Goal: Task Accomplishment & Management: Manage account settings

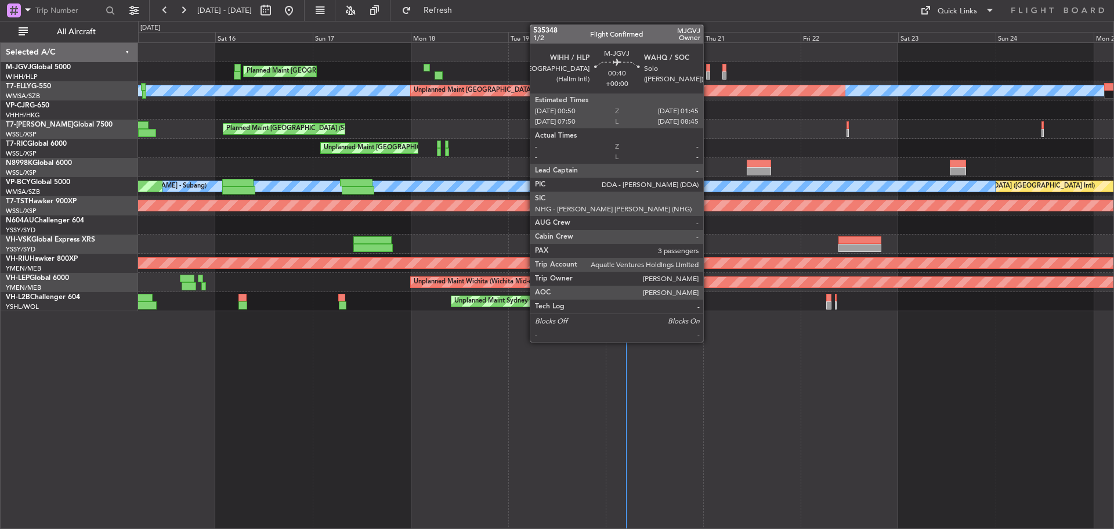
click at [709, 67] on div at bounding box center [708, 68] width 4 height 8
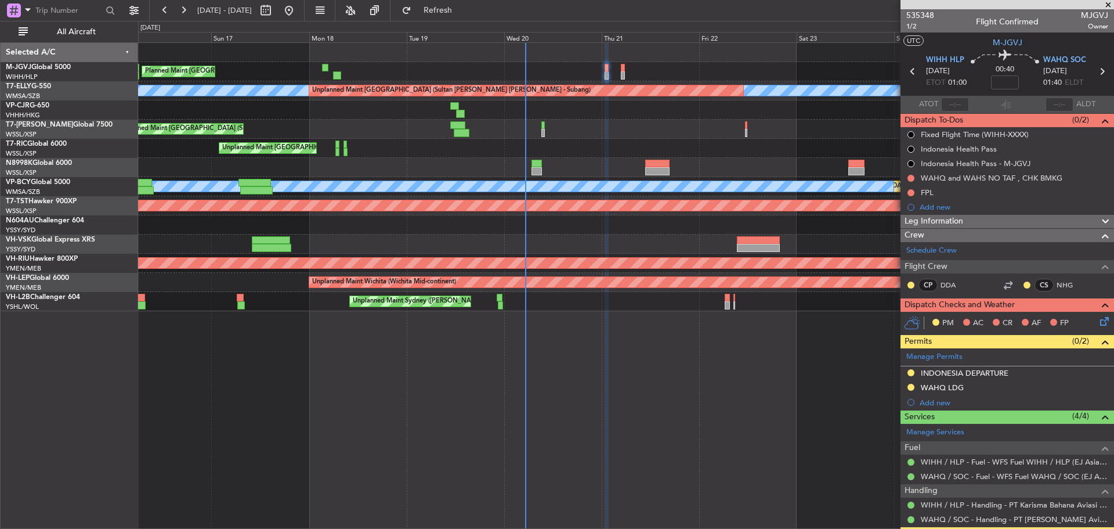
click at [262, 133] on div "Planned Maint [GEOGRAPHIC_DATA] (Seletar) [PERSON_NAME] Unplanned Maint [GEOGRA…" at bounding box center [626, 177] width 976 height 268
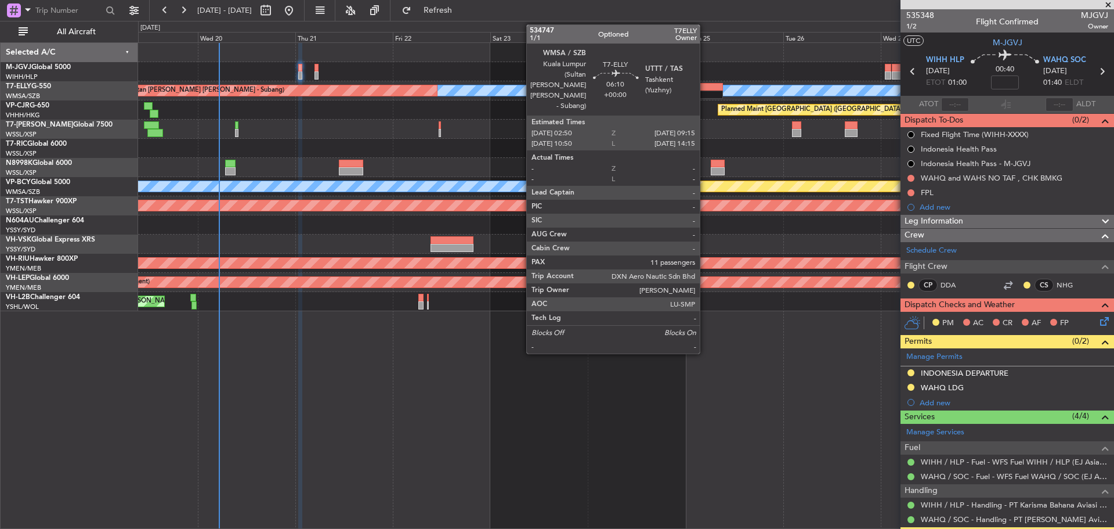
click at [705, 91] on div at bounding box center [710, 95] width 26 height 8
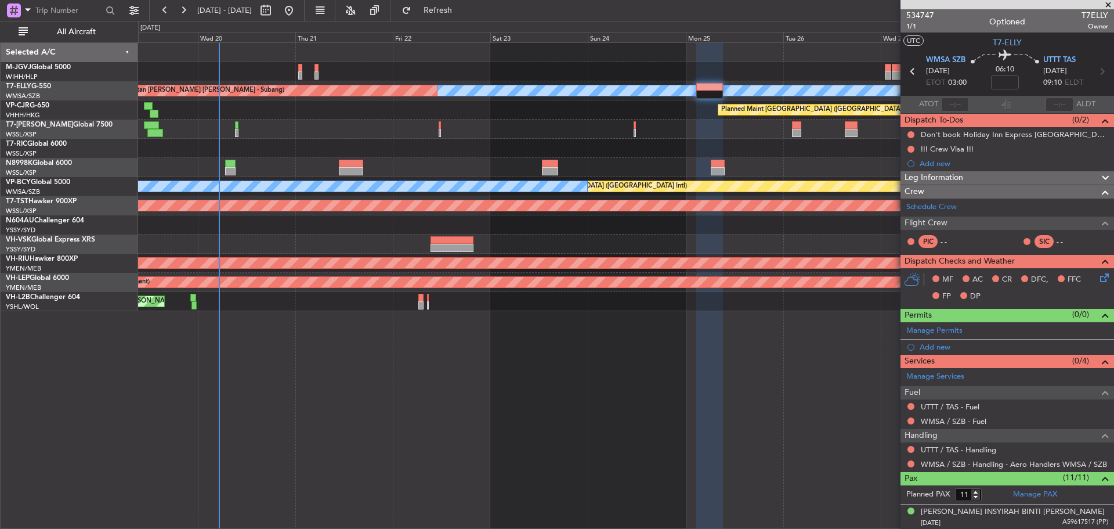
click at [1109, 2] on span at bounding box center [1109, 5] width 12 height 10
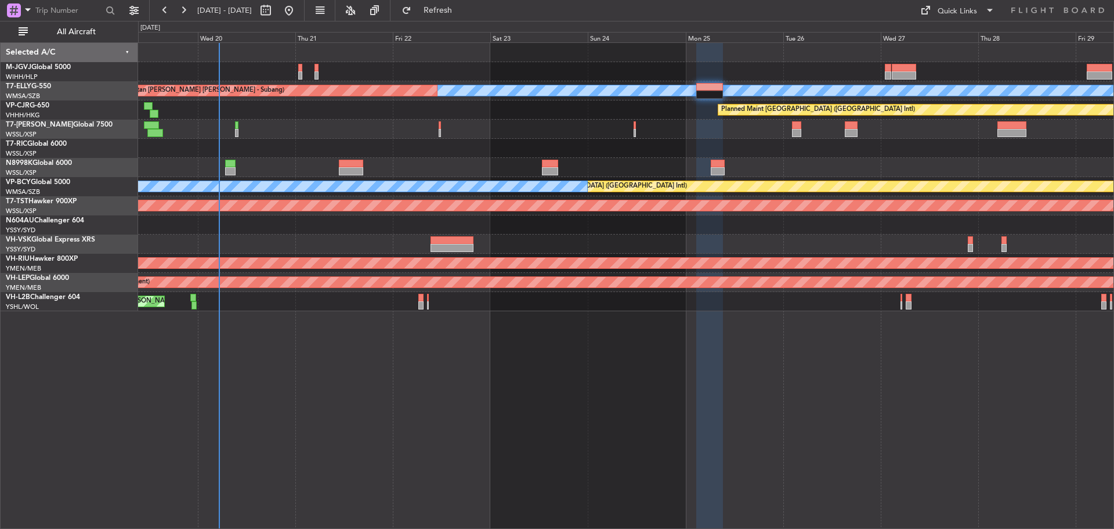
type input "0"
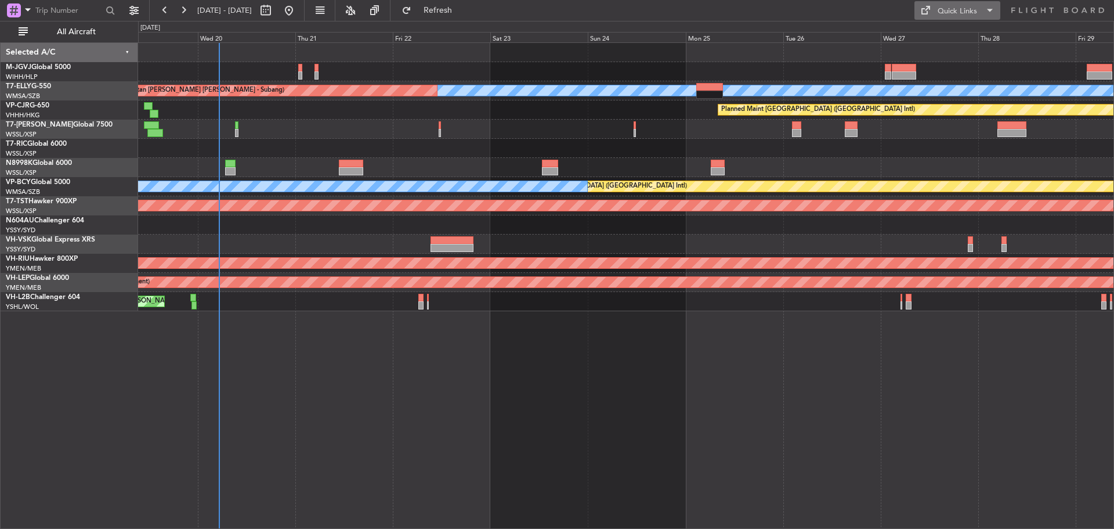
click at [958, 13] on div "Quick Links" at bounding box center [957, 12] width 39 height 12
click at [963, 39] on button "Trip Builder" at bounding box center [958, 38] width 87 height 28
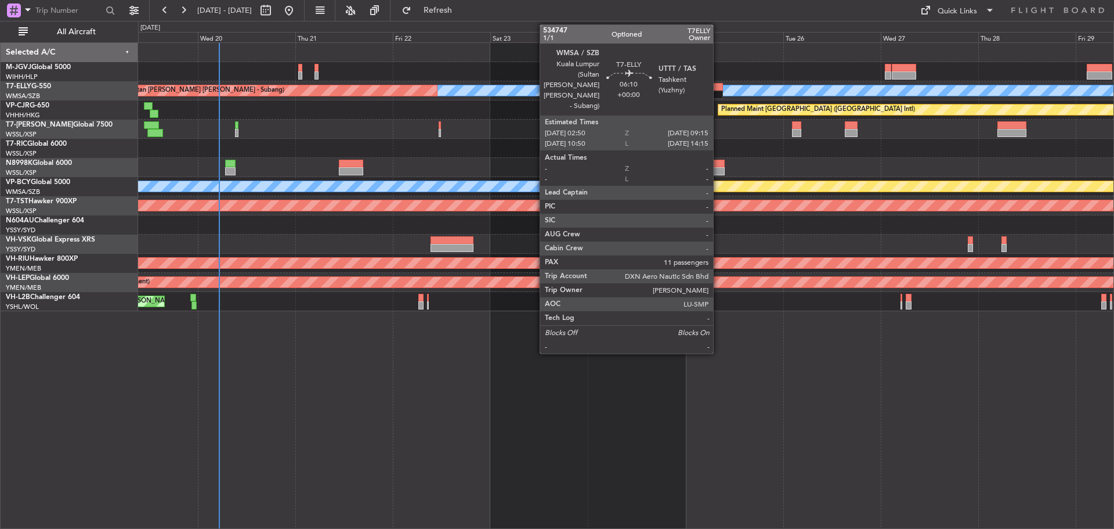
click at [719, 91] on div at bounding box center [710, 95] width 26 height 8
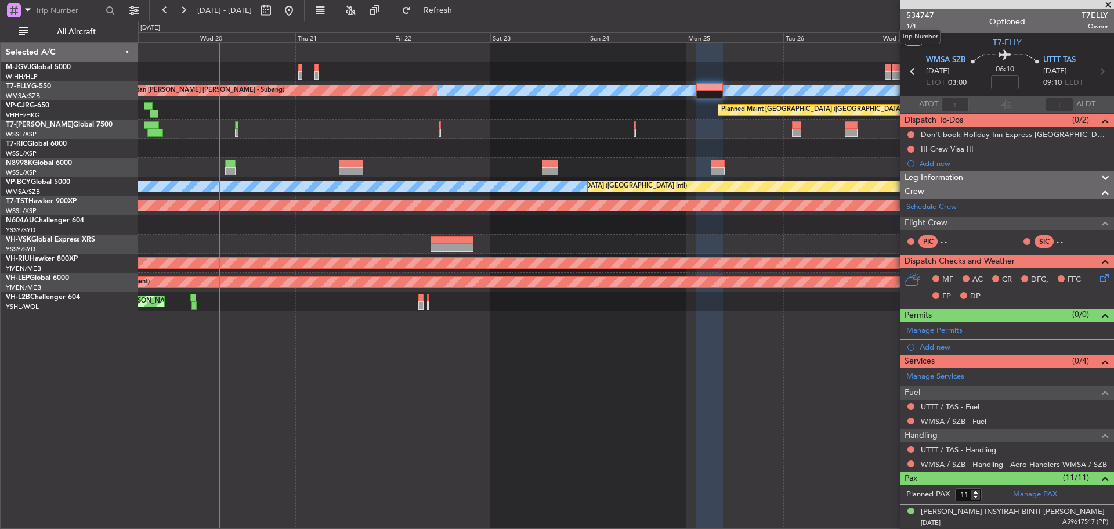
click at [911, 16] on span "534747" at bounding box center [921, 15] width 28 height 12
click at [456, 16] on button "Refresh" at bounding box center [431, 10] width 70 height 19
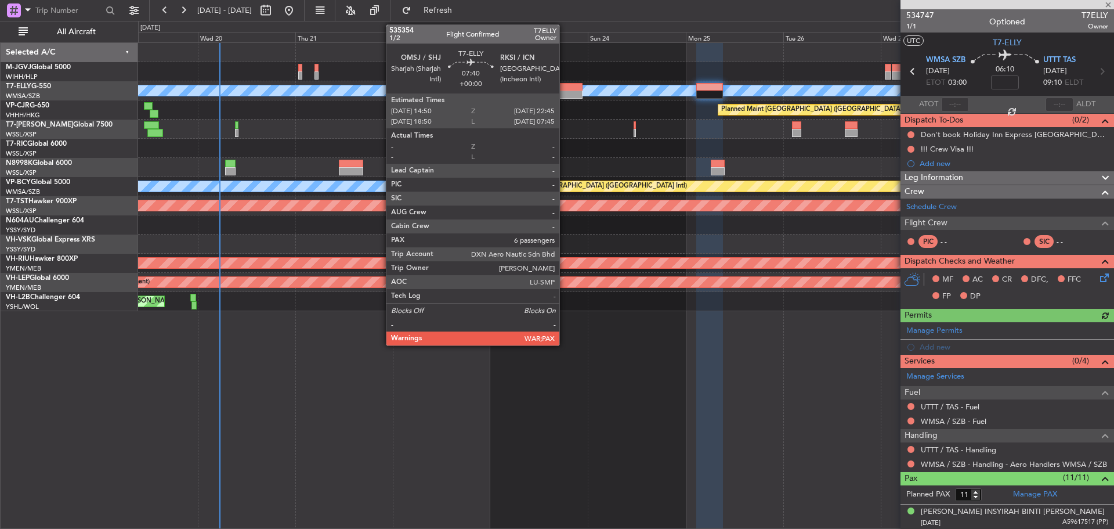
click at [565, 89] on div at bounding box center [566, 87] width 33 height 8
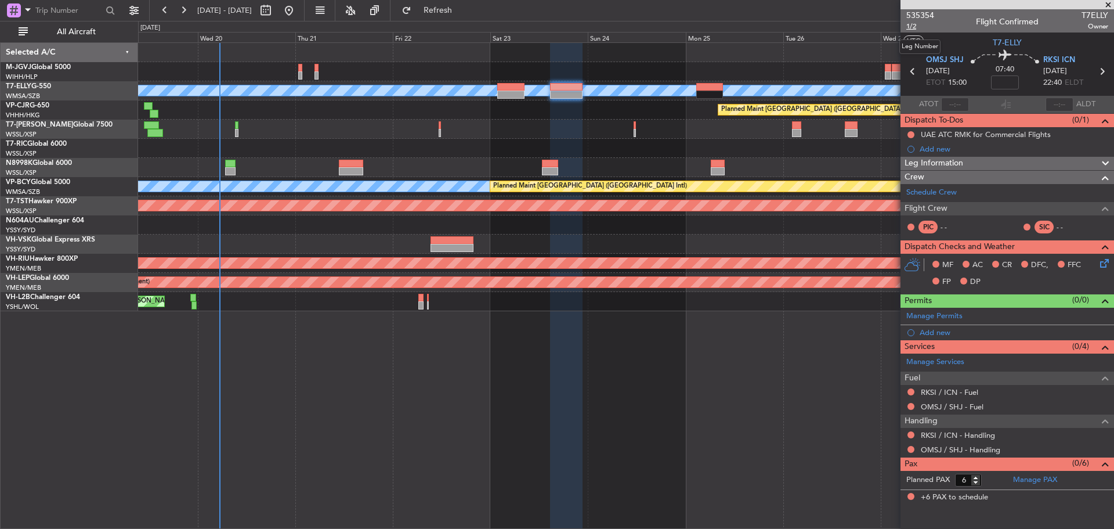
click at [908, 29] on span "1/2" at bounding box center [921, 26] width 28 height 10
click at [457, 11] on span "Refresh" at bounding box center [438, 10] width 49 height 8
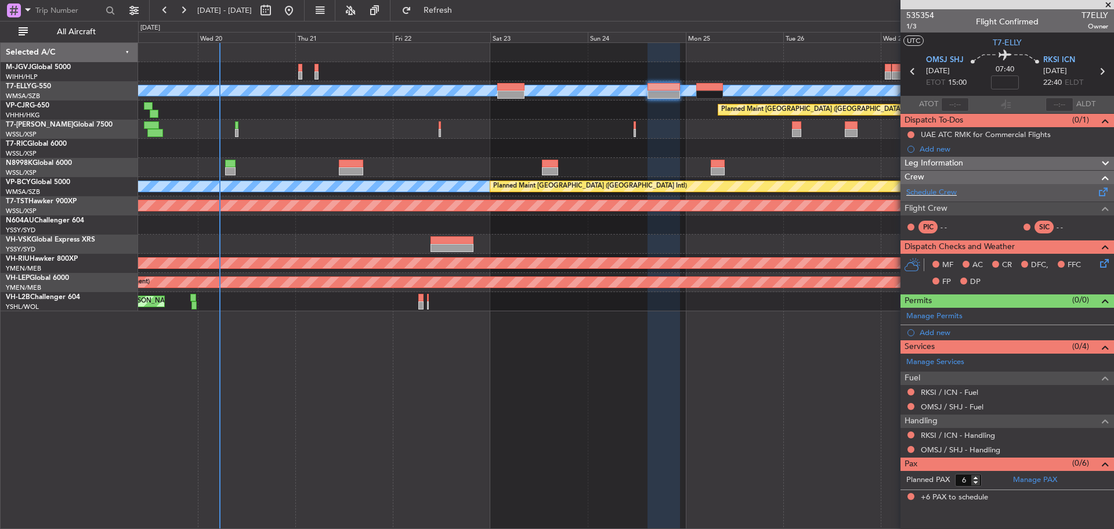
click at [1108, 193] on span at bounding box center [1104, 189] width 14 height 9
click at [451, 12] on button "Refresh" at bounding box center [431, 10] width 70 height 19
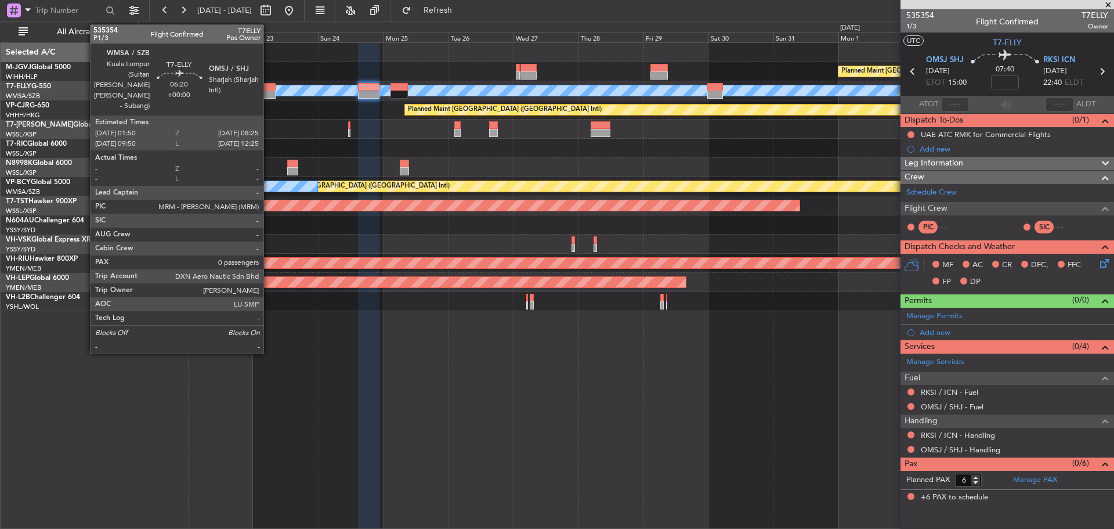
click at [269, 93] on div at bounding box center [267, 95] width 18 height 8
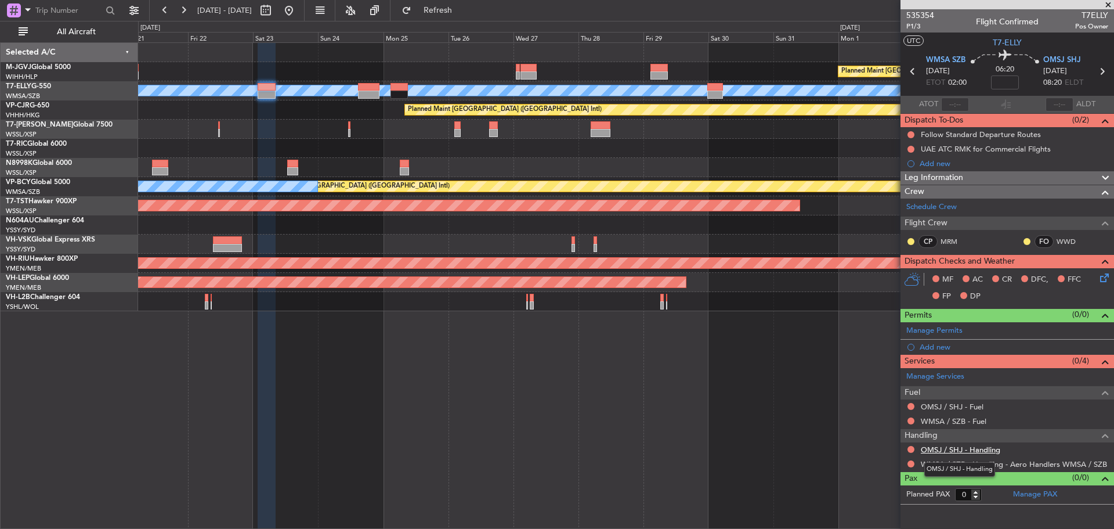
click at [961, 449] on link "OMSJ / SHJ - Handling" at bounding box center [961, 450] width 80 height 10
click at [464, 16] on button "Refresh" at bounding box center [431, 10] width 70 height 19
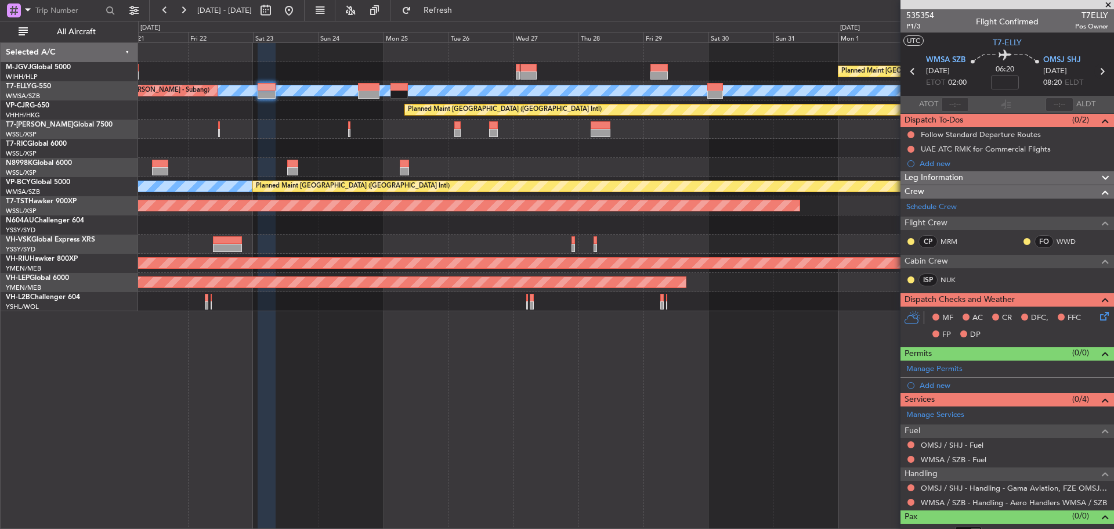
click at [1096, 73] on icon at bounding box center [1102, 71] width 15 height 15
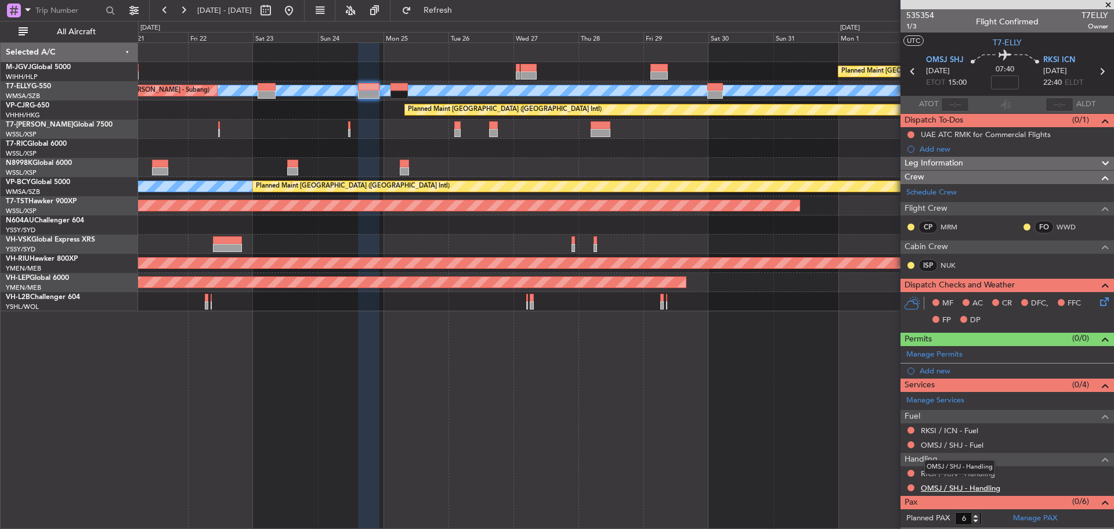
click at [943, 489] on link "OMSJ / SHJ - Handling" at bounding box center [961, 488] width 80 height 10
click at [463, 15] on span "Refresh" at bounding box center [438, 10] width 49 height 8
click at [981, 474] on mat-tooltip-component "OMSJ / SHJ - Handling - Gama Aviation, FZE OMSJ / SHJ" at bounding box center [1010, 467] width 187 height 31
click at [959, 472] on link "RKSI / ICN - Handling" at bounding box center [958, 473] width 74 height 10
click at [463, 8] on span "Refresh" at bounding box center [438, 10] width 49 height 8
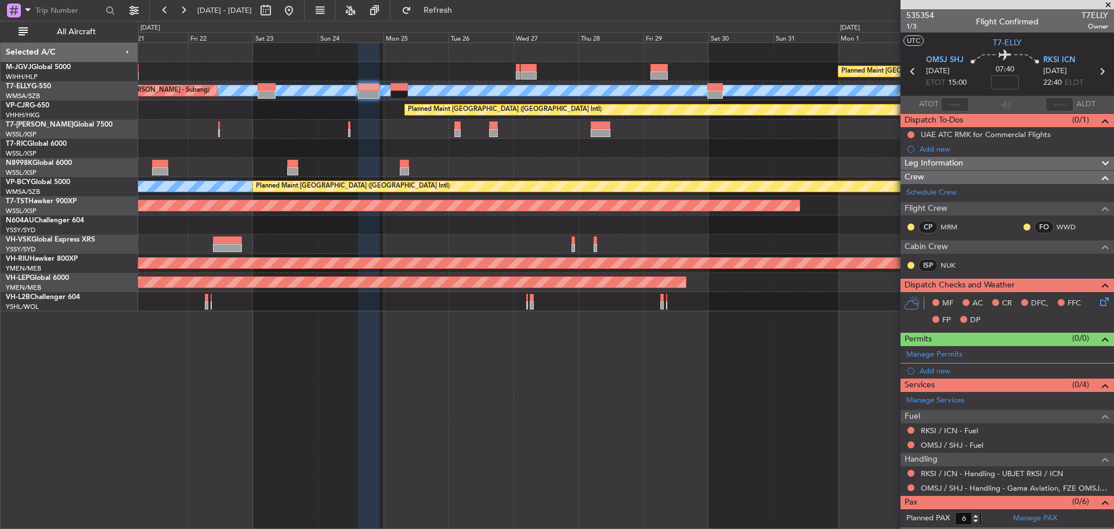
click at [1098, 73] on icon at bounding box center [1102, 71] width 15 height 15
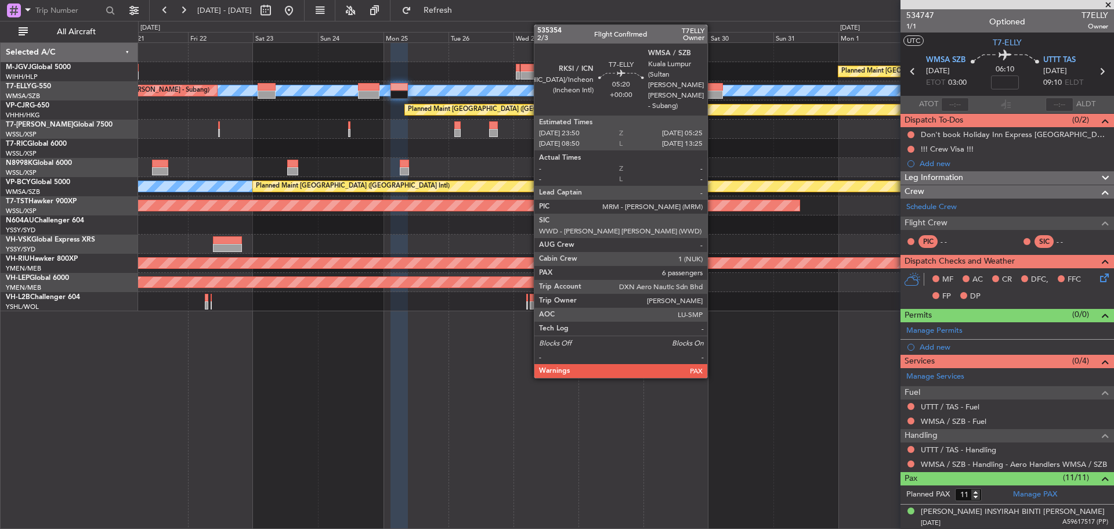
click at [713, 88] on div at bounding box center [716, 87] width 16 height 8
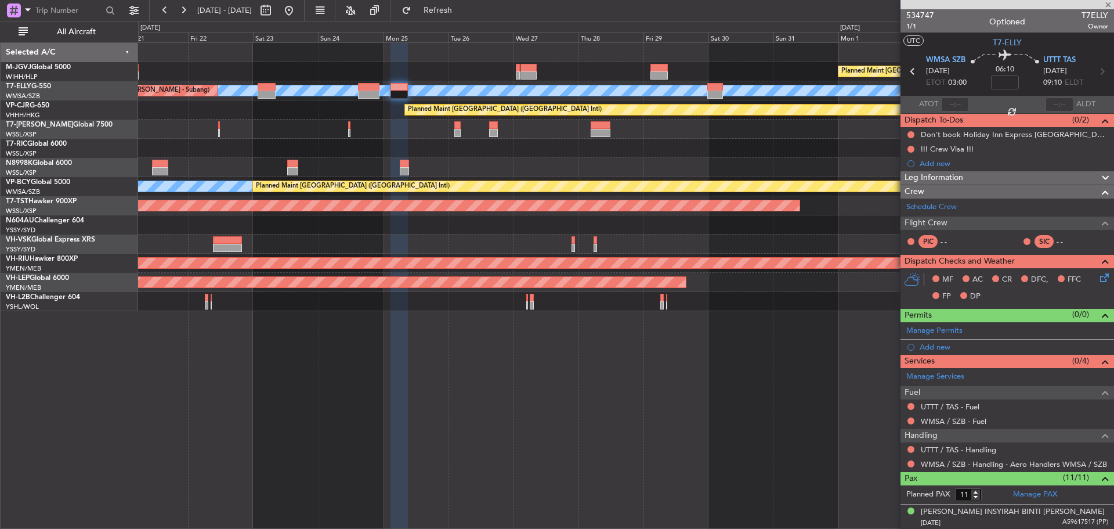
type input "6"
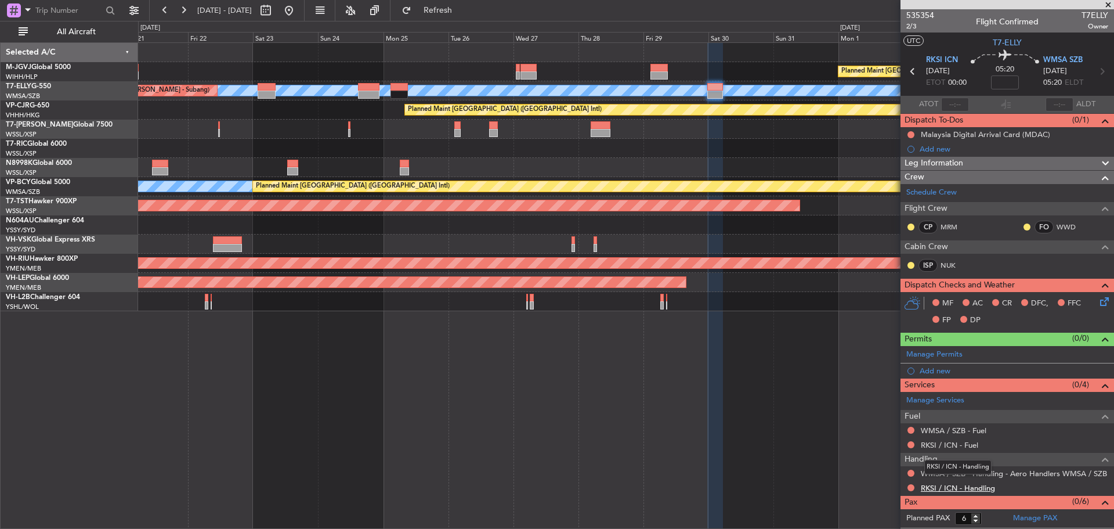
click at [974, 488] on link "RKSI / ICN - Handling" at bounding box center [958, 488] width 74 height 10
click at [463, 18] on button "Refresh" at bounding box center [431, 10] width 70 height 19
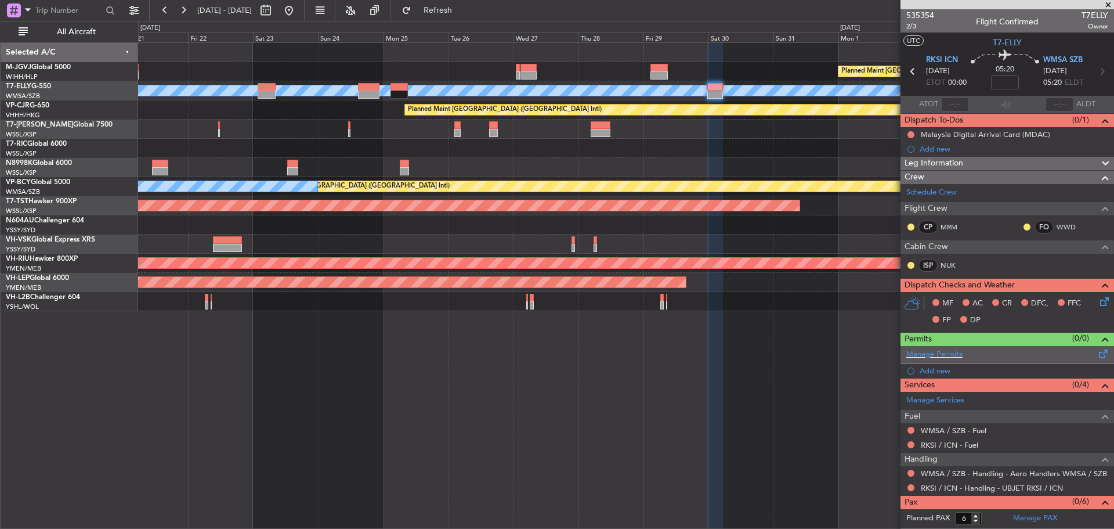
click at [1097, 354] on span at bounding box center [1104, 351] width 14 height 9
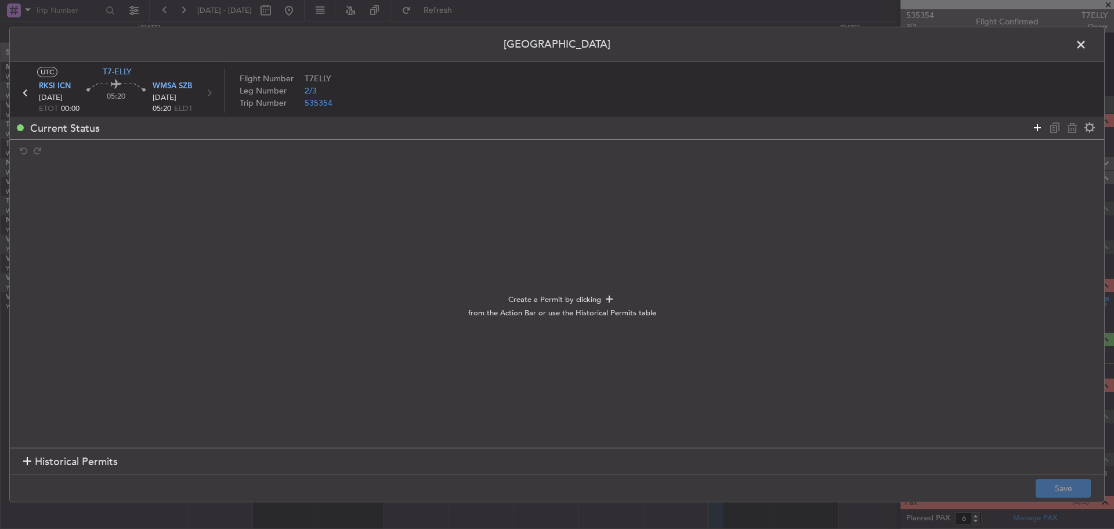
click at [1034, 130] on icon at bounding box center [1038, 128] width 14 height 14
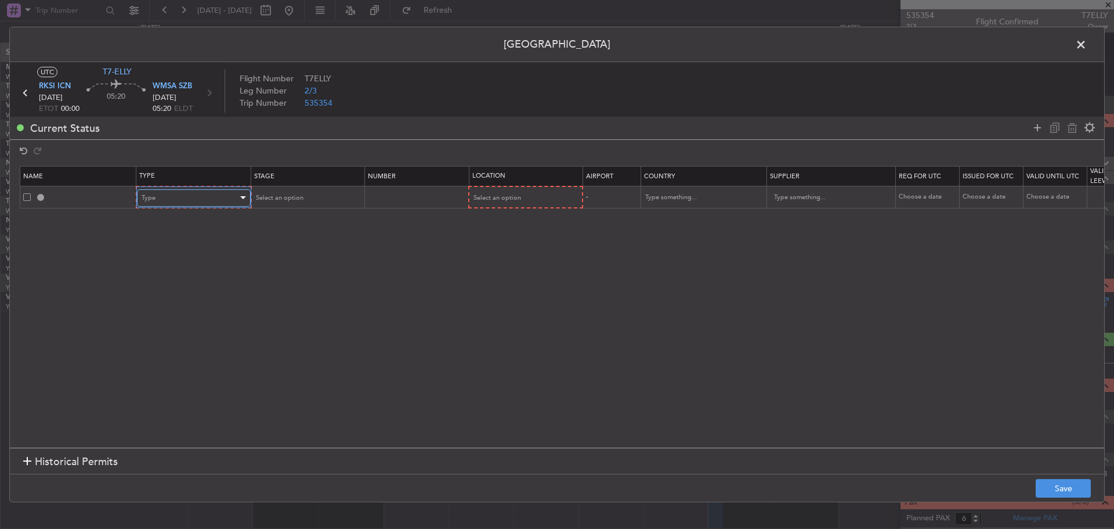
click at [204, 204] on div "Type" at bounding box center [190, 197] width 96 height 17
click at [197, 336] on span "Departure" at bounding box center [193, 337] width 103 height 17
click at [331, 196] on div "Select an option" at bounding box center [302, 197] width 96 height 17
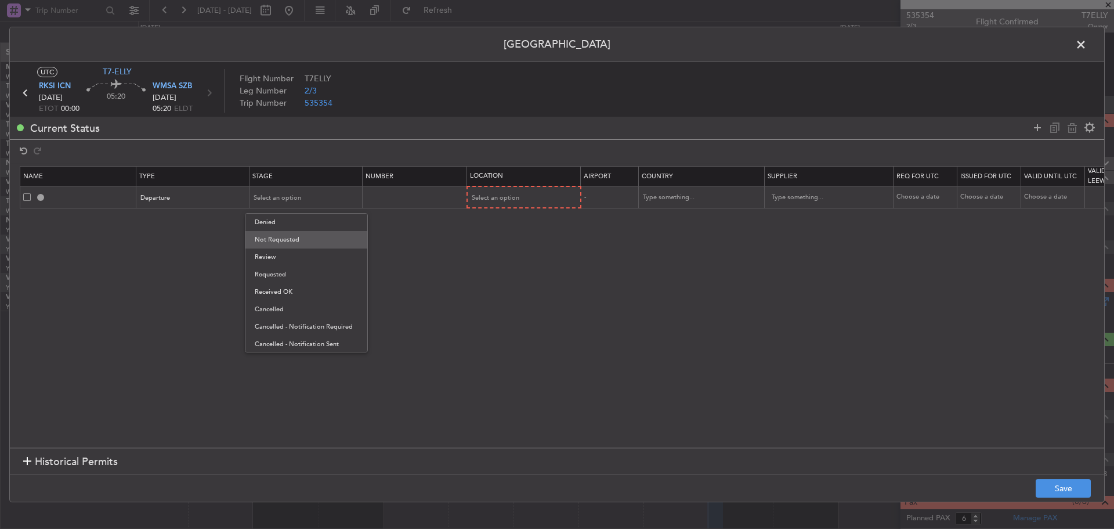
click at [342, 234] on span "Not Requested" at bounding box center [306, 239] width 103 height 17
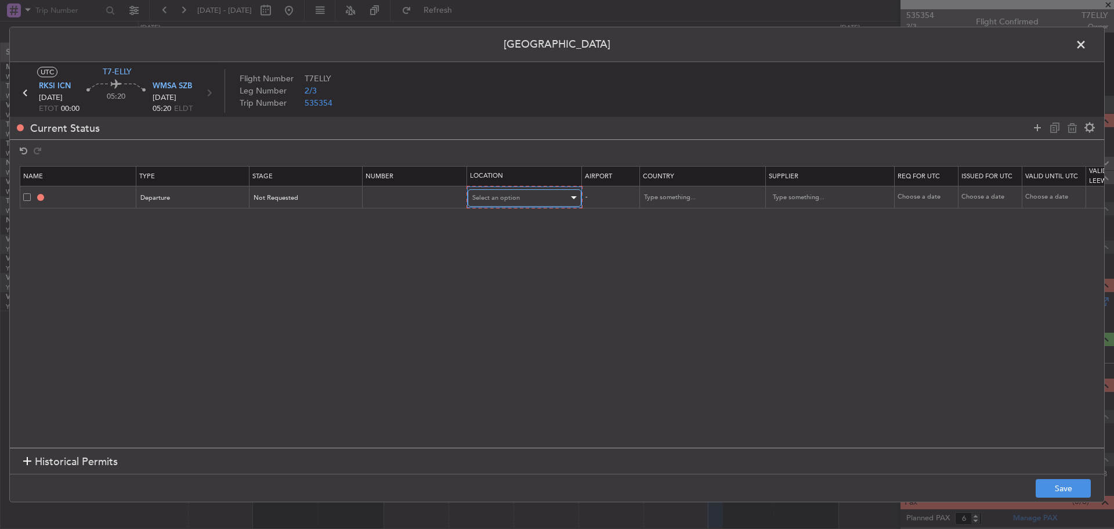
click at [488, 193] on span "Select an option" at bounding box center [496, 197] width 48 height 9
click at [525, 218] on span "Departure" at bounding box center [524, 222] width 103 height 17
click at [1037, 124] on icon at bounding box center [1038, 128] width 14 height 14
click at [204, 221] on div "Type" at bounding box center [190, 219] width 96 height 17
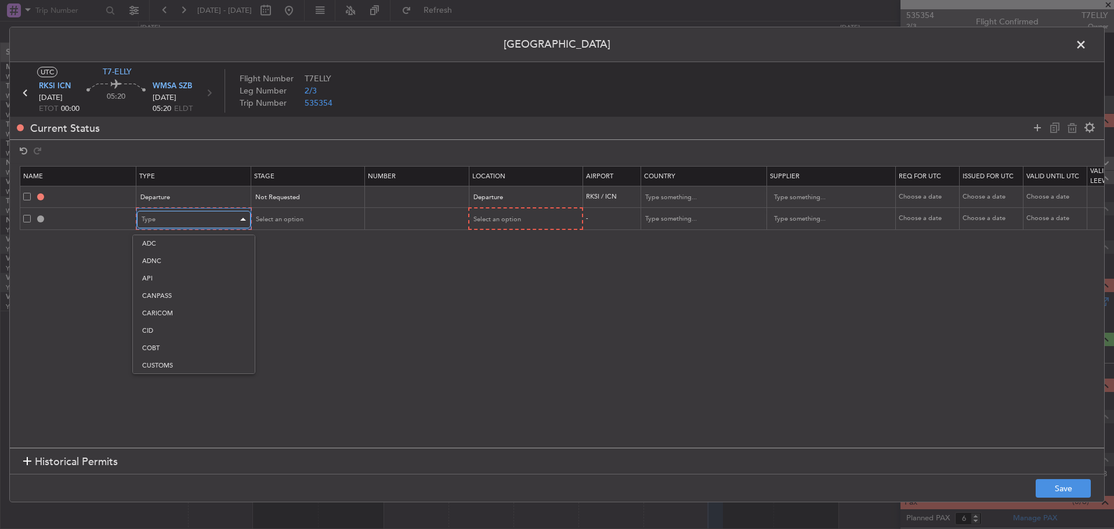
scroll to position [349, 0]
click at [193, 333] on span "Slot" at bounding box center [193, 329] width 103 height 17
click at [318, 220] on div "Select an option" at bounding box center [302, 219] width 96 height 17
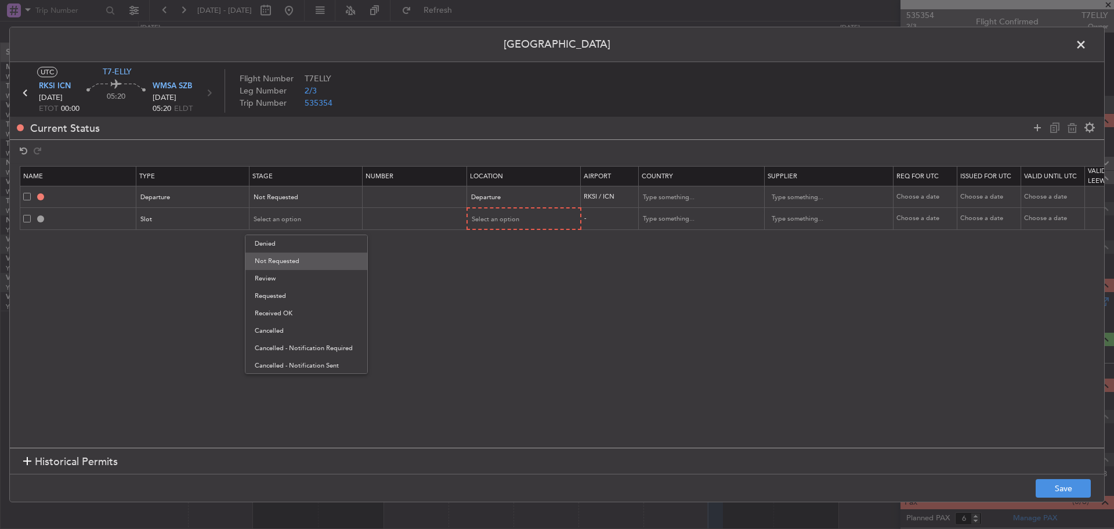
click at [335, 252] on span "Not Requested" at bounding box center [306, 260] width 103 height 17
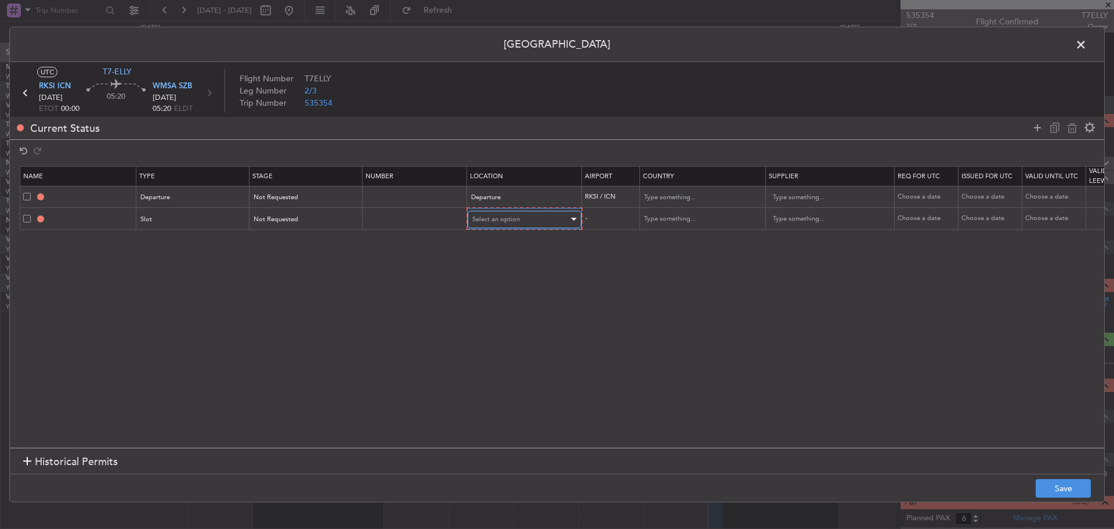
click at [503, 218] on span "Select an option" at bounding box center [496, 219] width 48 height 9
click at [529, 239] on span "Departure" at bounding box center [524, 243] width 103 height 17
click at [1055, 489] on button "Save" at bounding box center [1063, 488] width 55 height 19
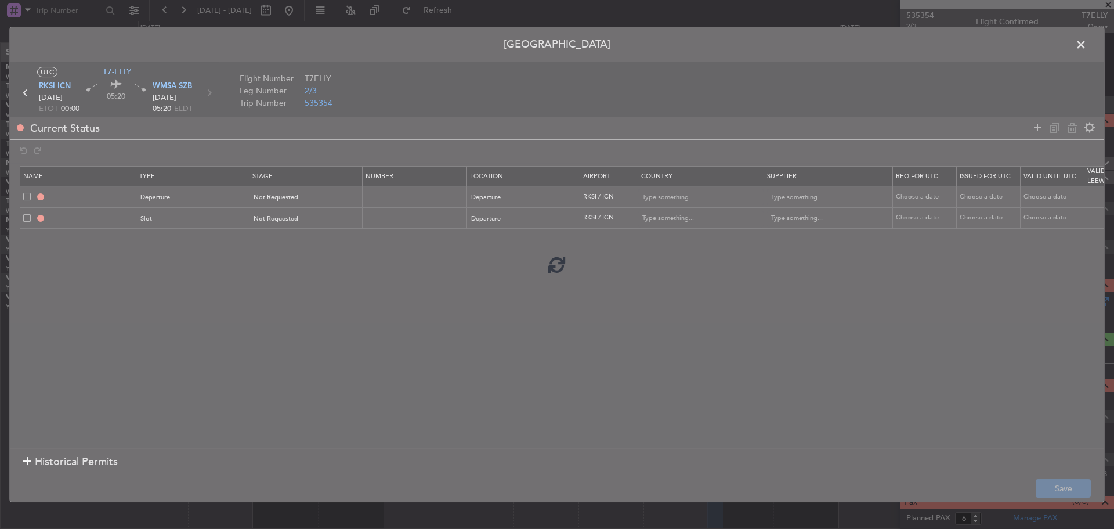
type input "DEPARTURE"
type input "Korea, Republic of"
type input "NNN"
type input "RKSI DEP SLOT"
type input "Korea, Republic of"
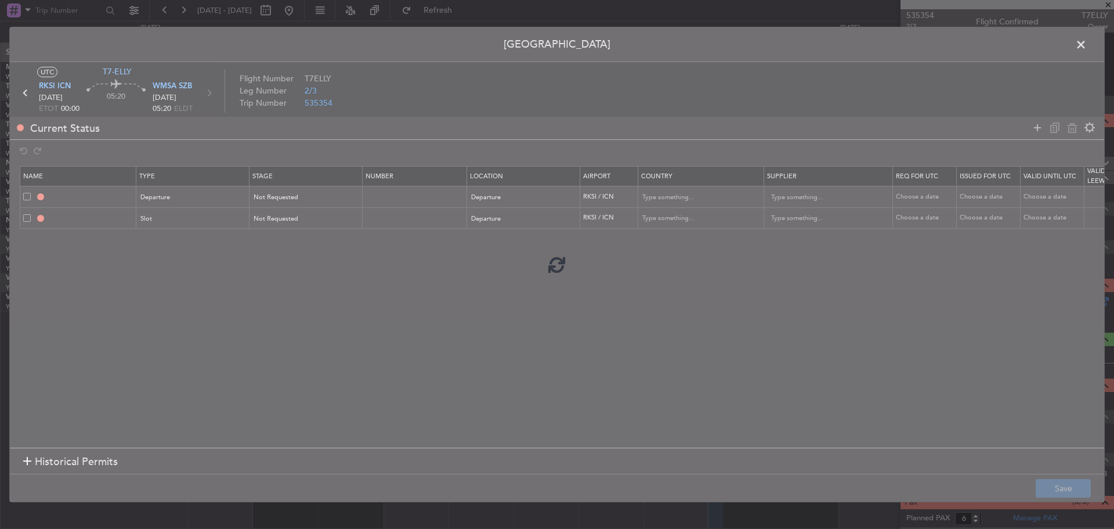
type input "NNN"
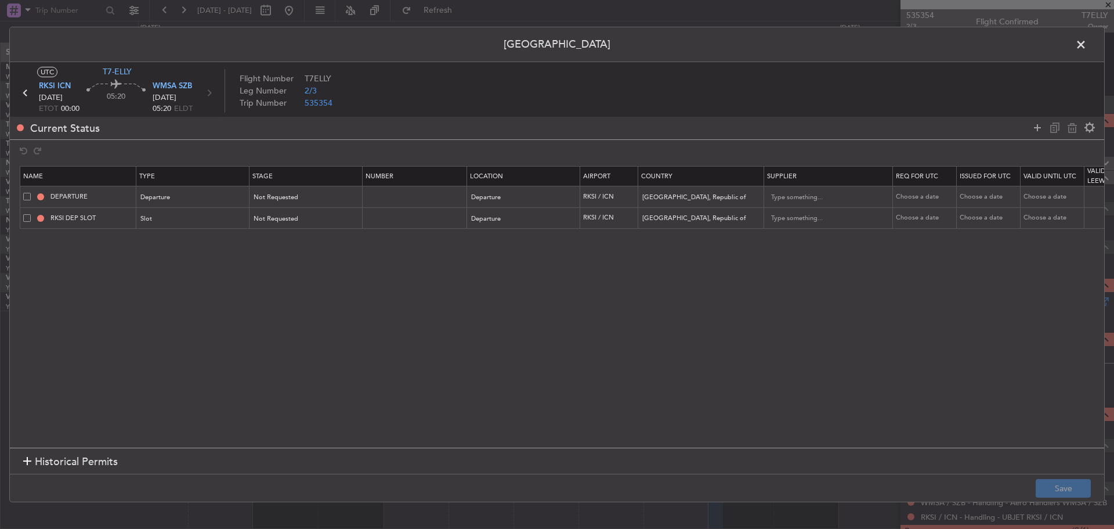
click at [21, 94] on icon at bounding box center [25, 92] width 15 height 15
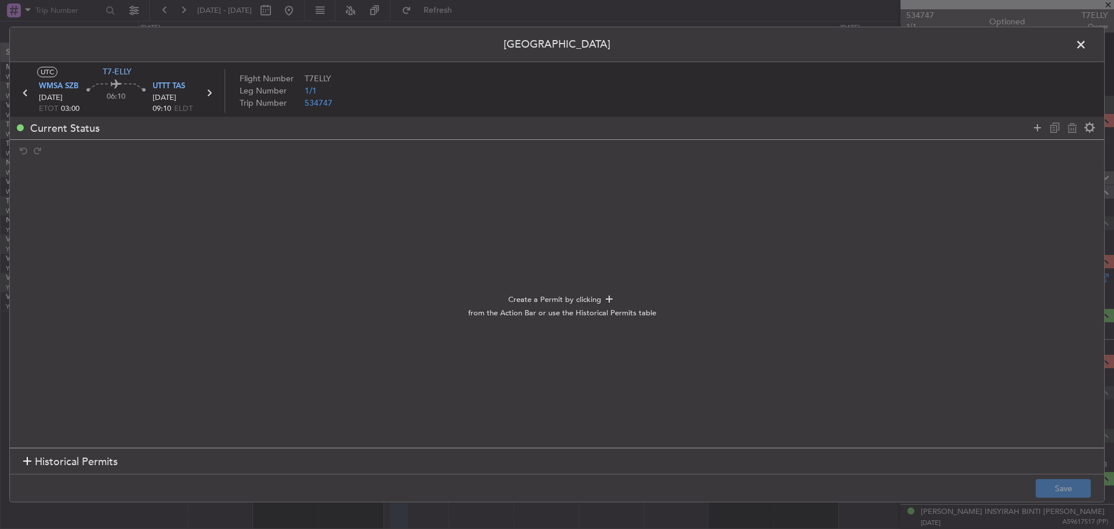
click at [21, 93] on icon at bounding box center [25, 92] width 15 height 15
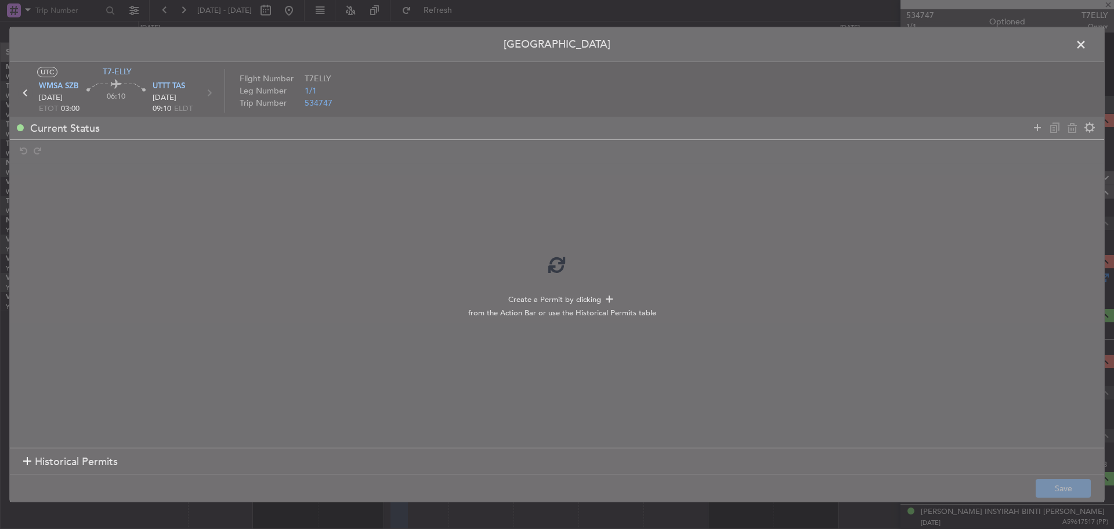
type input "6"
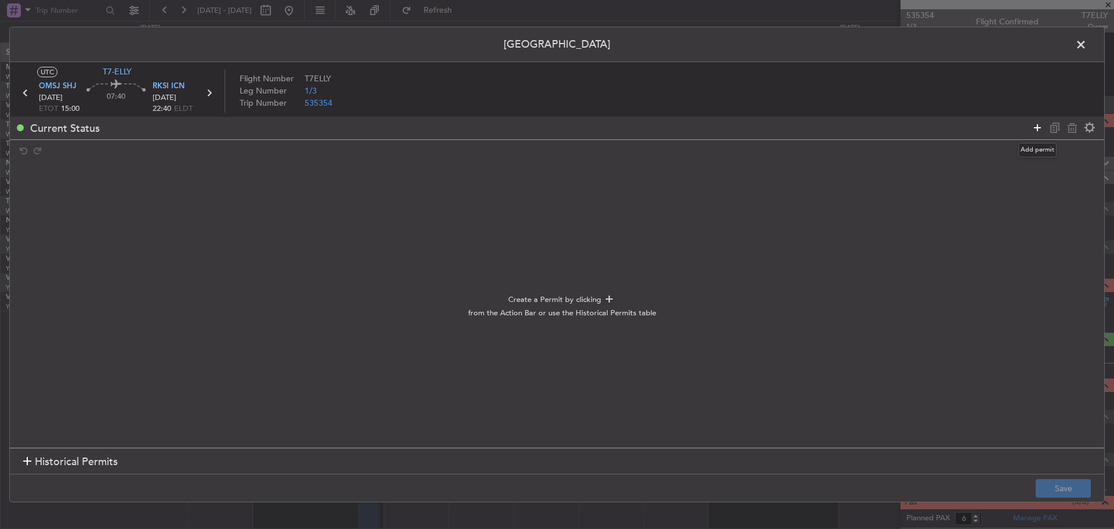
click at [1034, 130] on icon at bounding box center [1038, 128] width 14 height 14
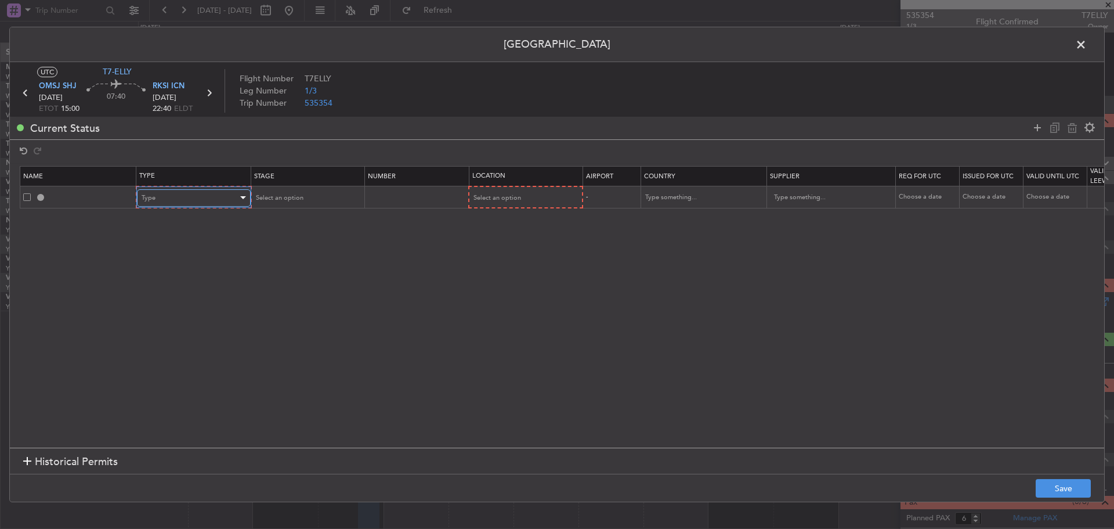
click at [204, 192] on div "Type" at bounding box center [190, 197] width 96 height 17
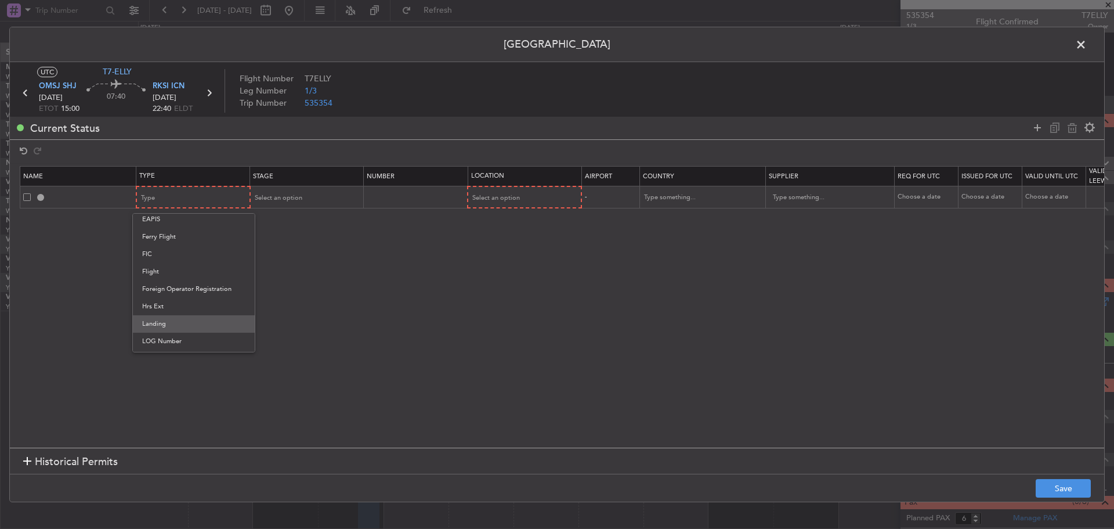
click at [201, 320] on span "Landing" at bounding box center [193, 323] width 103 height 17
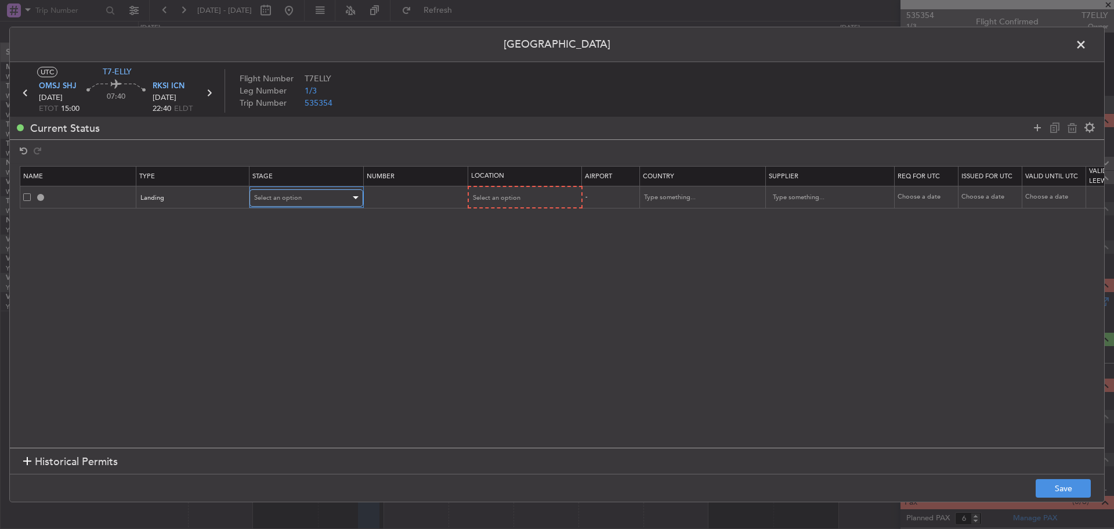
click at [295, 200] on span "Select an option" at bounding box center [278, 197] width 48 height 9
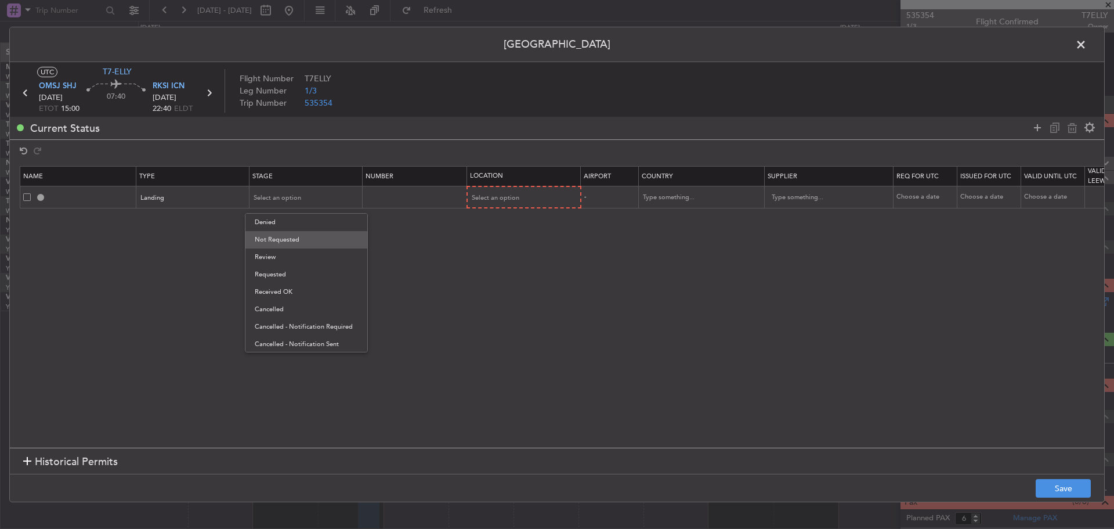
click at [320, 237] on span "Not Requested" at bounding box center [306, 239] width 103 height 17
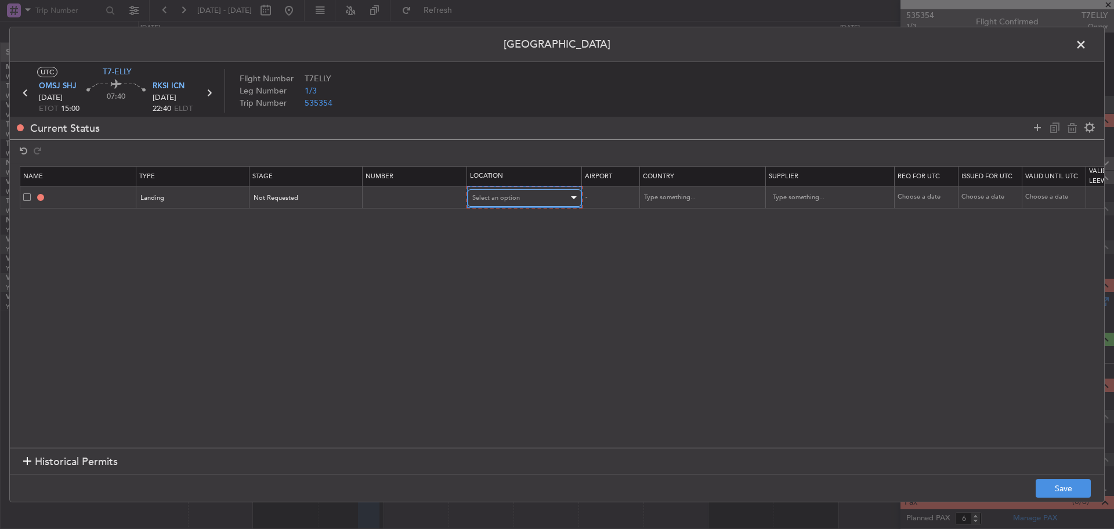
click at [487, 193] on span "Select an option" at bounding box center [496, 197] width 48 height 9
click at [544, 257] on span "Arrival" at bounding box center [524, 256] width 103 height 17
click at [1037, 121] on icon at bounding box center [1038, 128] width 14 height 14
click at [202, 213] on div "Type" at bounding box center [190, 219] width 96 height 17
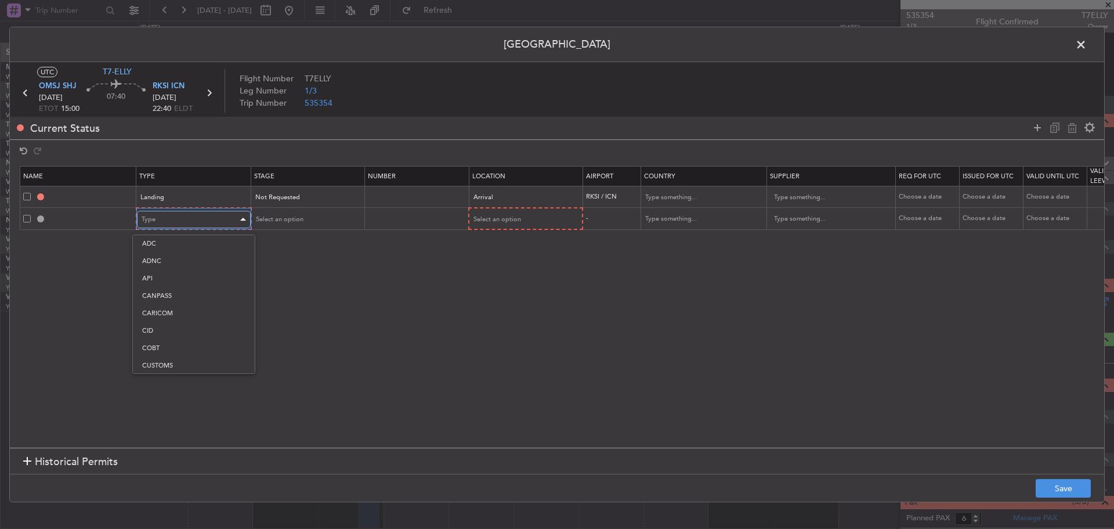
scroll to position [349, 0]
click at [204, 333] on span "Slot" at bounding box center [193, 329] width 103 height 17
click at [303, 224] on div "Select an option" at bounding box center [302, 219] width 96 height 17
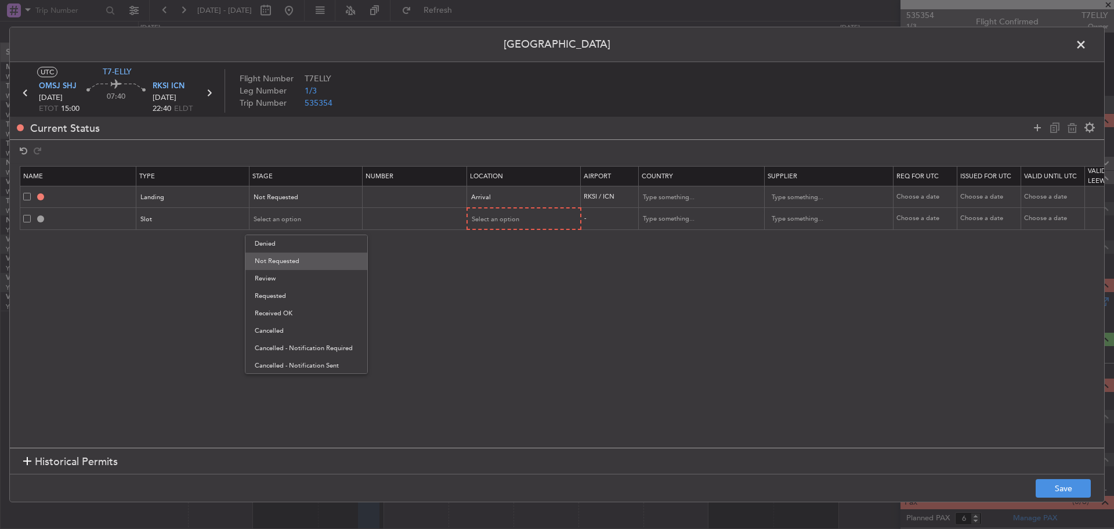
click at [324, 256] on span "Not Requested" at bounding box center [306, 260] width 103 height 17
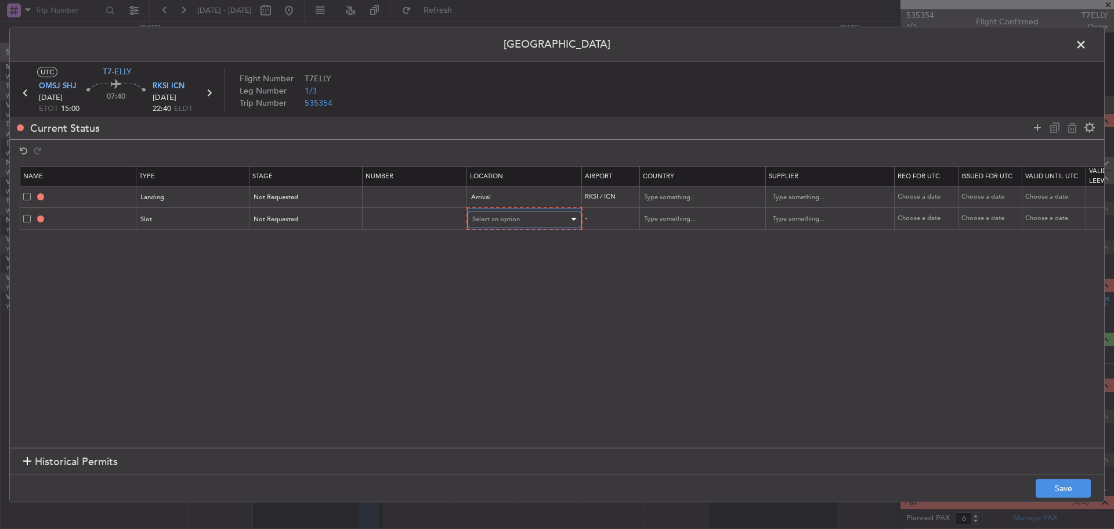
click at [492, 224] on div "Select an option" at bounding box center [520, 219] width 96 height 17
click at [521, 270] on span "Arrival" at bounding box center [524, 278] width 103 height 17
click at [1034, 125] on icon at bounding box center [1038, 128] width 14 height 14
click at [197, 242] on div "Type" at bounding box center [190, 240] width 96 height 17
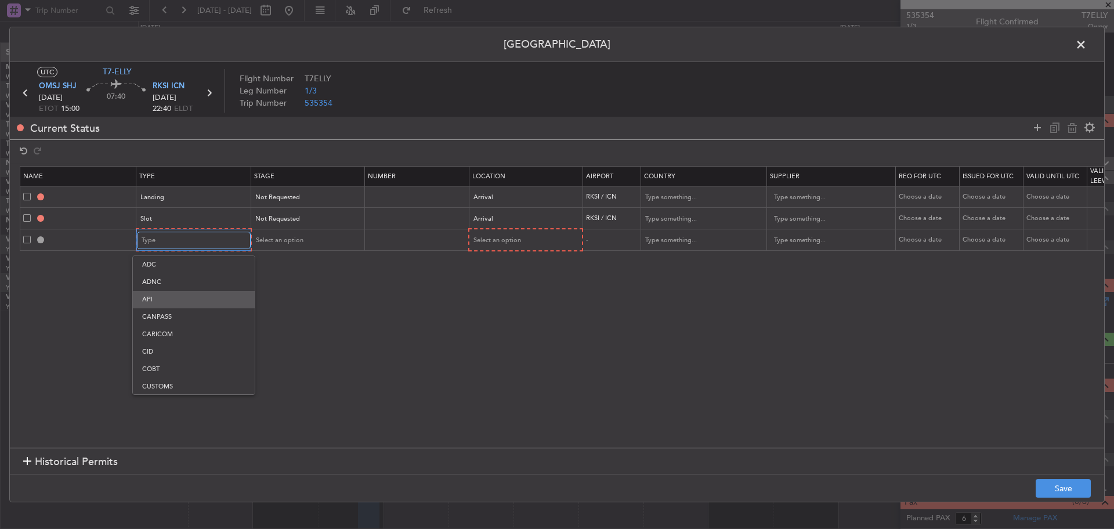
scroll to position [234, 0]
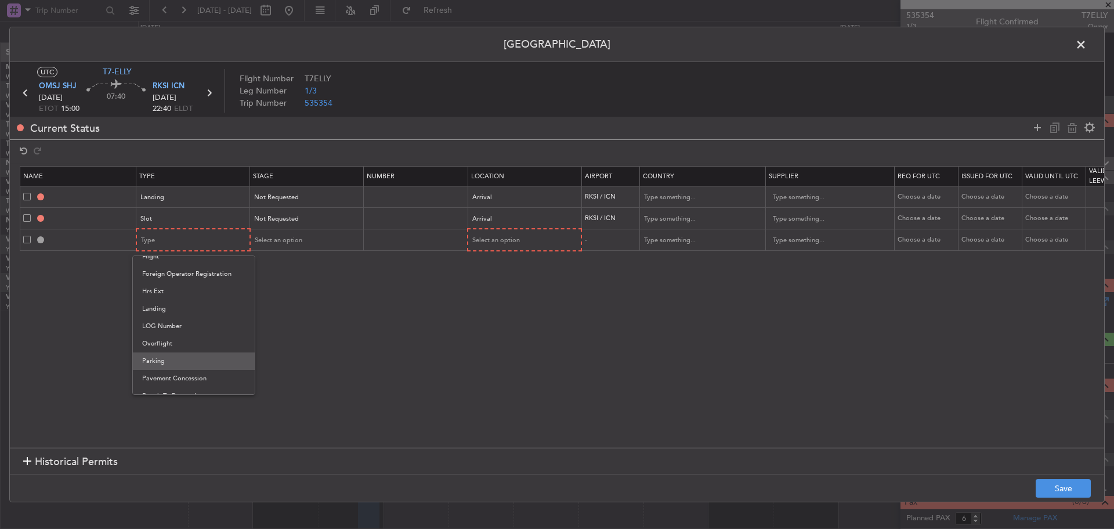
click at [203, 359] on span "Parking" at bounding box center [193, 360] width 103 height 17
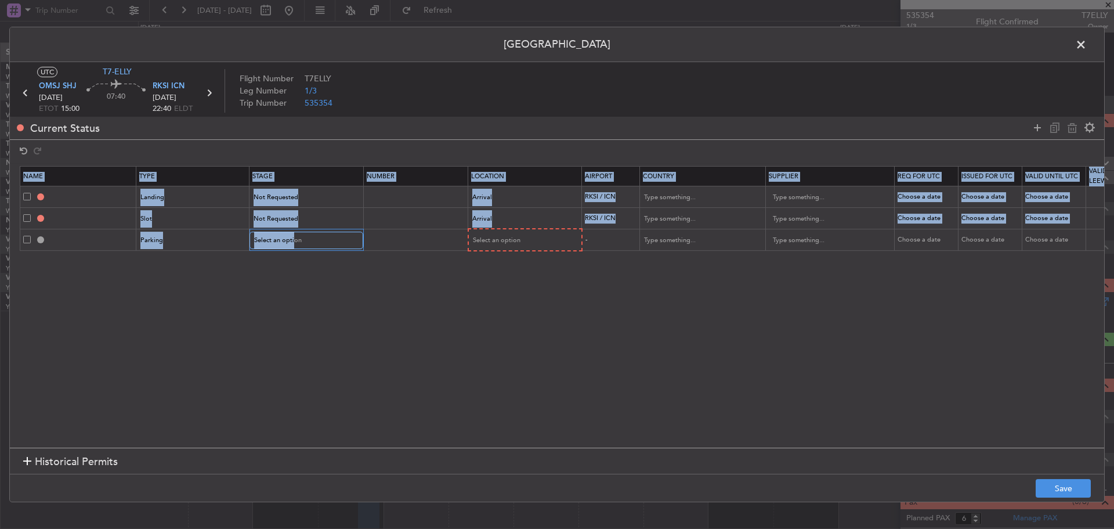
drag, startPoint x: 294, startPoint y: 243, endPoint x: 300, endPoint y: 252, distance: 11.3
click at [300, 252] on section "Name Type Stage Number Location Airport Country Supplier Req For Utc Issued For…" at bounding box center [557, 305] width 1095 height 284
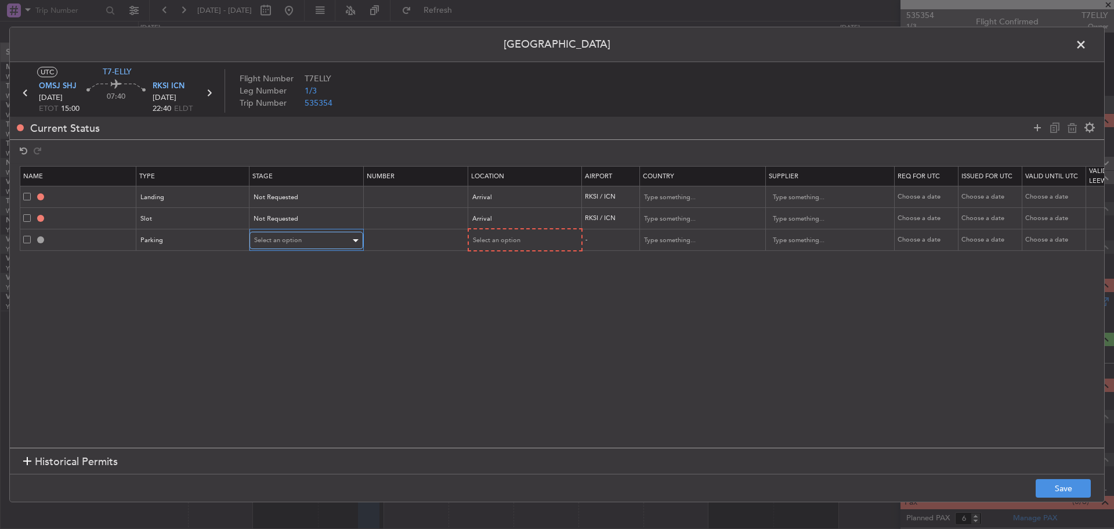
click at [298, 242] on span "Select an option" at bounding box center [278, 240] width 48 height 9
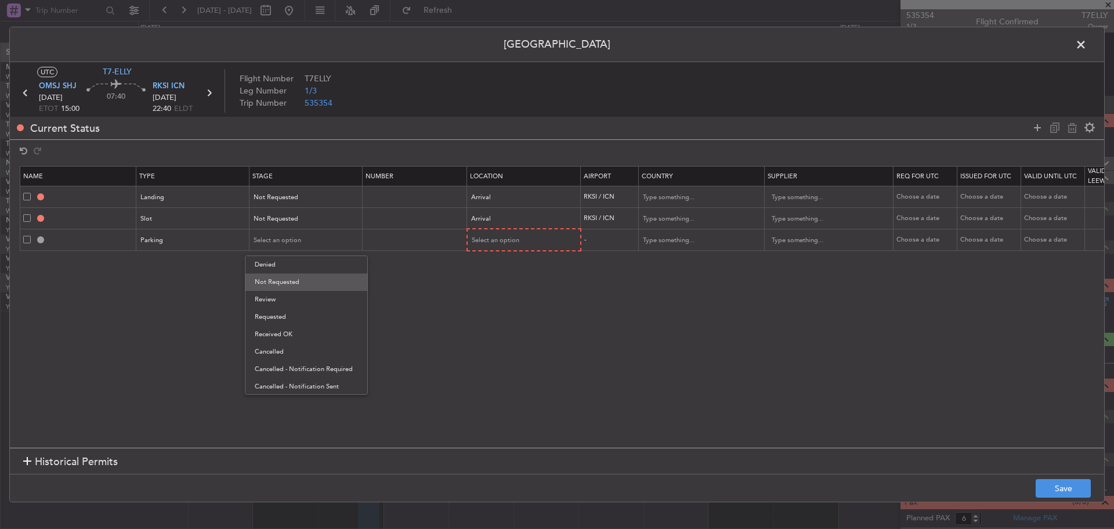
click at [309, 284] on span "Not Requested" at bounding box center [306, 281] width 103 height 17
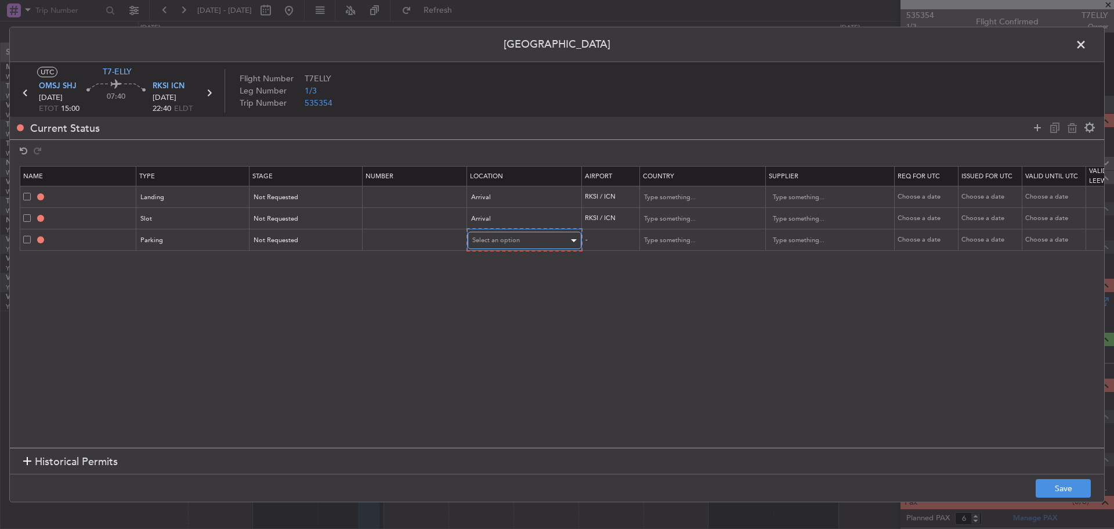
click at [513, 247] on div "Select an option" at bounding box center [520, 240] width 96 height 17
click at [547, 301] on span "Arrival" at bounding box center [524, 299] width 103 height 17
click at [1055, 485] on button "Save" at bounding box center [1063, 488] width 55 height 19
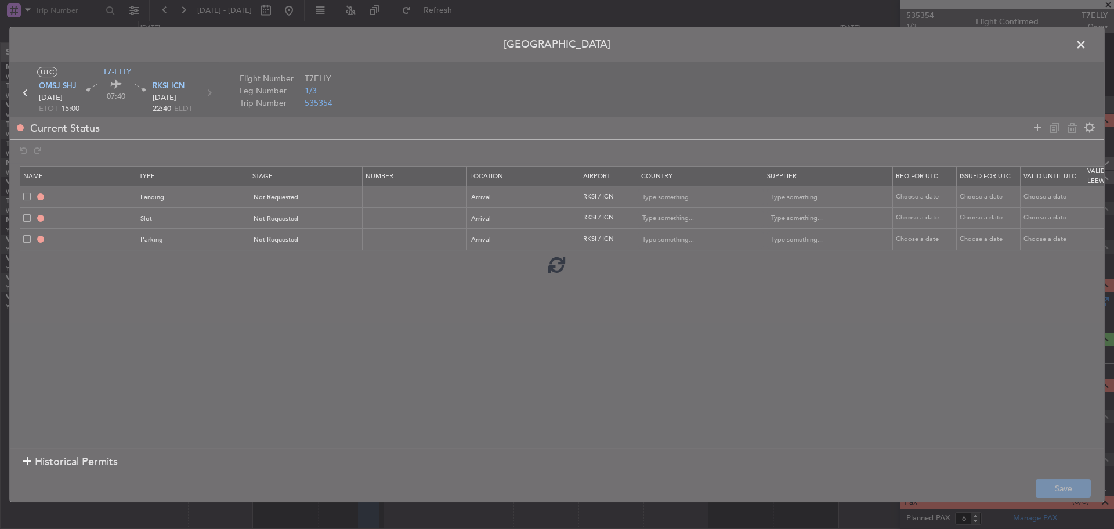
type input "RKSI LDG"
type input "Korea, Republic of"
type input "NNN"
type input "RKSI ARR SLOT"
type input "Korea, Republic of"
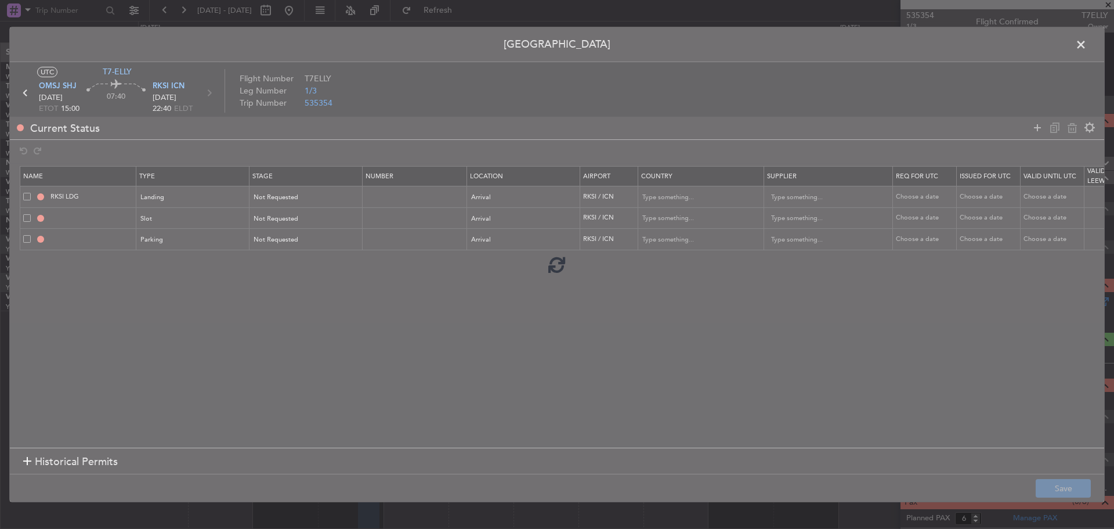
type input "NNN"
type input "RKSI Parking"
type input "Korea, Republic of"
type input "NNN"
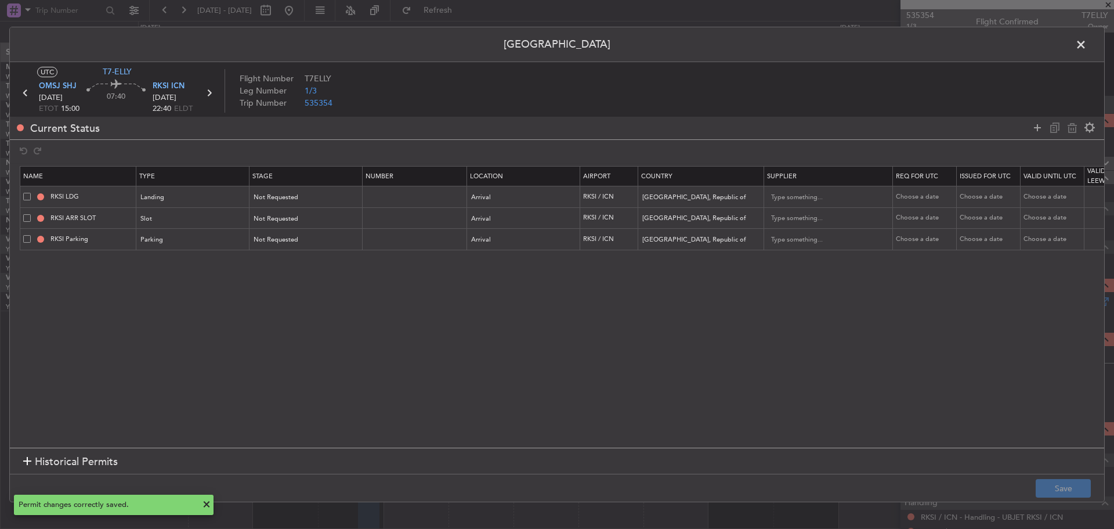
click at [1087, 48] on span at bounding box center [1087, 47] width 0 height 23
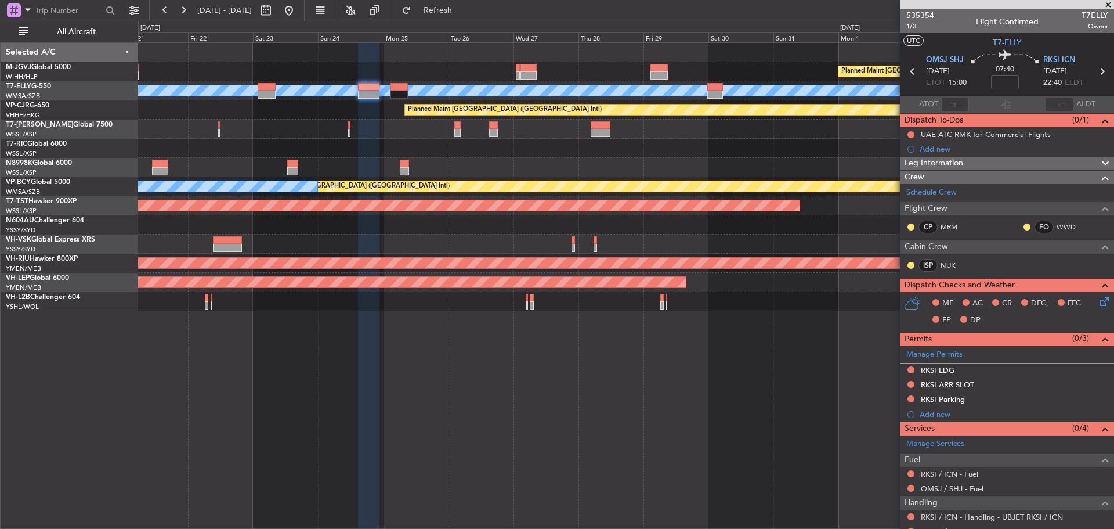
click at [911, 69] on icon at bounding box center [912, 71] width 15 height 15
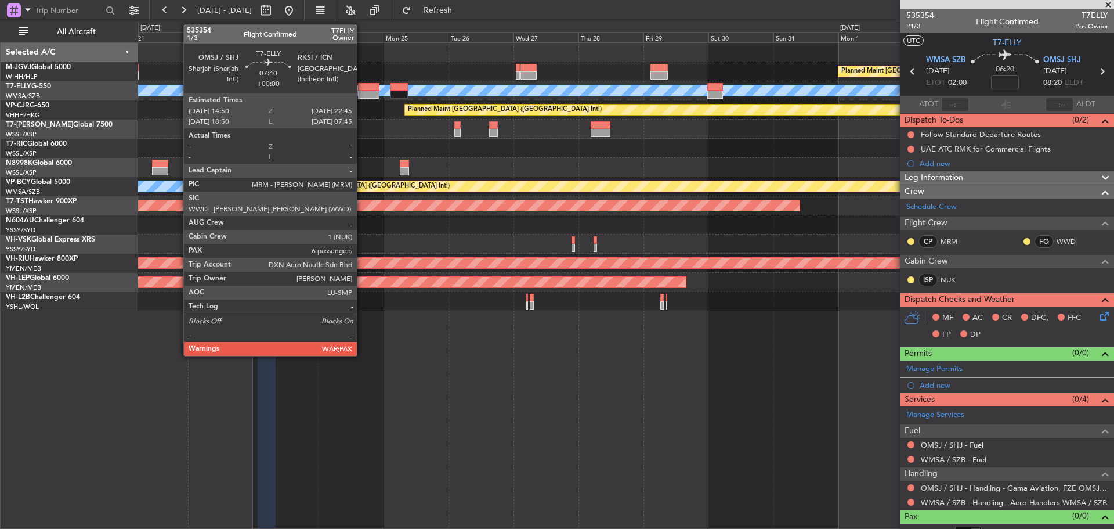
click at [362, 96] on div at bounding box center [368, 95] width 21 height 8
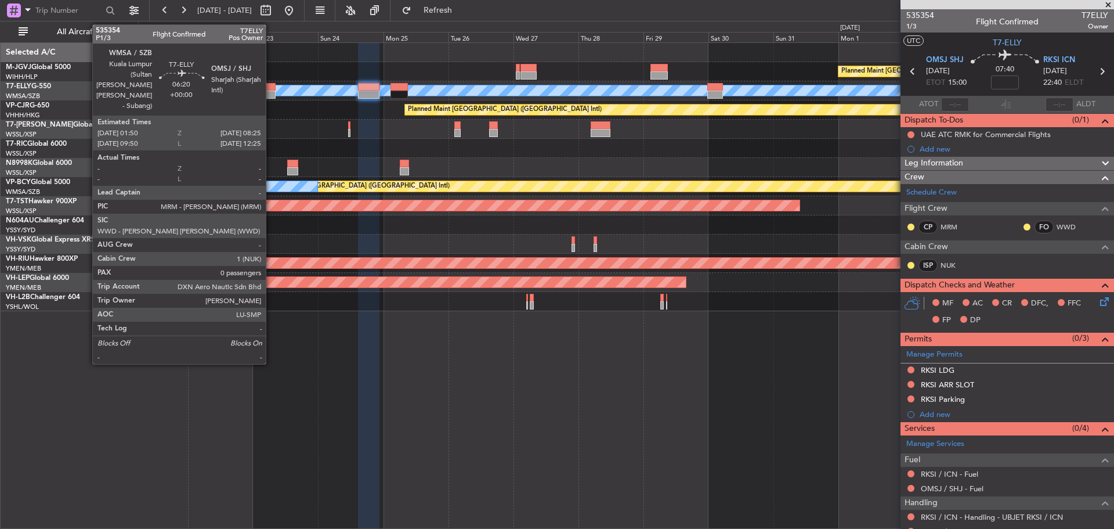
click at [271, 83] on div at bounding box center [267, 87] width 18 height 8
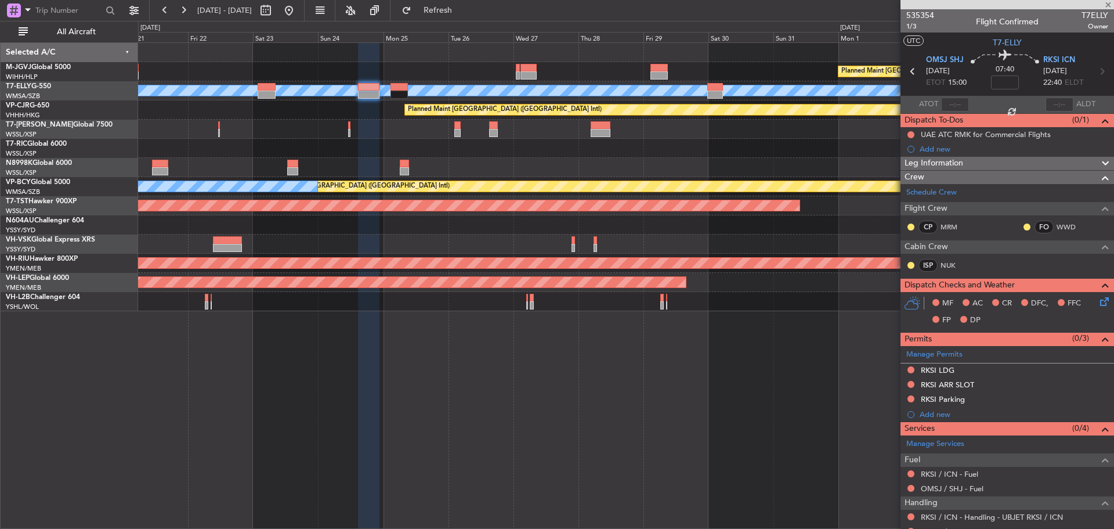
type input "0"
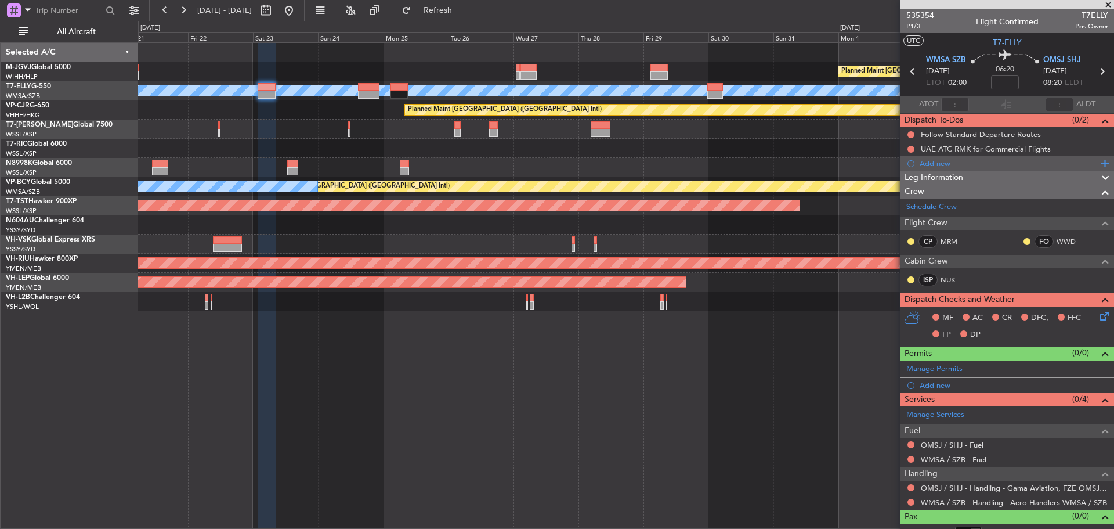
click at [934, 163] on div "Add new" at bounding box center [1009, 163] width 178 height 10
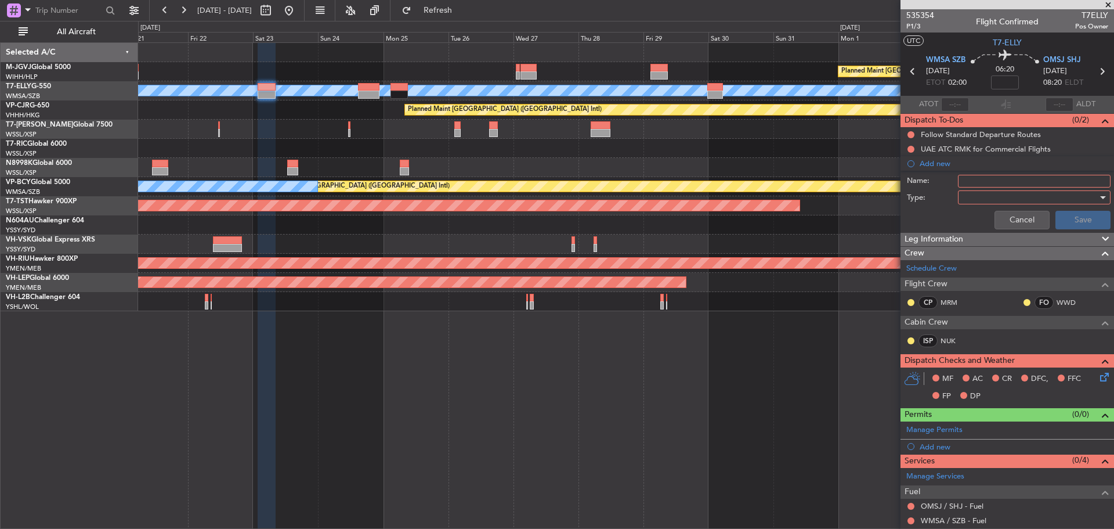
click at [990, 183] on input "Name:" at bounding box center [1034, 181] width 153 height 13
type input "FPL"
click at [1010, 202] on div at bounding box center [1030, 197] width 135 height 17
click at [1015, 218] on span "Generic" at bounding box center [1029, 220] width 136 height 17
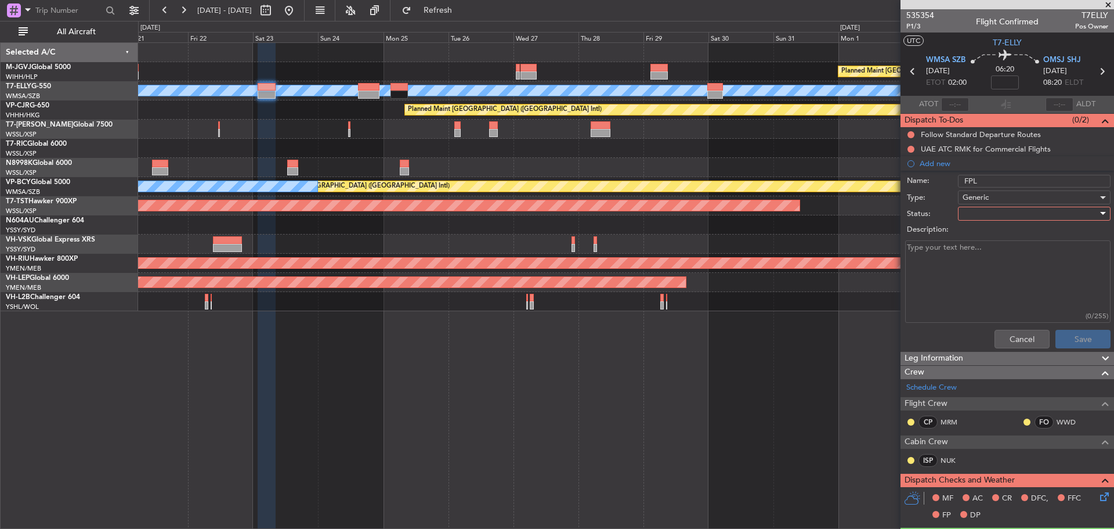
click at [973, 218] on div at bounding box center [1030, 213] width 135 height 17
click at [985, 236] on span "Not Started" at bounding box center [1029, 236] width 136 height 17
click at [979, 275] on textarea "Description:" at bounding box center [1007, 281] width 205 height 83
type textarea "FL450 M0.83 28000lbs FOB"
click at [1073, 340] on button "Save" at bounding box center [1083, 339] width 55 height 19
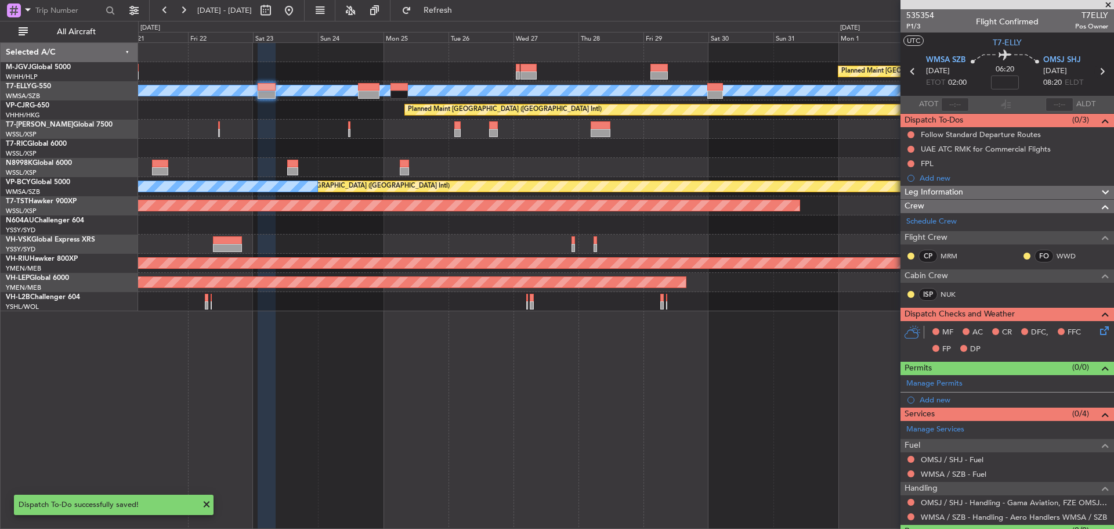
click at [1096, 75] on icon at bounding box center [1102, 71] width 15 height 15
type input "6"
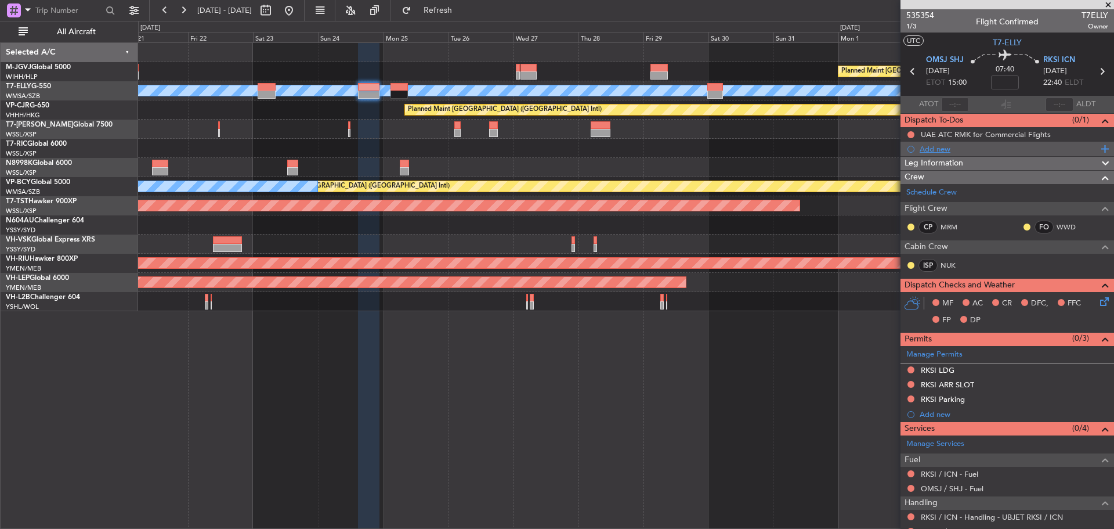
click at [954, 147] on div "Add new" at bounding box center [1009, 149] width 178 height 10
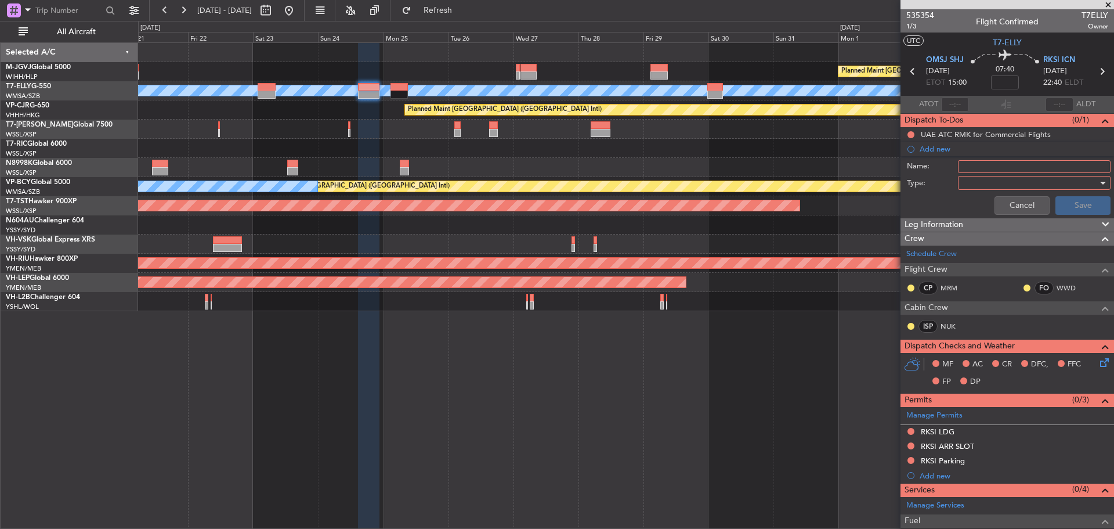
click at [961, 165] on input "Name:" at bounding box center [1034, 166] width 153 height 13
type input "FPL"
click at [1005, 186] on div at bounding box center [1030, 182] width 135 height 17
click at [1009, 204] on span "Generic" at bounding box center [1029, 206] width 136 height 17
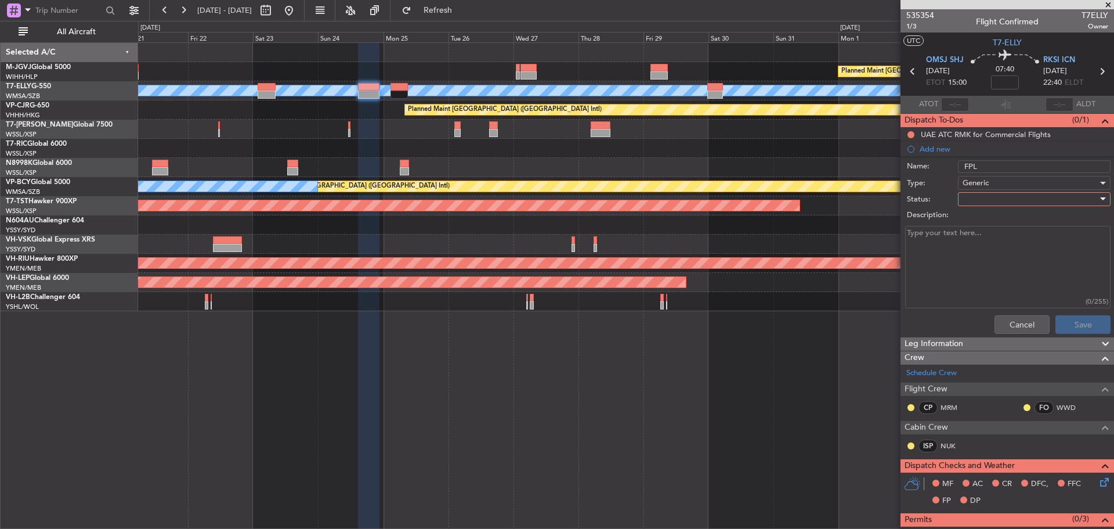
click at [1009, 204] on div at bounding box center [1030, 198] width 135 height 17
click at [1015, 216] on span "Not Started" at bounding box center [1029, 222] width 136 height 17
click at [1019, 252] on textarea "Description:" at bounding box center [1007, 267] width 205 height 83
type textarea "FL450 M0.83 39000lbs FOB"
click at [1070, 317] on button "Save" at bounding box center [1083, 324] width 55 height 19
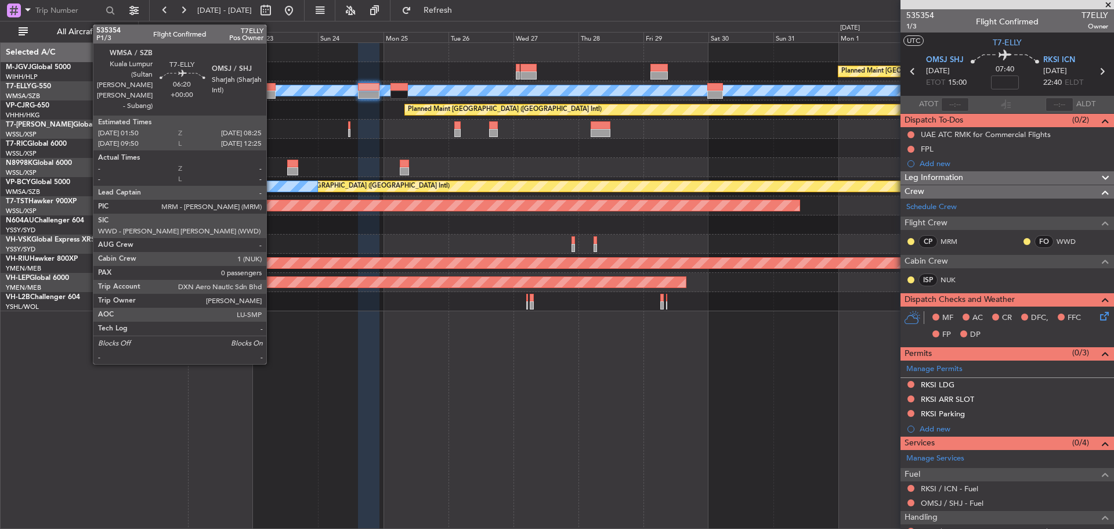
click at [272, 96] on div at bounding box center [267, 95] width 18 height 8
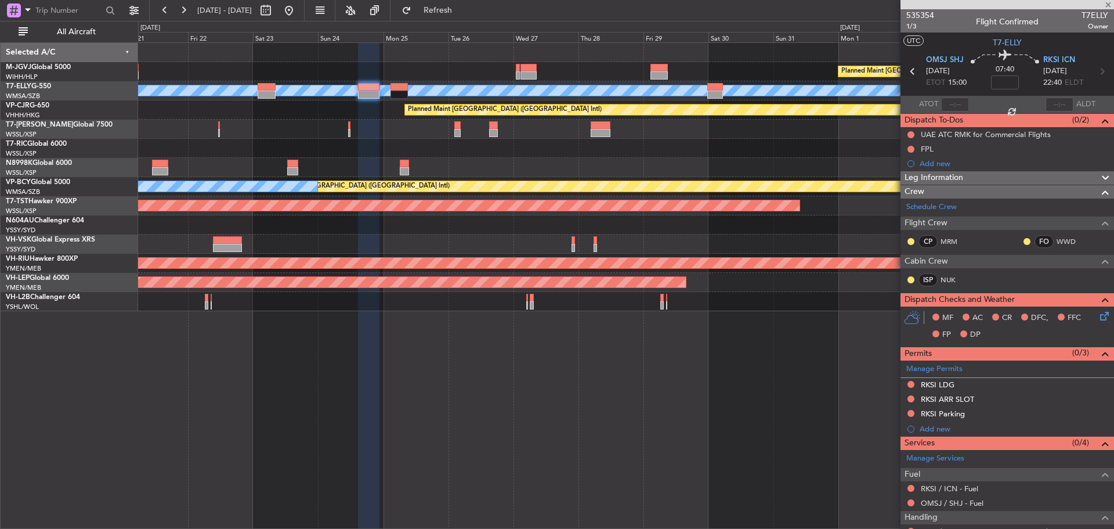
type input "0"
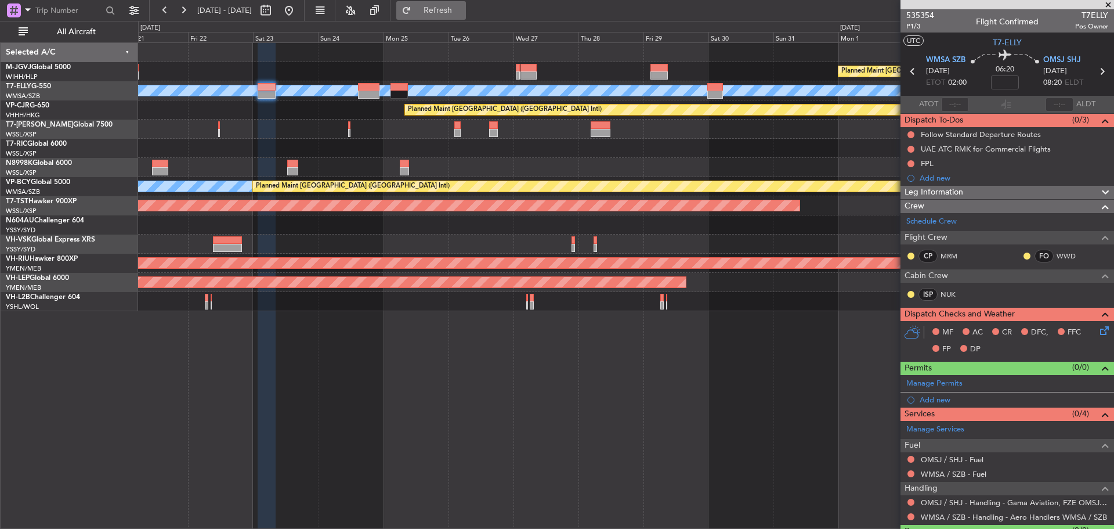
click at [453, 3] on button "Refresh" at bounding box center [431, 10] width 70 height 19
click at [1000, 84] on input at bounding box center [1005, 82] width 28 height 14
type input "-00:10"
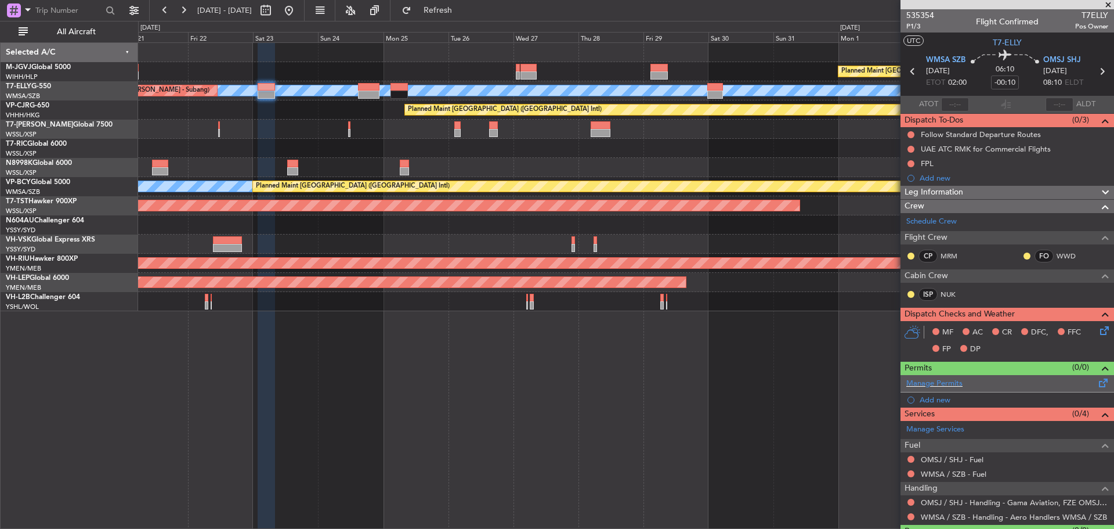
click at [1097, 381] on span at bounding box center [1104, 380] width 14 height 9
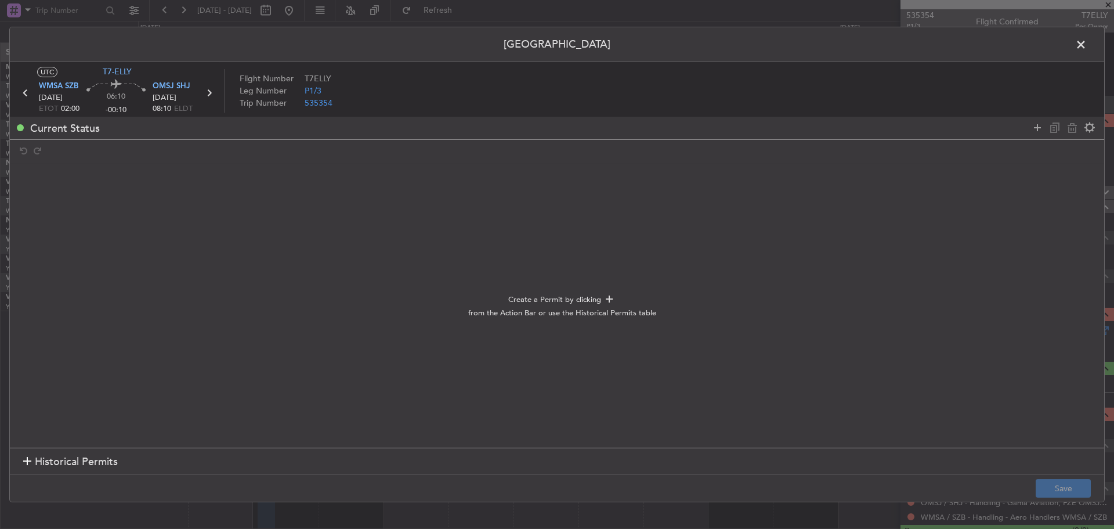
click at [677, 458] on section "Historical Permits" at bounding box center [557, 462] width 1095 height 28
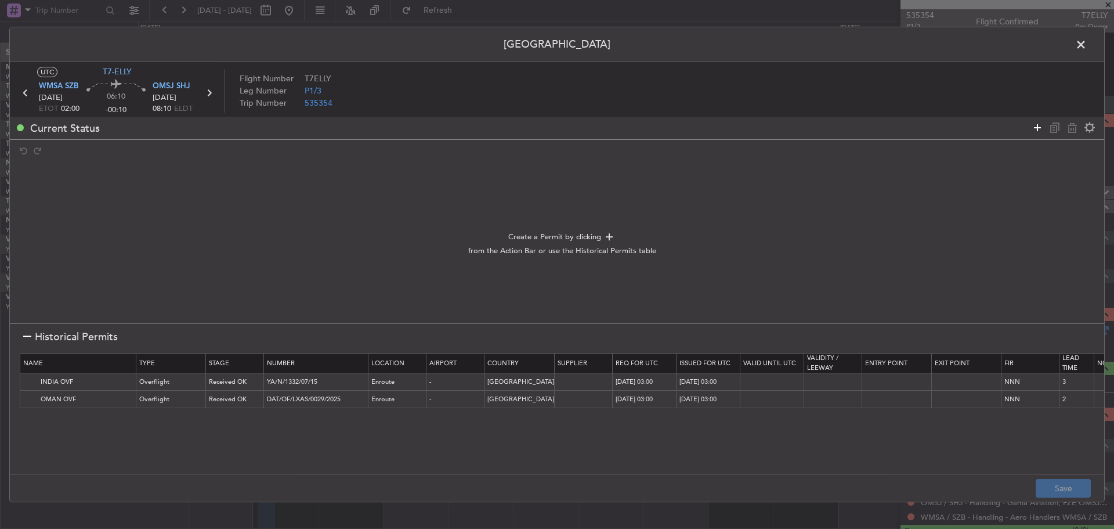
click at [1035, 128] on icon at bounding box center [1038, 128] width 14 height 14
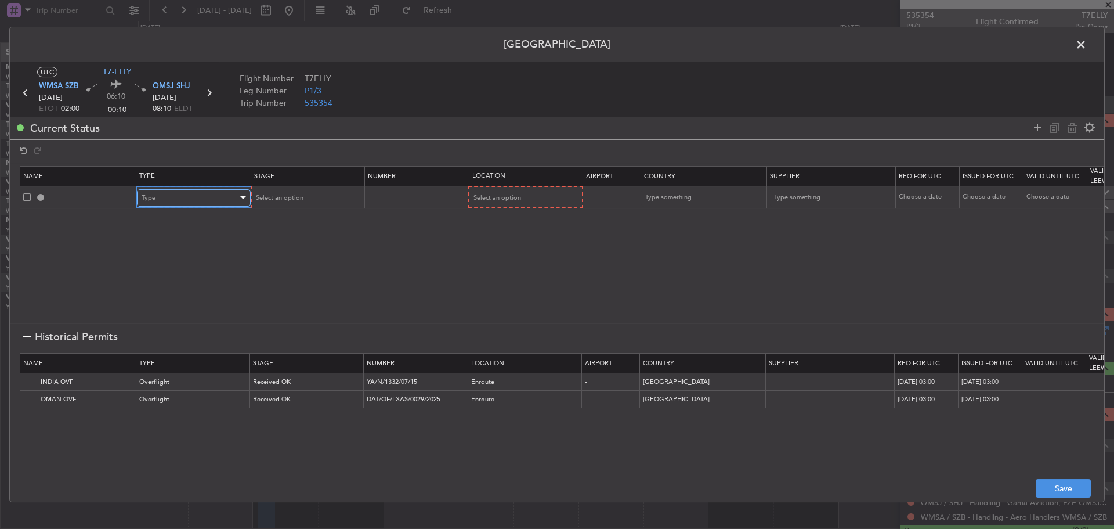
click at [204, 192] on div "Type" at bounding box center [190, 197] width 96 height 17
click at [227, 335] on span "Departure" at bounding box center [193, 337] width 103 height 17
click at [334, 197] on div "Select an option" at bounding box center [302, 197] width 96 height 17
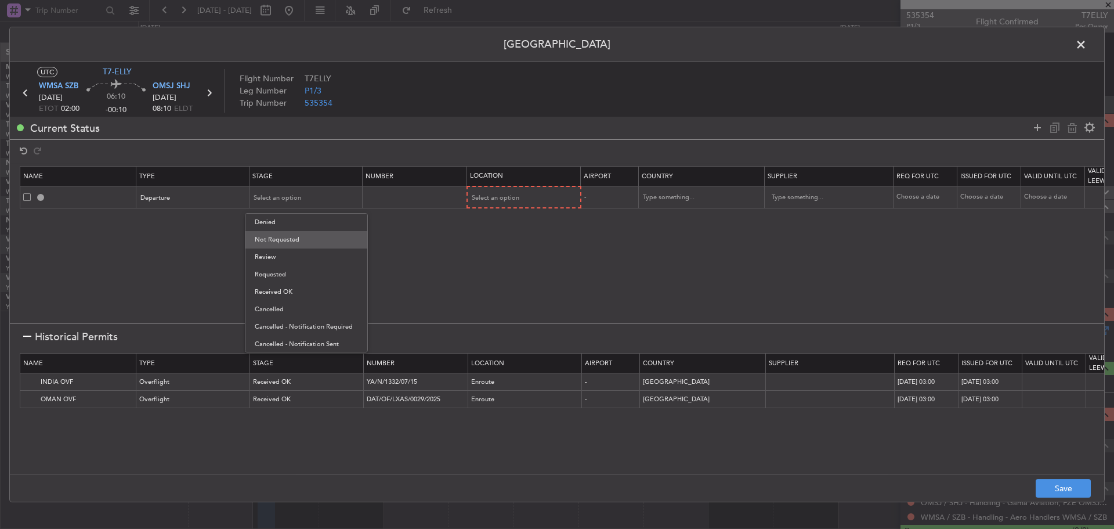
click at [334, 244] on span "Not Requested" at bounding box center [306, 239] width 103 height 17
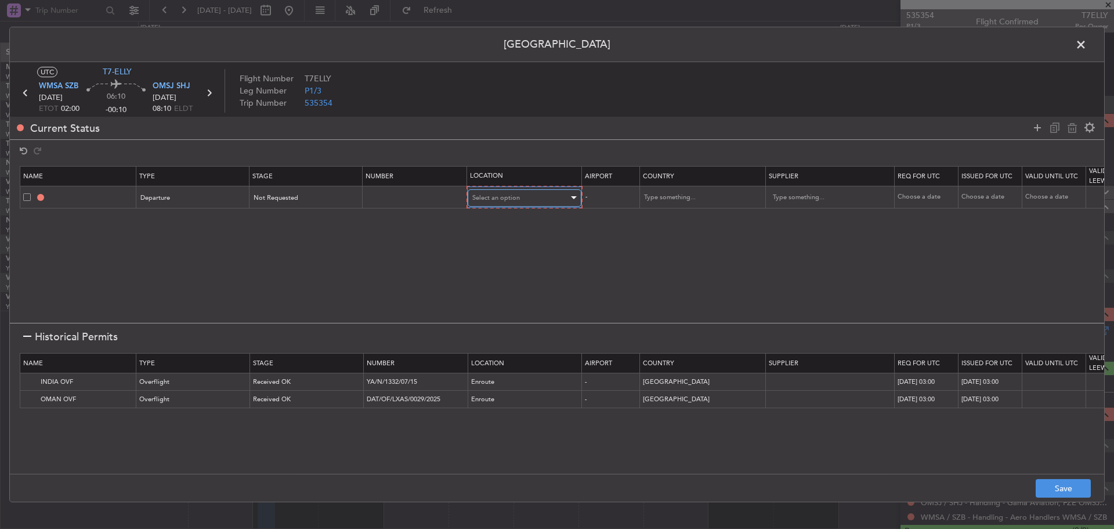
click at [474, 199] on span "Select an option" at bounding box center [496, 197] width 48 height 9
click at [510, 221] on span "Departure" at bounding box center [524, 222] width 103 height 17
click at [27, 387] on img at bounding box center [30, 382] width 14 height 14
click at [32, 395] on img at bounding box center [30, 399] width 14 height 14
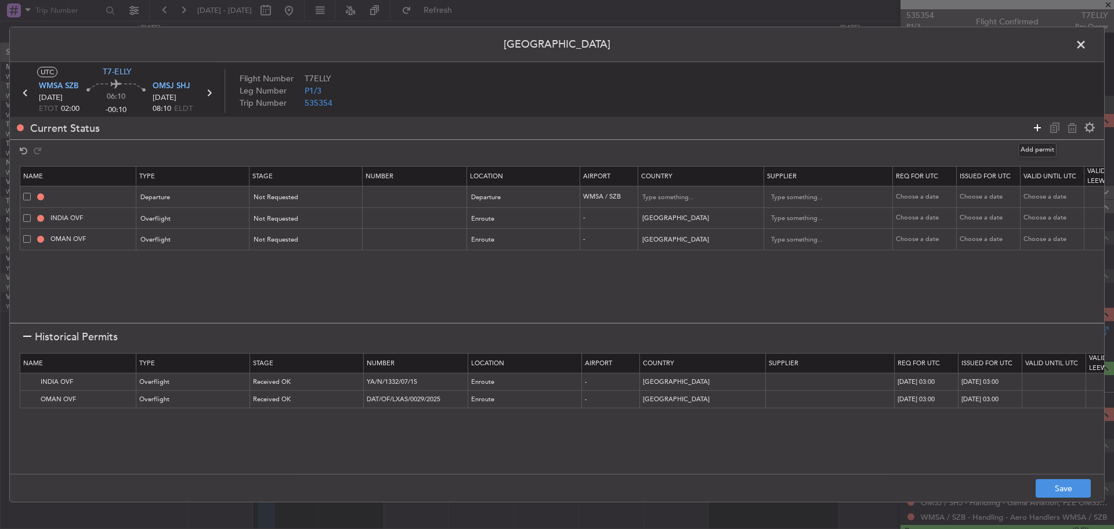
click at [1039, 129] on icon at bounding box center [1038, 128] width 14 height 14
click at [184, 263] on div "Type" at bounding box center [190, 261] width 96 height 17
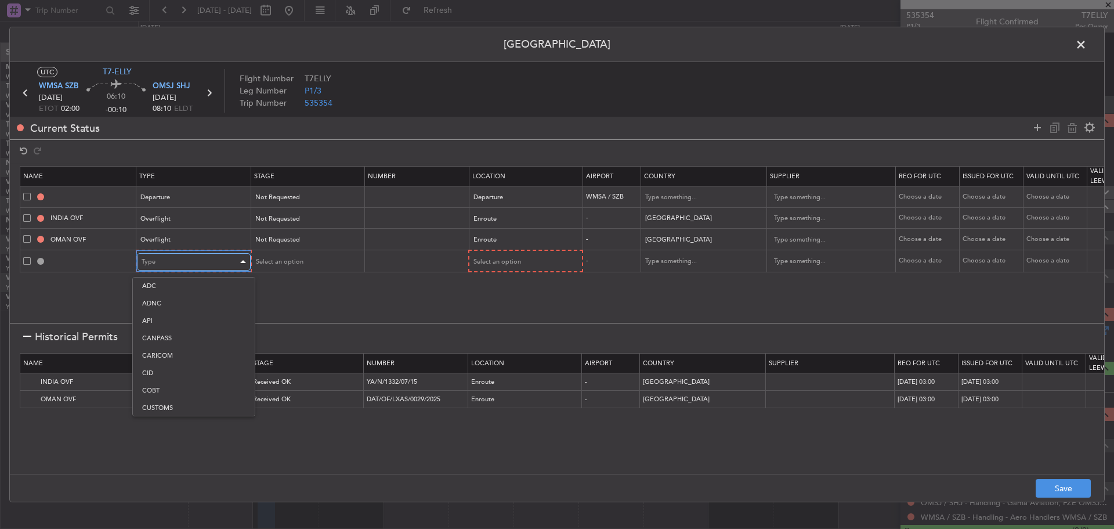
scroll to position [177, 0]
click at [201, 384] on span "Landing" at bounding box center [193, 387] width 103 height 17
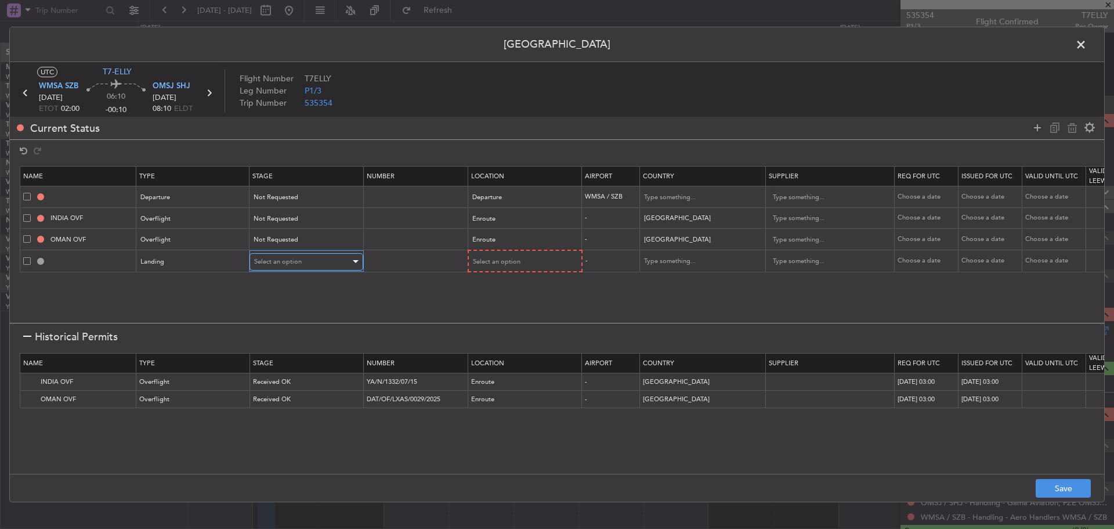
click at [301, 259] on span "Select an option" at bounding box center [278, 261] width 48 height 9
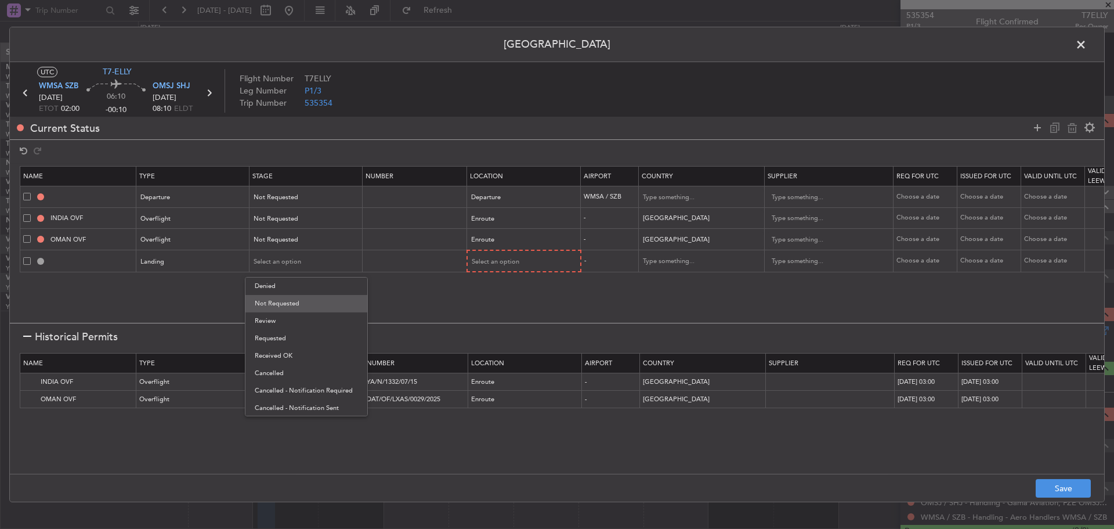
click at [331, 299] on span "Not Requested" at bounding box center [306, 303] width 103 height 17
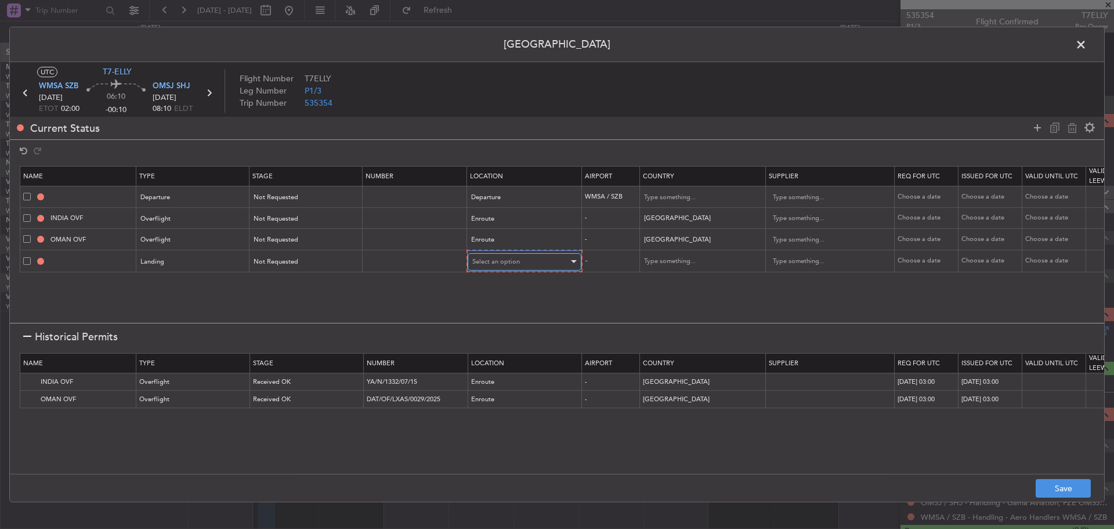
click at [494, 266] on div "Select an option" at bounding box center [520, 261] width 96 height 17
click at [538, 319] on span "Arrival" at bounding box center [524, 320] width 103 height 17
click at [1032, 125] on icon at bounding box center [1038, 128] width 14 height 14
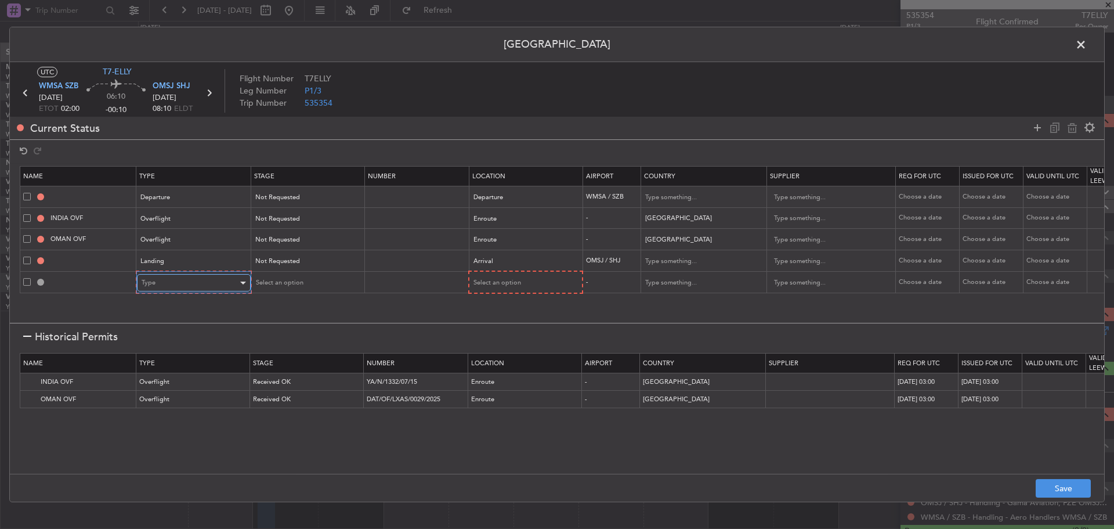
click at [172, 281] on div "Type" at bounding box center [190, 282] width 96 height 17
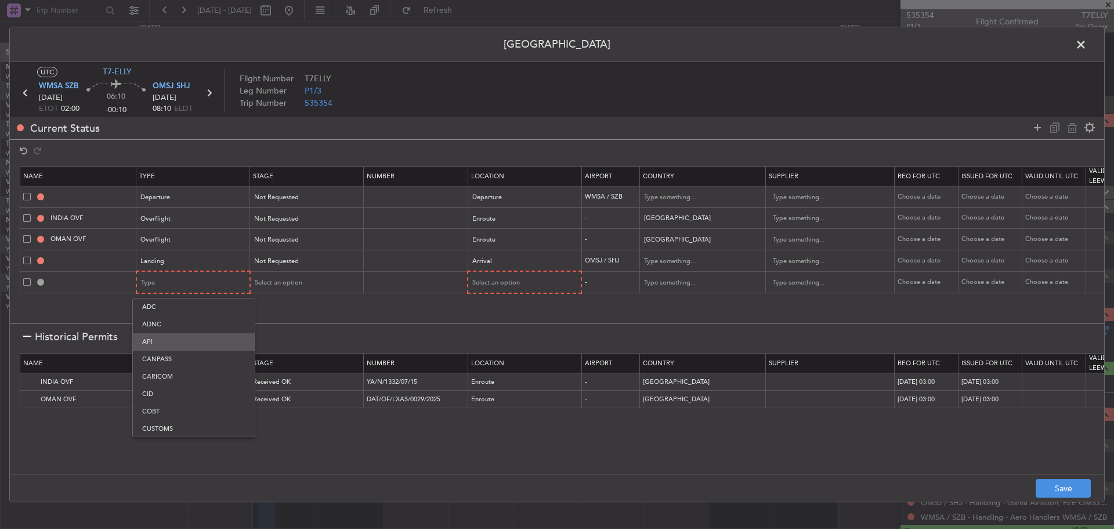
click at [196, 340] on span "API" at bounding box center [193, 341] width 103 height 17
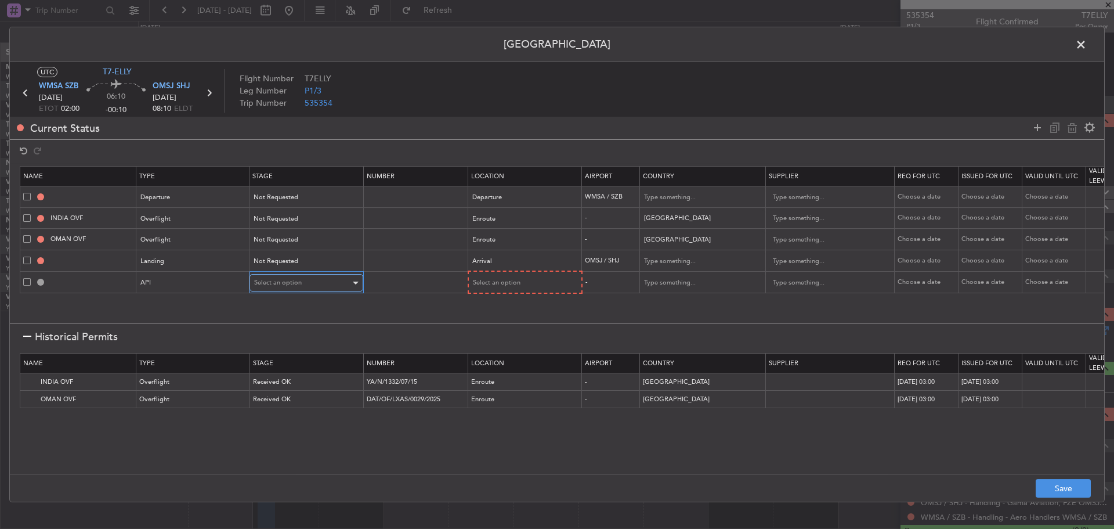
click at [291, 281] on span "Select an option" at bounding box center [278, 282] width 48 height 9
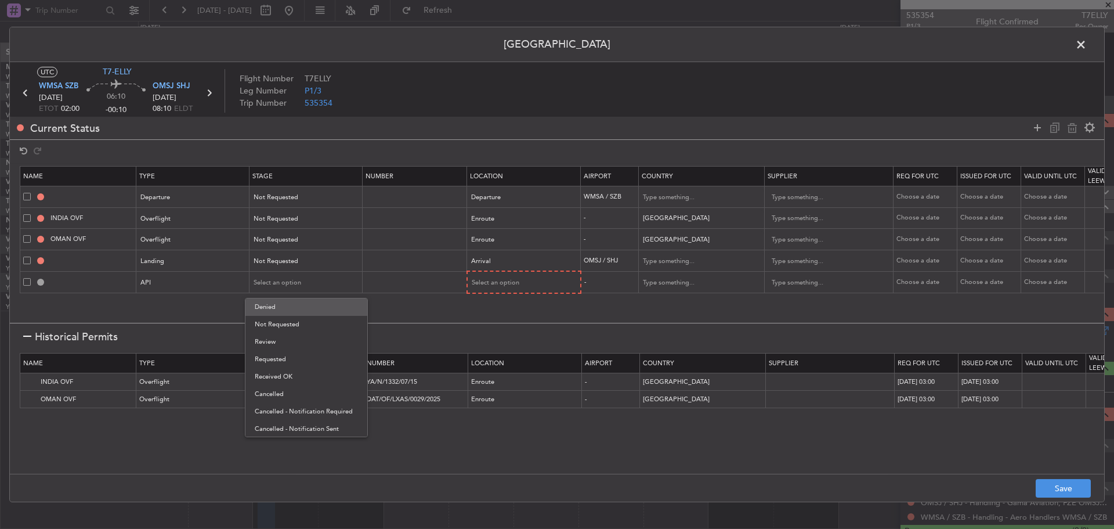
click at [314, 315] on span "Denied" at bounding box center [306, 306] width 103 height 17
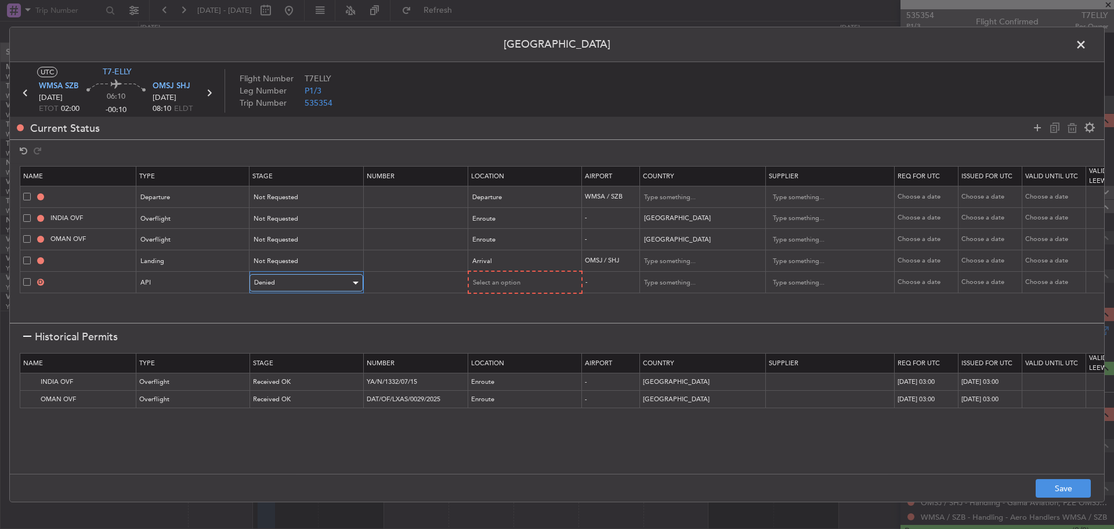
click at [297, 287] on div "Denied" at bounding box center [302, 282] width 96 height 17
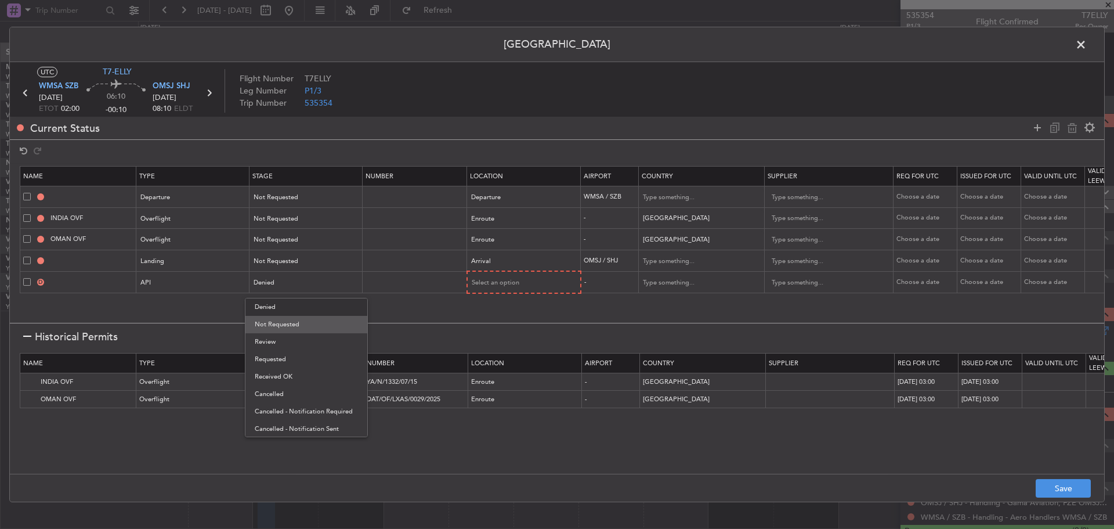
click at [320, 324] on span "Not Requested" at bounding box center [306, 324] width 103 height 17
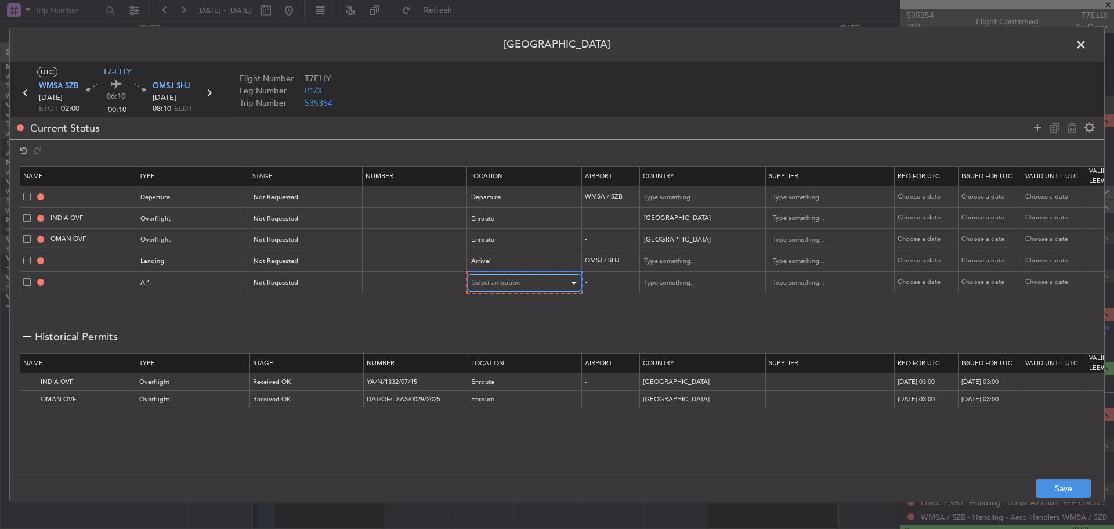
click at [504, 286] on span "Select an option" at bounding box center [496, 282] width 48 height 9
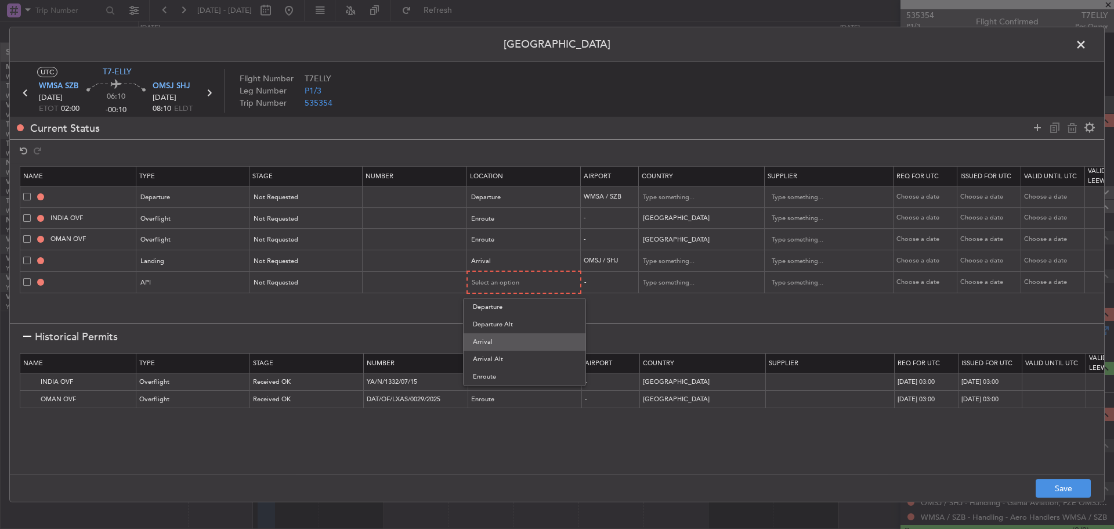
click at [536, 342] on span "Arrival" at bounding box center [524, 341] width 103 height 17
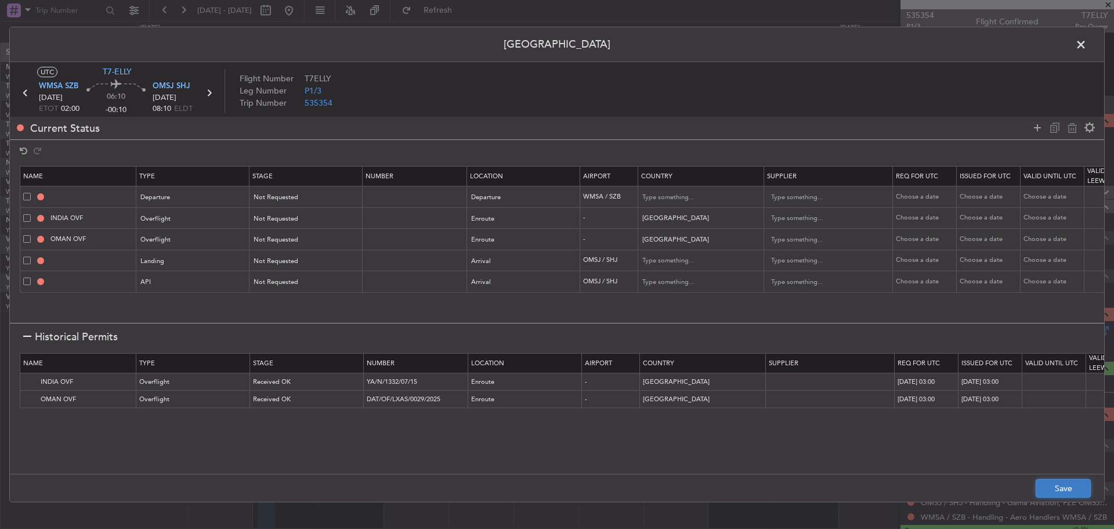
click at [1059, 488] on button "Save" at bounding box center [1063, 488] width 55 height 19
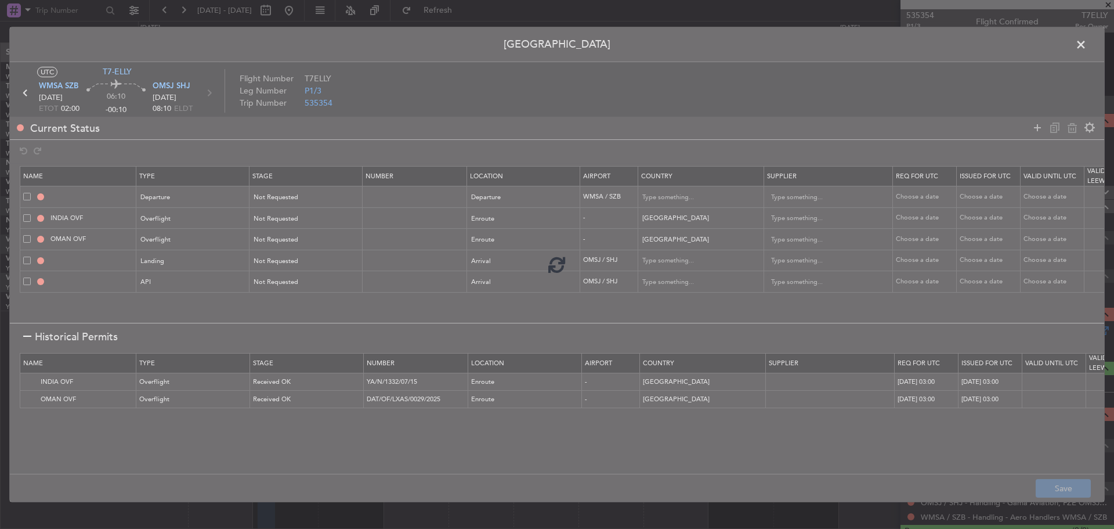
type input "DEPARTURE"
type input "Malaysia"
type input "NNN"
type input "3"
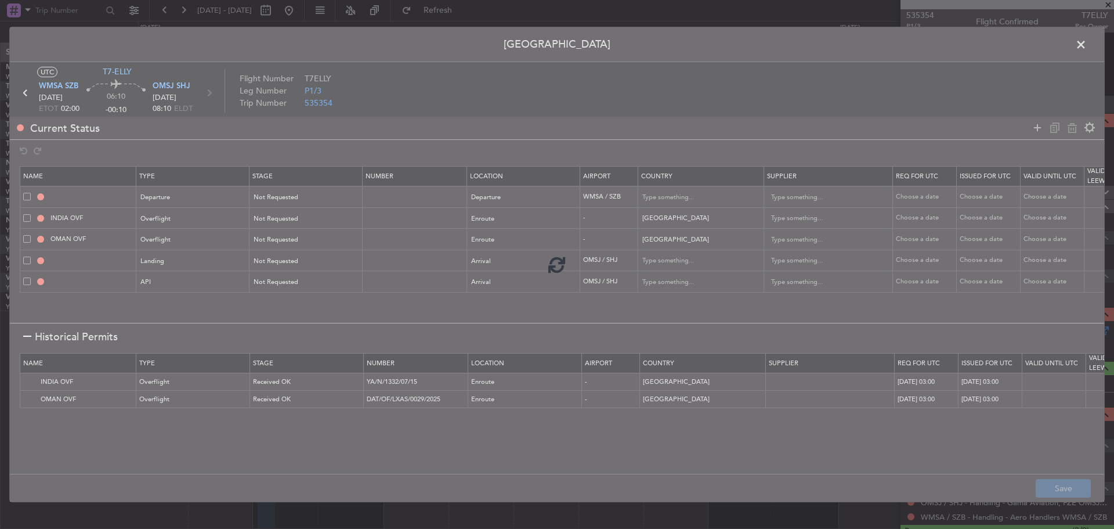
type input "NNN"
type input "2"
type input "OMSJ LDG"
type input "United Arab Emirates"
type input "NNN"
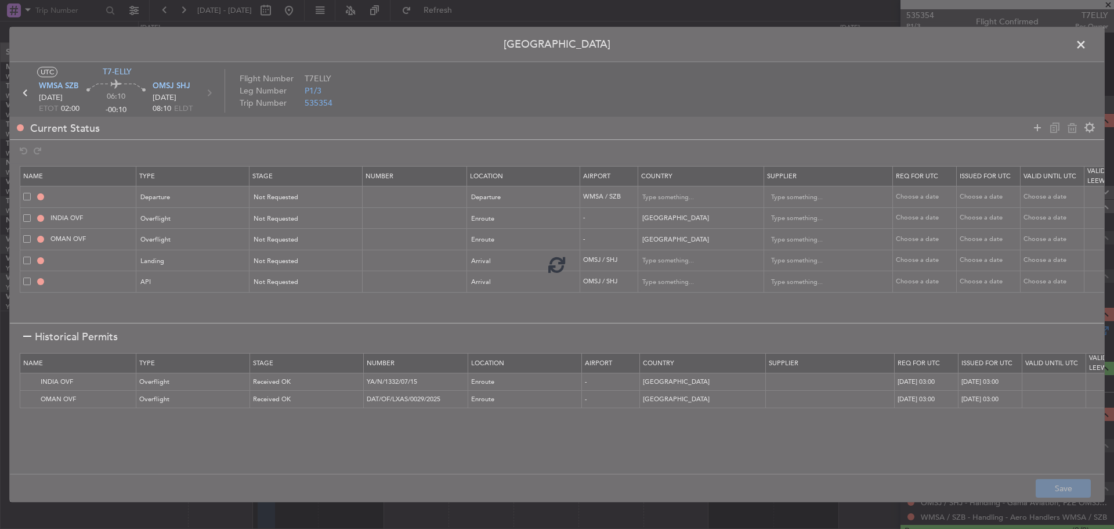
type input "1"
type input "OMSJ ARR API"
type input "United Arab Emirates"
type input "NNN"
type input "1"
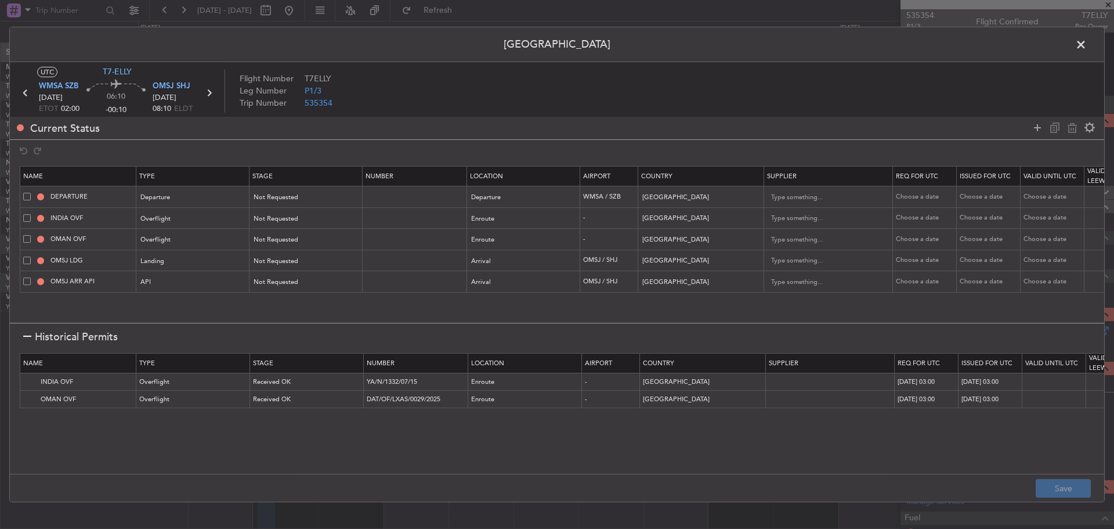
click at [1087, 39] on span at bounding box center [1087, 47] width 0 height 23
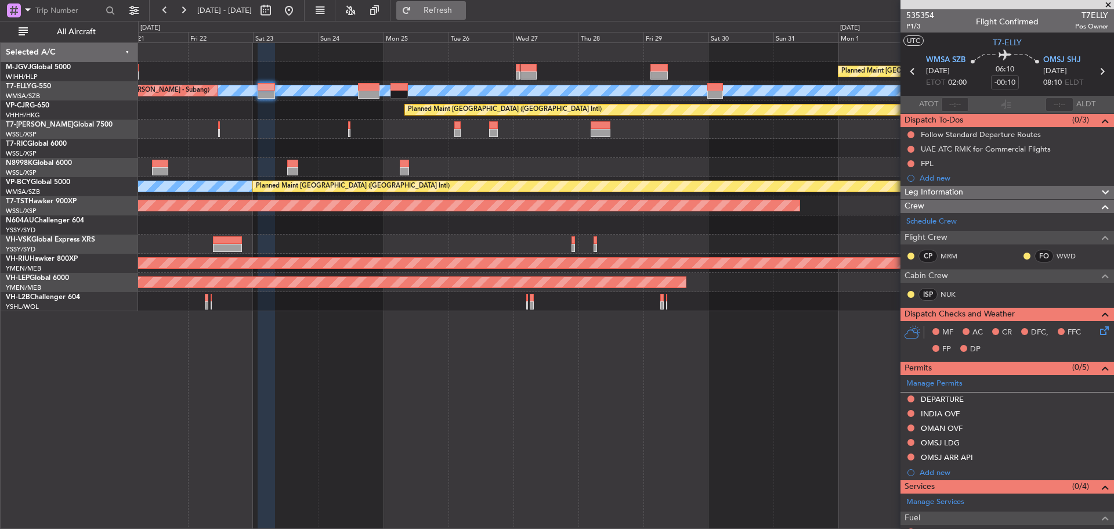
click at [466, 16] on button "Refresh" at bounding box center [431, 10] width 70 height 19
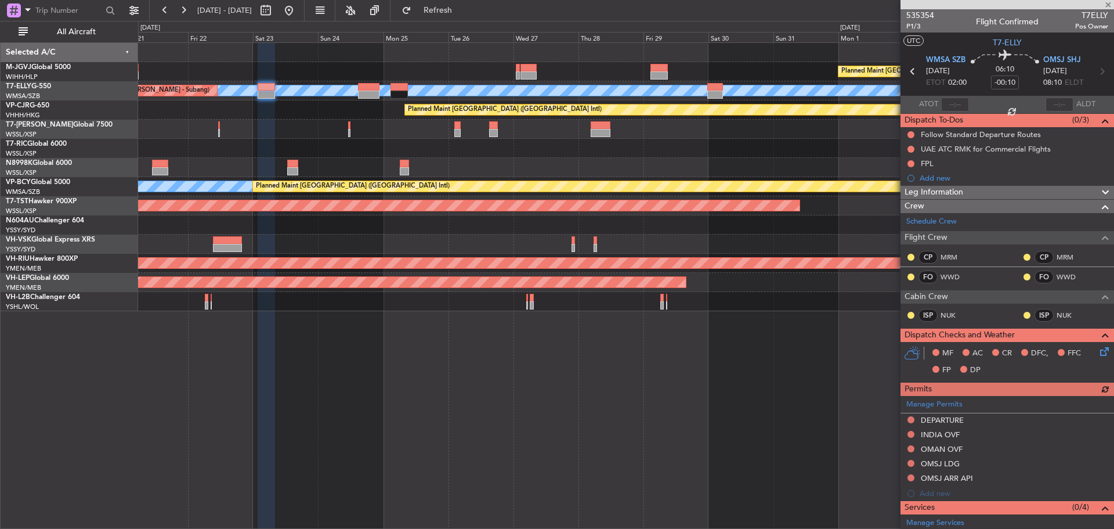
scroll to position [121, 0]
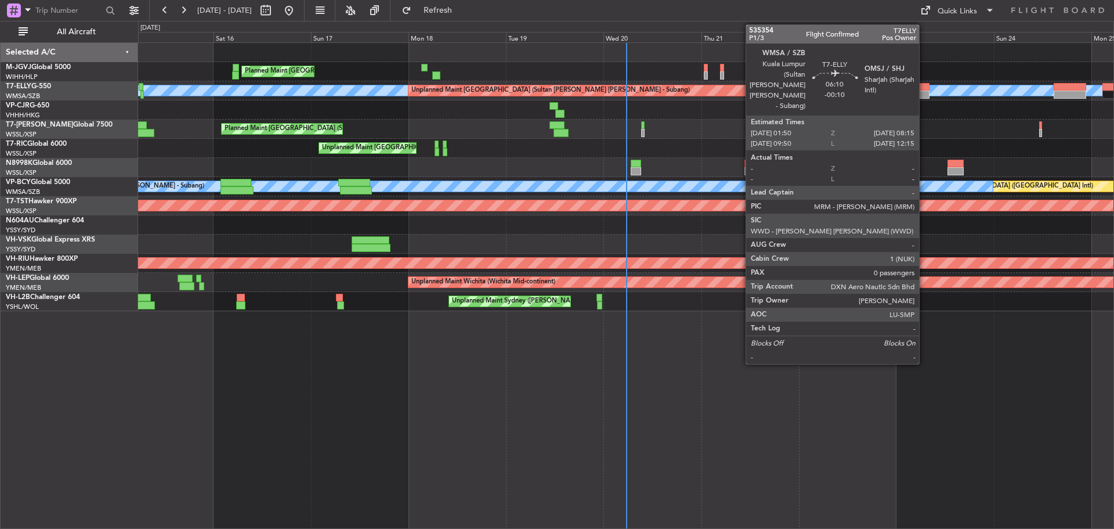
click at [925, 85] on div at bounding box center [917, 87] width 26 height 8
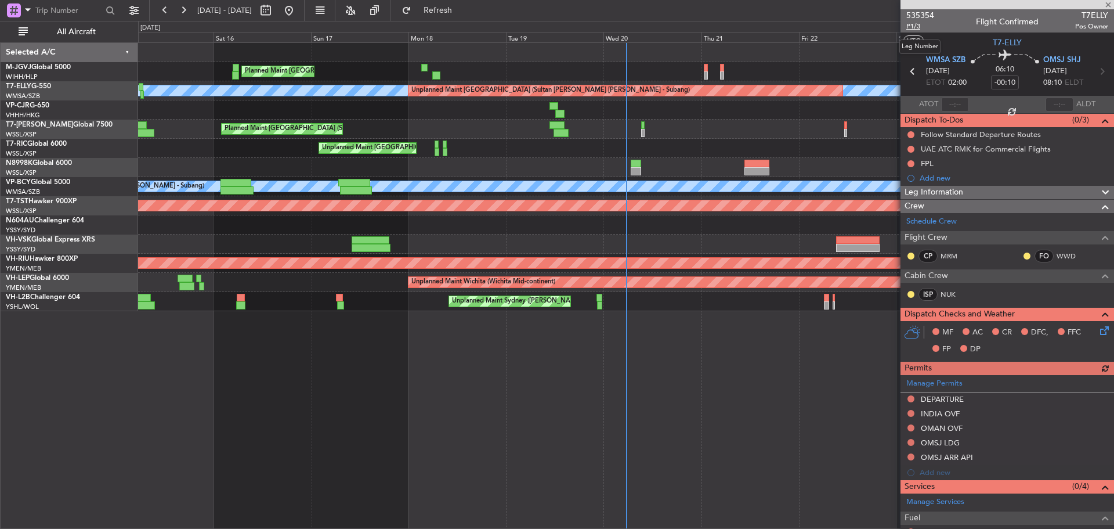
click at [916, 28] on span "P1/3" at bounding box center [921, 26] width 28 height 10
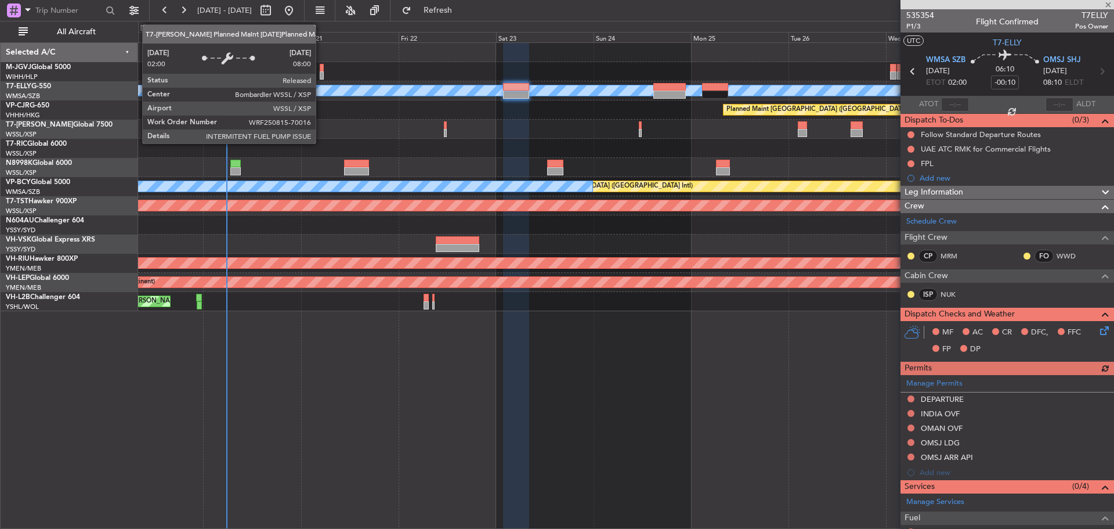
click at [338, 133] on div "Planned Maint [GEOGRAPHIC_DATA] (Seletar)" at bounding box center [626, 129] width 976 height 19
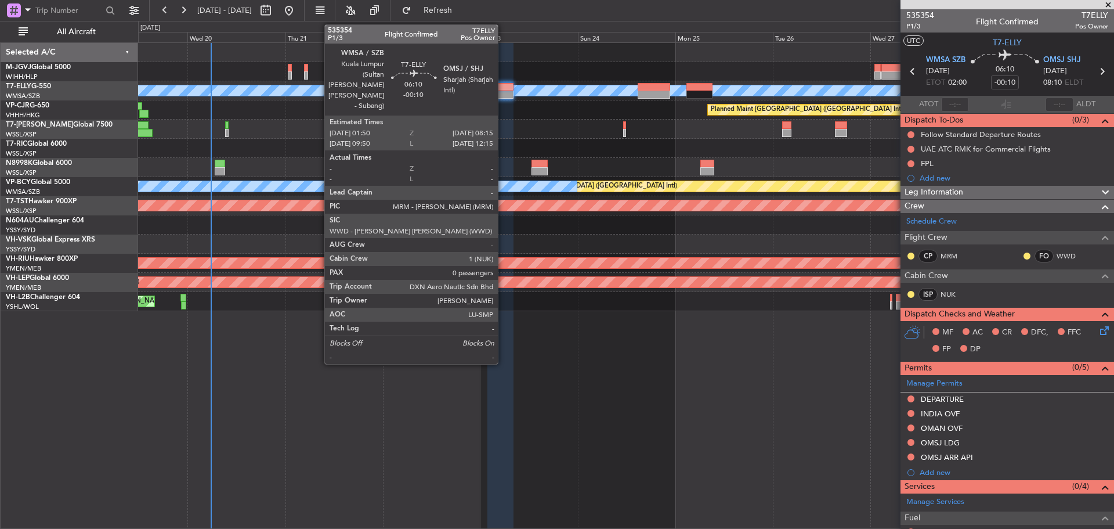
click at [503, 84] on div at bounding box center [501, 87] width 26 height 8
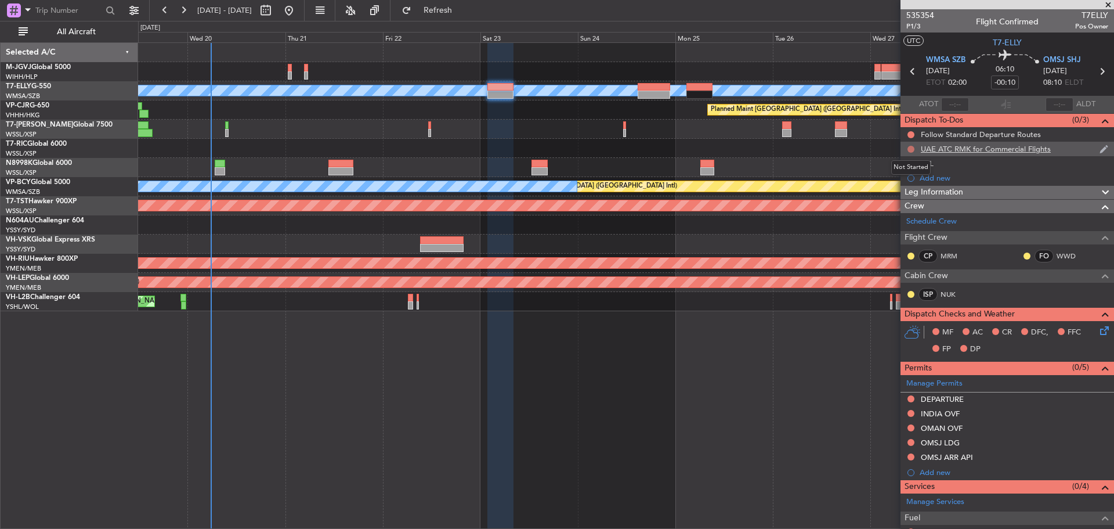
click at [911, 147] on button at bounding box center [911, 149] width 7 height 7
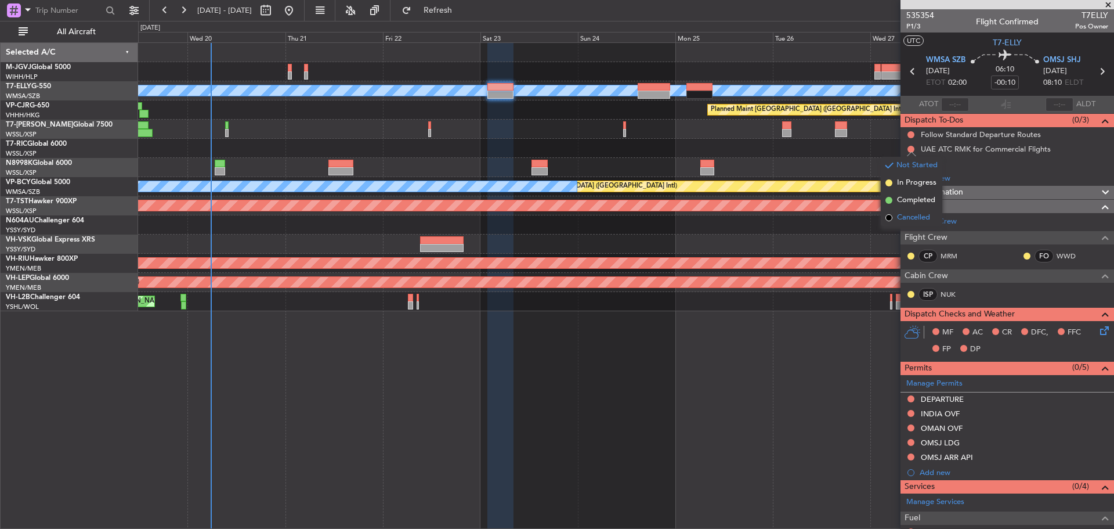
click at [915, 216] on span "Cancelled" at bounding box center [913, 218] width 33 height 12
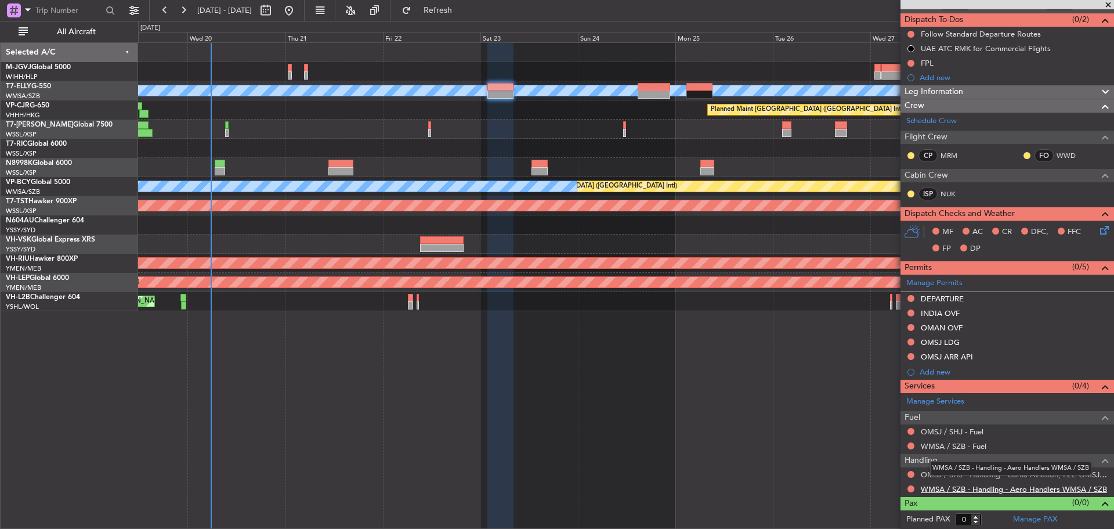
click at [933, 490] on link "WMSA / SZB - Handling - Aero Handlers WMSA / SZB" at bounding box center [1014, 489] width 186 height 10
click at [463, 12] on span "Refresh" at bounding box center [438, 10] width 49 height 8
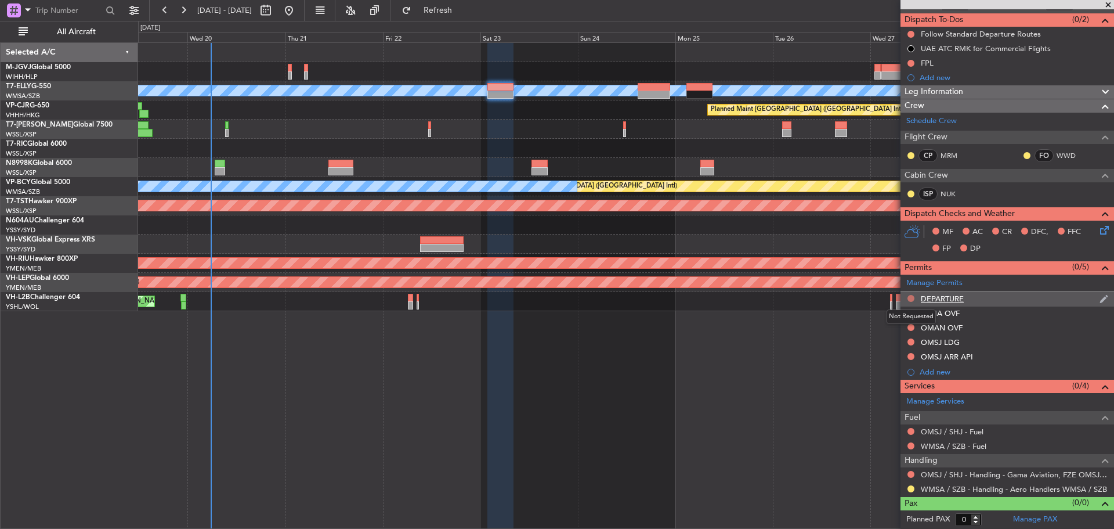
click at [910, 297] on button at bounding box center [911, 298] width 7 height 7
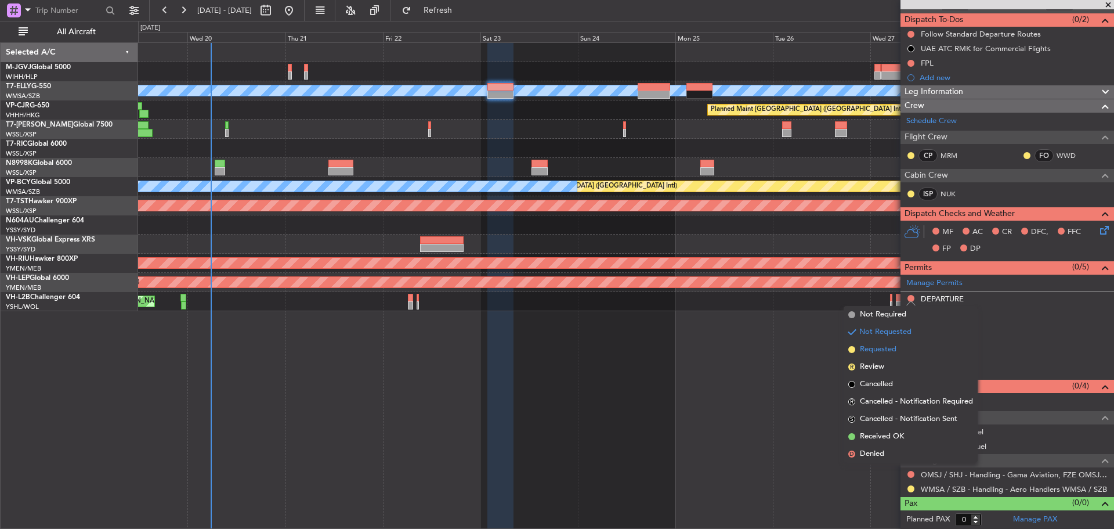
click at [908, 351] on li "Requested" at bounding box center [911, 349] width 134 height 17
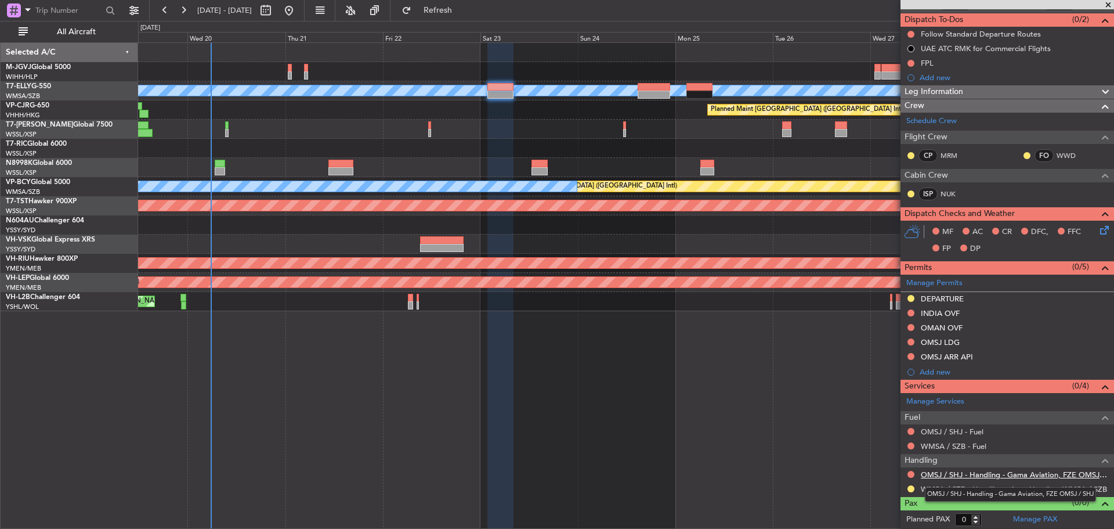
click at [1015, 475] on link "OMSJ / SHJ - Handling - Gama Aviation, FZE OMSJ / SHJ" at bounding box center [1014, 475] width 187 height 10
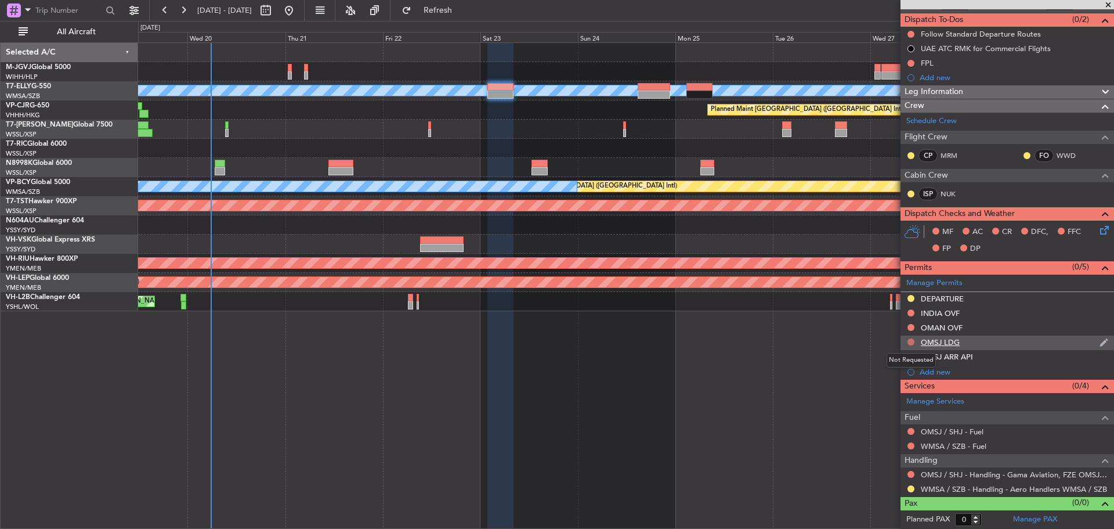
click at [912, 341] on button at bounding box center [911, 341] width 7 height 7
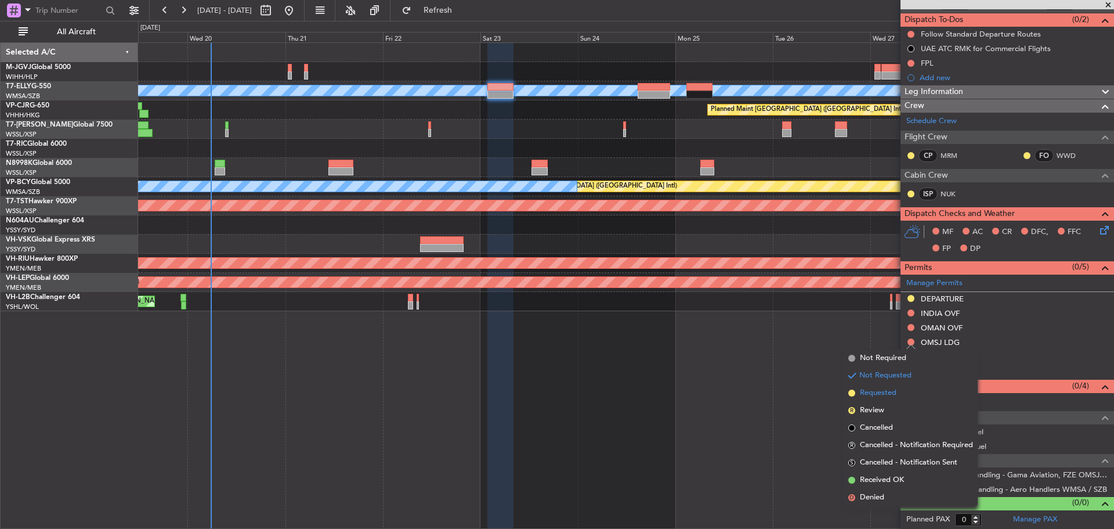
click at [890, 394] on span "Requested" at bounding box center [878, 393] width 37 height 12
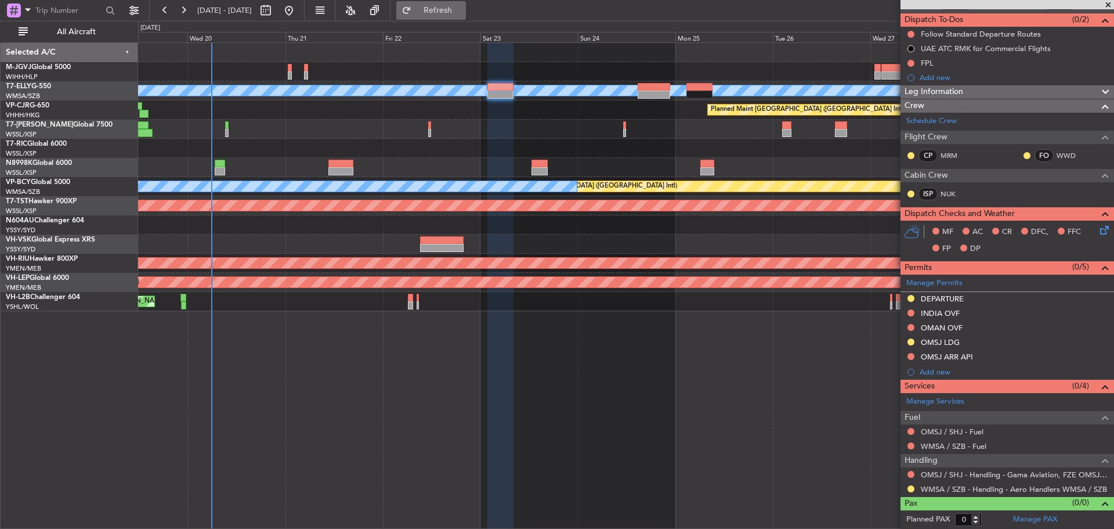
click at [461, 13] on span "Refresh" at bounding box center [438, 10] width 49 height 8
click at [930, 489] on link "WMSA / SZB - Handling - Aero Handlers WMSA / SZB" at bounding box center [1014, 489] width 186 height 10
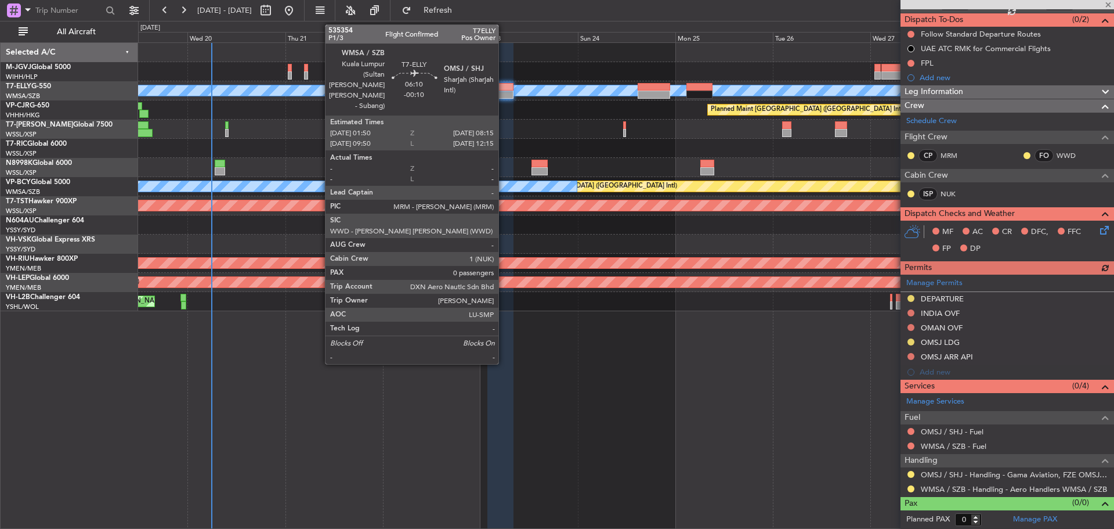
click at [504, 93] on div at bounding box center [501, 95] width 26 height 8
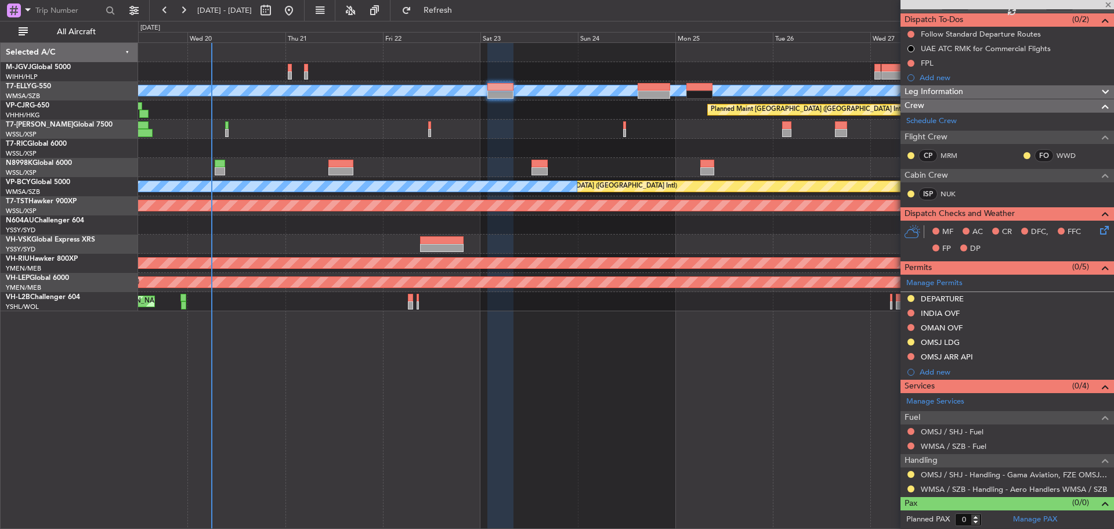
scroll to position [0, 0]
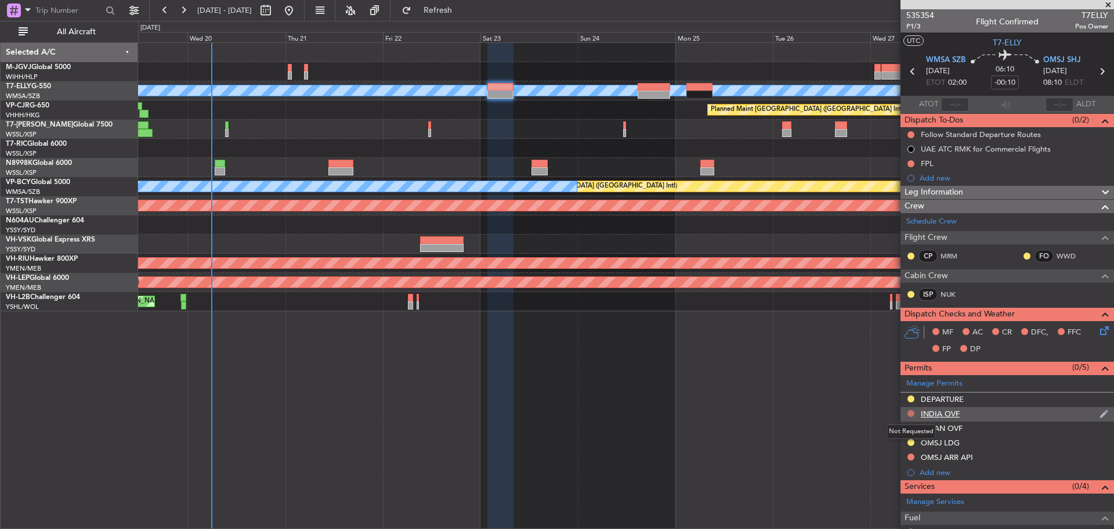
click at [910, 414] on button at bounding box center [911, 413] width 7 height 7
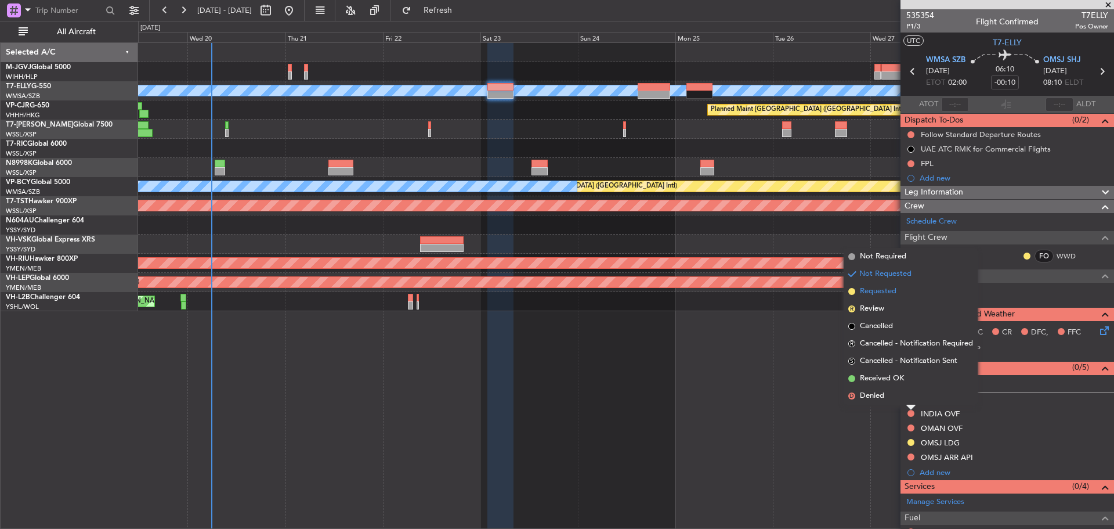
click at [863, 294] on span "Requested" at bounding box center [878, 292] width 37 height 12
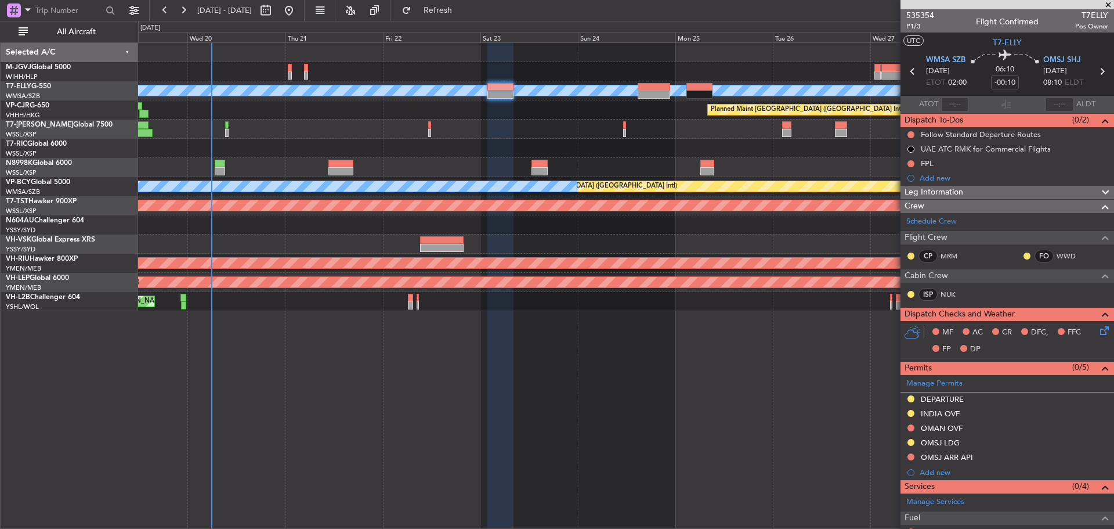
click at [1098, 70] on icon at bounding box center [1102, 71] width 15 height 15
type input "6"
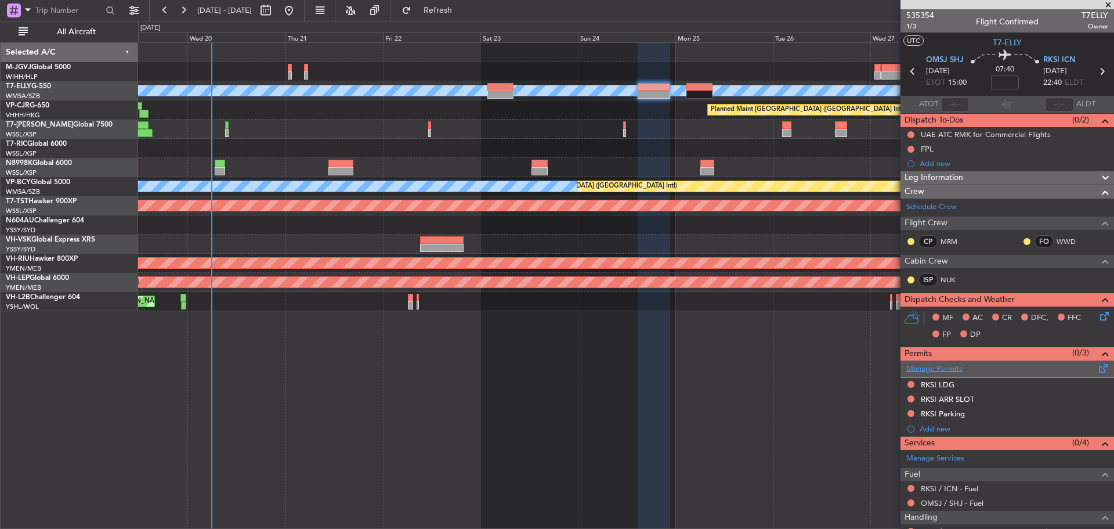
click at [1097, 366] on span at bounding box center [1104, 366] width 14 height 9
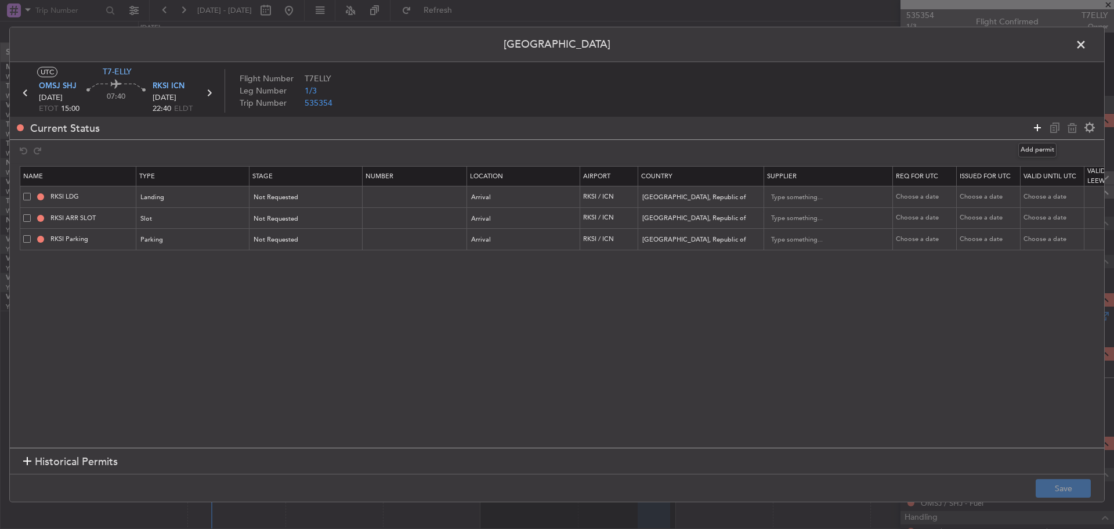
click at [1032, 129] on icon at bounding box center [1038, 128] width 14 height 14
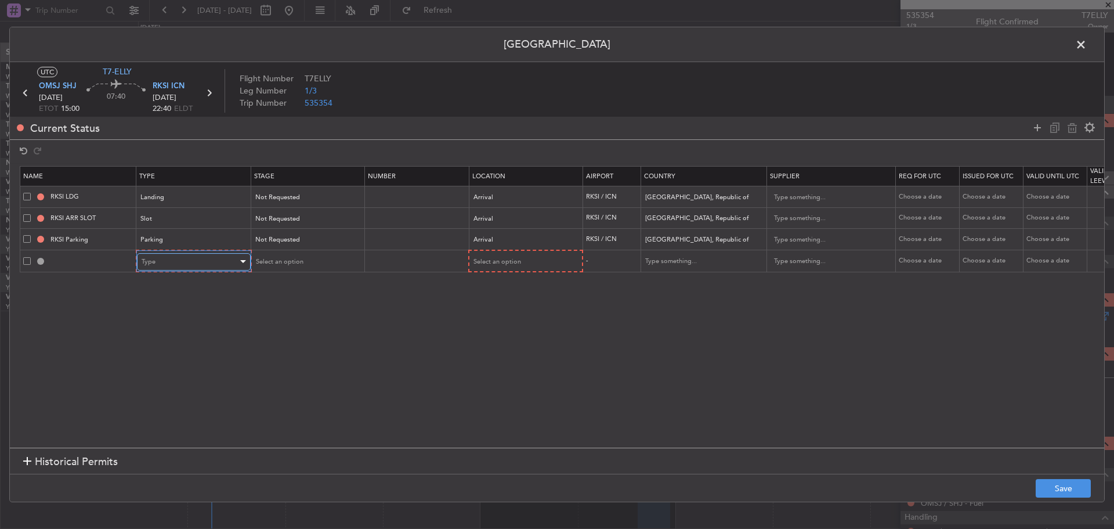
click at [199, 261] on div "Type" at bounding box center [190, 261] width 96 height 17
click at [212, 401] on span "Departure" at bounding box center [193, 401] width 103 height 17
click at [315, 267] on div "Select an option" at bounding box center [302, 261] width 96 height 17
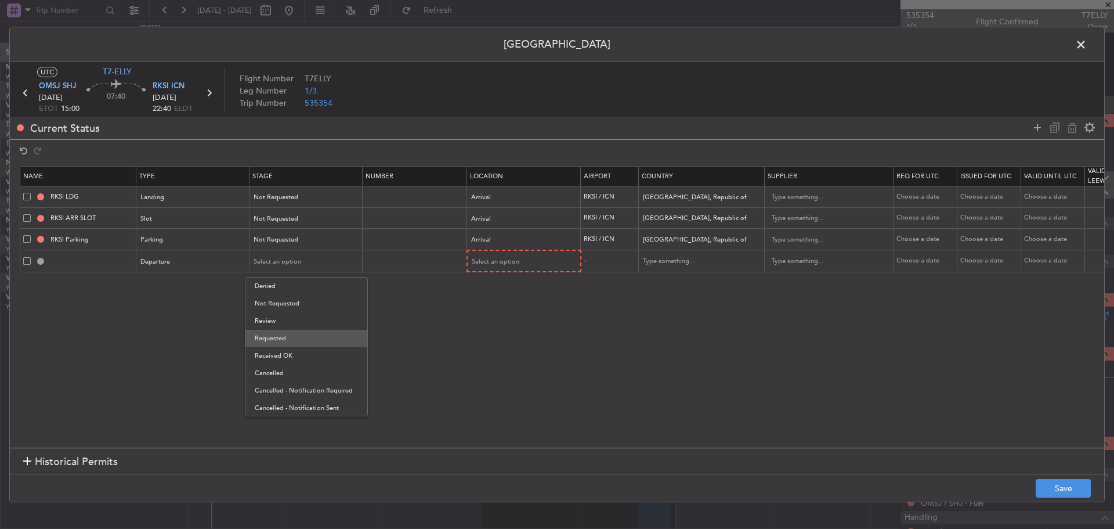
click at [329, 334] on span "Requested" at bounding box center [306, 338] width 103 height 17
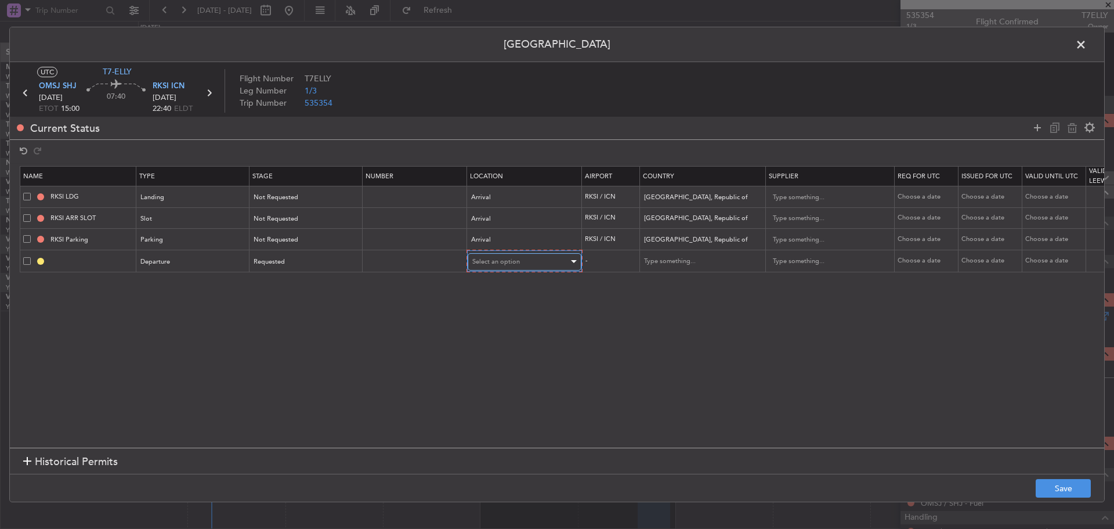
click at [515, 264] on span "Select an option" at bounding box center [496, 261] width 48 height 9
click at [522, 290] on span "Departure" at bounding box center [524, 285] width 103 height 17
click at [1034, 124] on icon at bounding box center [1038, 128] width 14 height 14
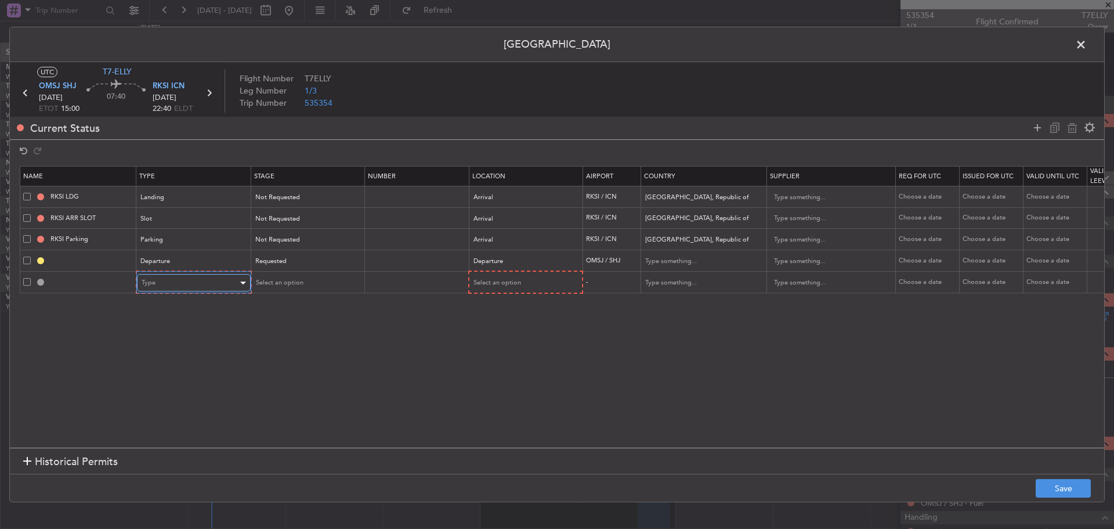
click at [160, 282] on div "Type" at bounding box center [190, 282] width 96 height 17
click at [208, 343] on span "API" at bounding box center [193, 341] width 103 height 17
click at [298, 279] on span "Select an option" at bounding box center [278, 282] width 48 height 9
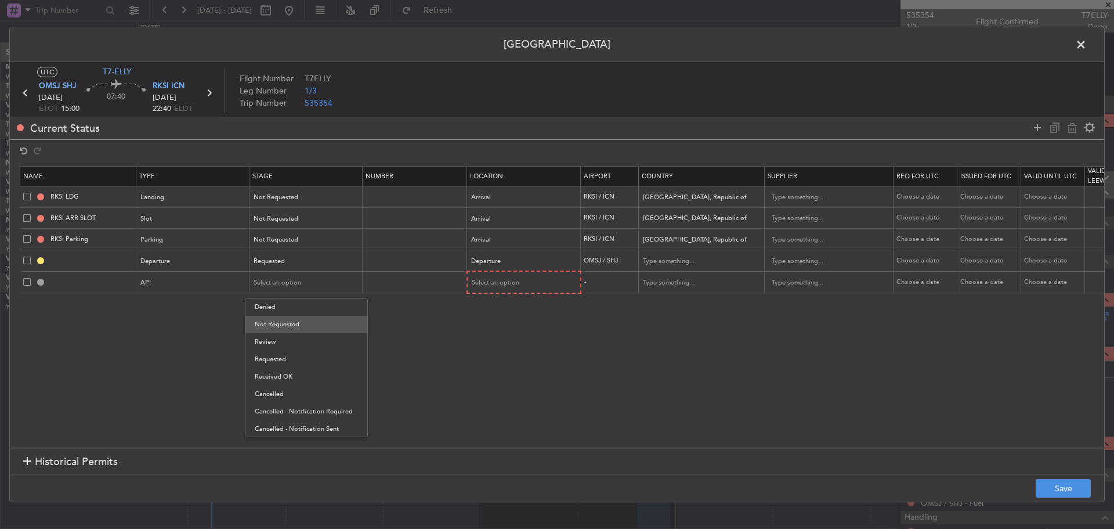
click at [326, 320] on span "Not Requested" at bounding box center [306, 324] width 103 height 17
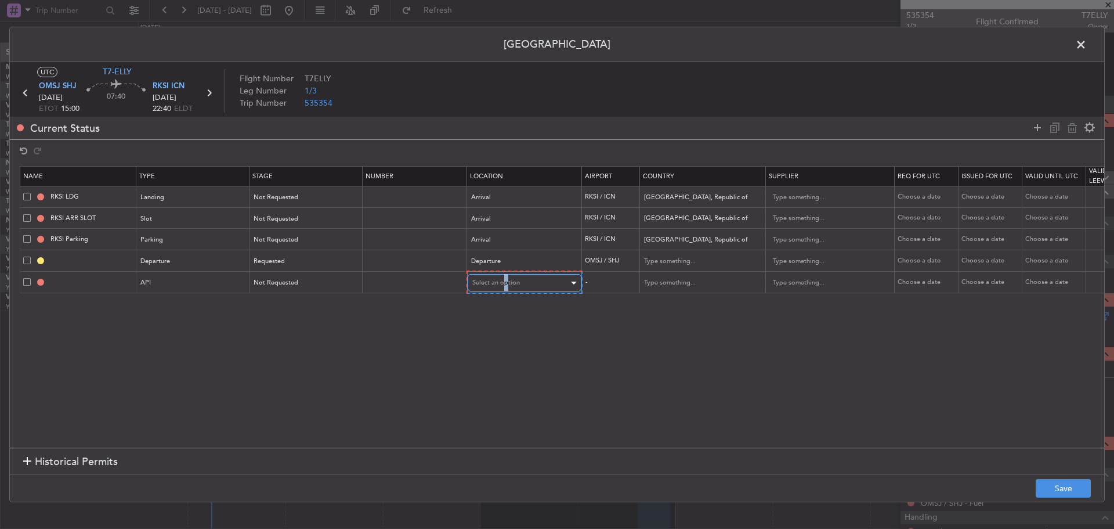
click at [506, 286] on span "Select an option" at bounding box center [496, 282] width 48 height 9
click at [525, 301] on span "Departure" at bounding box center [524, 306] width 103 height 17
click at [1048, 481] on button "Save" at bounding box center [1063, 488] width 55 height 19
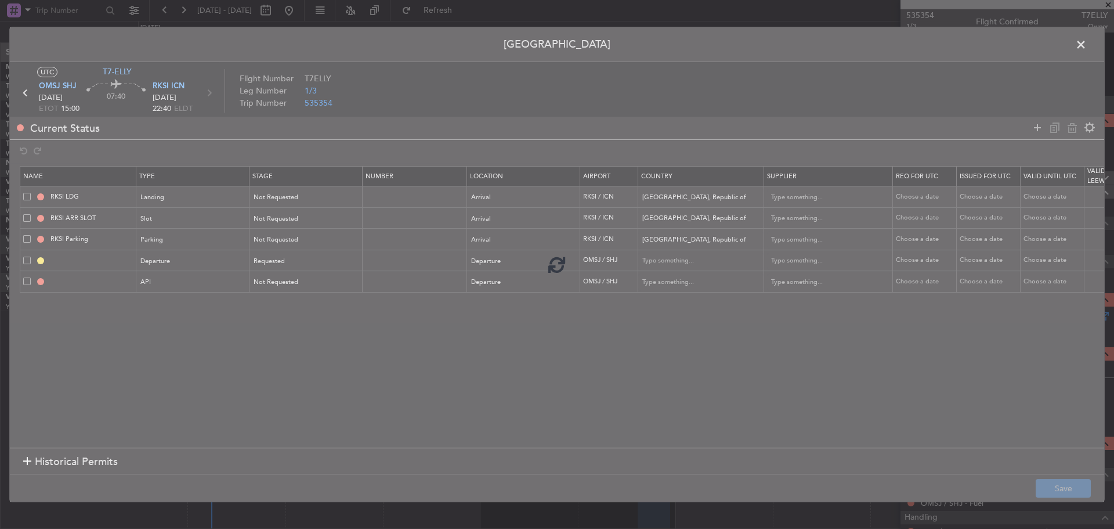
type input "DEPARTURE"
type input "United Arab Emirates"
type input "NNN"
type input "1"
type input "OMSJ DEP API"
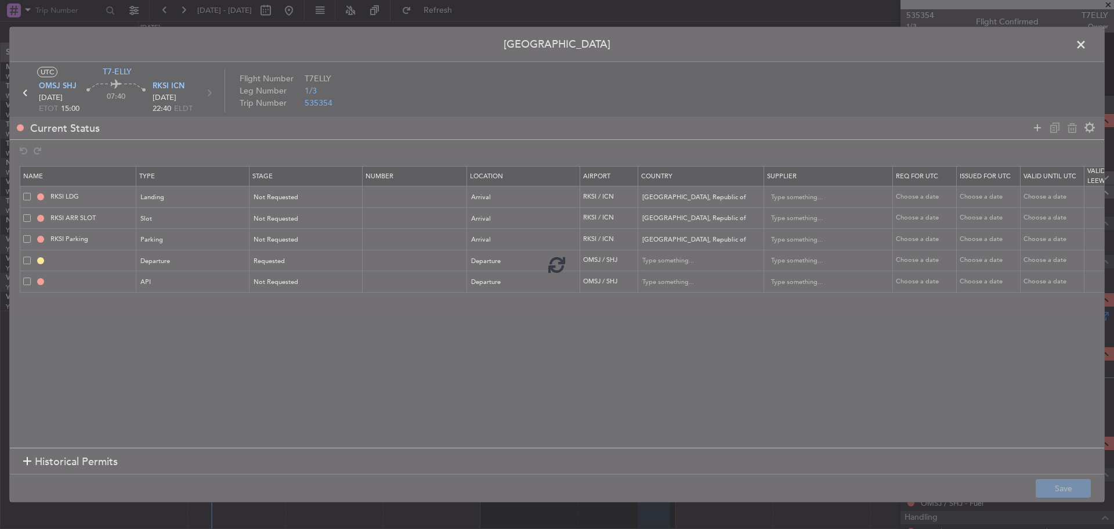
type input "United Arab Emirates"
type input "NNN"
type input "1"
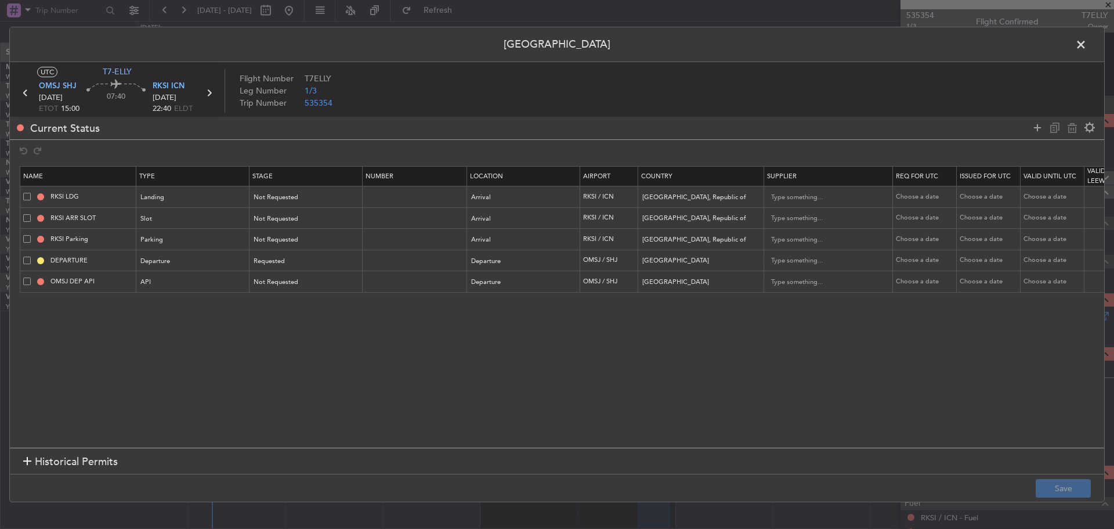
click at [1087, 49] on span at bounding box center [1087, 47] width 0 height 23
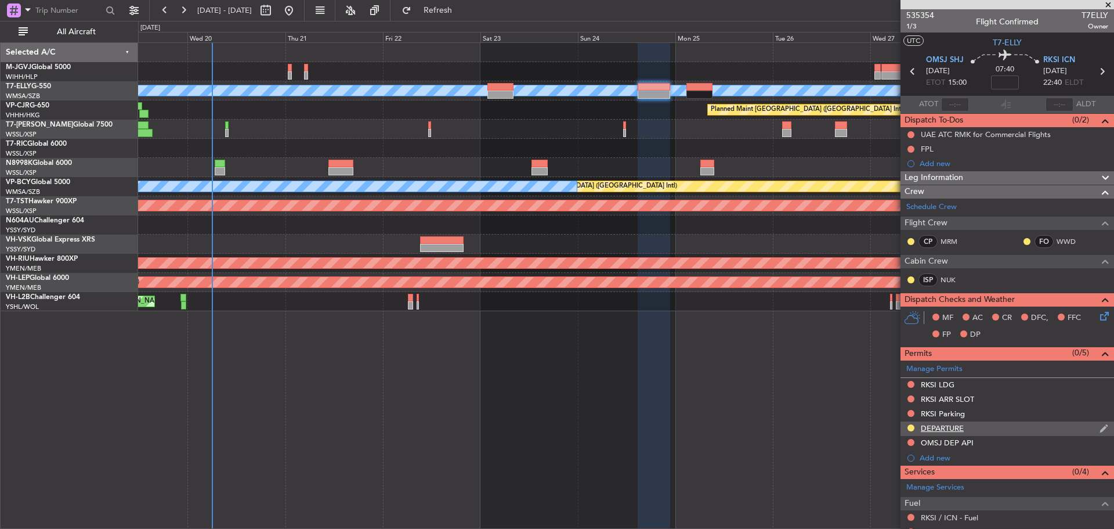
scroll to position [100, 0]
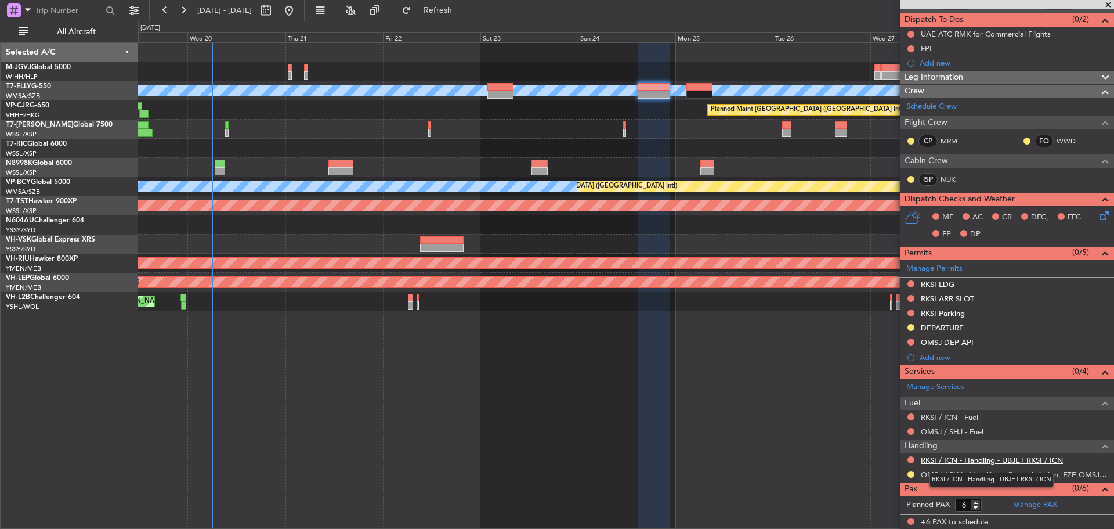
click at [978, 456] on link "RKSI / ICN - Handling - UBJET RKSI / ICN" at bounding box center [992, 460] width 142 height 10
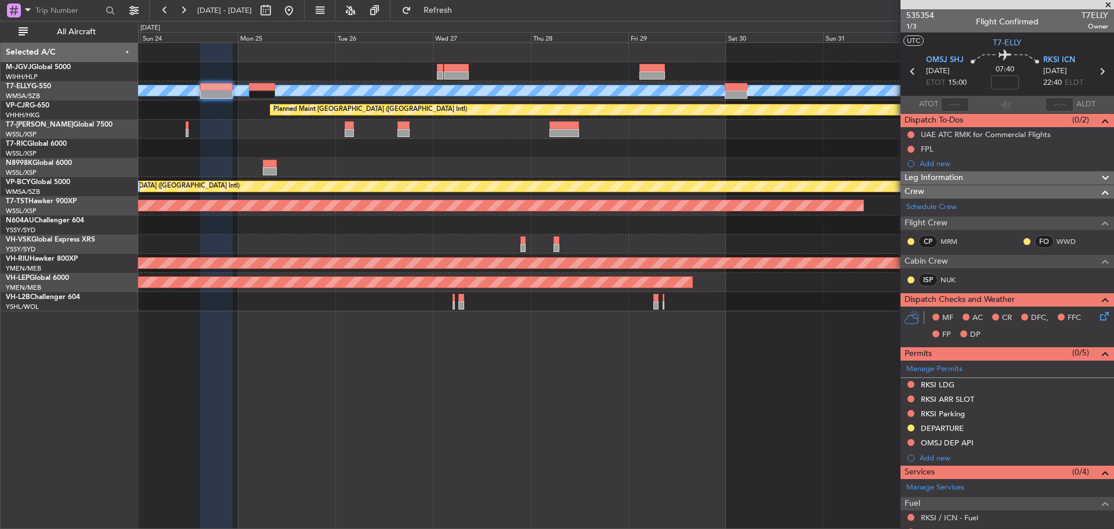
click at [327, 141] on div at bounding box center [626, 148] width 976 height 19
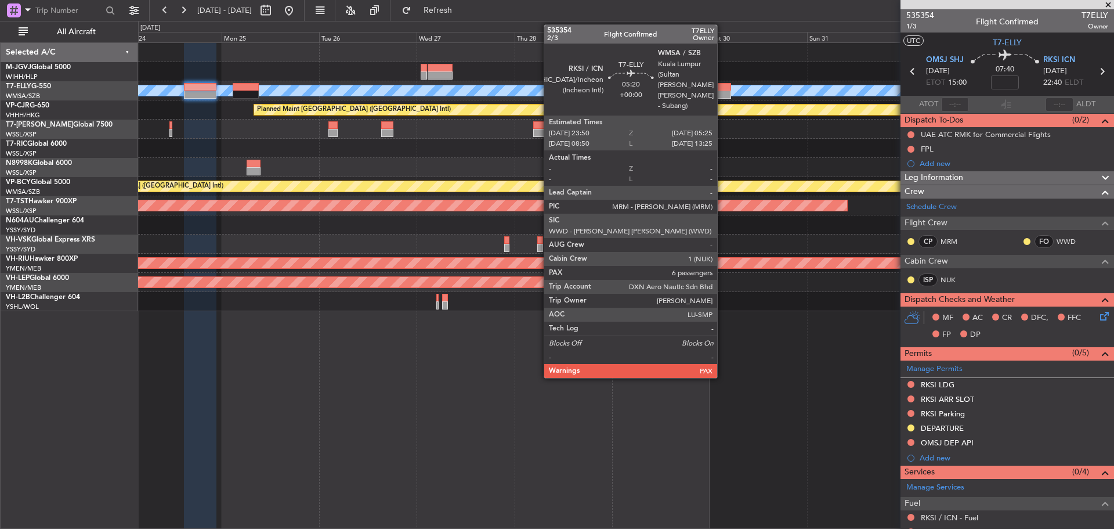
click at [723, 91] on div at bounding box center [720, 95] width 23 height 8
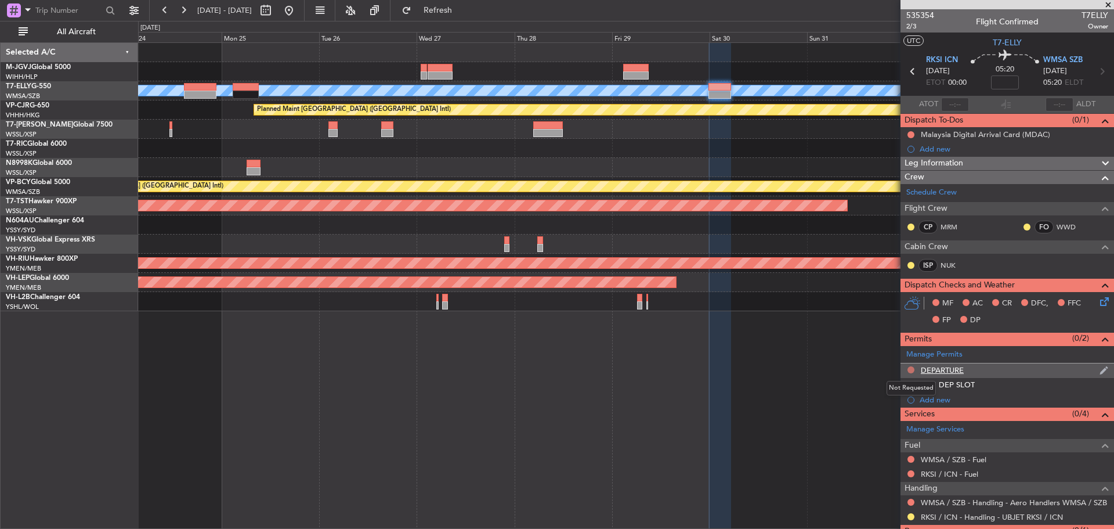
click at [912, 371] on button at bounding box center [911, 369] width 7 height 7
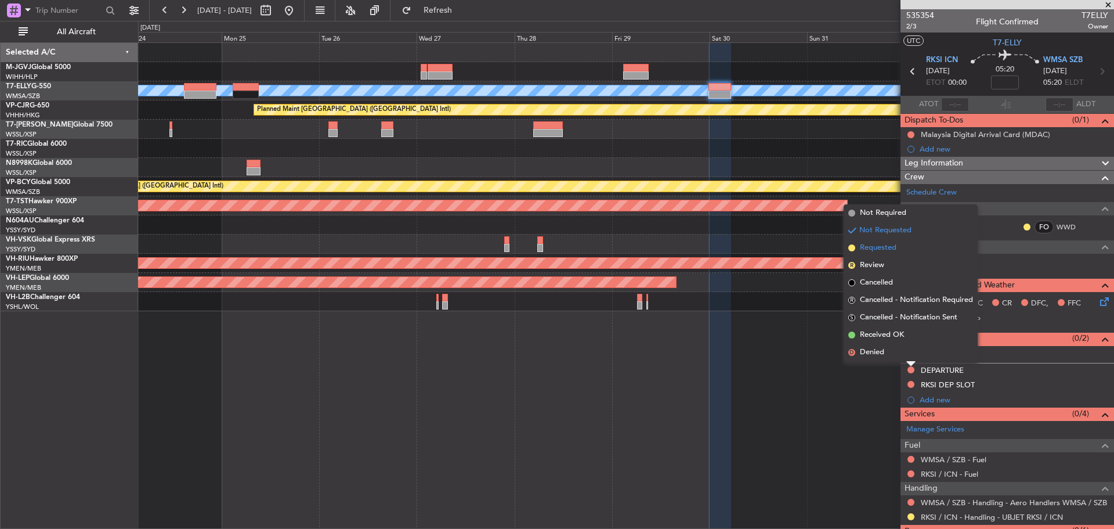
click at [873, 248] on span "Requested" at bounding box center [878, 248] width 37 height 12
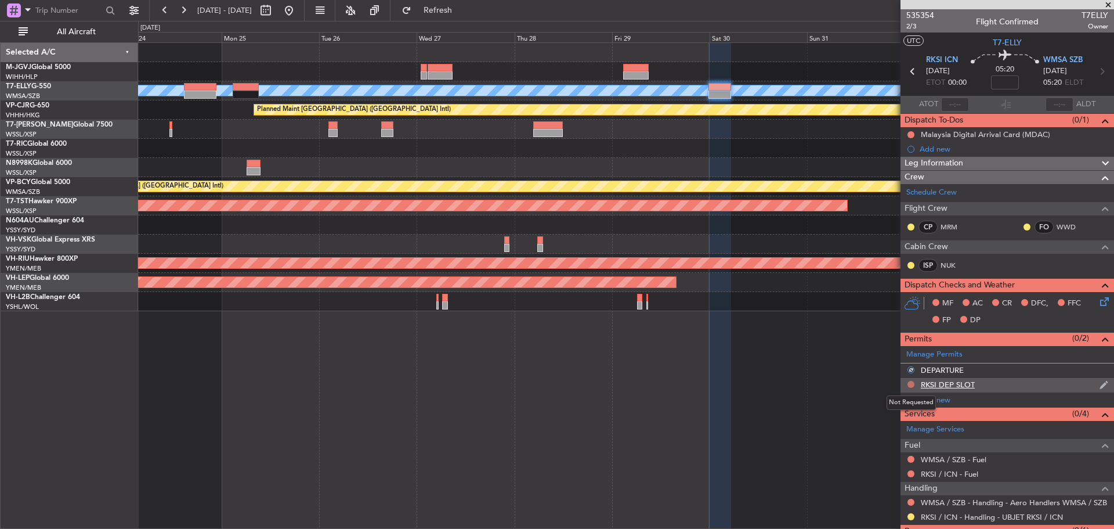
click at [911, 384] on button at bounding box center [911, 384] width 7 height 7
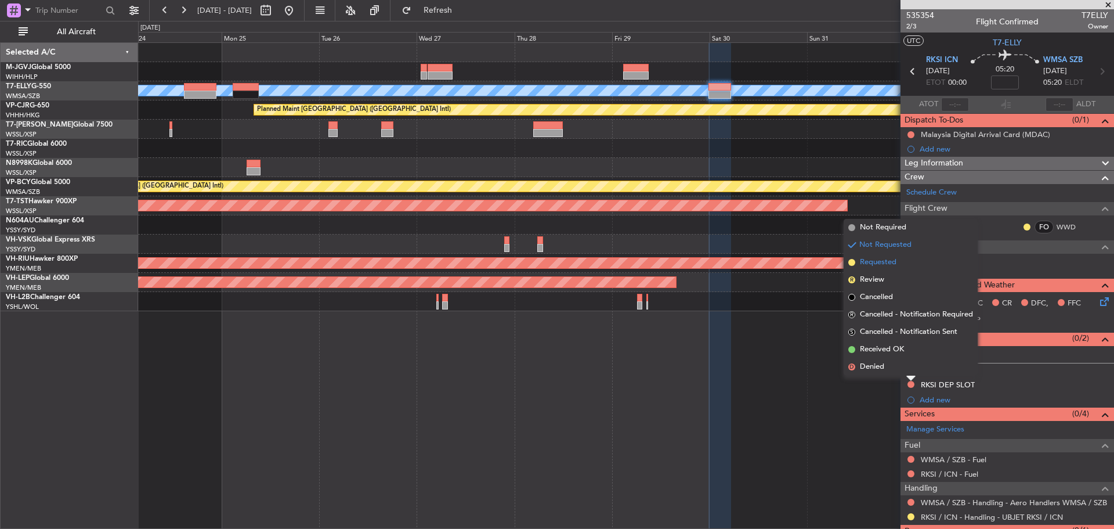
click at [874, 265] on span "Requested" at bounding box center [878, 263] width 37 height 12
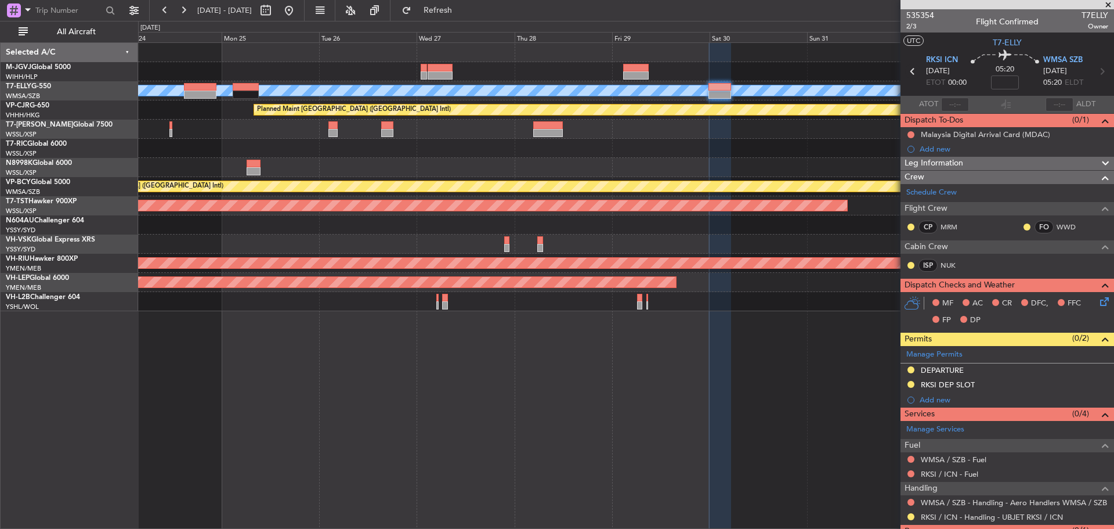
click at [911, 71] on icon at bounding box center [912, 71] width 15 height 15
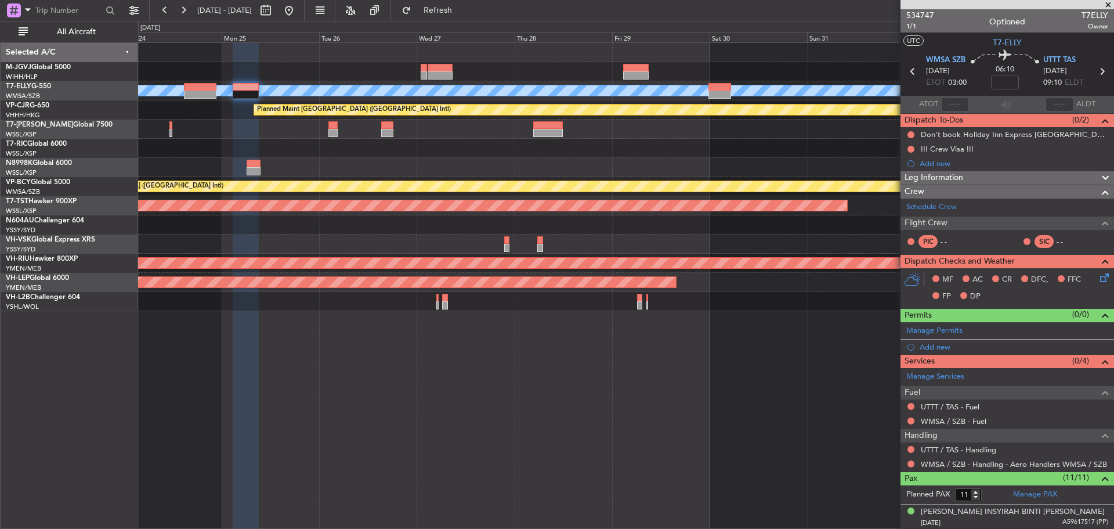
click at [911, 71] on icon at bounding box center [912, 71] width 15 height 15
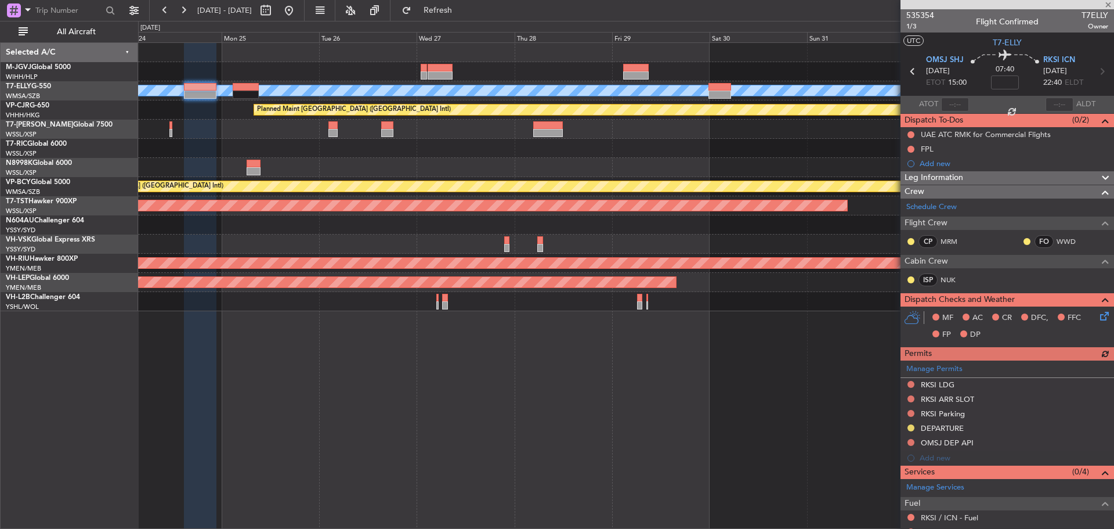
scroll to position [100, 0]
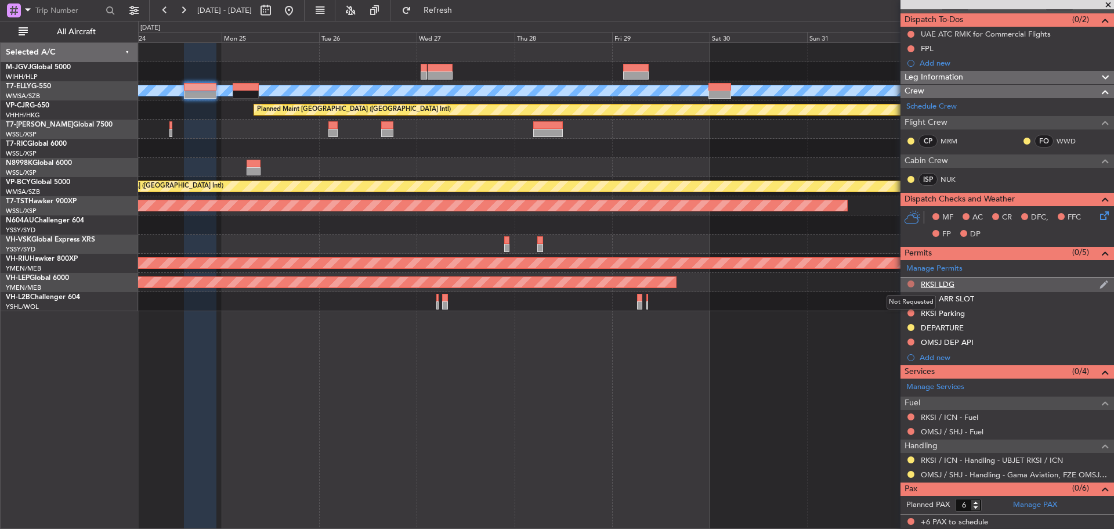
click at [909, 283] on button at bounding box center [911, 283] width 7 height 7
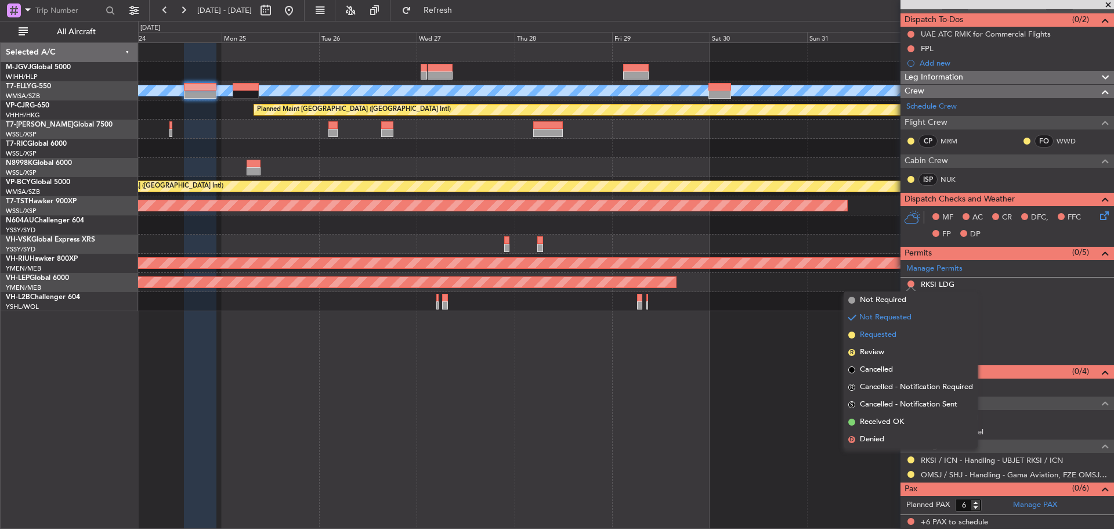
click at [915, 334] on li "Requested" at bounding box center [911, 334] width 134 height 17
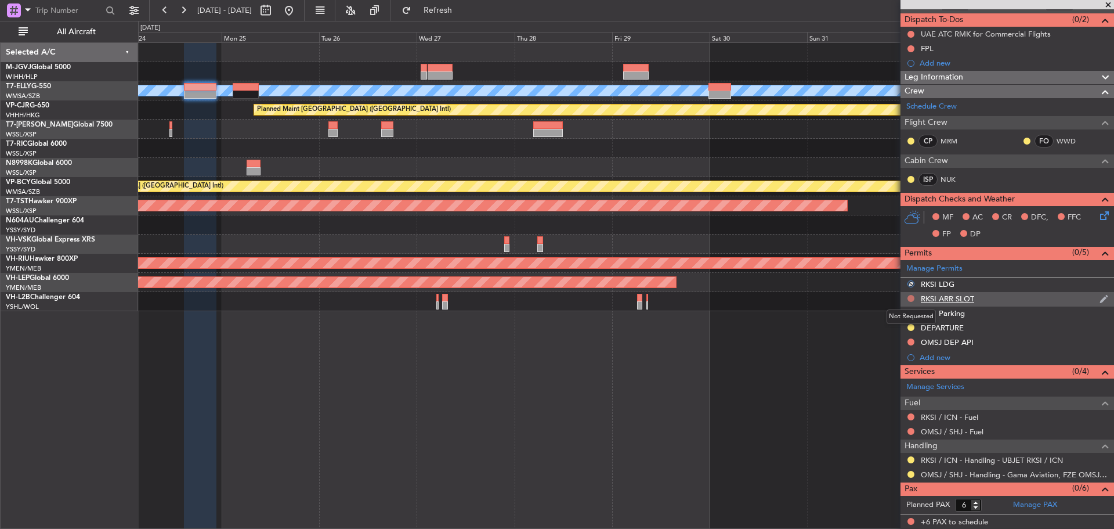
click at [911, 301] on button at bounding box center [911, 298] width 7 height 7
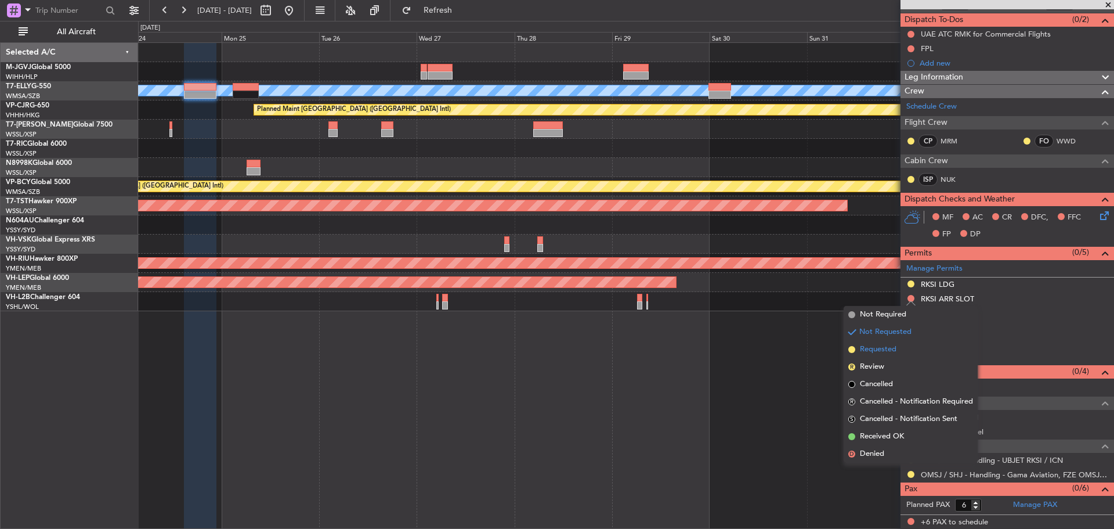
click at [910, 344] on li "Requested" at bounding box center [911, 349] width 134 height 17
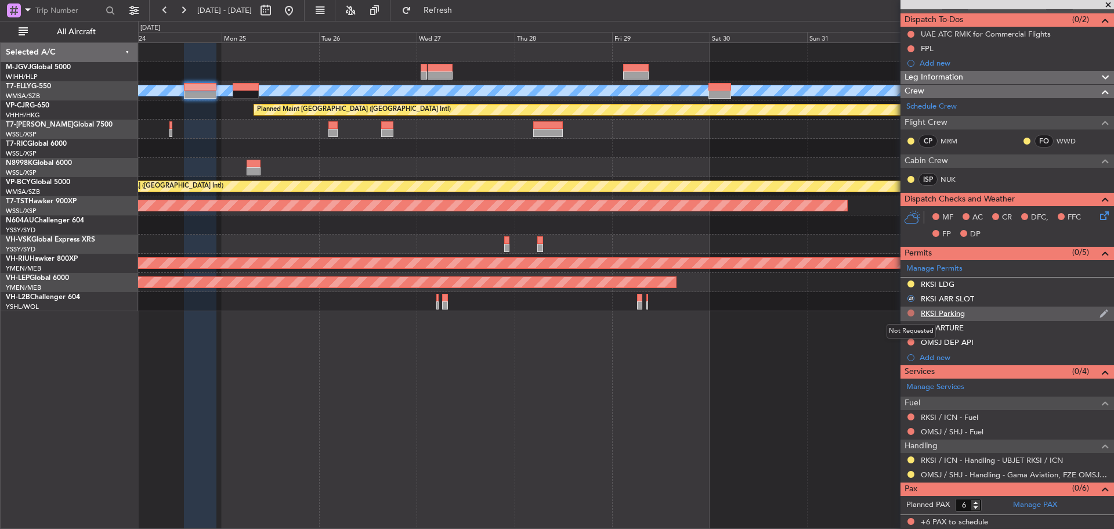
click at [912, 311] on button at bounding box center [911, 312] width 7 height 7
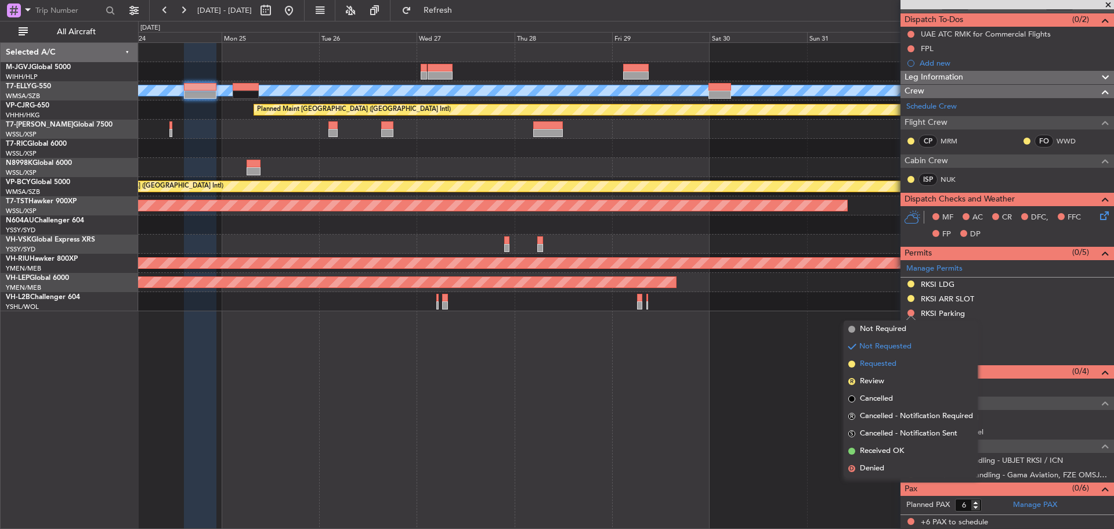
click at [907, 363] on li "Requested" at bounding box center [911, 363] width 134 height 17
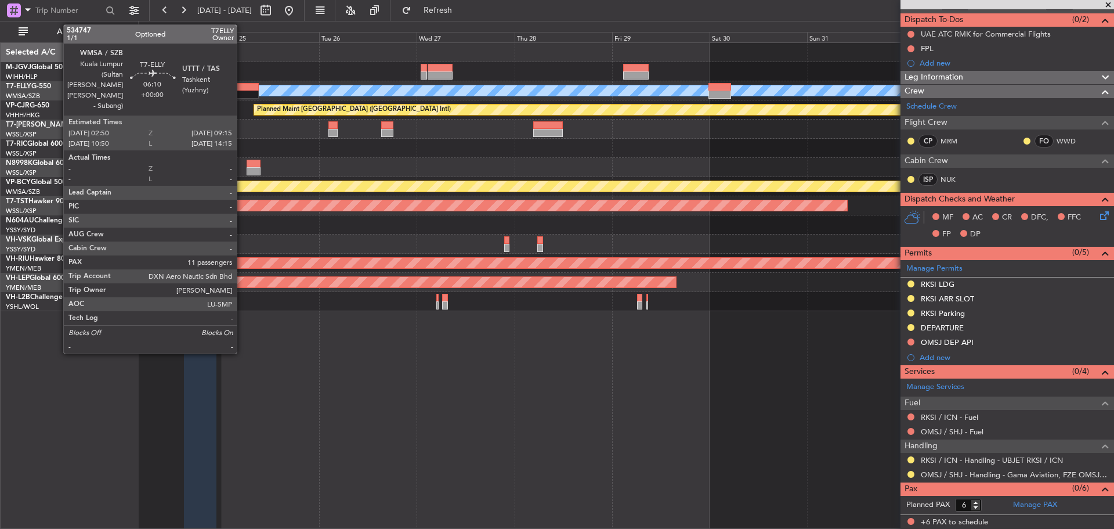
click at [242, 98] on div at bounding box center [246, 95] width 26 height 8
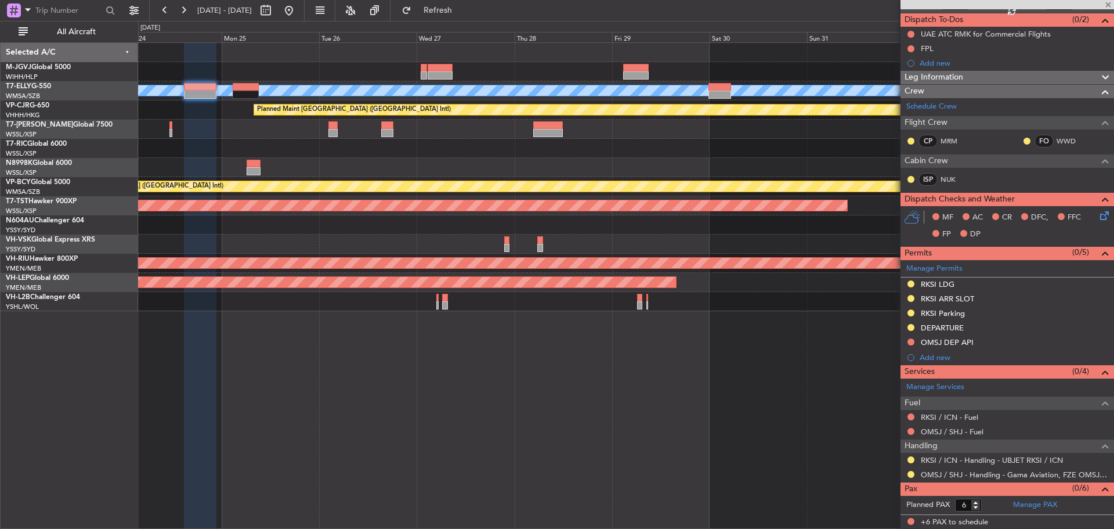
type input "11"
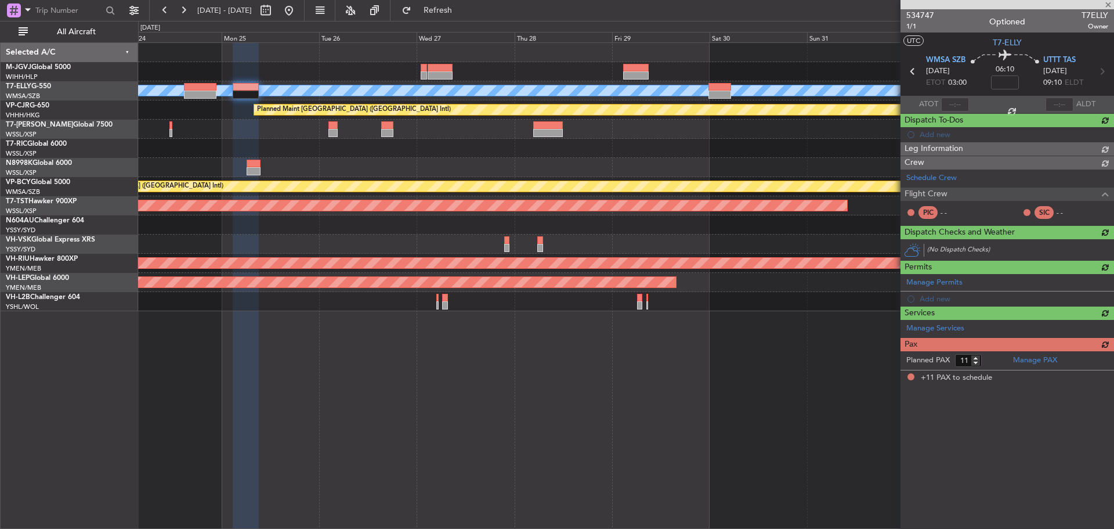
scroll to position [0, 0]
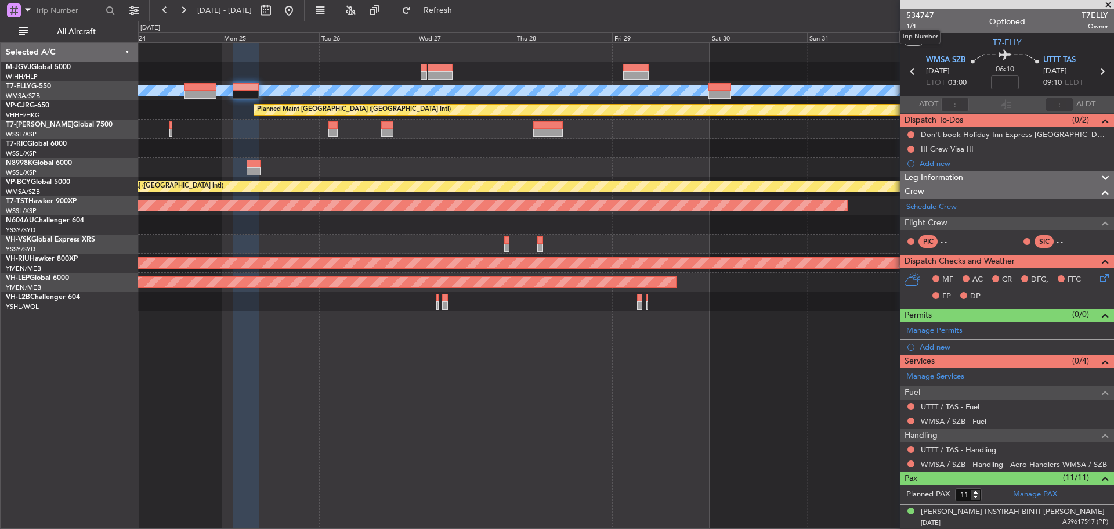
click at [910, 16] on span "534747" at bounding box center [921, 15] width 28 height 12
click at [447, 11] on button "Refresh" at bounding box center [431, 10] width 70 height 19
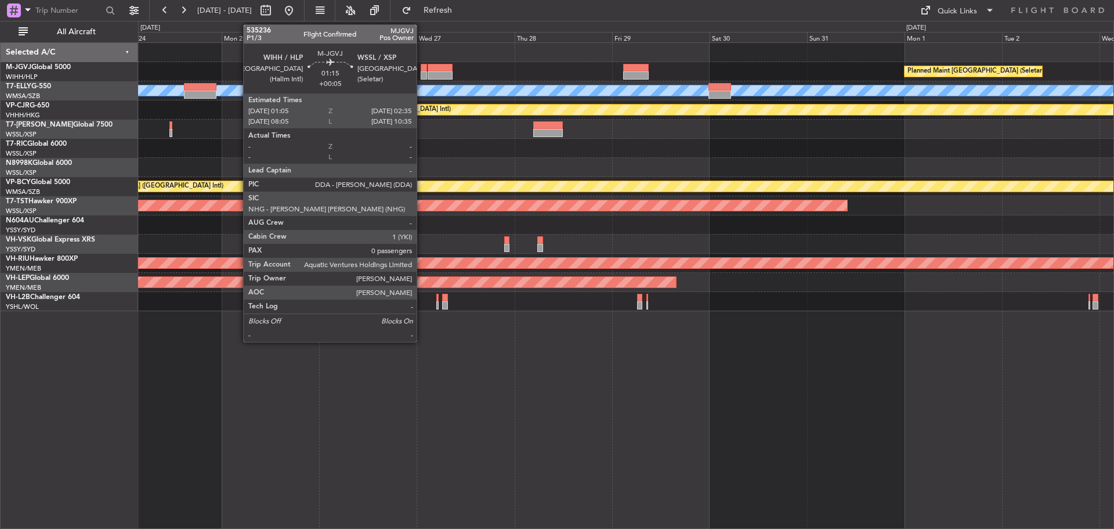
click at [422, 71] on div at bounding box center [424, 68] width 6 height 8
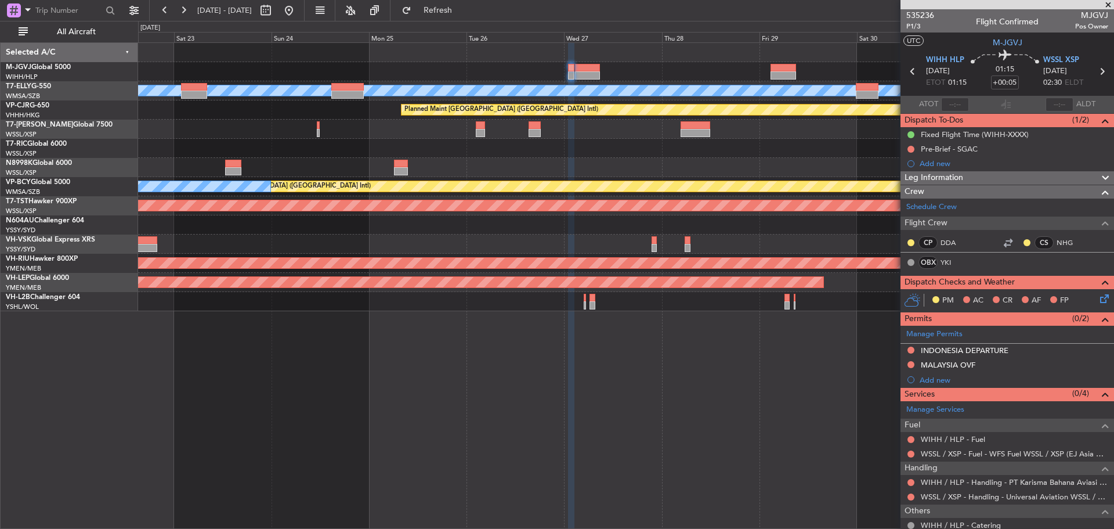
click at [705, 217] on div at bounding box center [626, 224] width 976 height 19
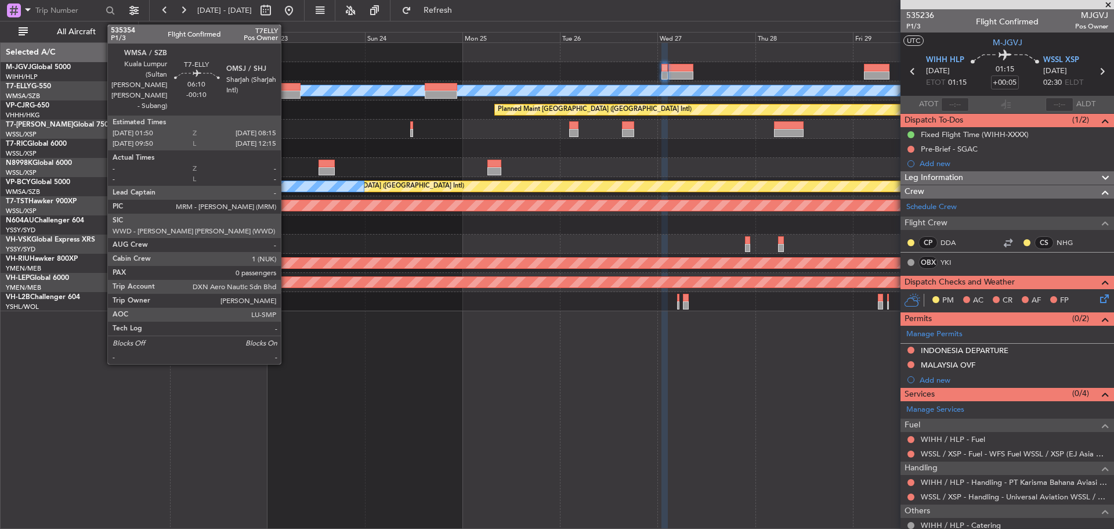
click at [286, 89] on div at bounding box center [288, 87] width 26 height 8
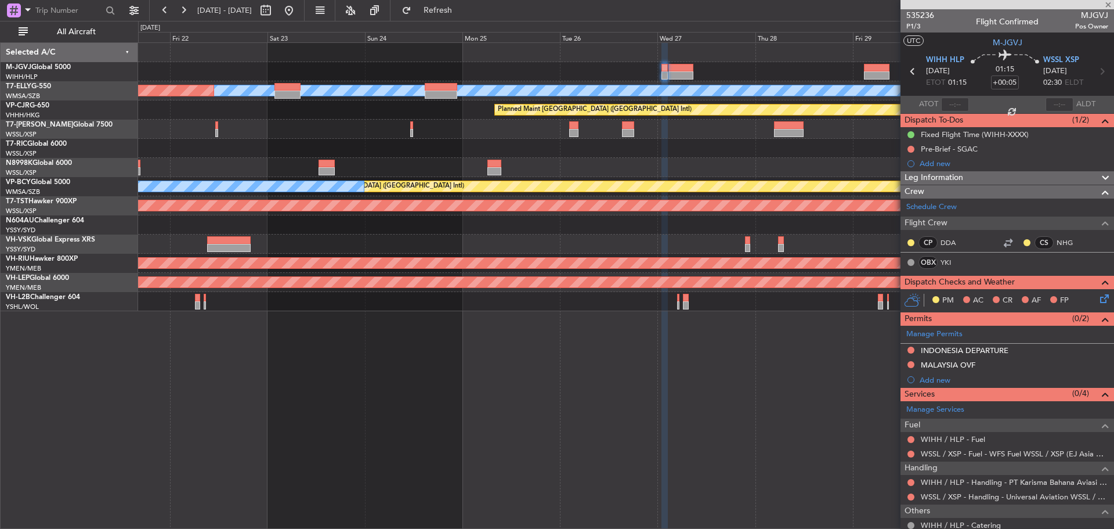
type input "-00:10"
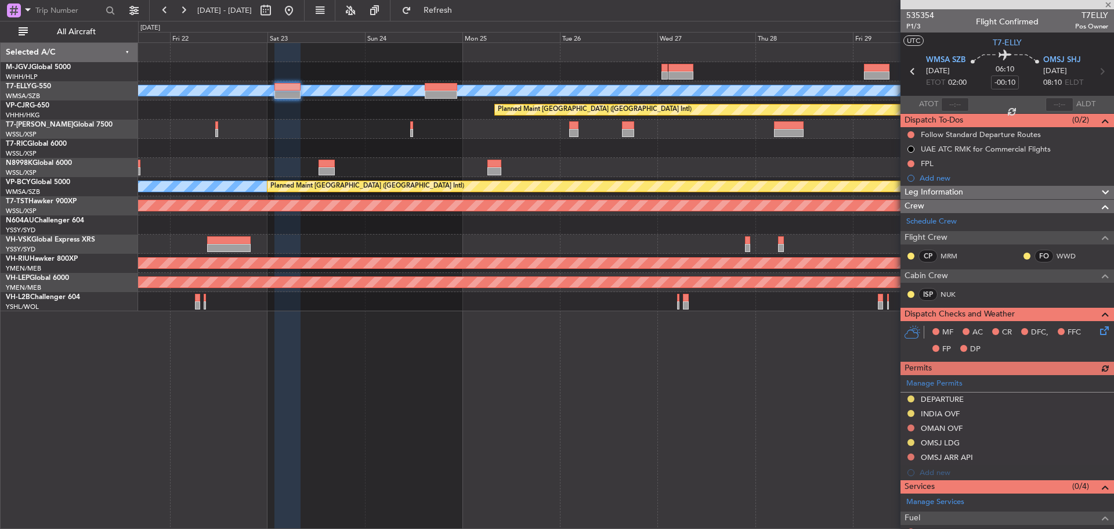
scroll to position [100, 0]
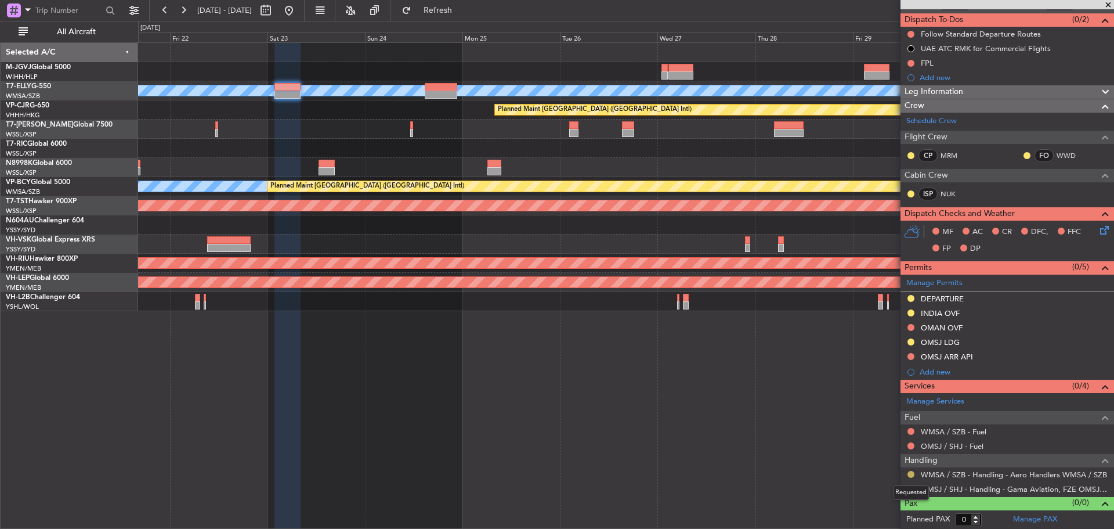
click at [910, 474] on button at bounding box center [911, 474] width 7 height 7
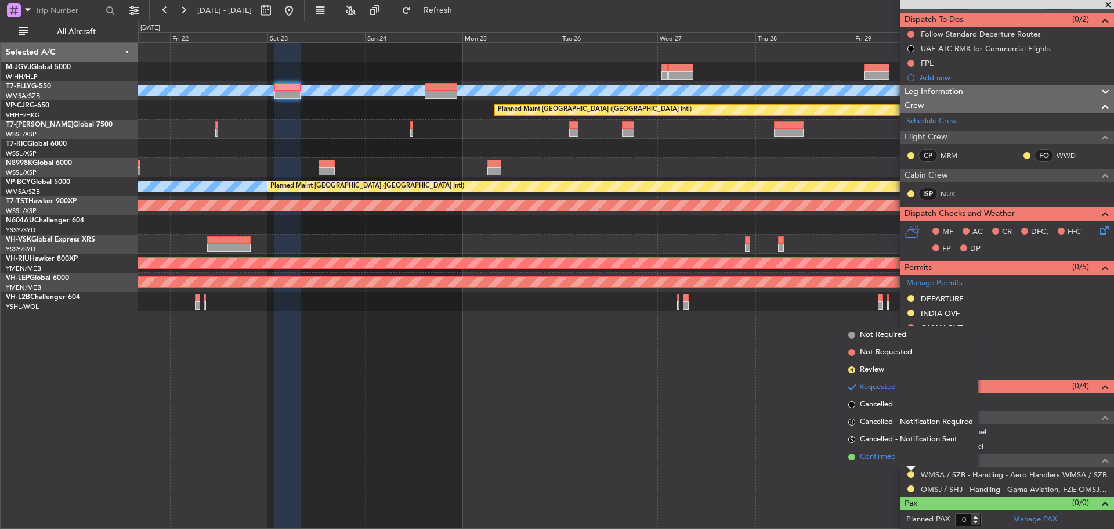
click at [904, 460] on li "Confirmed" at bounding box center [911, 456] width 134 height 17
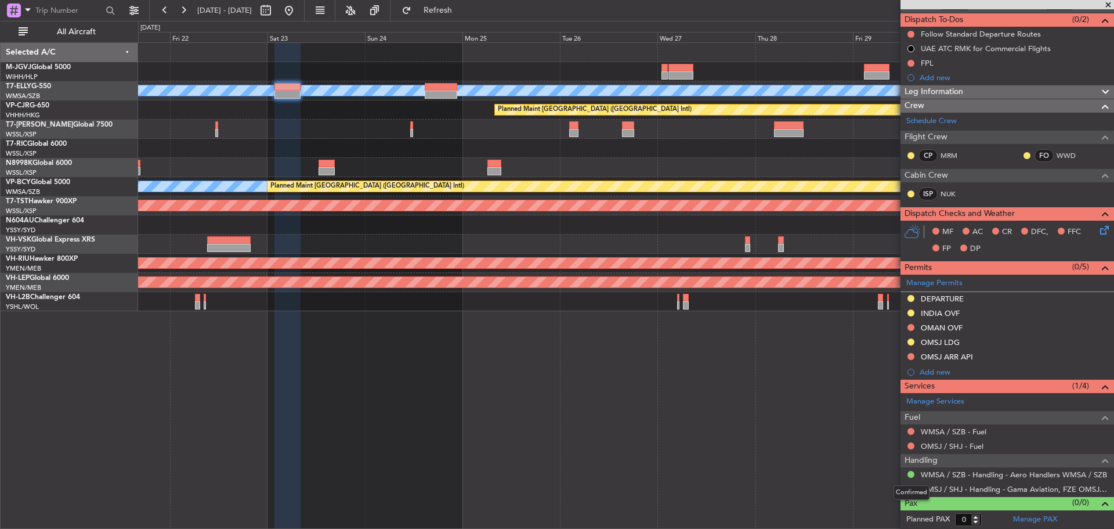
click at [911, 473] on button at bounding box center [911, 474] width 7 height 7
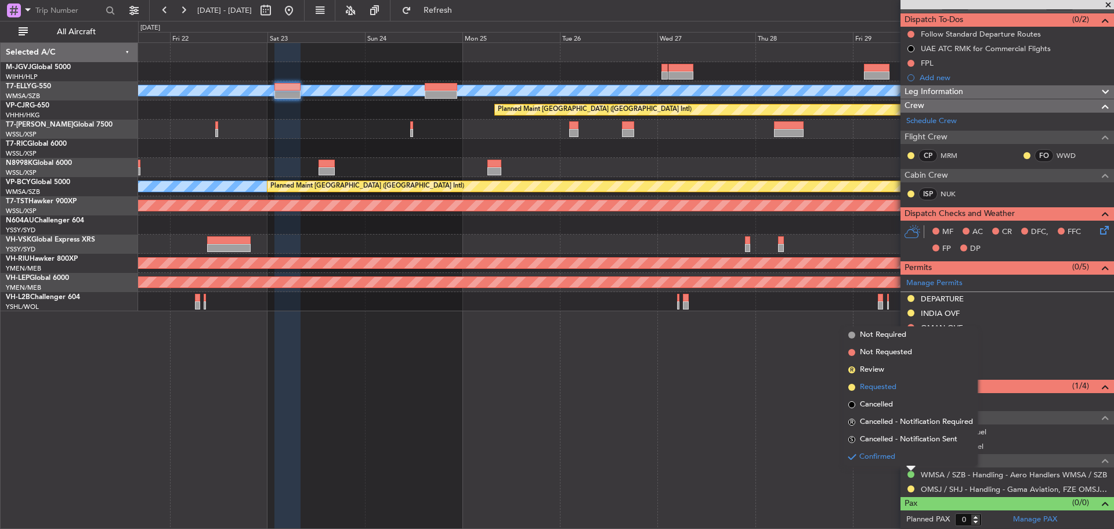
click at [881, 392] on span "Requested" at bounding box center [878, 387] width 37 height 12
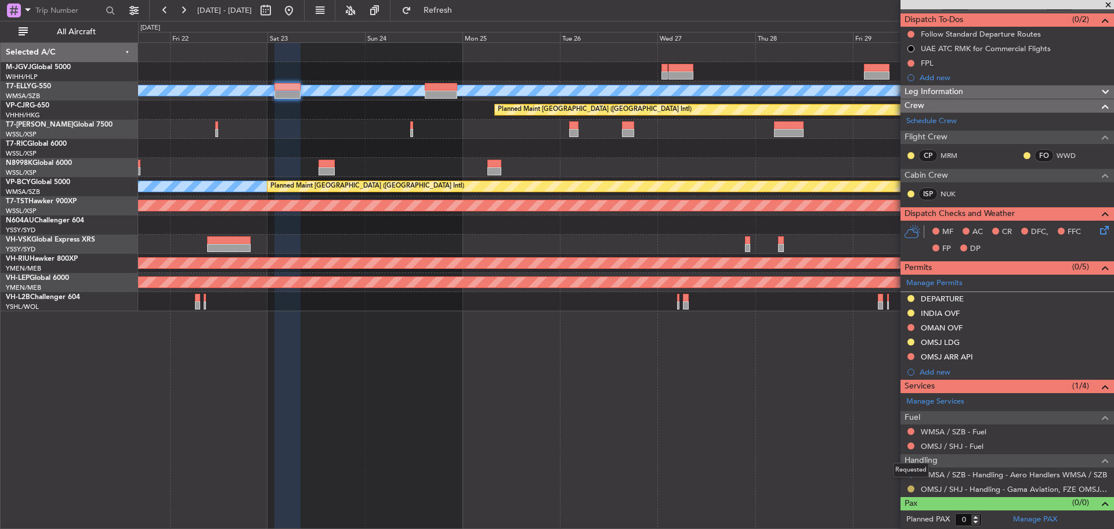
click at [913, 486] on button at bounding box center [911, 488] width 7 height 7
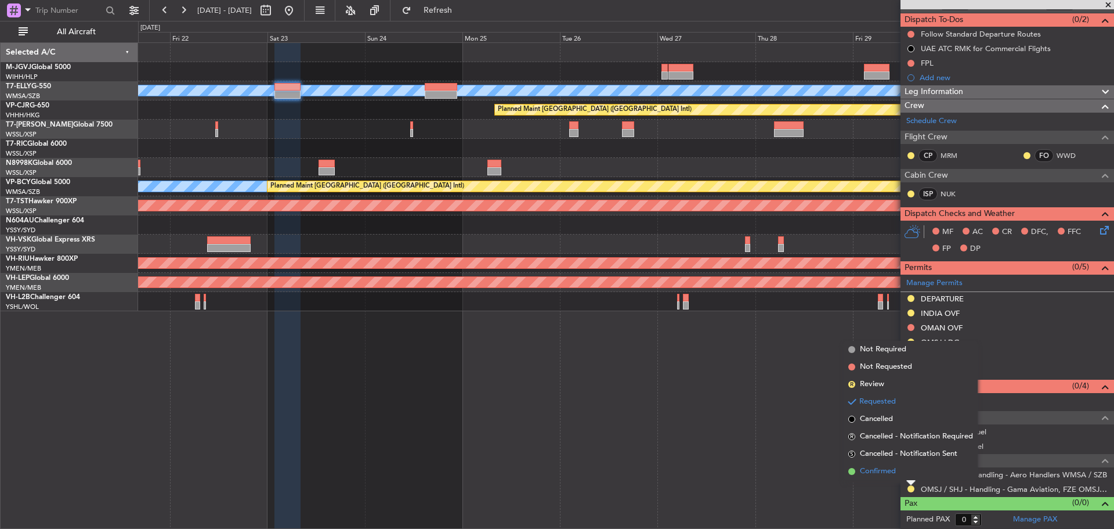
click at [905, 472] on li "Confirmed" at bounding box center [911, 471] width 134 height 17
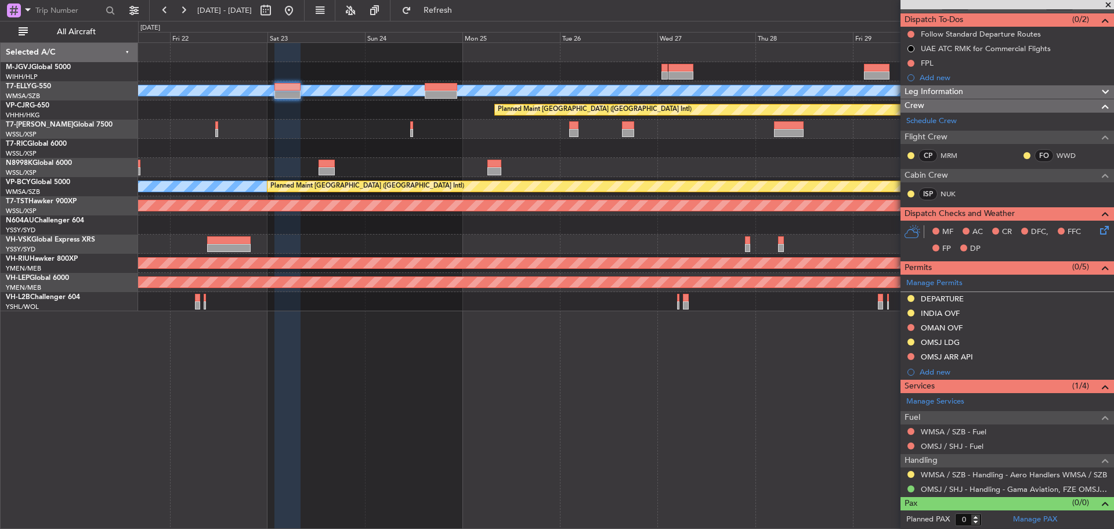
scroll to position [0, 0]
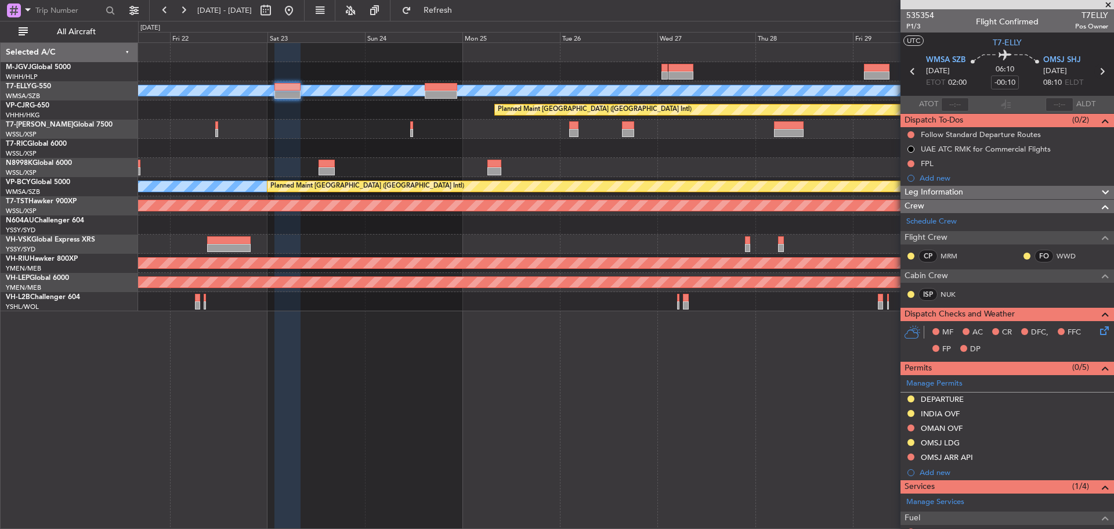
click at [1096, 74] on icon at bounding box center [1102, 71] width 15 height 15
type input "6"
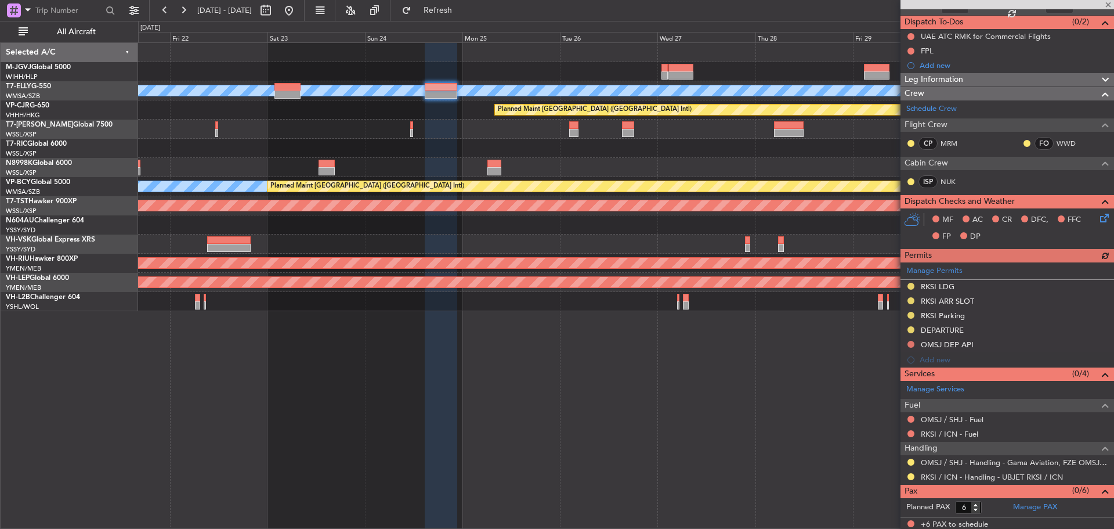
scroll to position [99, 0]
click at [911, 463] on button at bounding box center [911, 461] width 7 height 7
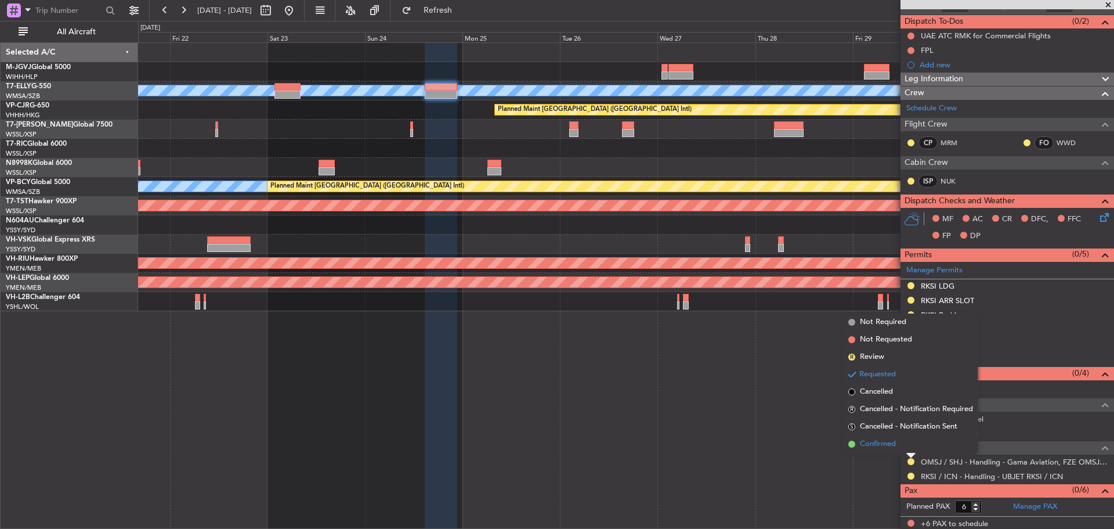
click at [891, 450] on li "Confirmed" at bounding box center [911, 443] width 134 height 17
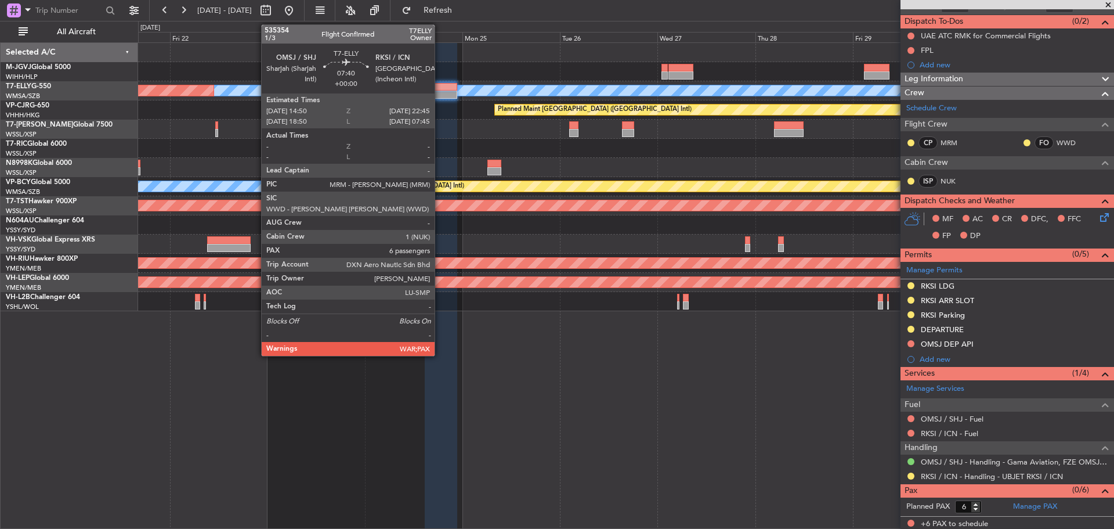
click at [440, 85] on div at bounding box center [441, 87] width 33 height 8
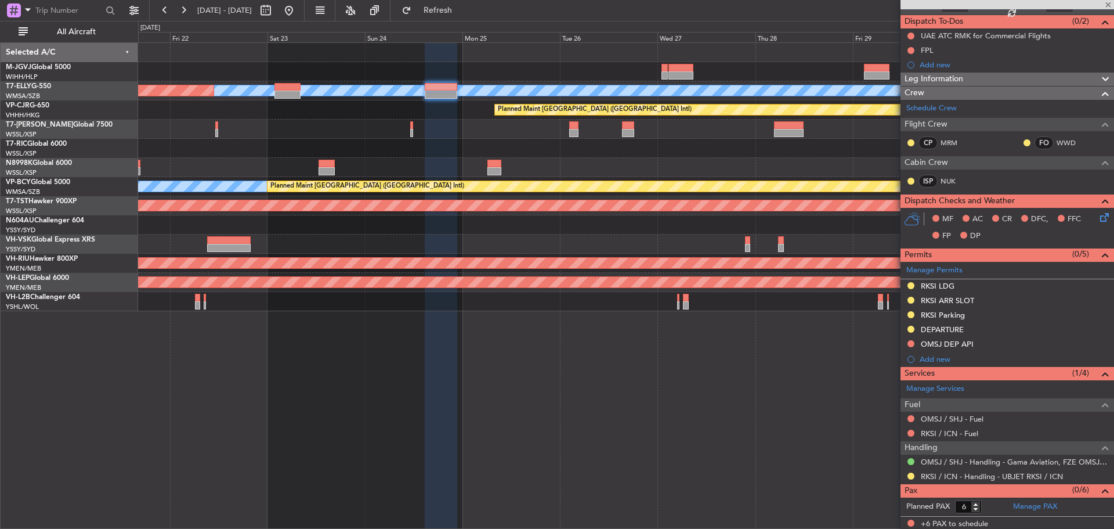
scroll to position [0, 0]
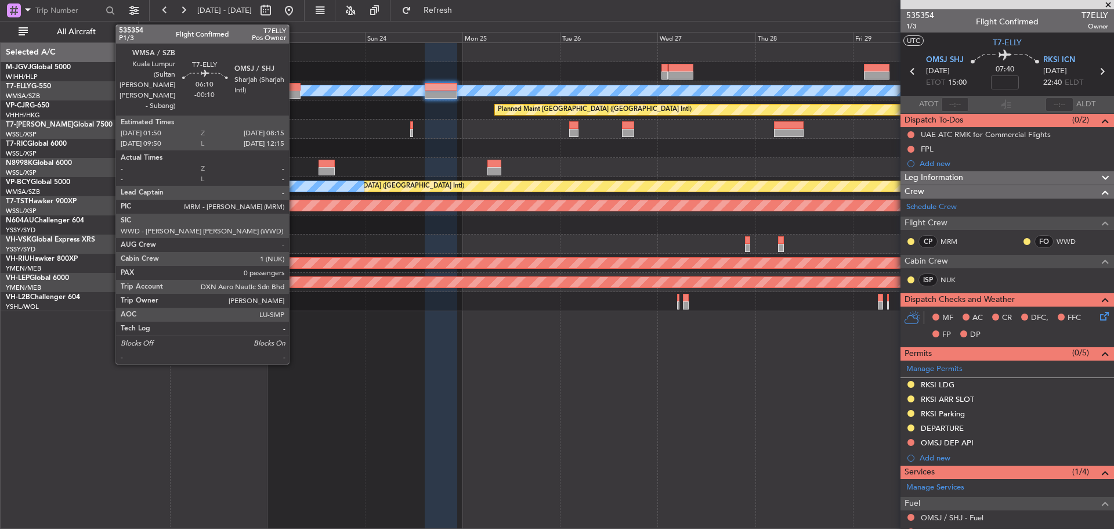
click at [294, 87] on div at bounding box center [288, 87] width 26 height 8
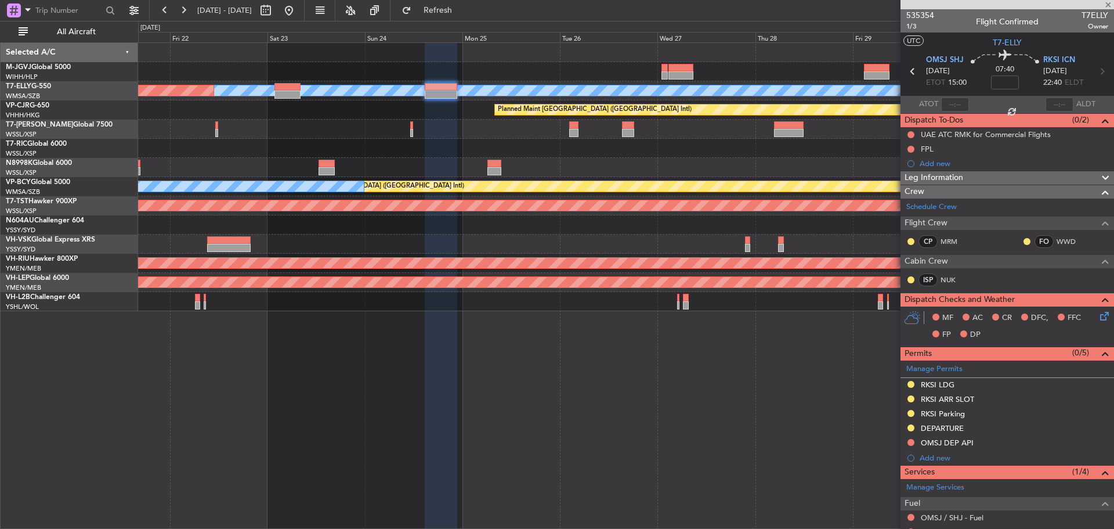
type input "-00:10"
type input "0"
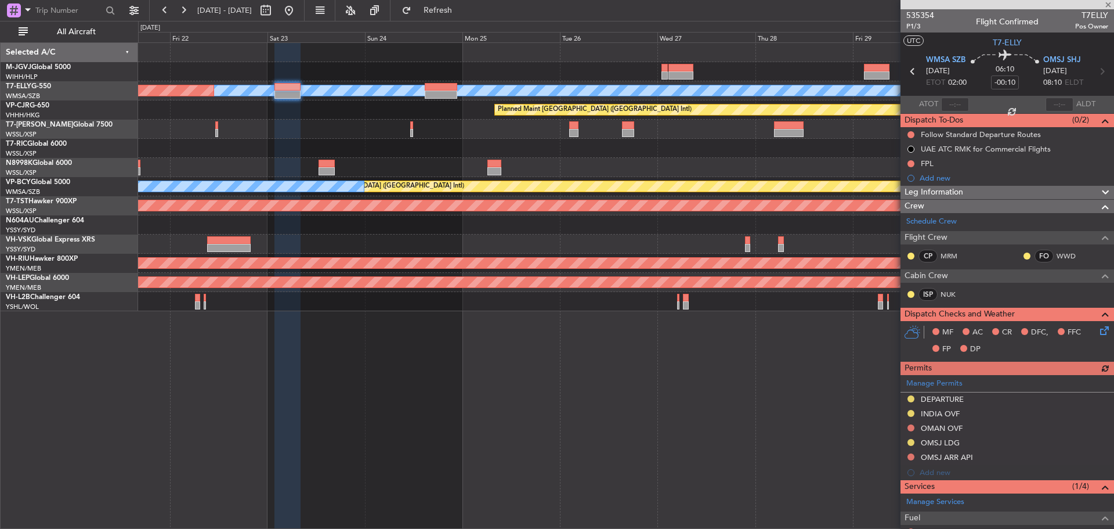
scroll to position [100, 0]
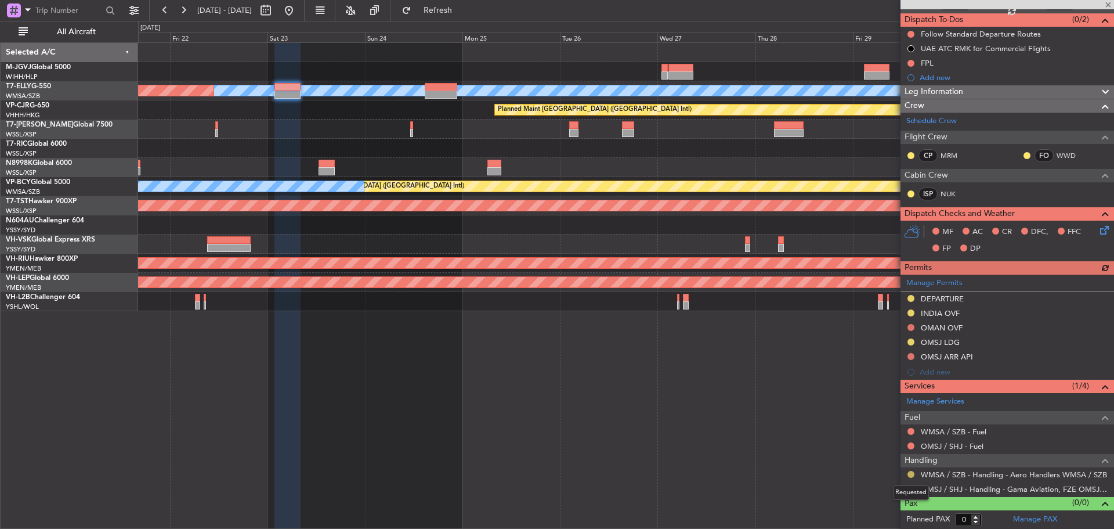
click at [911, 474] on button at bounding box center [911, 474] width 7 height 7
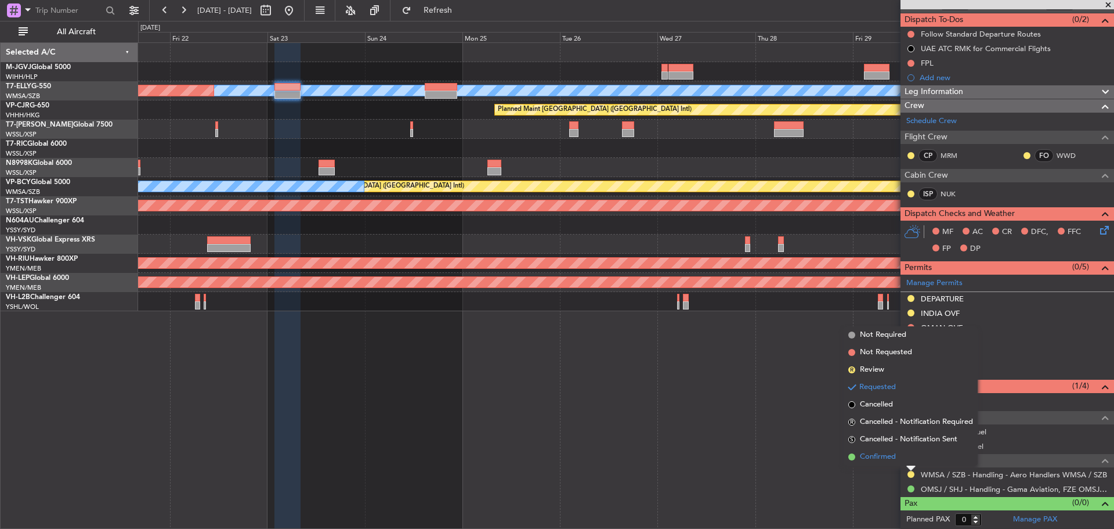
click at [893, 460] on span "Confirmed" at bounding box center [878, 457] width 36 height 12
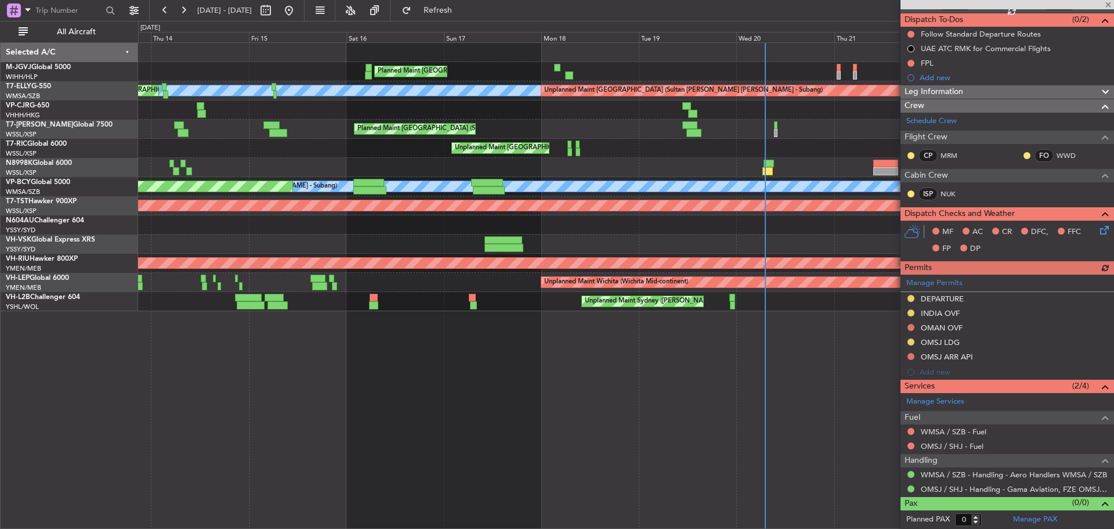
click at [609, 167] on div "Planned Maint Singapore (Seletar) MEL Unplanned Maint Kuala Lumpur (Sultan Abdu…" at bounding box center [626, 177] width 976 height 268
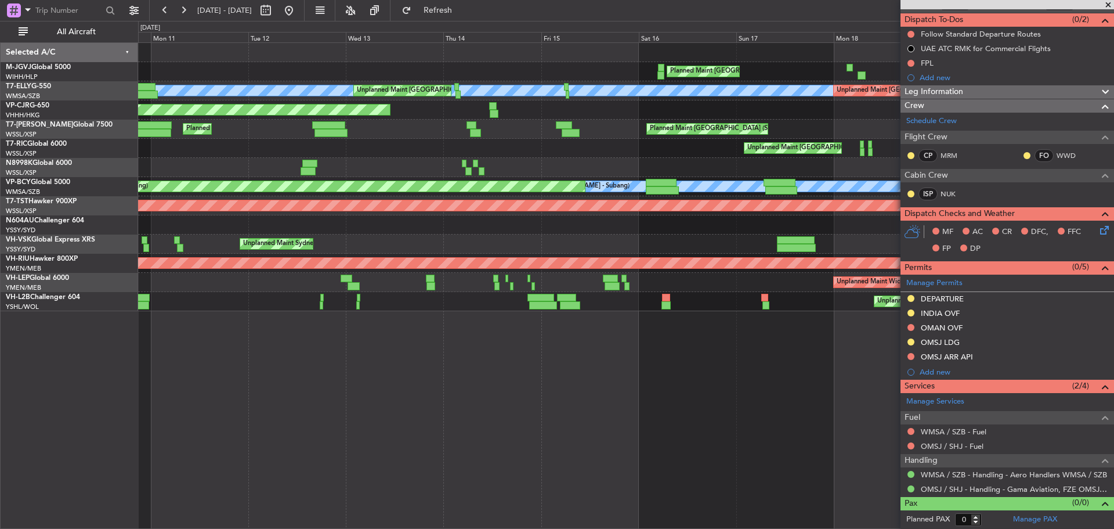
click at [620, 163] on div "Planned Maint Singapore (Seletar) MEL Unplanned Maint Kuala Lumpur (Sultan Abdu…" at bounding box center [626, 177] width 976 height 268
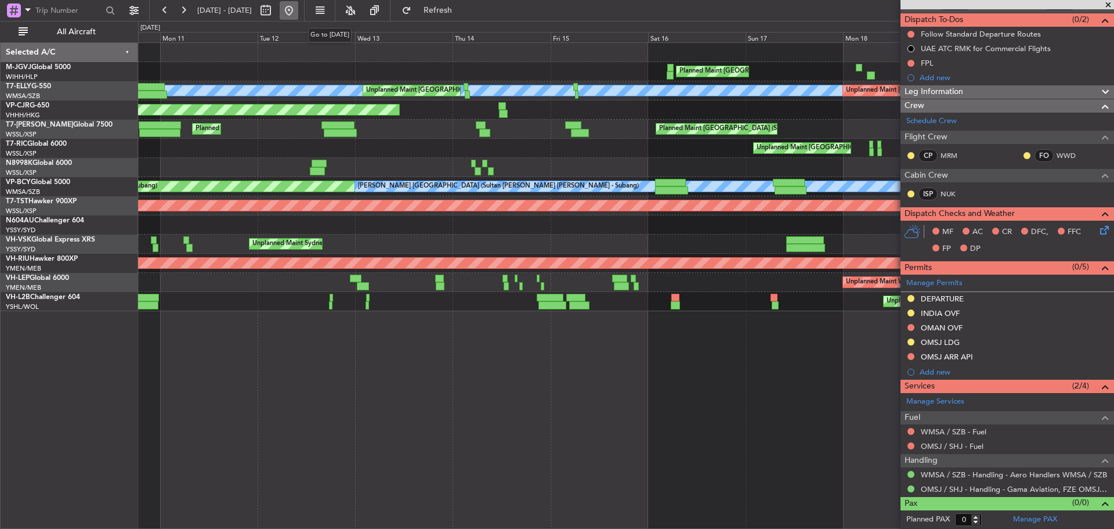
click at [298, 4] on button at bounding box center [289, 10] width 19 height 19
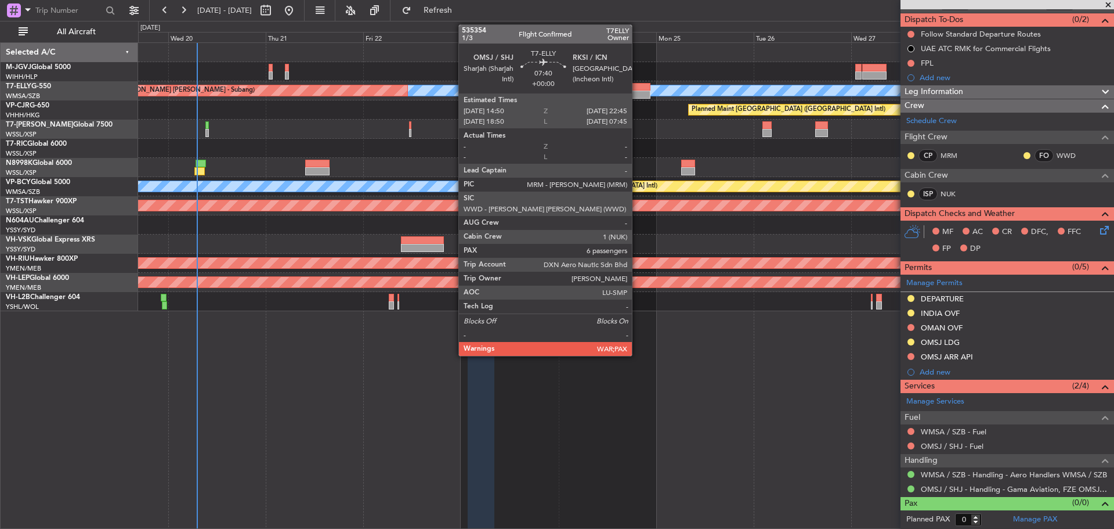
click at [637, 93] on div at bounding box center [634, 95] width 33 height 8
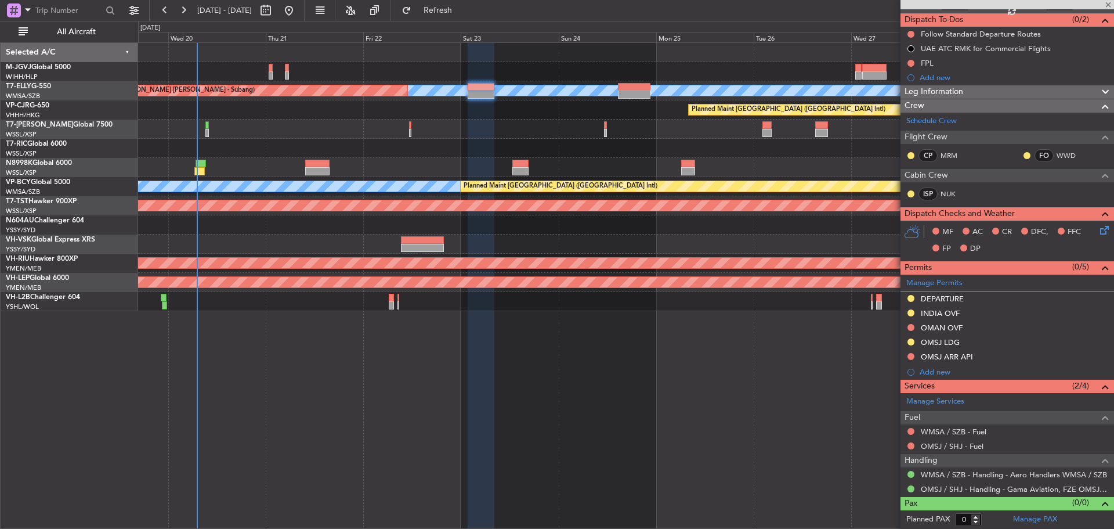
type input "6"
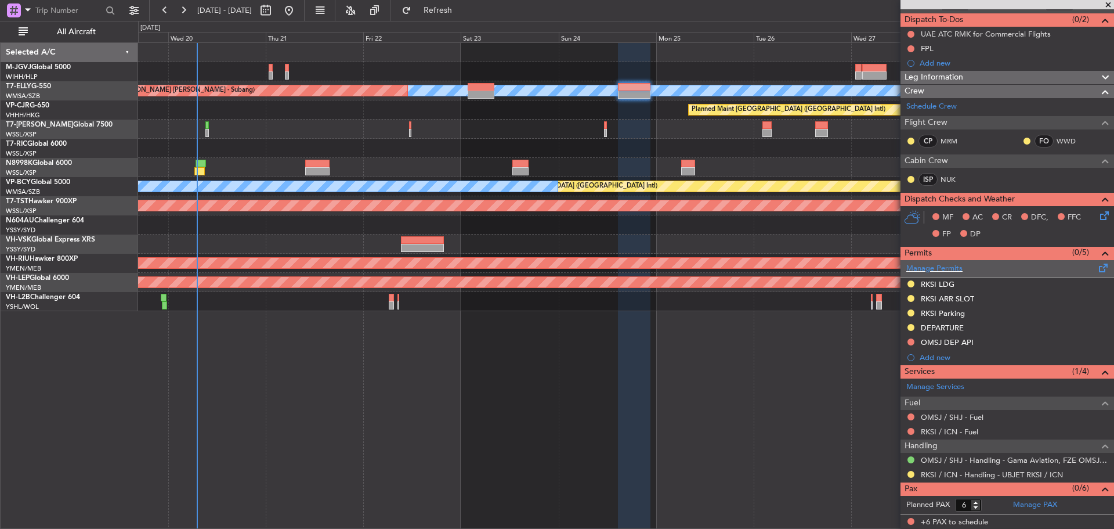
click at [1097, 265] on span at bounding box center [1104, 265] width 14 height 9
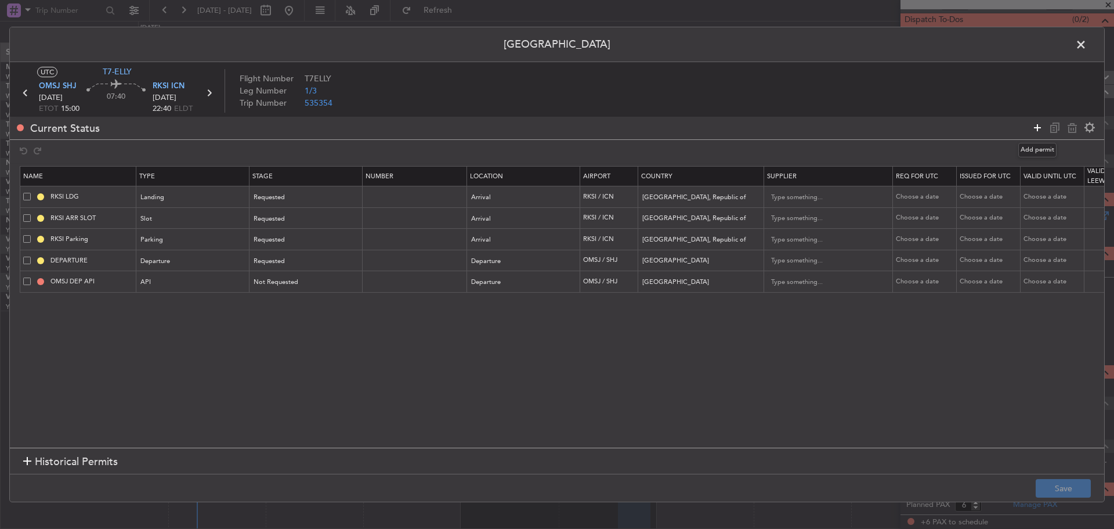
click at [1038, 123] on icon at bounding box center [1038, 128] width 14 height 14
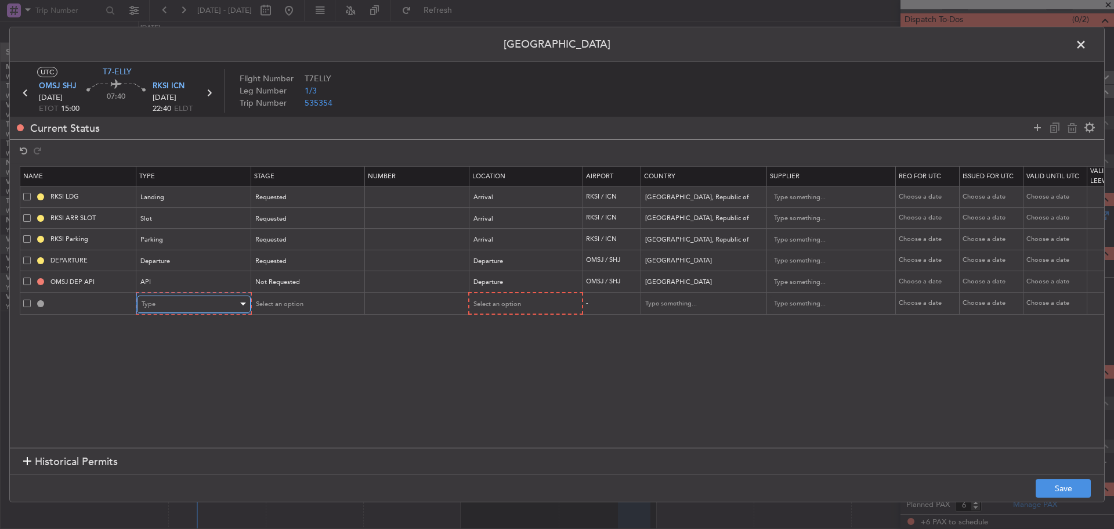
click at [228, 303] on div "Type" at bounding box center [190, 303] width 96 height 17
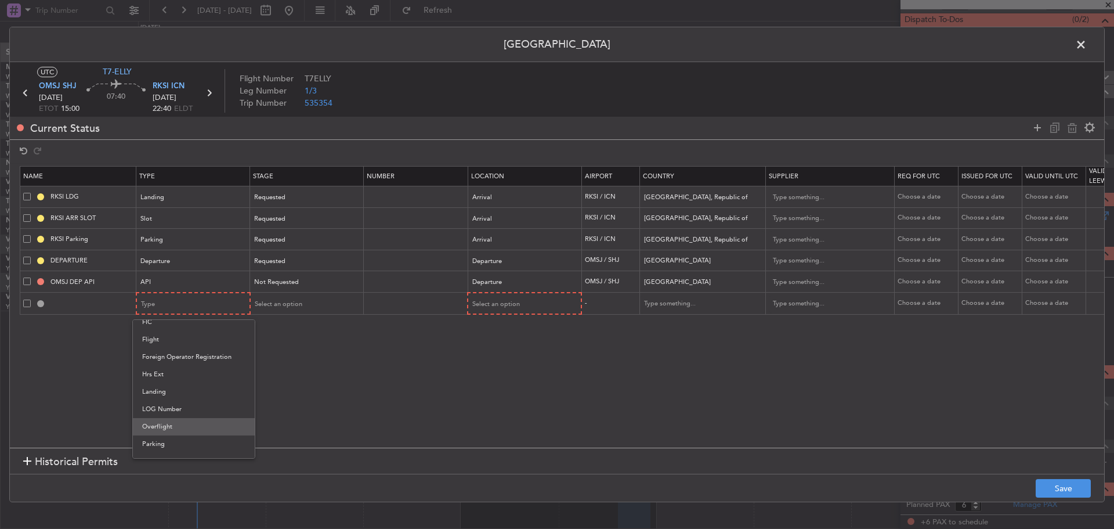
click at [230, 429] on span "Overflight" at bounding box center [193, 426] width 103 height 17
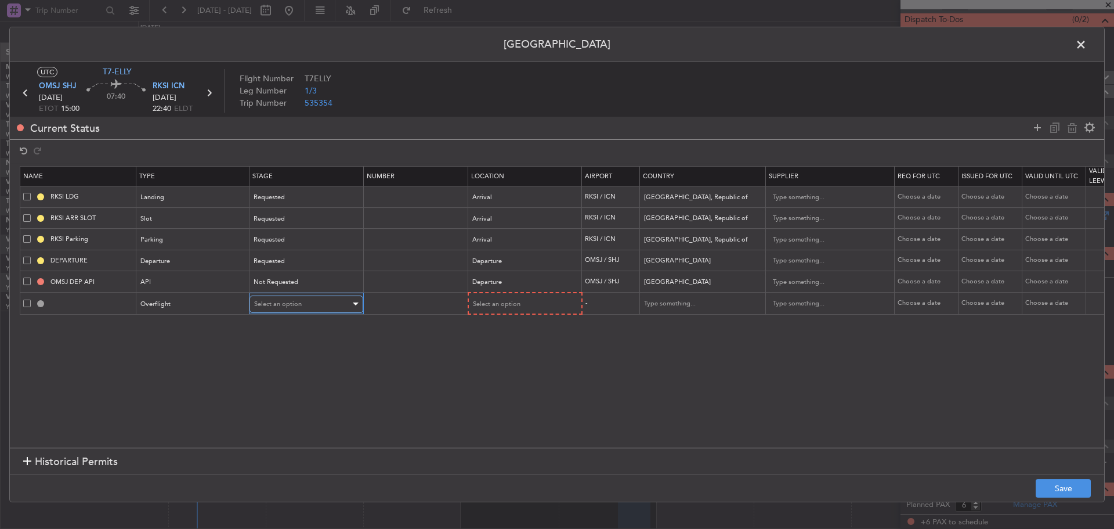
click at [322, 301] on div "Select an option" at bounding box center [302, 303] width 96 height 17
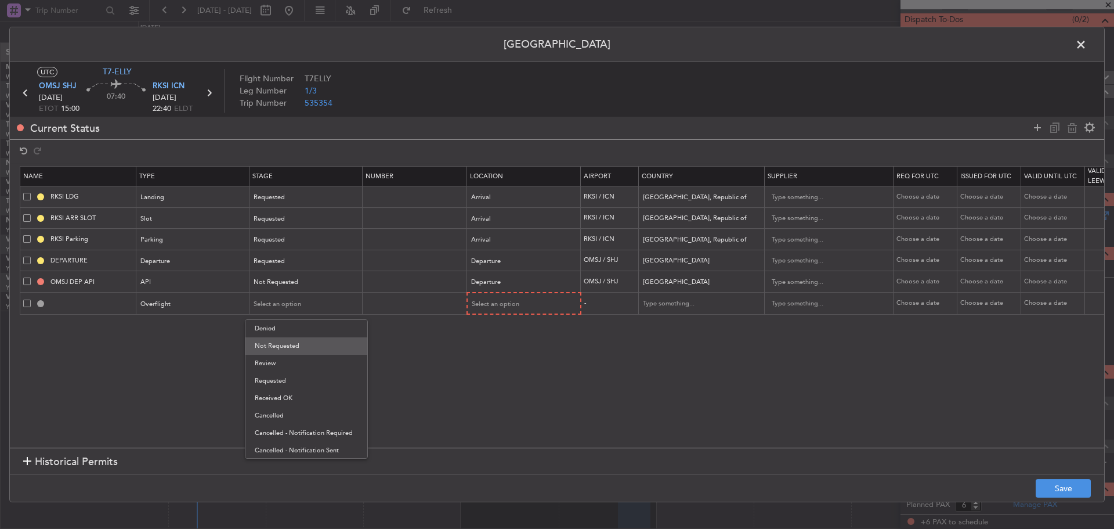
click at [337, 346] on span "Not Requested" at bounding box center [306, 345] width 103 height 17
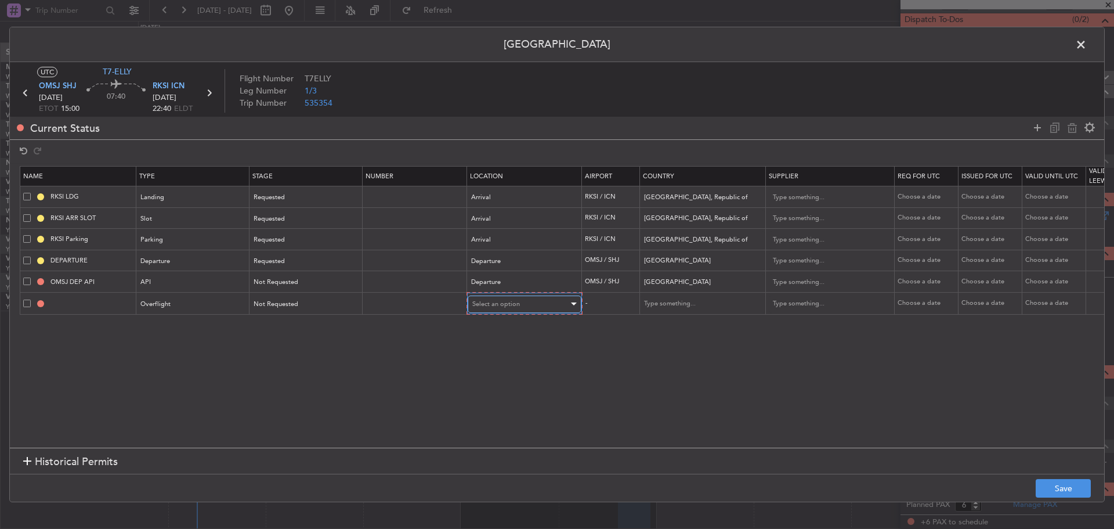
click at [495, 310] on div "Select an option" at bounding box center [520, 303] width 96 height 17
click at [513, 392] on span "Enroute" at bounding box center [524, 397] width 103 height 17
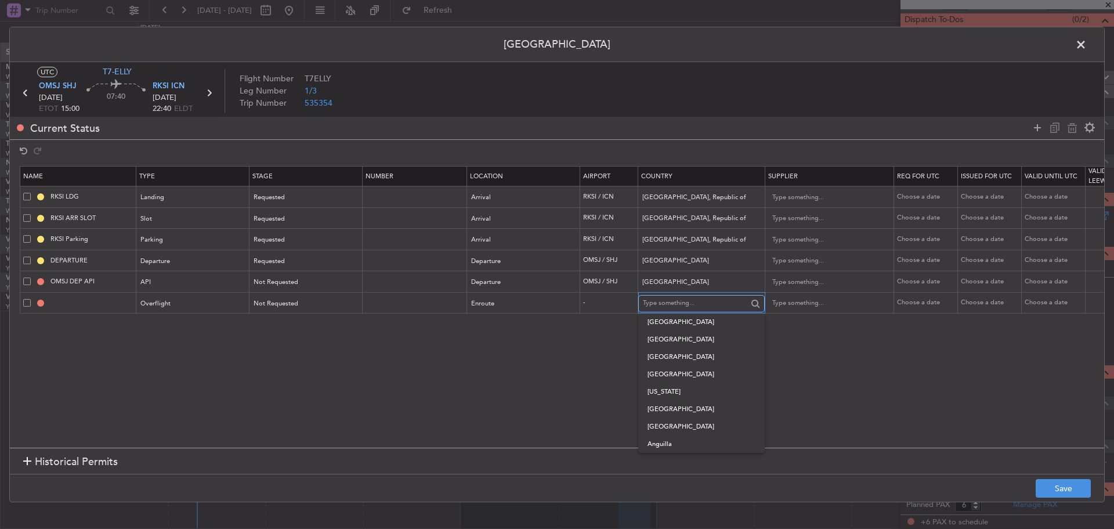
click at [691, 307] on input "text" at bounding box center [695, 303] width 104 height 17
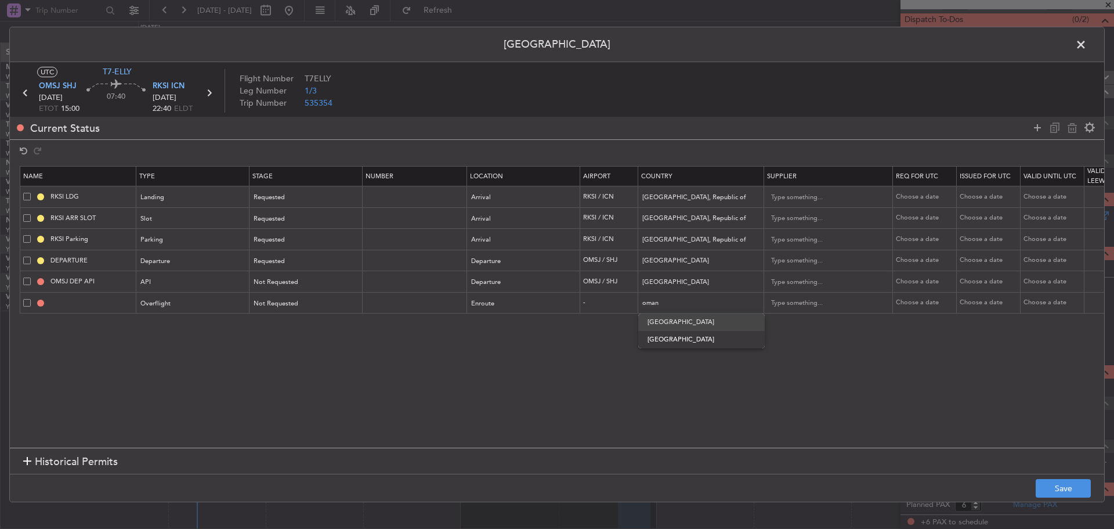
click at [702, 325] on span "Oman" at bounding box center [702, 321] width 108 height 17
type input "Oman"
click at [1034, 132] on icon at bounding box center [1038, 128] width 14 height 14
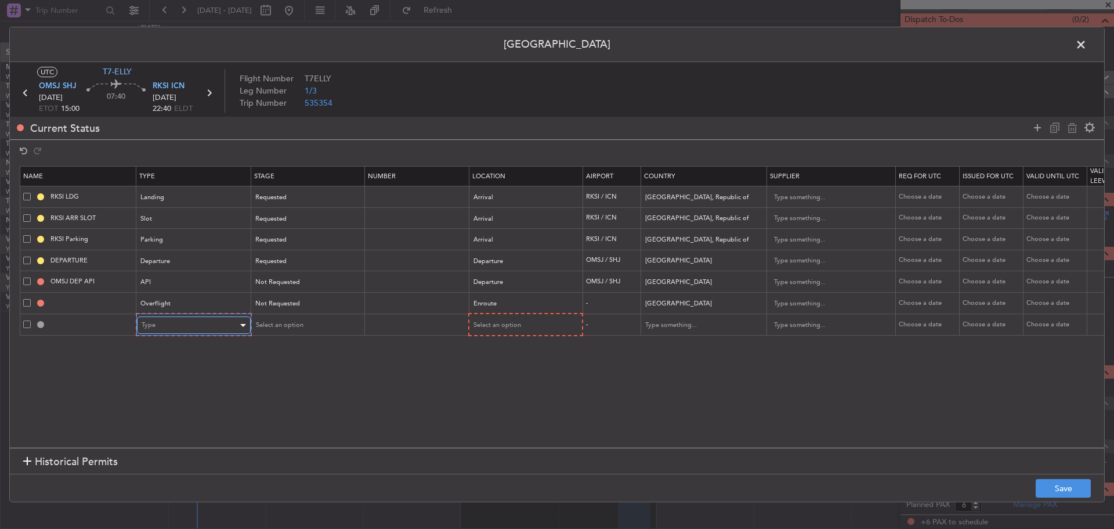
click at [163, 320] on div "Type" at bounding box center [190, 324] width 96 height 17
click at [184, 441] on span "Overflight" at bounding box center [193, 447] width 103 height 17
click at [297, 324] on span "Select an option" at bounding box center [278, 324] width 48 height 9
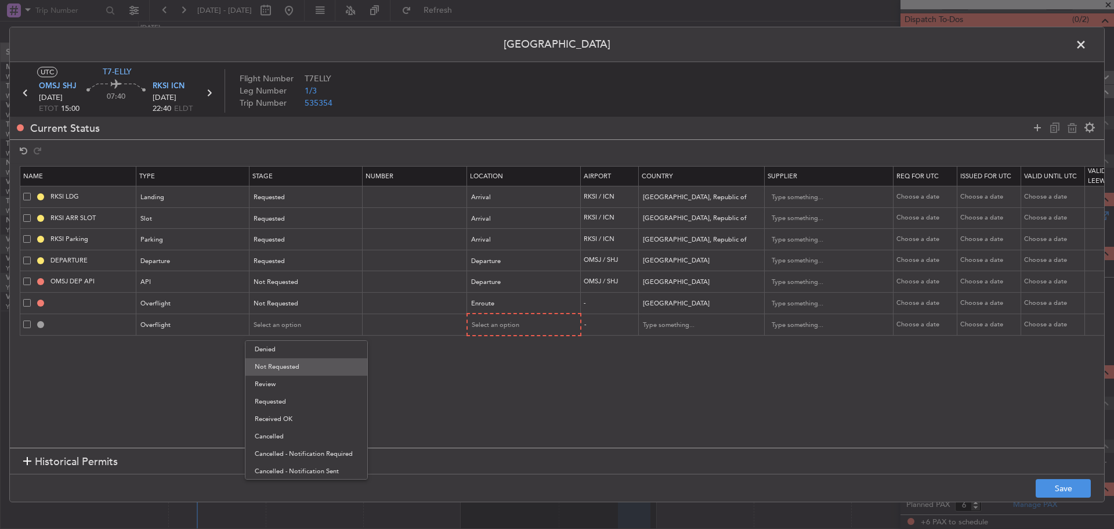
click at [319, 359] on span "Not Requested" at bounding box center [306, 366] width 103 height 17
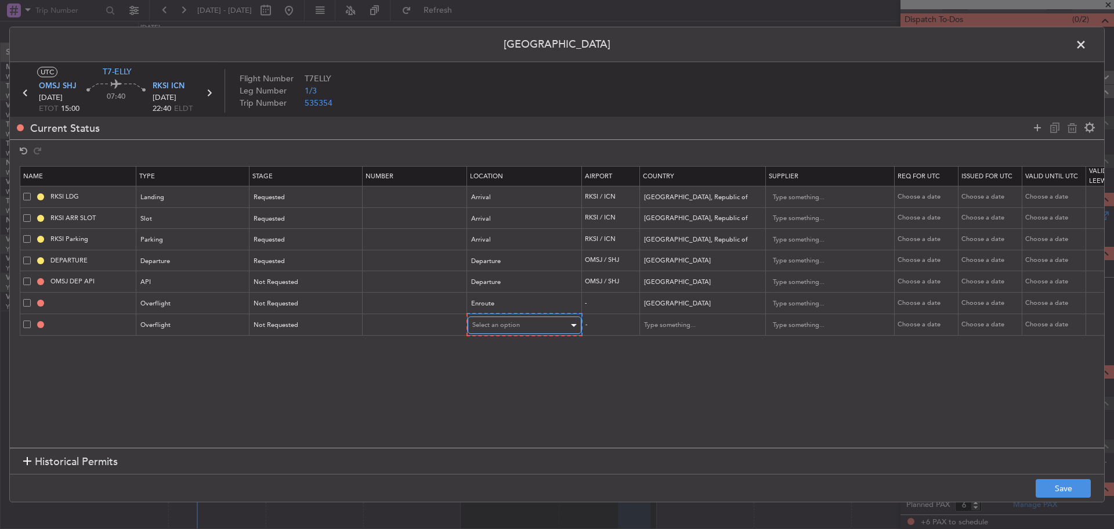
click at [493, 323] on span "Select an option" at bounding box center [496, 324] width 48 height 9
click at [531, 417] on span "Enroute" at bounding box center [524, 418] width 103 height 17
click at [1036, 124] on icon at bounding box center [1038, 128] width 14 height 14
click at [145, 350] on span "Type" at bounding box center [149, 346] width 14 height 9
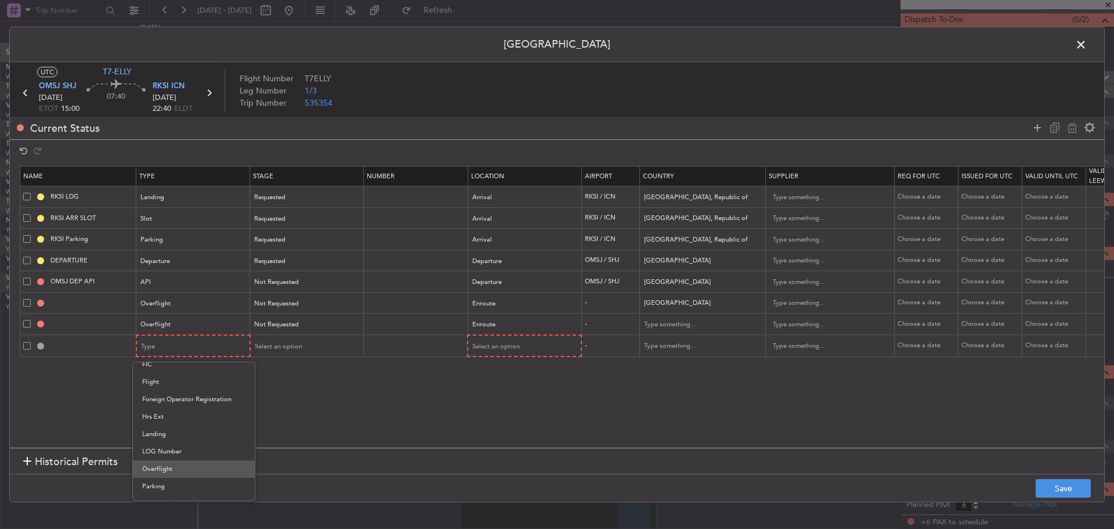
click at [186, 473] on span "Overflight" at bounding box center [193, 468] width 103 height 17
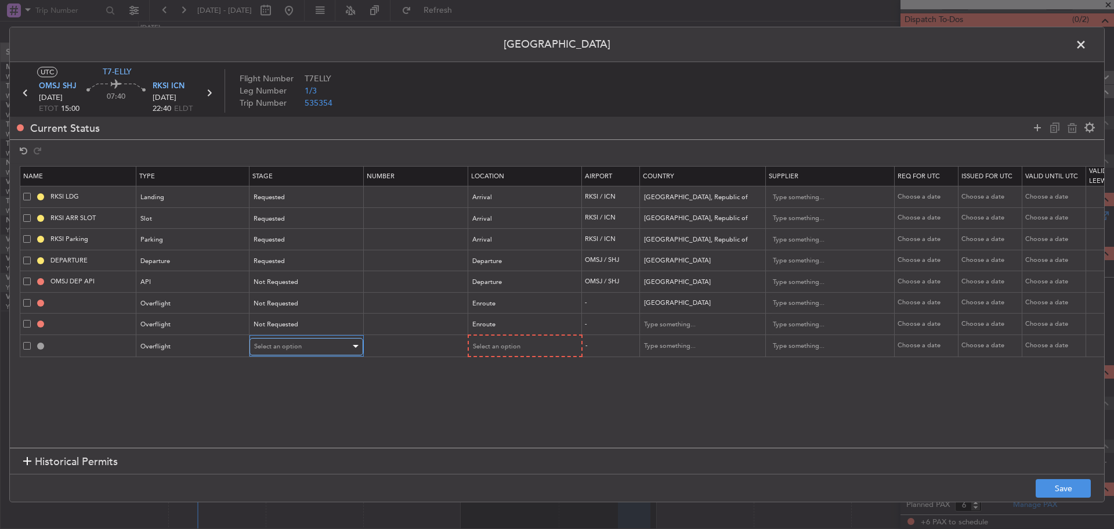
click at [340, 344] on div "Select an option" at bounding box center [302, 346] width 96 height 17
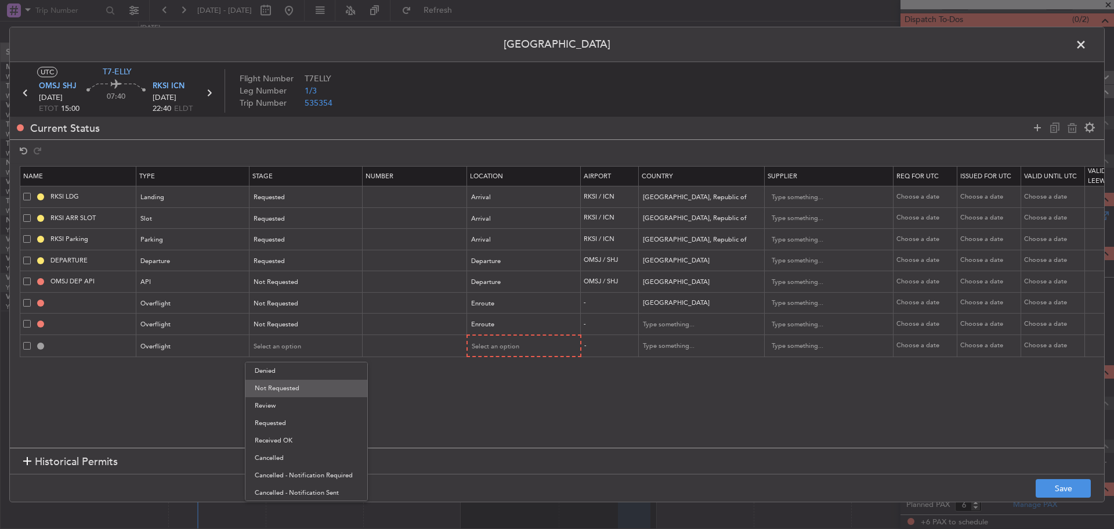
click at [349, 385] on span "Not Requested" at bounding box center [306, 388] width 103 height 17
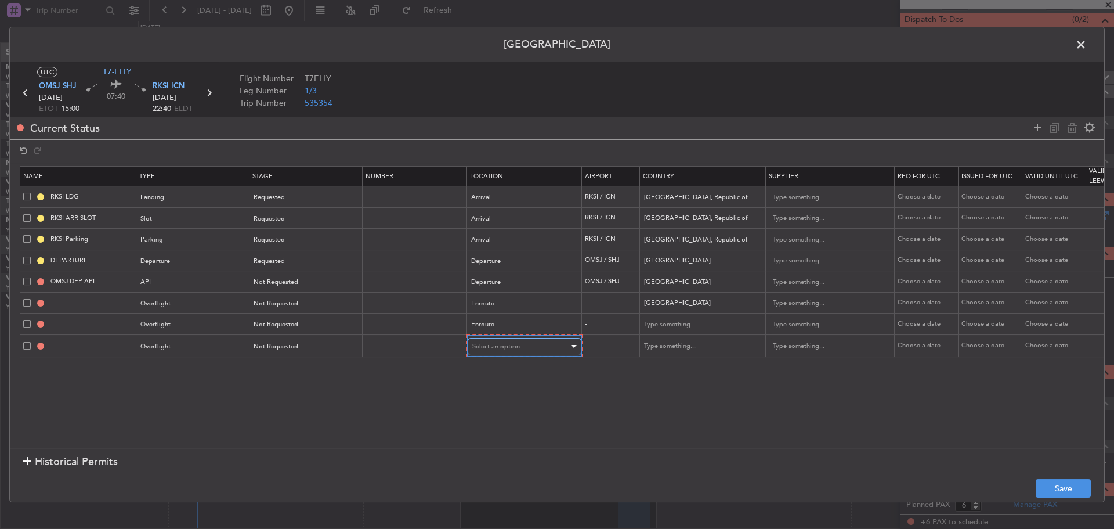
click at [494, 349] on span "Select an option" at bounding box center [496, 346] width 48 height 9
click at [535, 436] on span "Enroute" at bounding box center [524, 440] width 103 height 17
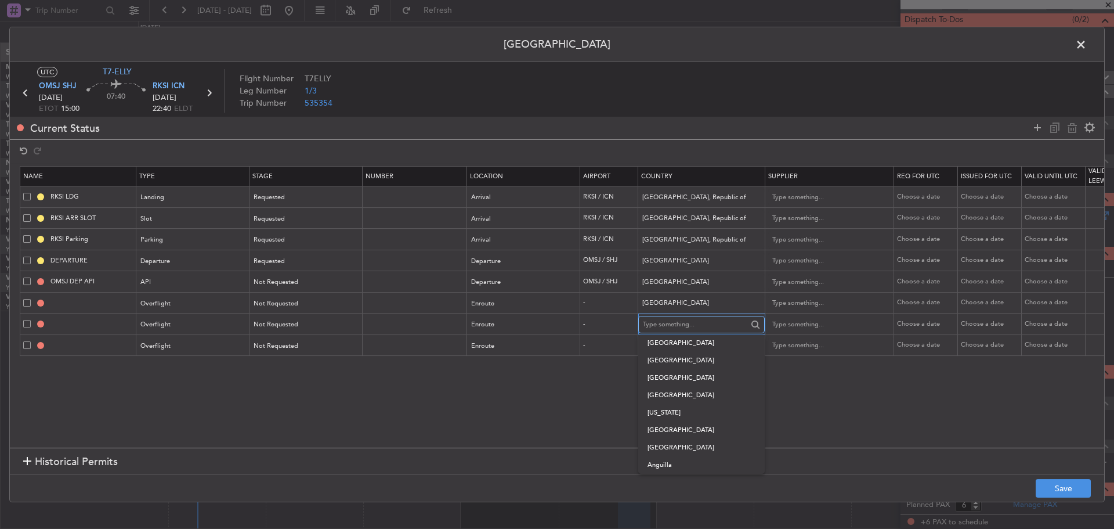
click at [660, 324] on input "text" at bounding box center [695, 324] width 104 height 17
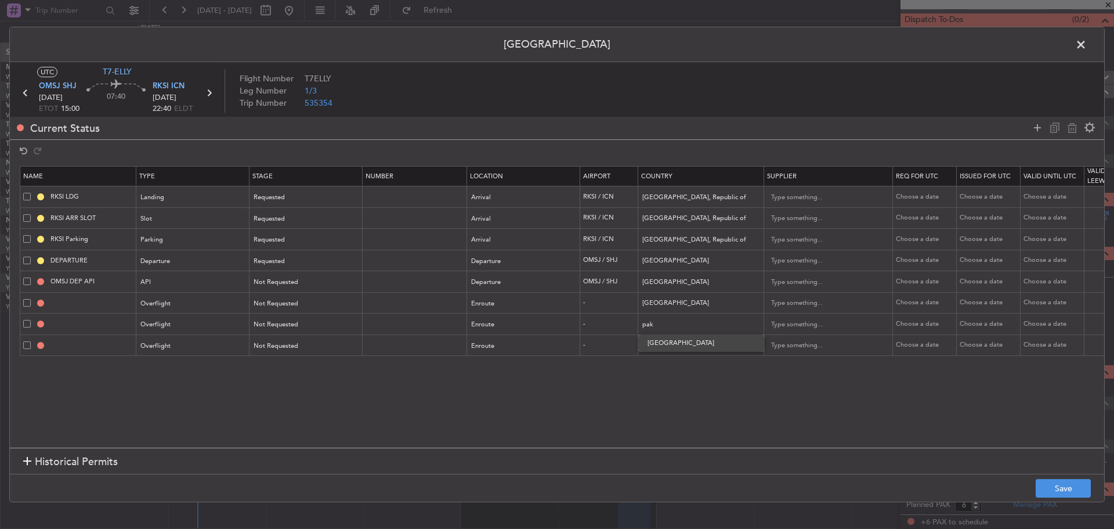
click at [673, 345] on span "Pakistan" at bounding box center [702, 342] width 108 height 17
type input "Pakistan"
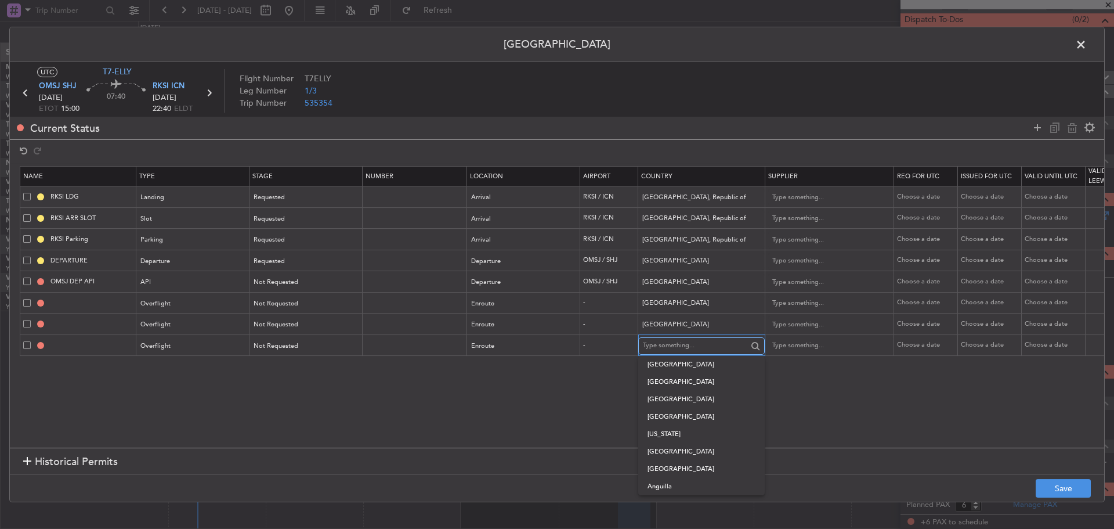
click at [671, 344] on input "text" at bounding box center [695, 345] width 104 height 17
click at [695, 382] on span "China" at bounding box center [702, 381] width 108 height 17
type input "China"
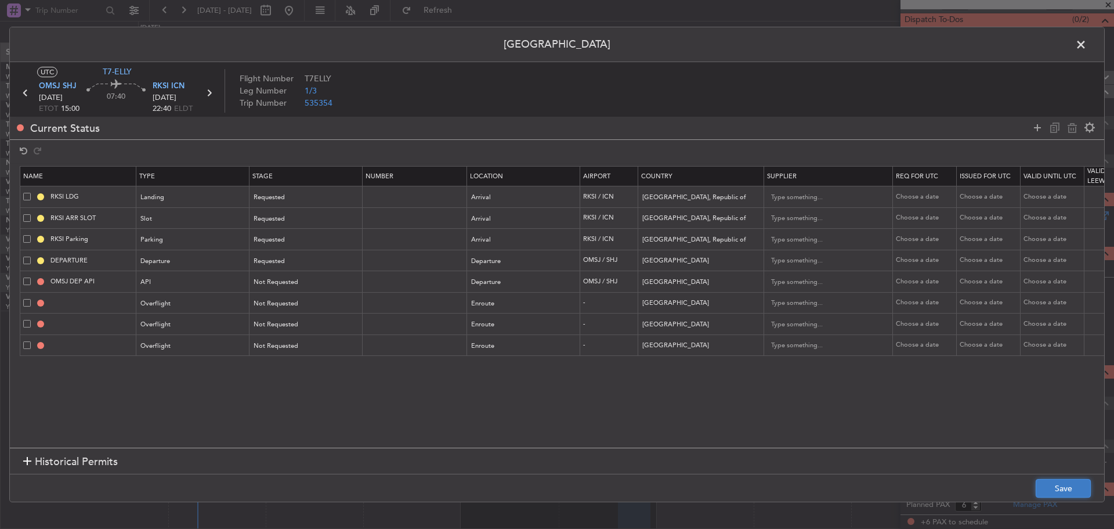
click at [1057, 490] on button "Save" at bounding box center [1063, 488] width 55 height 19
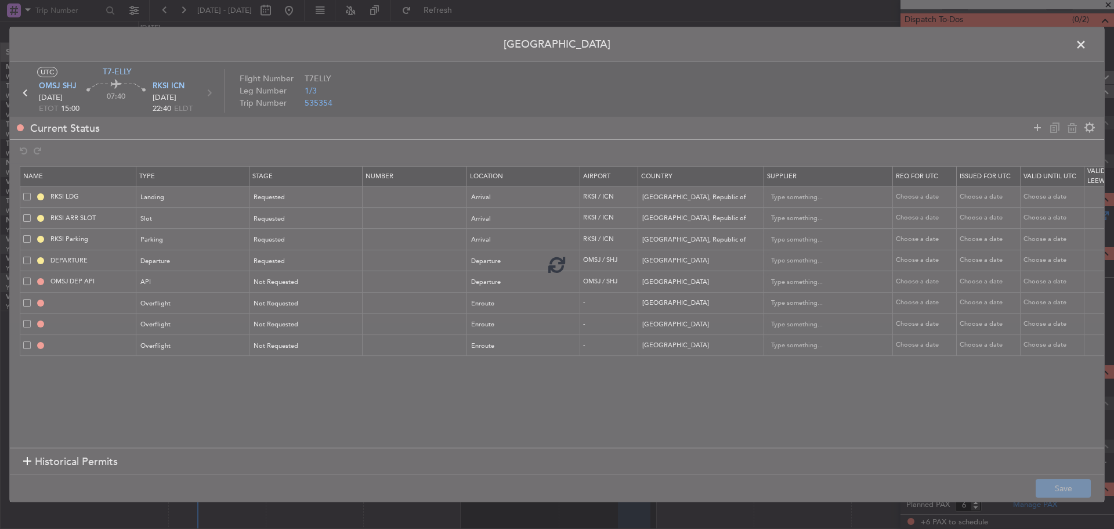
type input "OMAN OVF"
type input "NNN"
type input "2"
type input "PAKISTAN OVF"
type input "NNN"
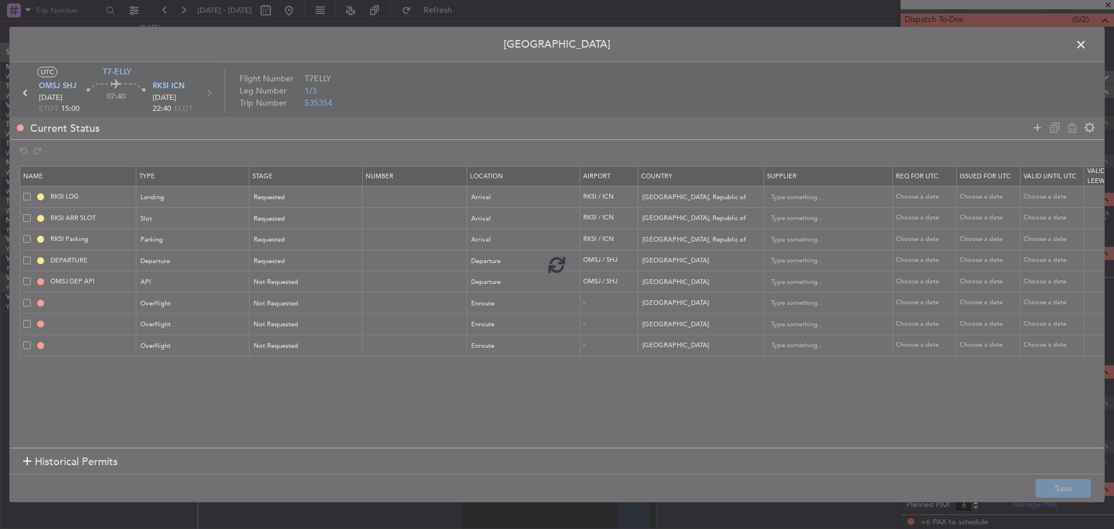
type input "CHINA OVF"
type input "NNN"
type input "3"
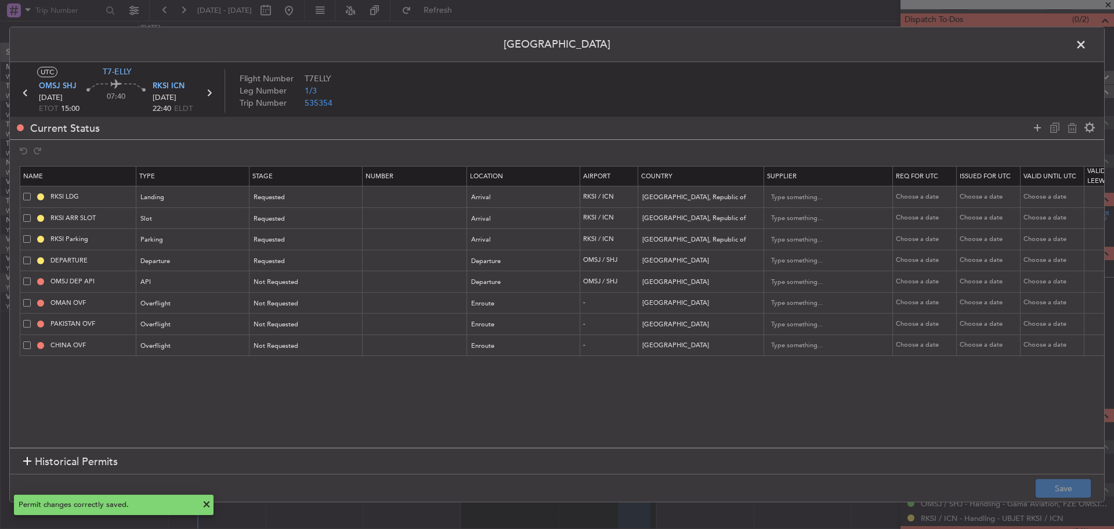
click at [1087, 49] on span at bounding box center [1087, 47] width 0 height 23
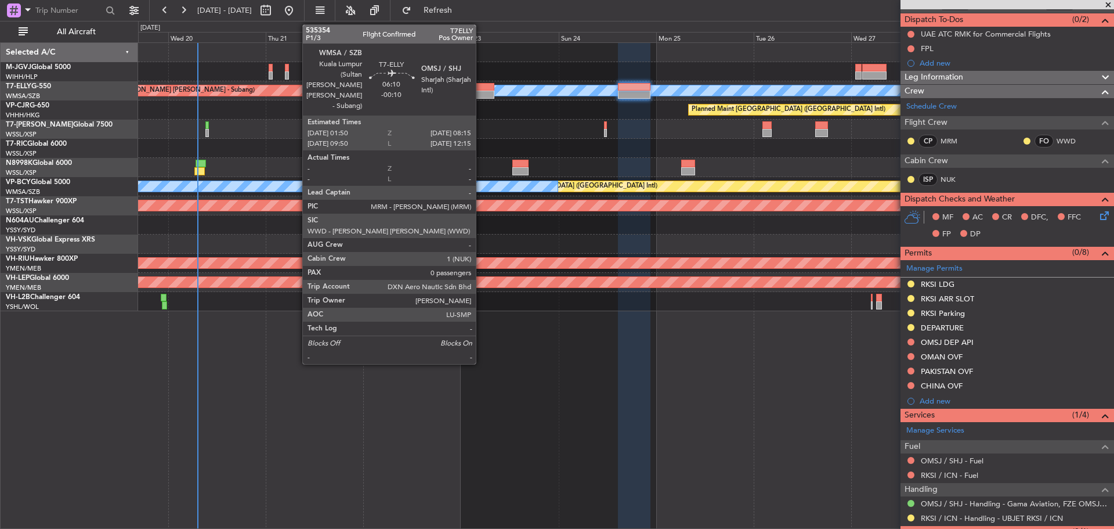
click at [481, 84] on div at bounding box center [481, 87] width 26 height 8
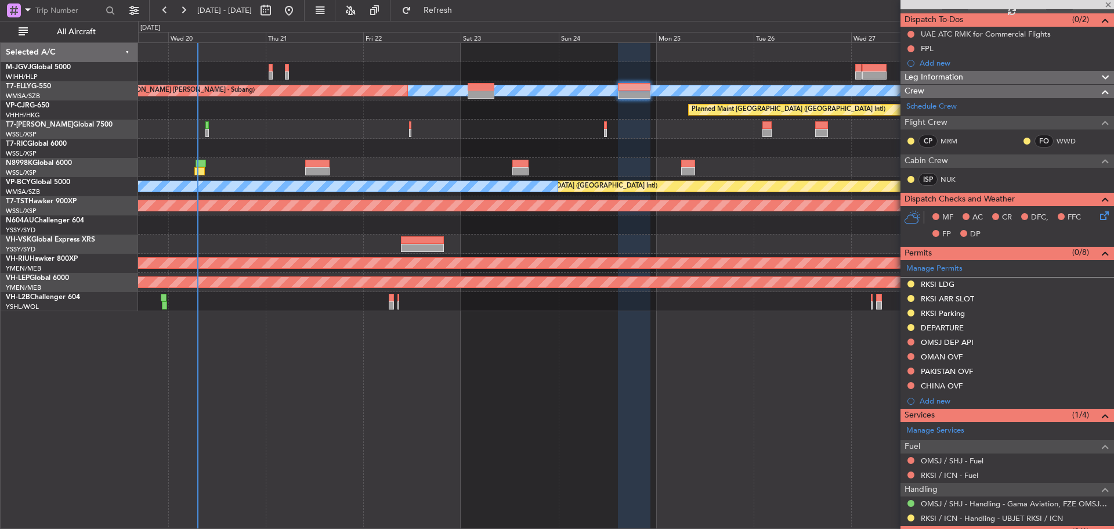
type input "-00:10"
type input "0"
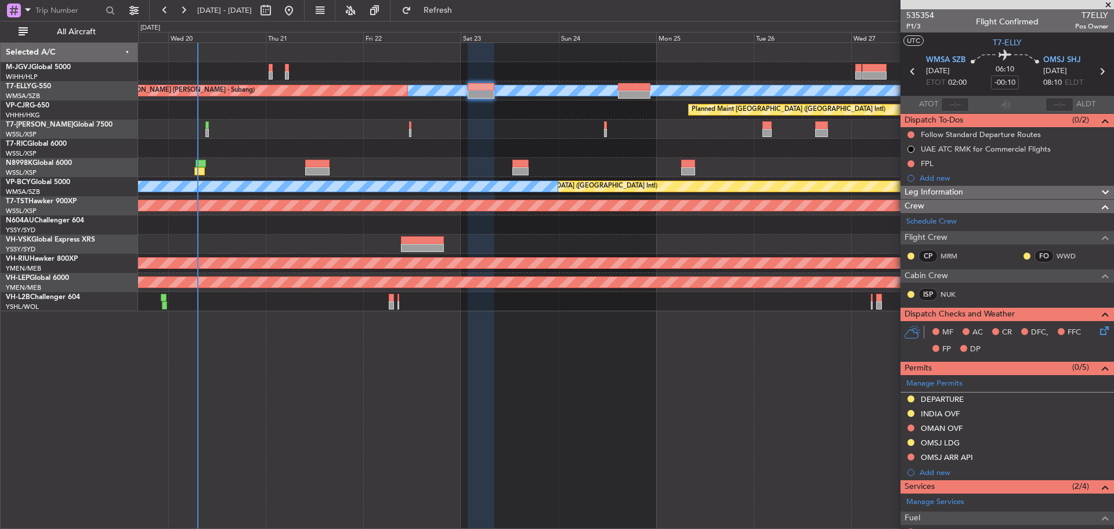
scroll to position [100, 0]
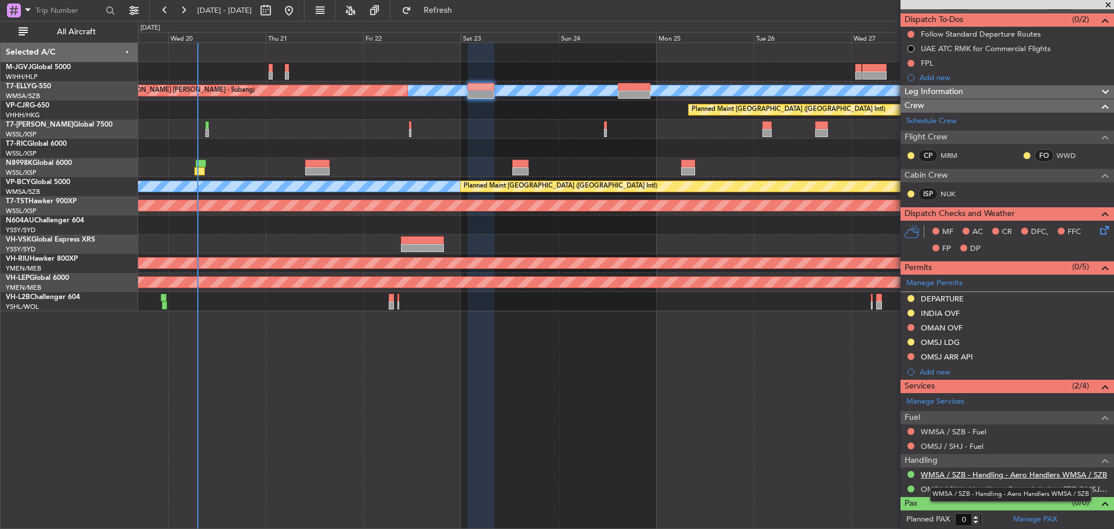
click at [984, 475] on link "WMSA / SZB - Handling - Aero Handlers WMSA / SZB" at bounding box center [1014, 475] width 186 height 10
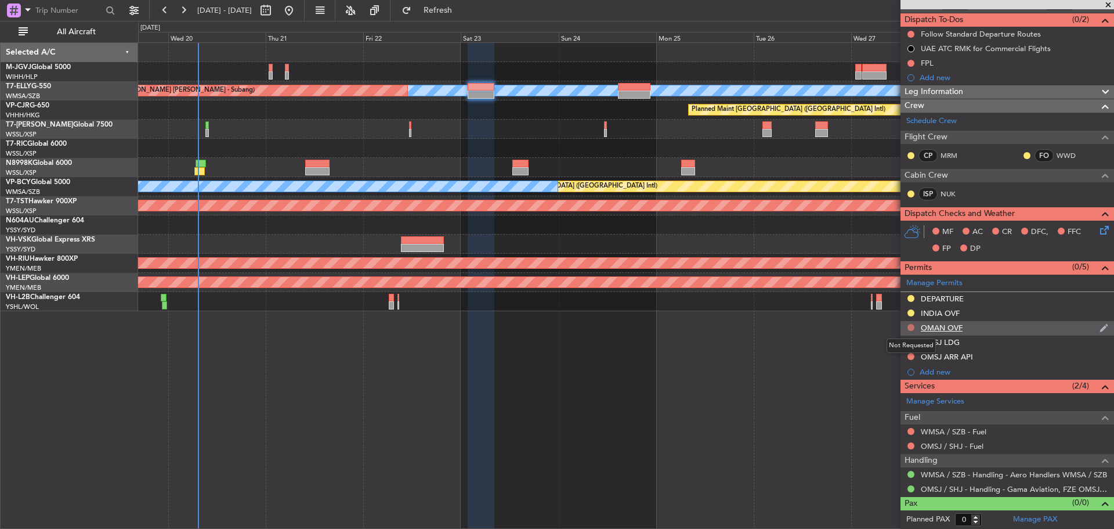
click at [910, 326] on button at bounding box center [911, 327] width 7 height 7
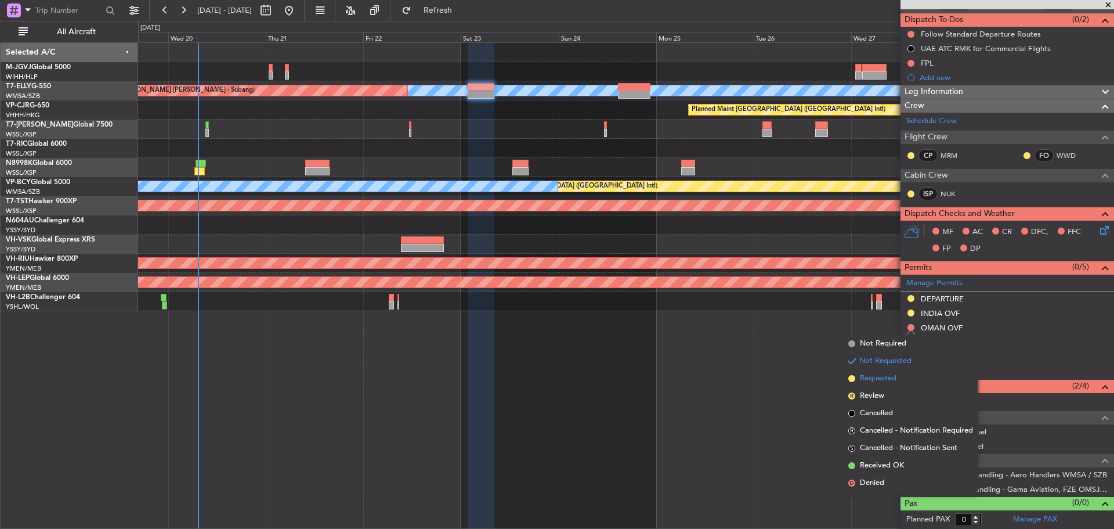
click at [895, 379] on span "Requested" at bounding box center [878, 379] width 37 height 12
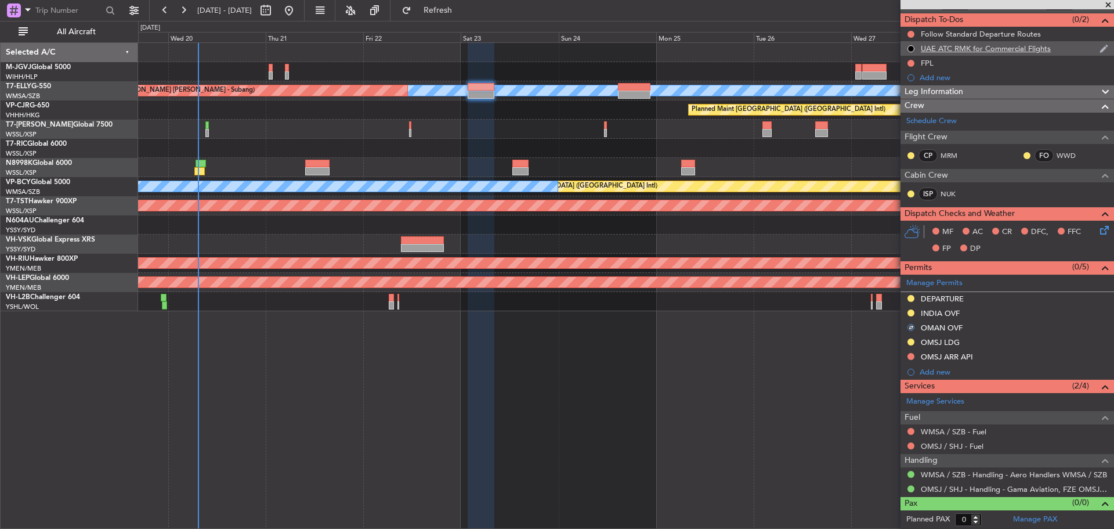
scroll to position [0, 0]
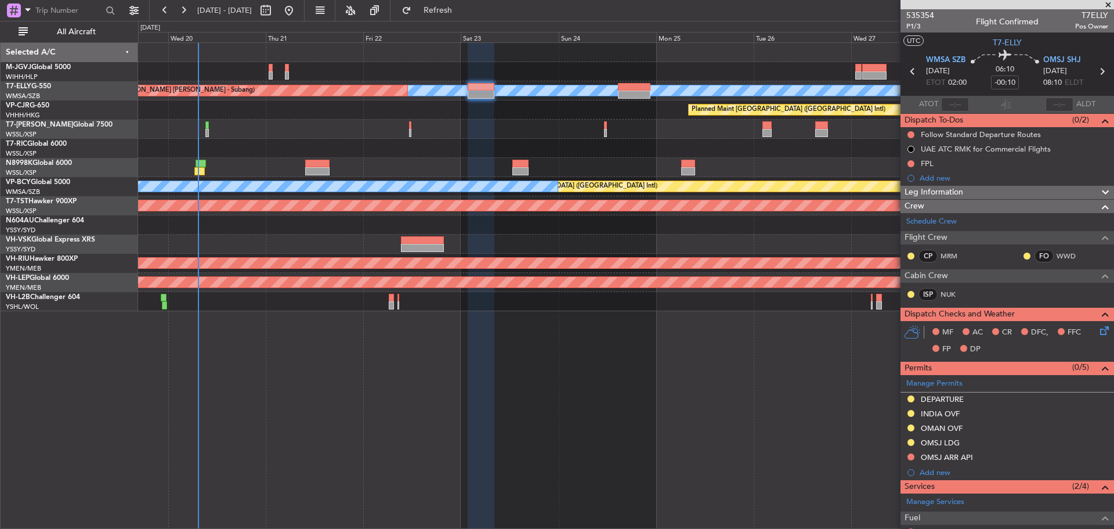
click at [1098, 71] on icon at bounding box center [1102, 71] width 15 height 15
type input "6"
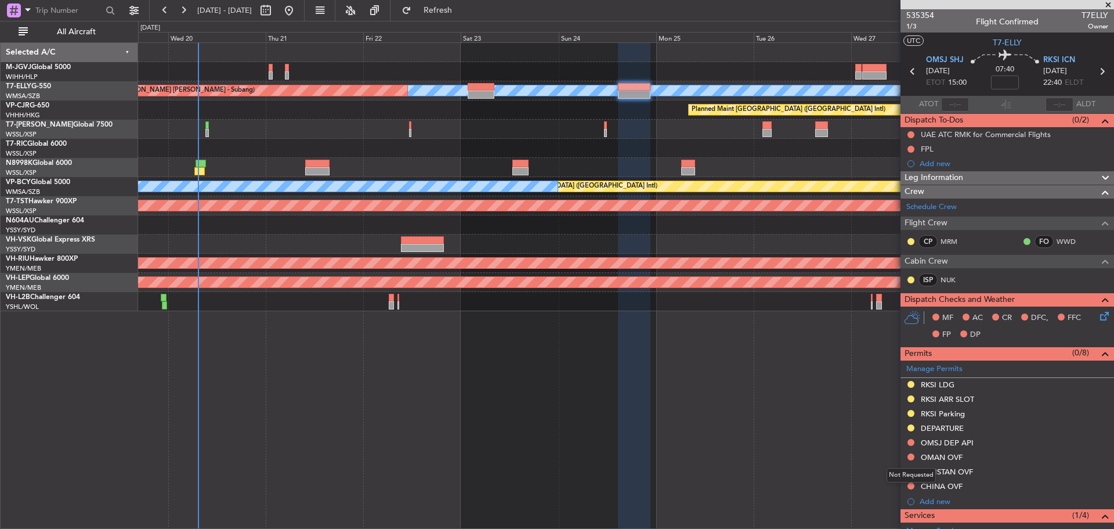
click at [910, 458] on button at bounding box center [911, 456] width 7 height 7
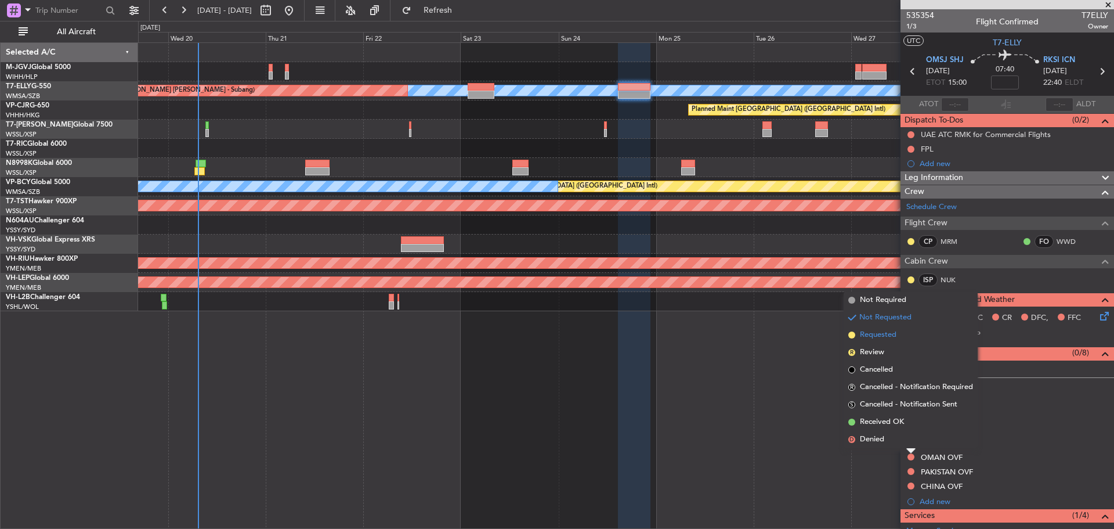
click at [885, 337] on span "Requested" at bounding box center [878, 335] width 37 height 12
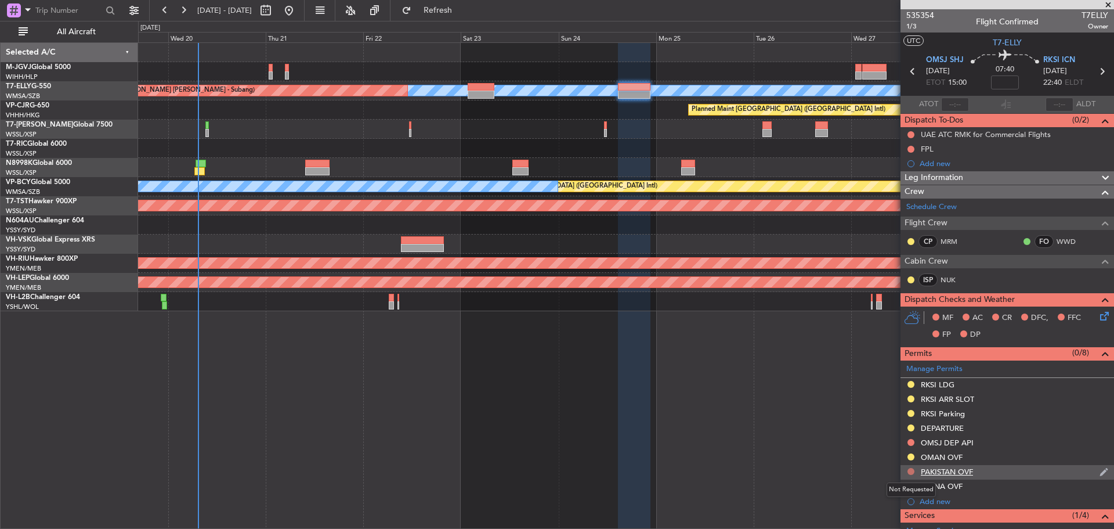
click at [912, 473] on button at bounding box center [911, 471] width 7 height 7
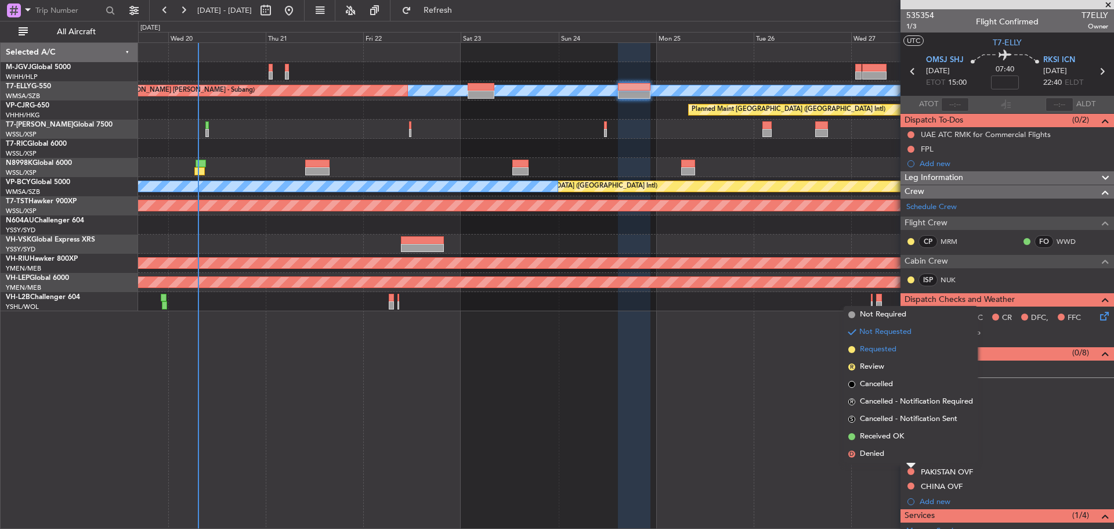
click at [870, 355] on li "Requested" at bounding box center [911, 349] width 134 height 17
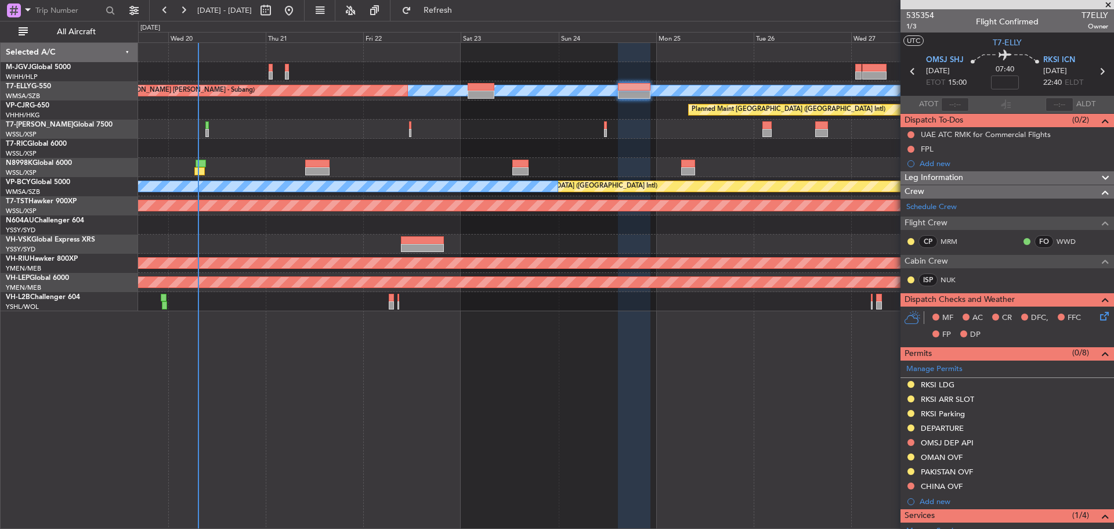
click at [299, 128] on div "Planned Maint [GEOGRAPHIC_DATA] (Seletar)" at bounding box center [626, 129] width 976 height 19
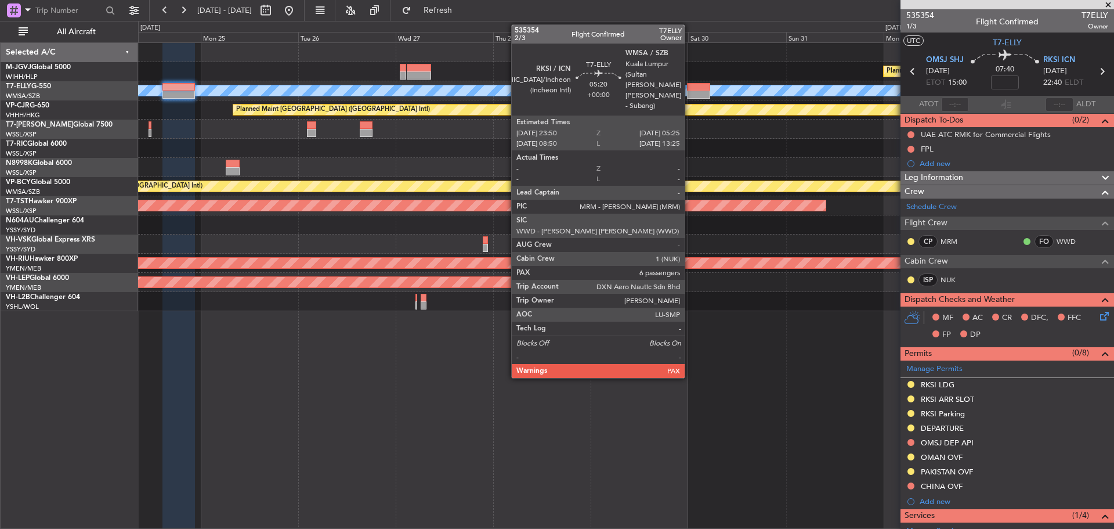
click at [690, 89] on div at bounding box center [698, 87] width 23 height 8
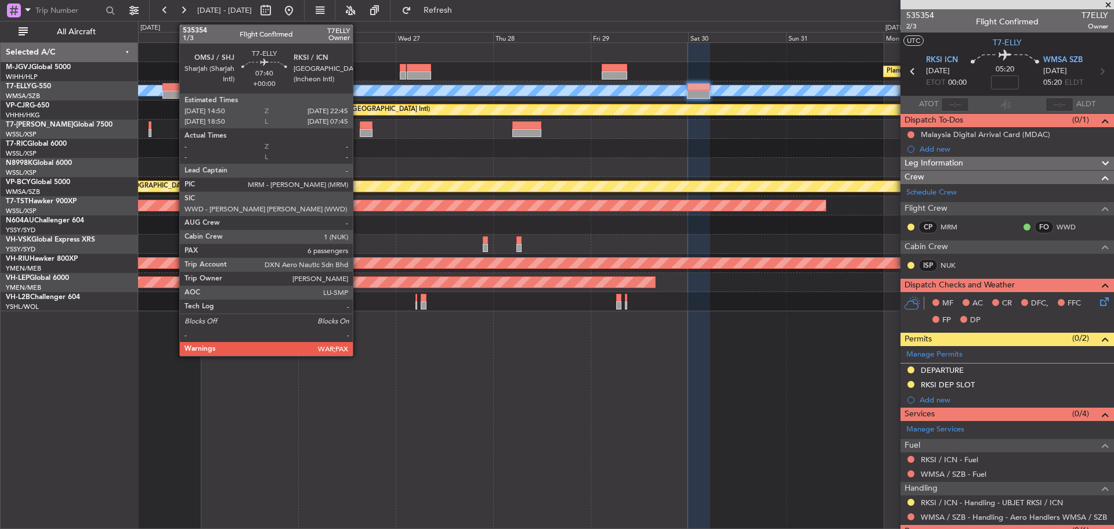
click at [174, 92] on div at bounding box center [179, 95] width 33 height 8
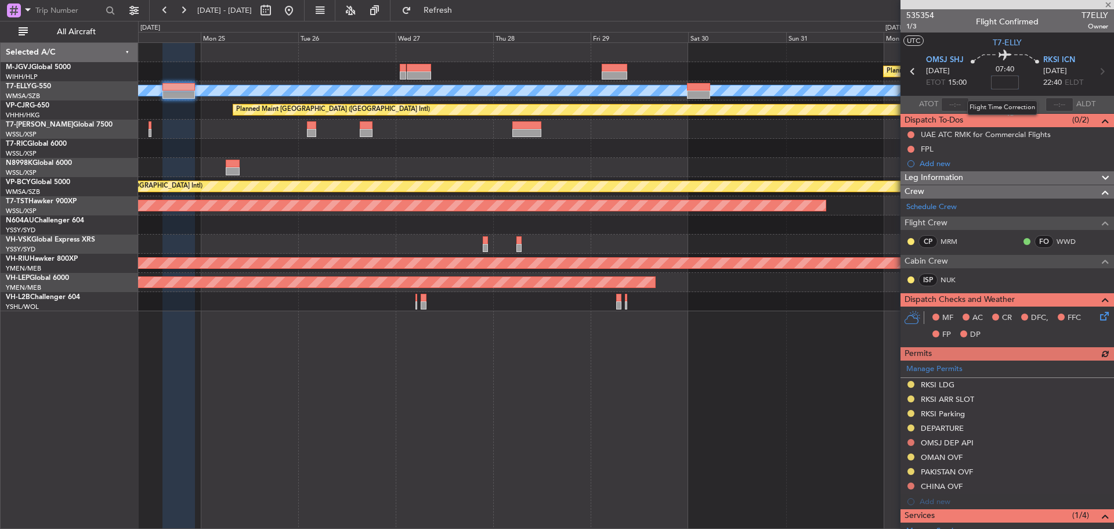
click at [1013, 82] on input at bounding box center [1005, 82] width 28 height 14
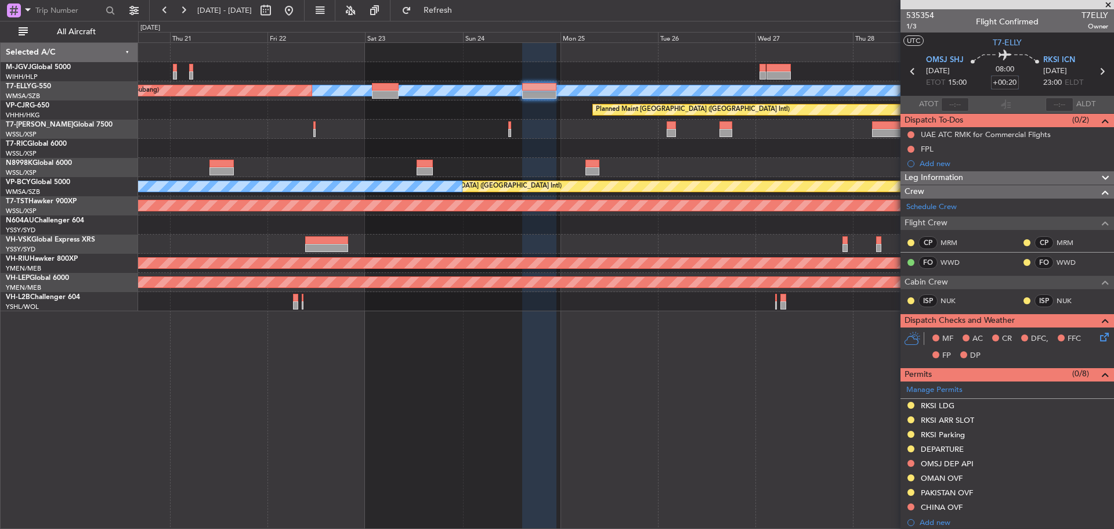
click at [738, 154] on div at bounding box center [626, 148] width 976 height 19
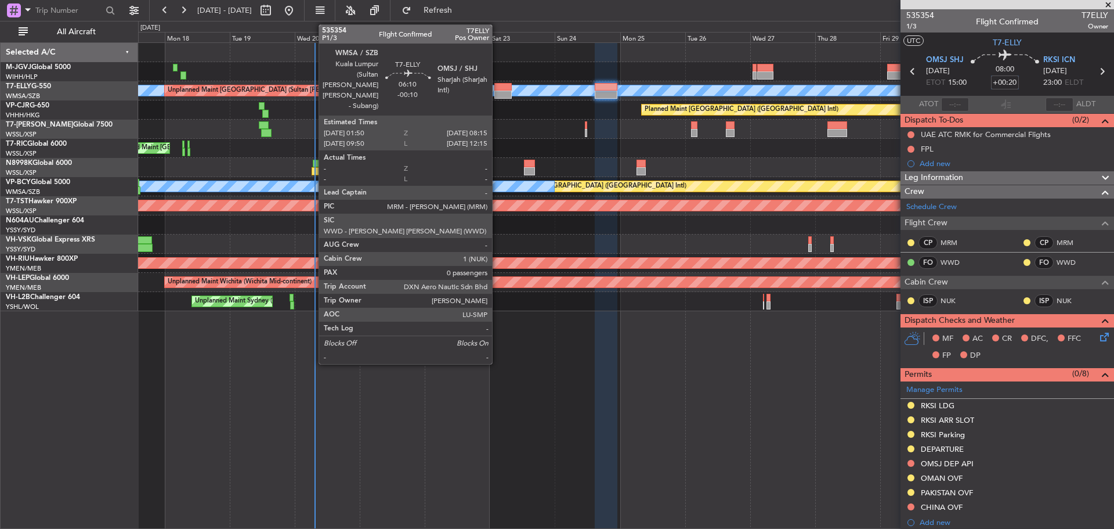
click at [497, 95] on div at bounding box center [503, 95] width 17 height 8
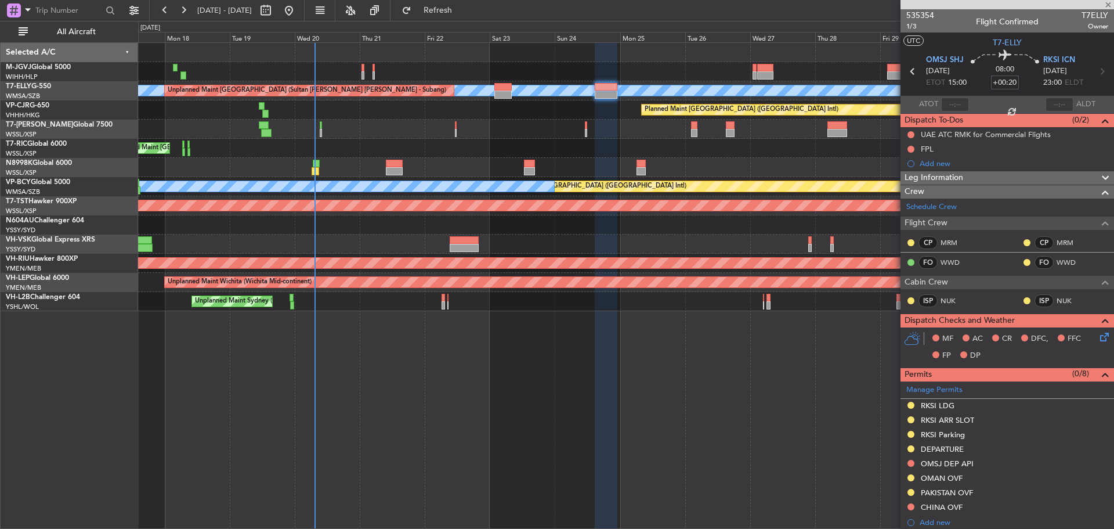
type input "-00:10"
type input "0"
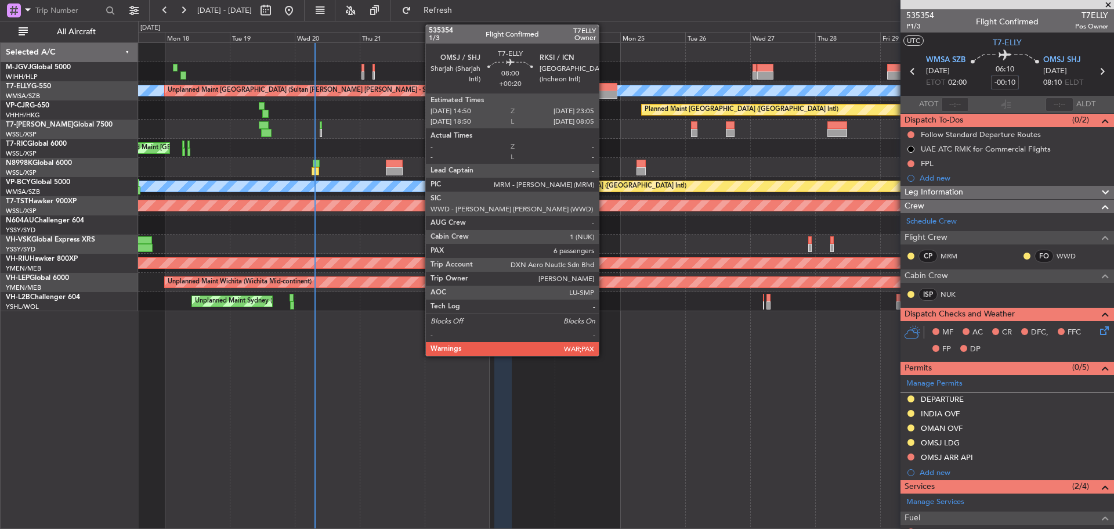
click at [604, 89] on div at bounding box center [606, 87] width 23 height 8
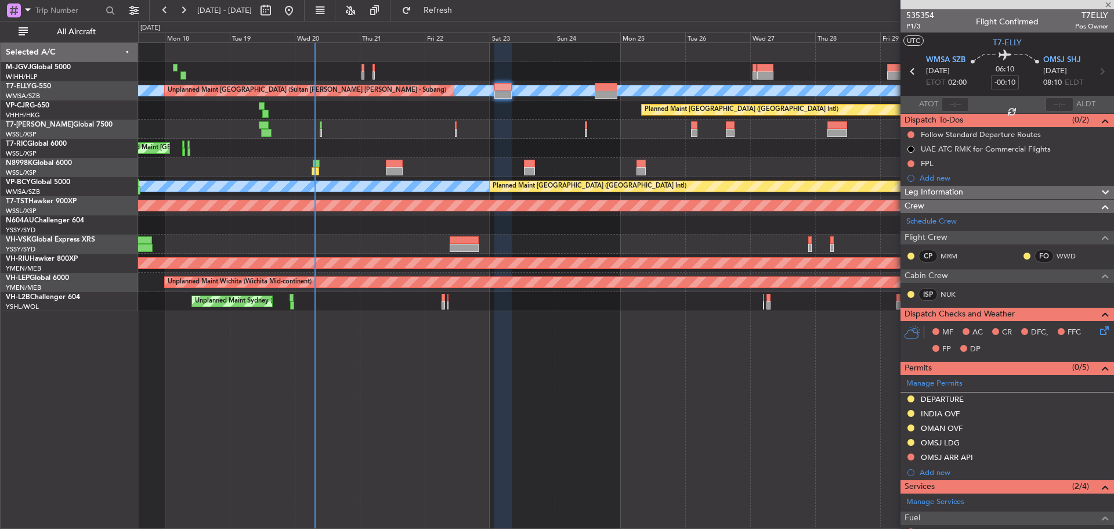
type input "+00:20"
type input "6"
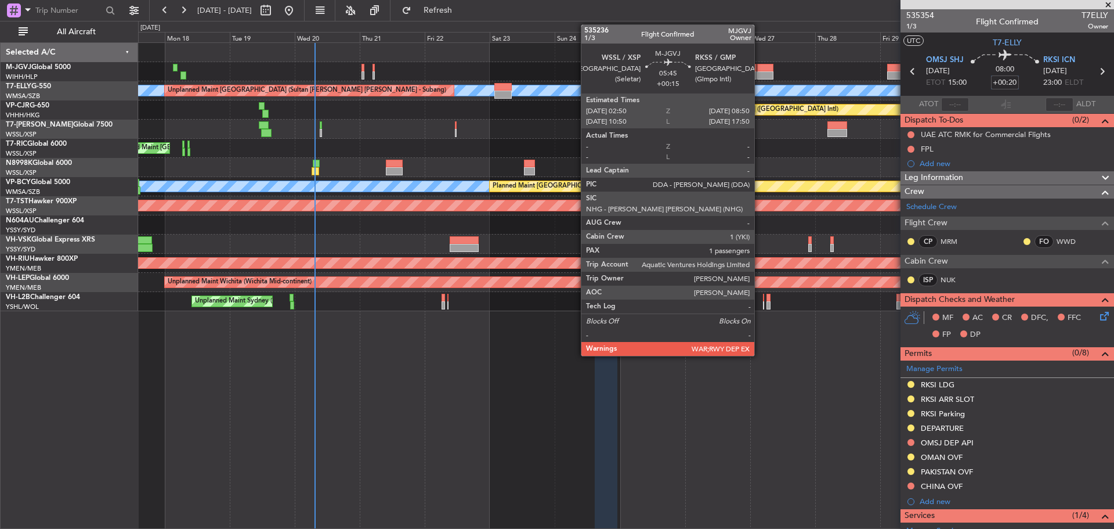
click at [760, 73] on div at bounding box center [765, 75] width 17 height 8
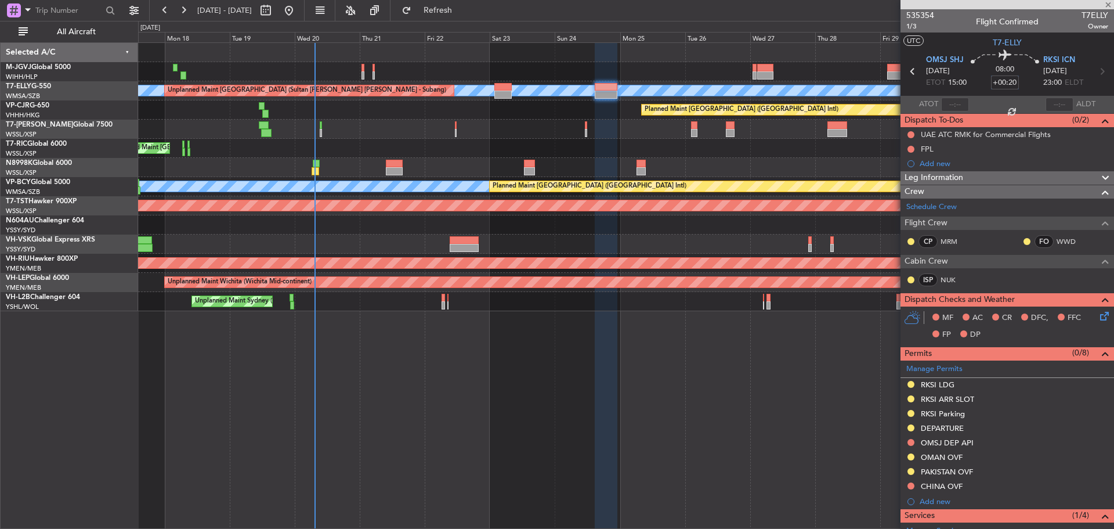
type input "+00:15"
type input "1"
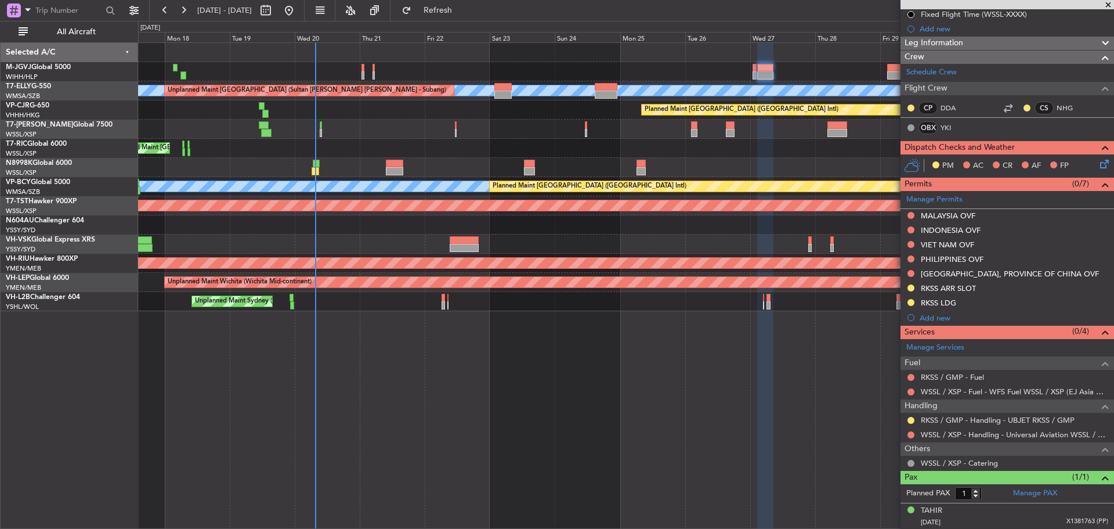
scroll to position [7, 0]
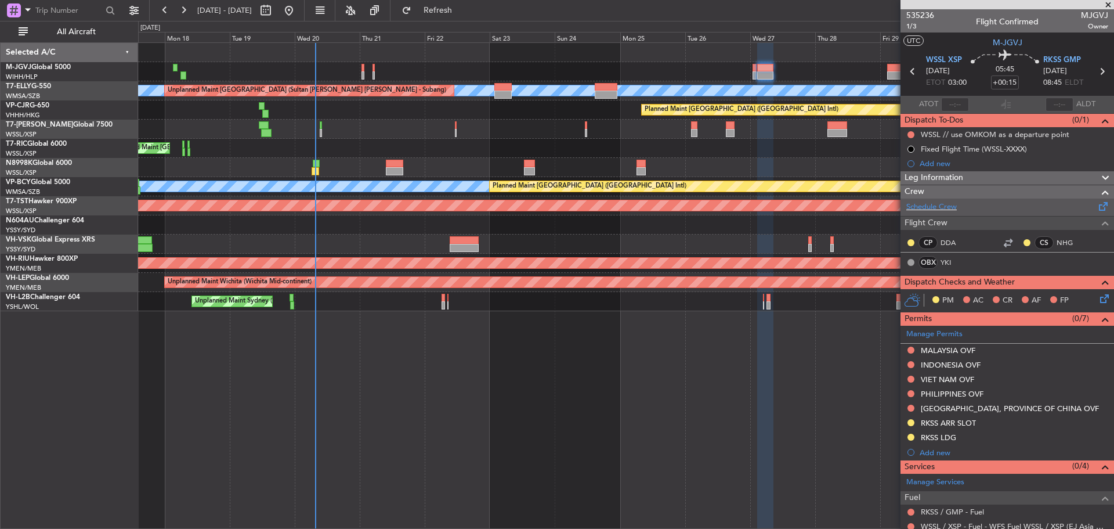
click at [1097, 207] on span at bounding box center [1104, 204] width 14 height 9
click at [466, 17] on button "Refresh" at bounding box center [431, 10] width 70 height 19
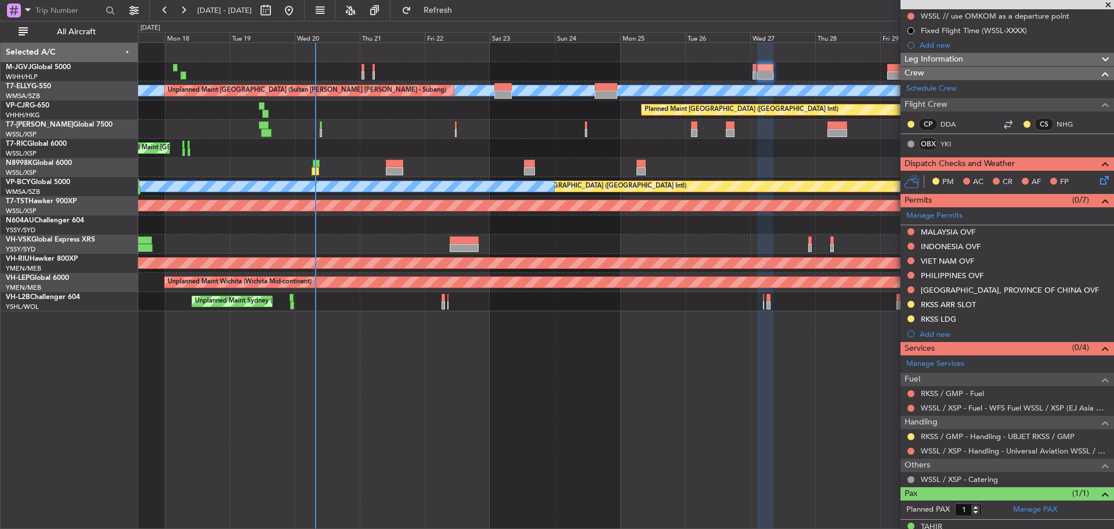
scroll to position [135, 0]
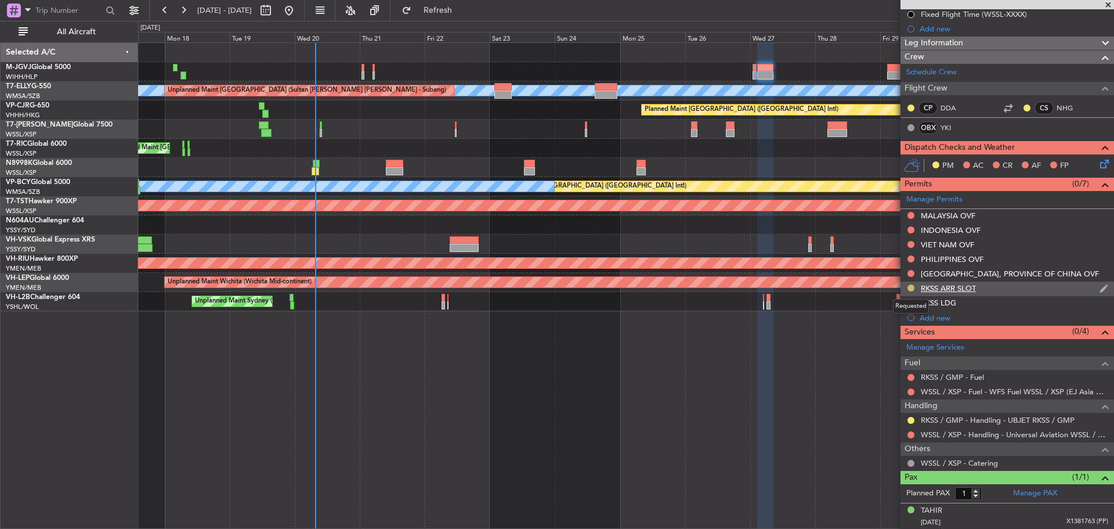
click at [909, 289] on button at bounding box center [911, 287] width 7 height 7
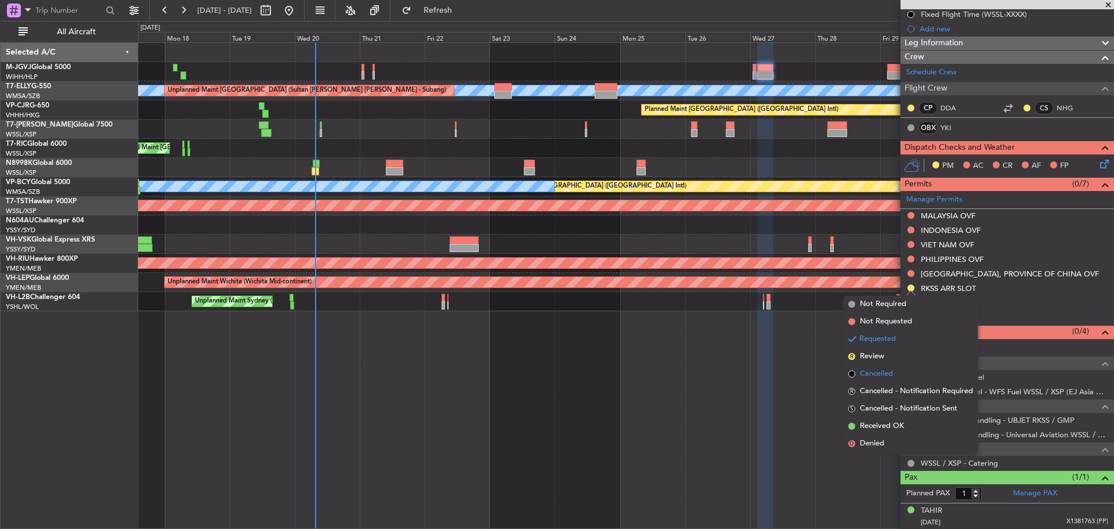
click at [918, 372] on li "Cancelled" at bounding box center [911, 373] width 134 height 17
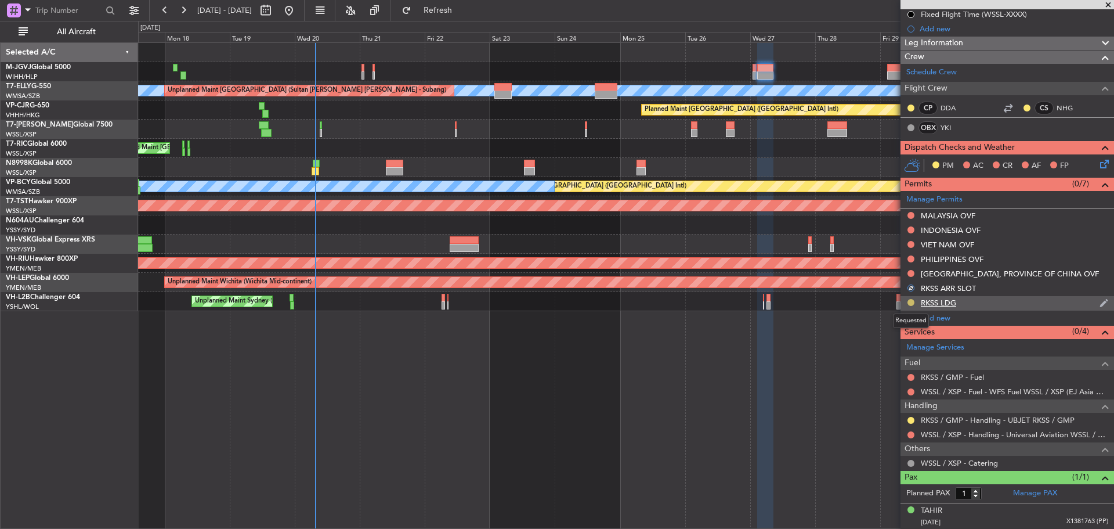
click at [909, 305] on mat-tooltip-component "Requested" at bounding box center [911, 320] width 52 height 31
click at [909, 303] on button at bounding box center [911, 302] width 7 height 7
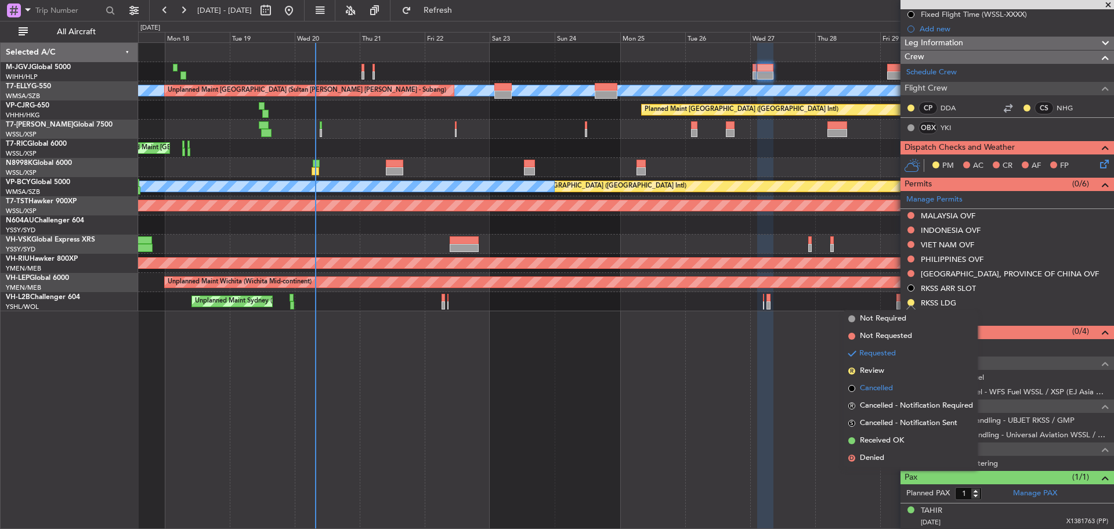
click at [897, 387] on li "Cancelled" at bounding box center [911, 388] width 134 height 17
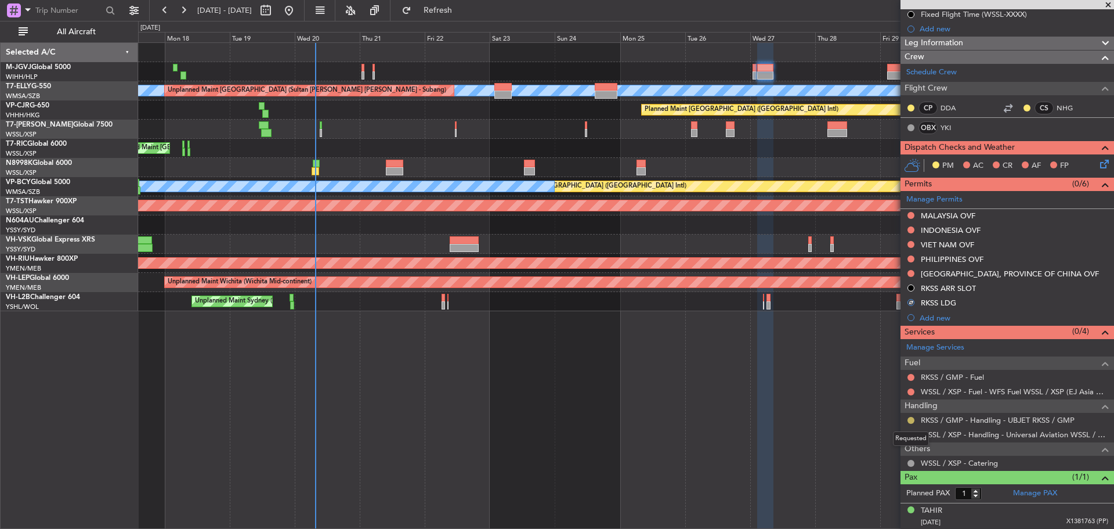
click at [912, 421] on button at bounding box center [911, 420] width 7 height 7
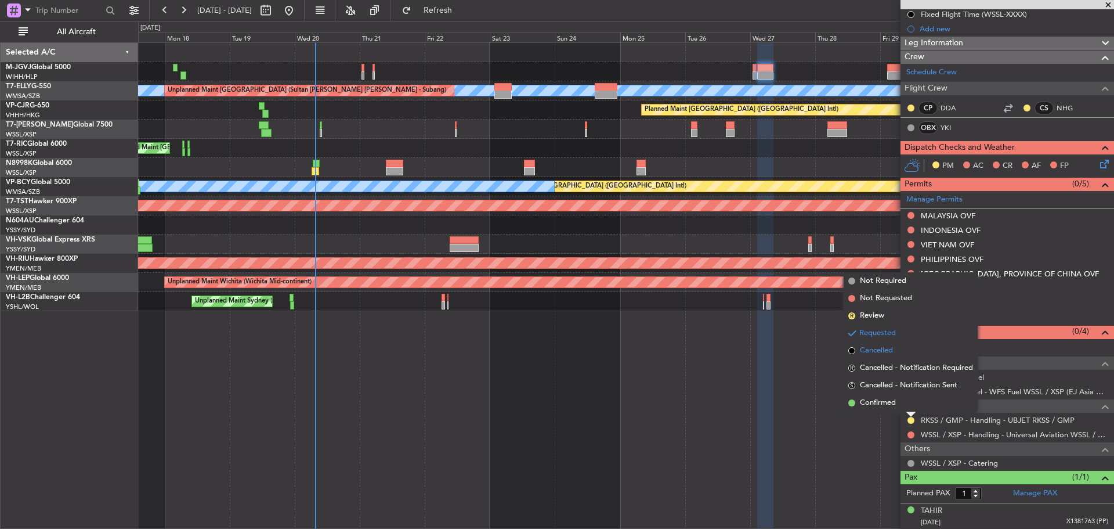
click at [880, 352] on span "Cancelled" at bounding box center [876, 351] width 33 height 12
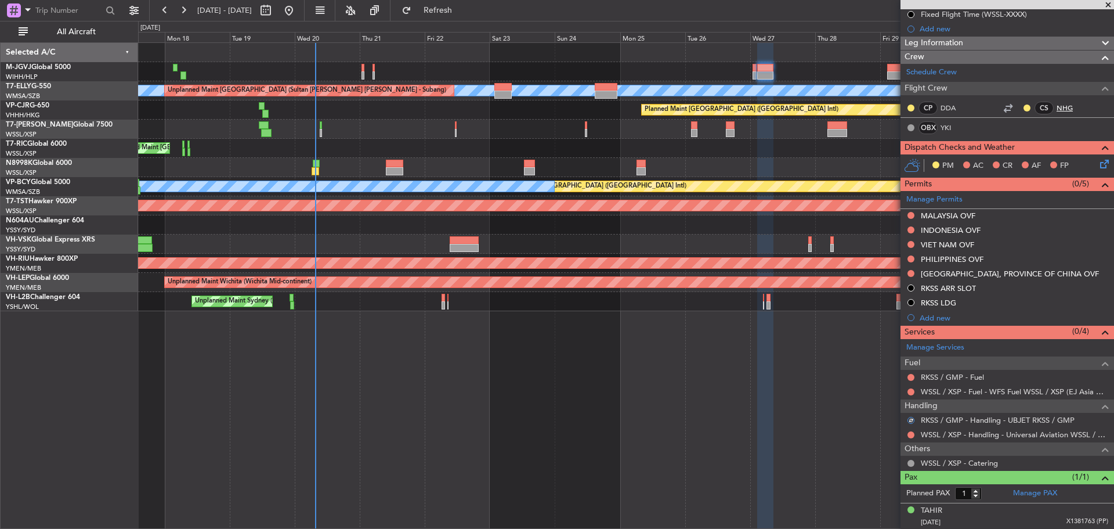
scroll to position [0, 0]
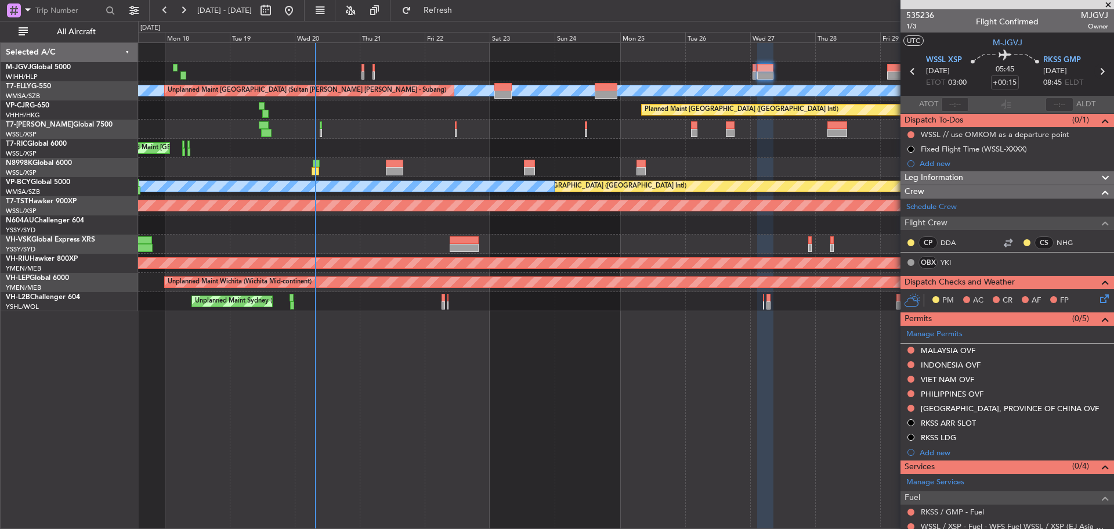
click at [1095, 72] on icon at bounding box center [1102, 71] width 15 height 15
type input "-00:15"
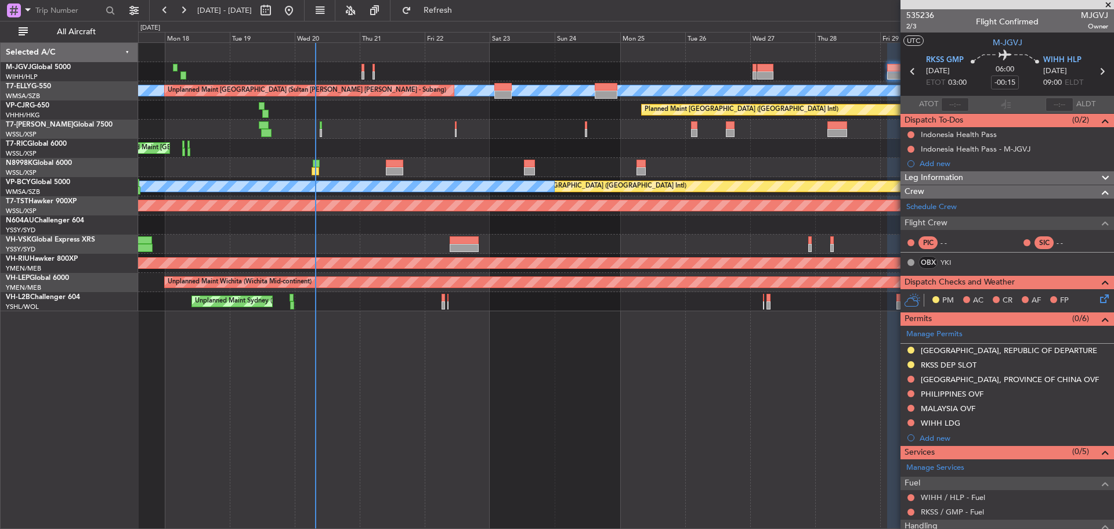
click at [911, 351] on button at bounding box center [911, 350] width 7 height 7
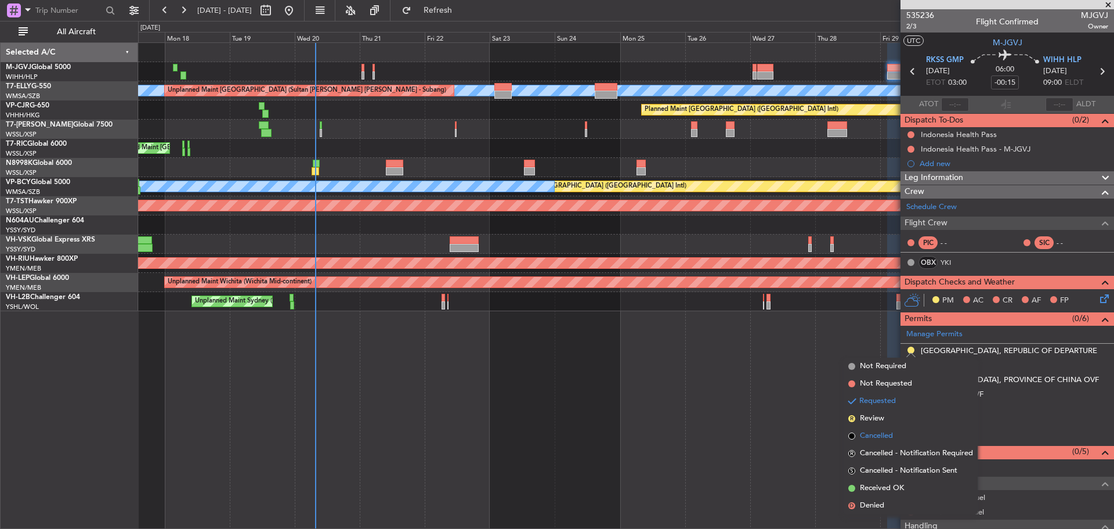
click at [884, 436] on span "Cancelled" at bounding box center [876, 436] width 33 height 12
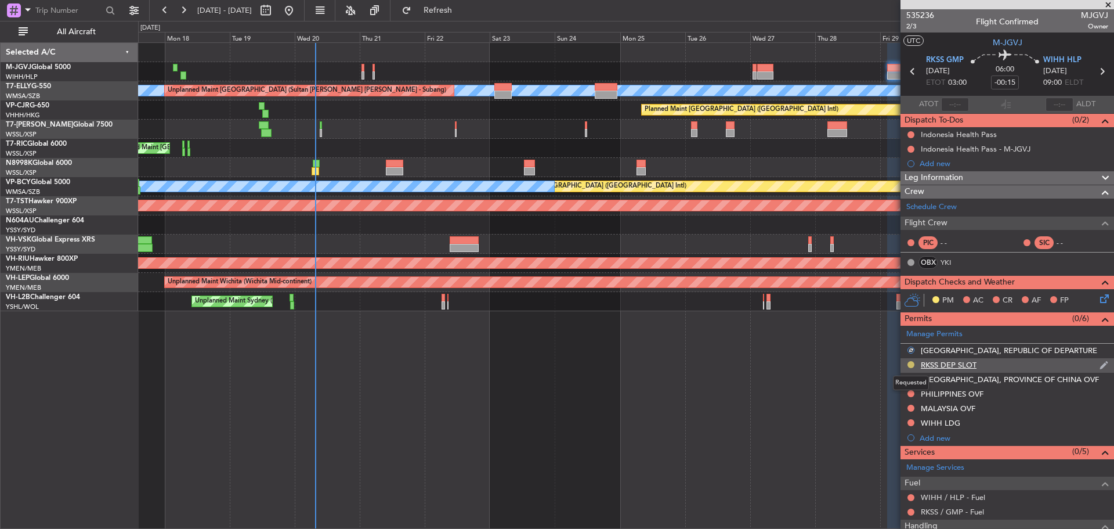
click at [910, 365] on button at bounding box center [911, 364] width 7 height 7
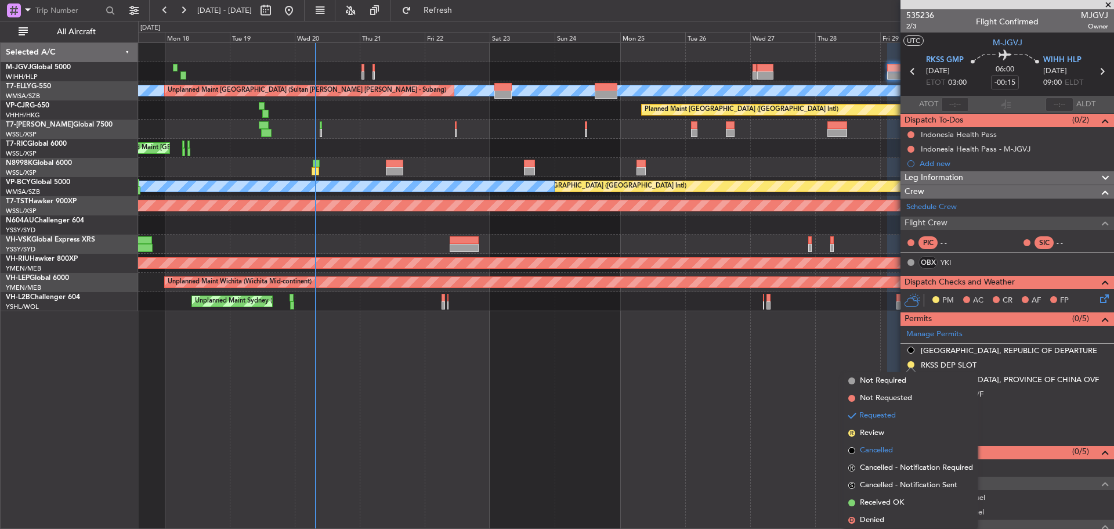
click at [887, 448] on span "Cancelled" at bounding box center [876, 451] width 33 height 12
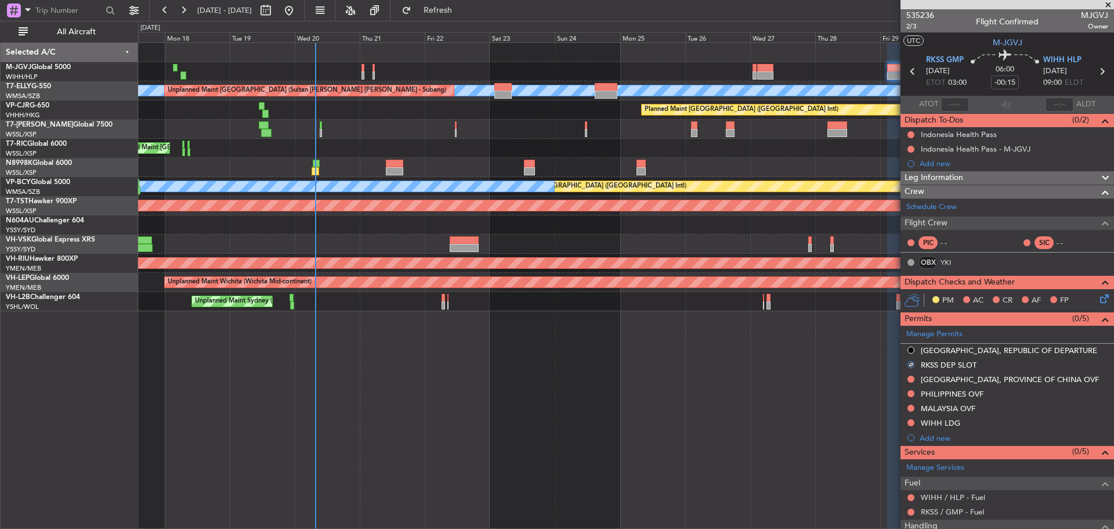
scroll to position [120, 0]
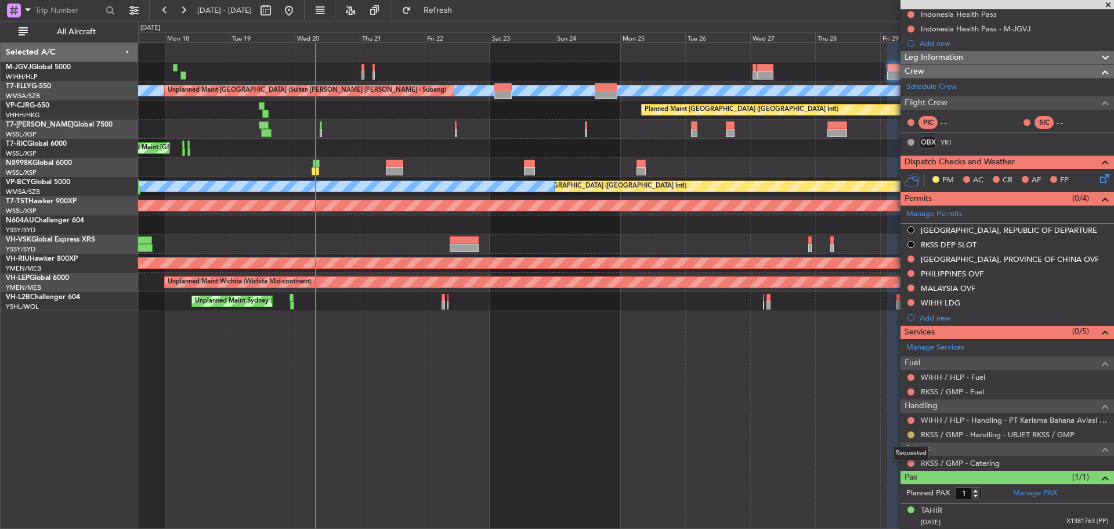
click at [912, 435] on button at bounding box center [911, 434] width 7 height 7
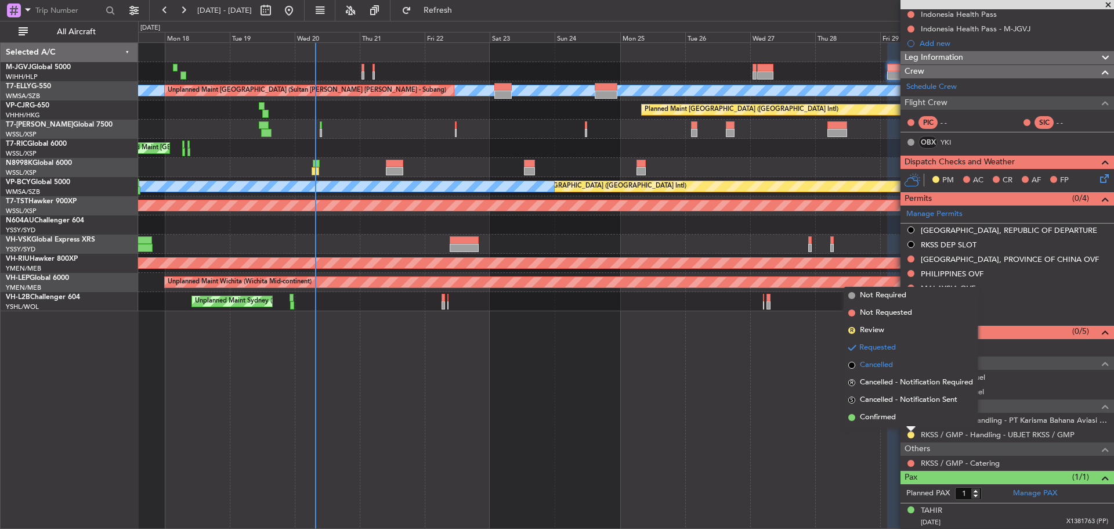
click at [879, 362] on span "Cancelled" at bounding box center [876, 365] width 33 height 12
